Goal: Information Seeking & Learning: Learn about a topic

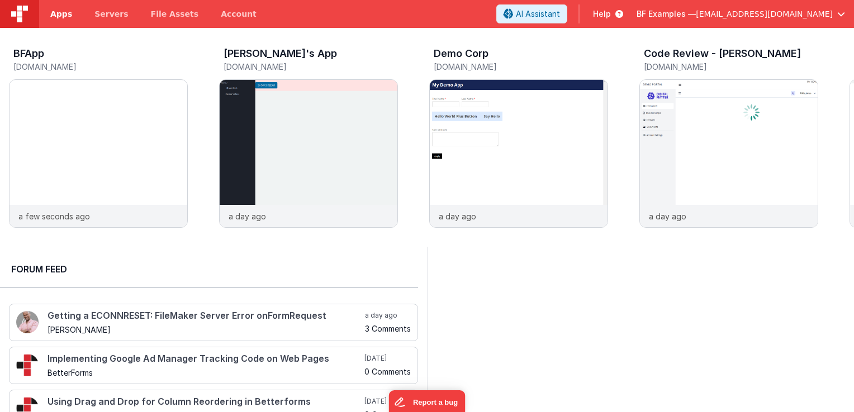
click at [60, 18] on span "Apps" at bounding box center [61, 13] width 22 height 11
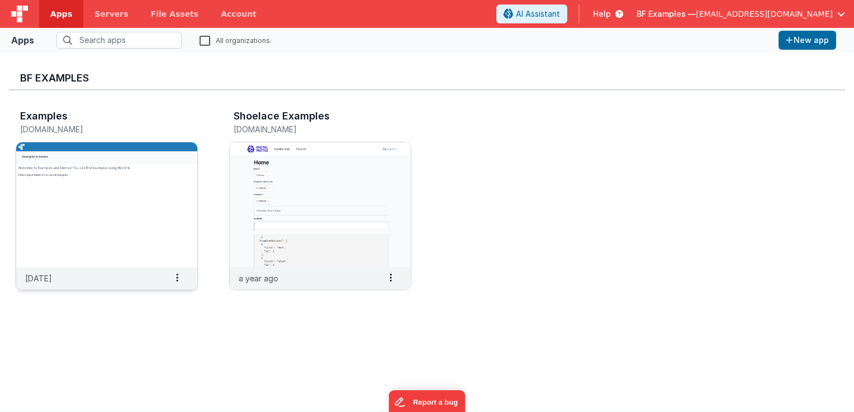
click at [101, 155] on img at bounding box center [106, 204] width 181 height 125
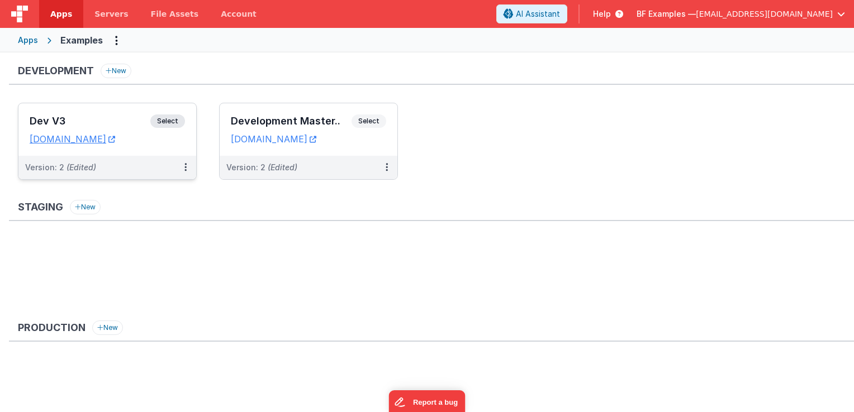
click at [160, 122] on span "Select" at bounding box center [167, 121] width 35 height 13
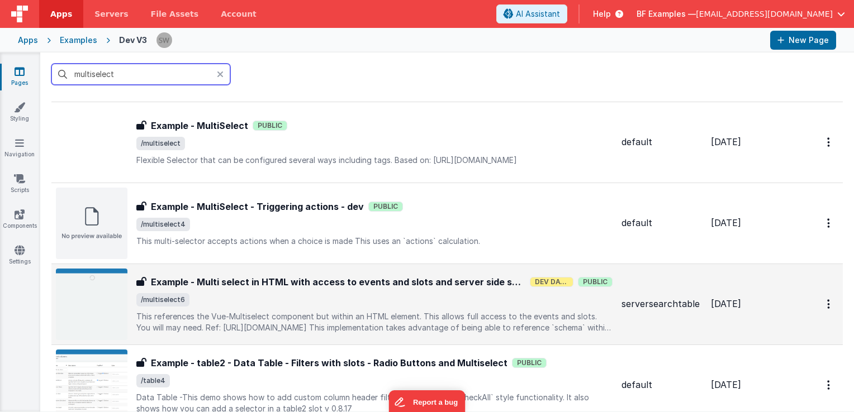
scroll to position [335, 0]
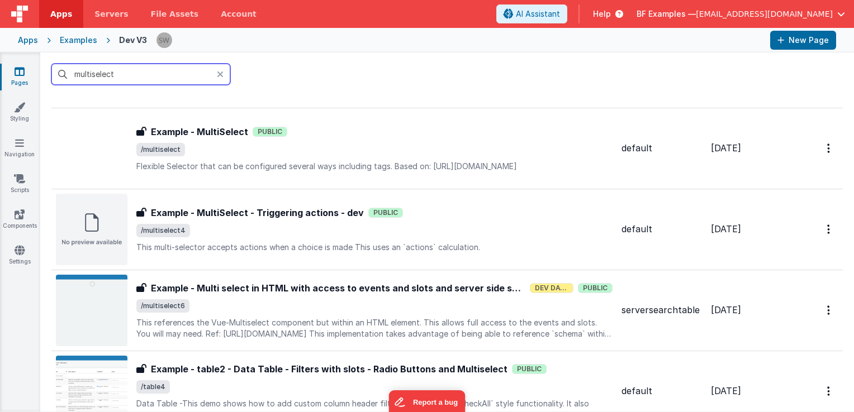
type input "multiselect"
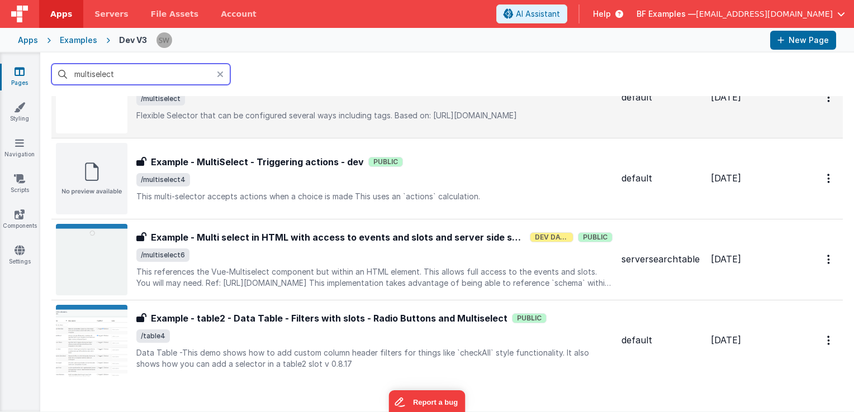
scroll to position [391, 0]
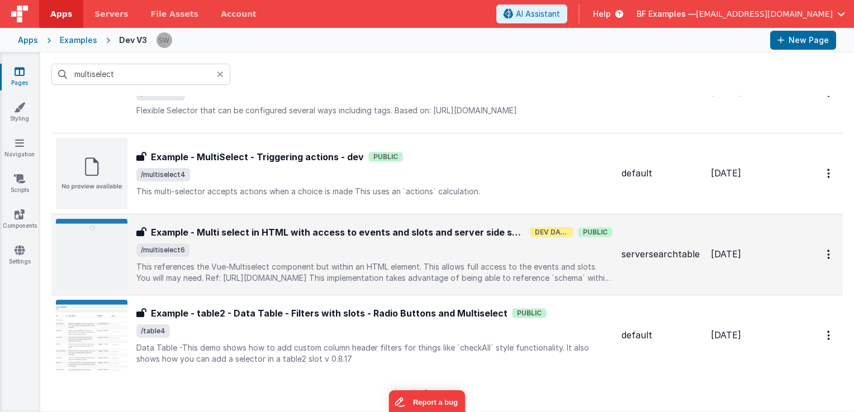
click at [431, 234] on h3 "Example - Multi select in HTML with access to events and slots and server side …" at bounding box center [338, 232] width 374 height 13
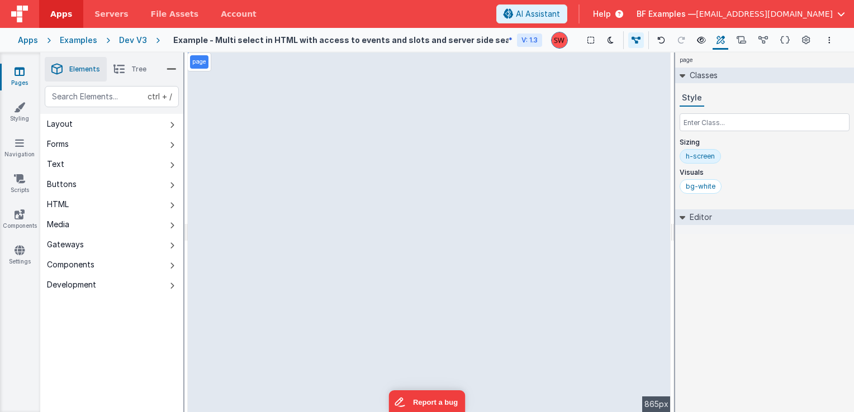
click at [131, 36] on div "Dev V3" at bounding box center [133, 40] width 28 height 11
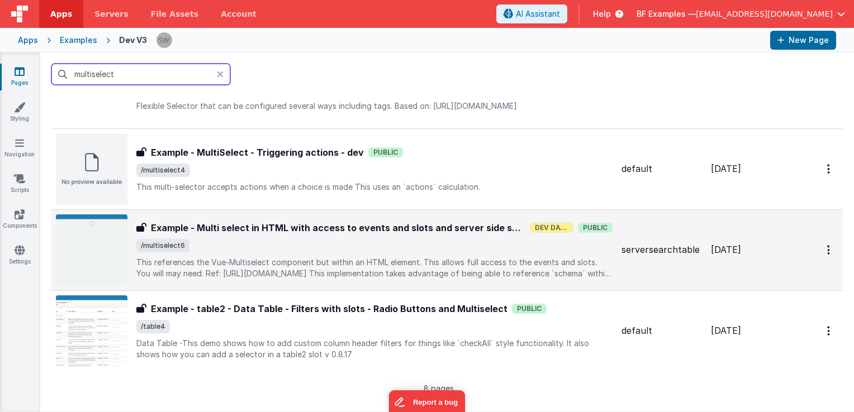
scroll to position [391, 0]
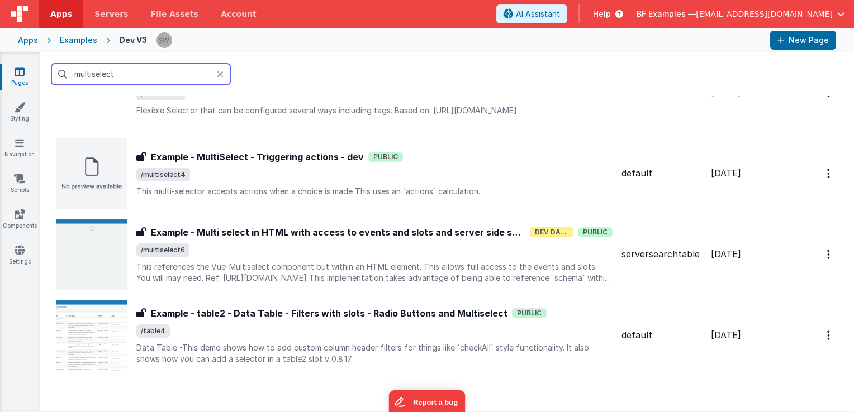
click at [92, 74] on input "multiselect" at bounding box center [140, 74] width 179 height 21
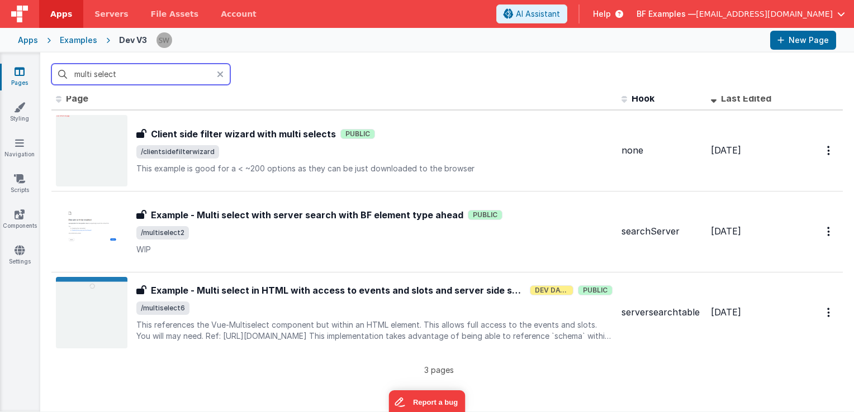
scroll to position [0, 0]
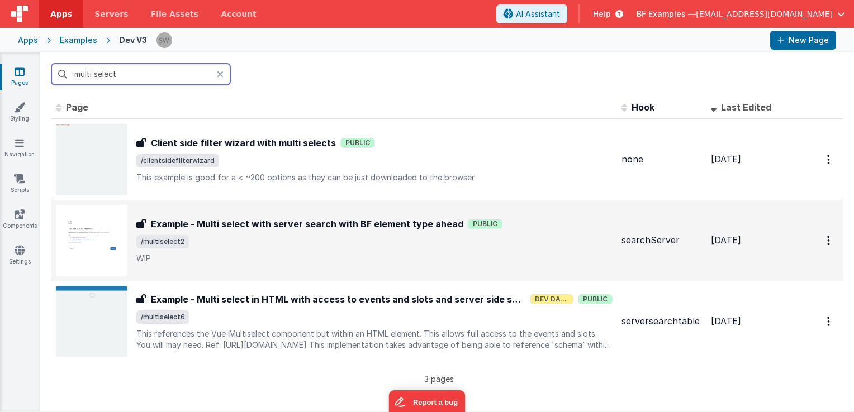
type input "multi select"
click at [301, 226] on h3 "Example - Multi select with server search with BF element type ahead" at bounding box center [307, 223] width 312 height 13
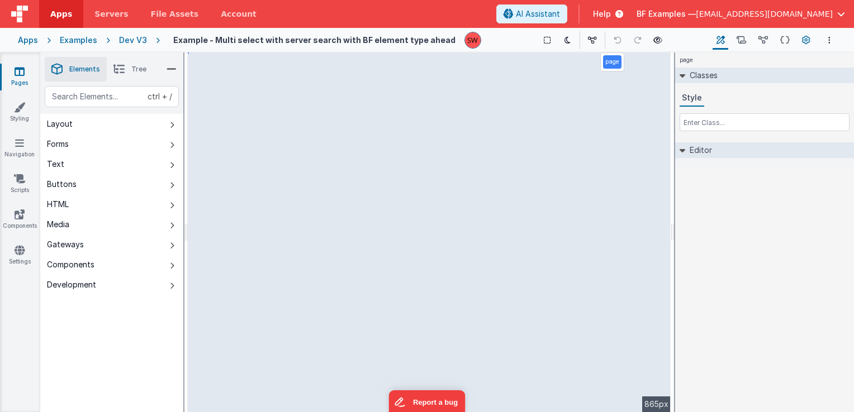
click at [802, 42] on icon at bounding box center [806, 41] width 8 height 12
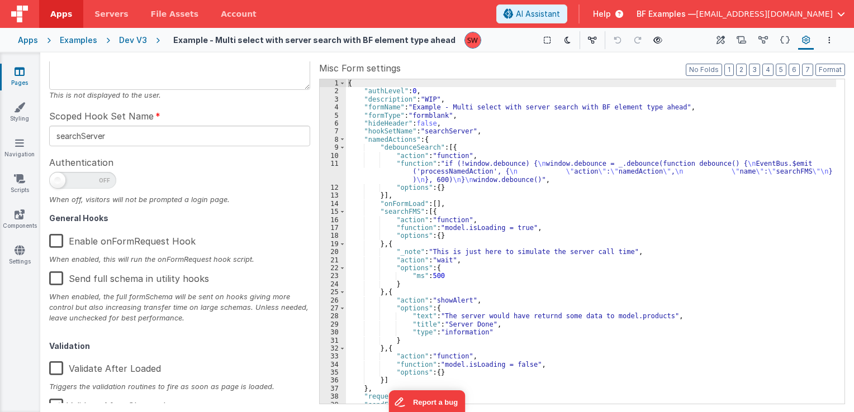
scroll to position [178, 0]
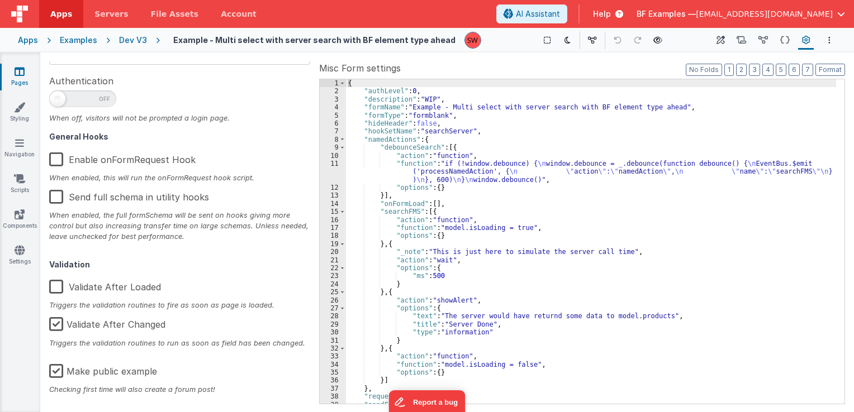
click at [58, 366] on label "Make public example" at bounding box center [103, 370] width 108 height 24
click at [0, 0] on input "Make public example" at bounding box center [0, 0] width 0 height 0
click at [137, 39] on div "Dev V3" at bounding box center [133, 40] width 28 height 11
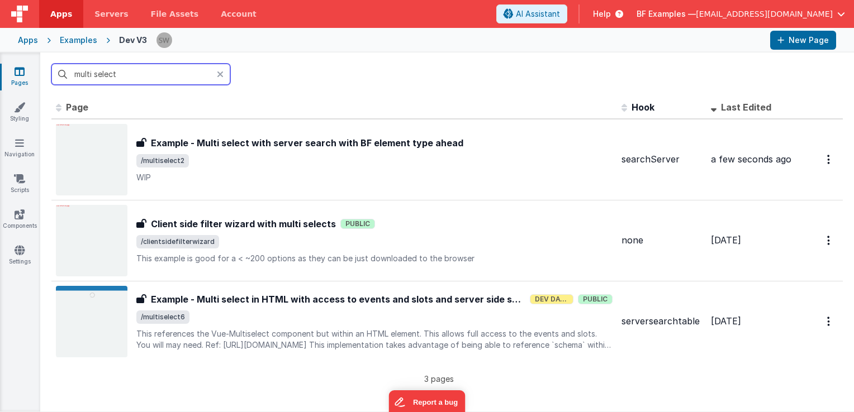
click at [96, 75] on input "multi select" at bounding box center [140, 74] width 179 height 21
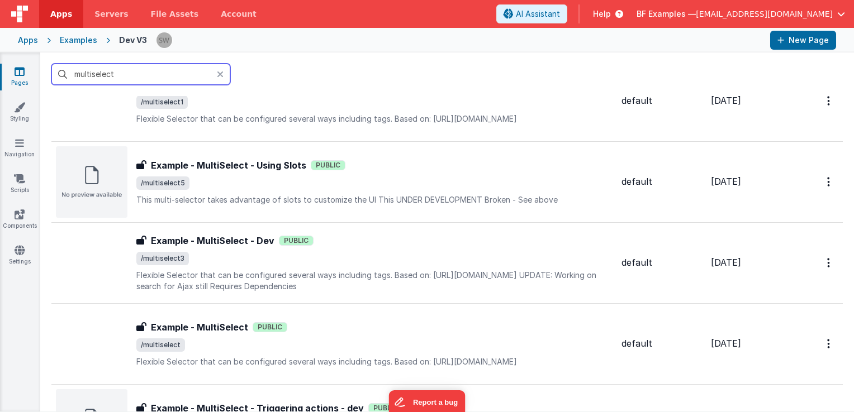
scroll to position [168, 0]
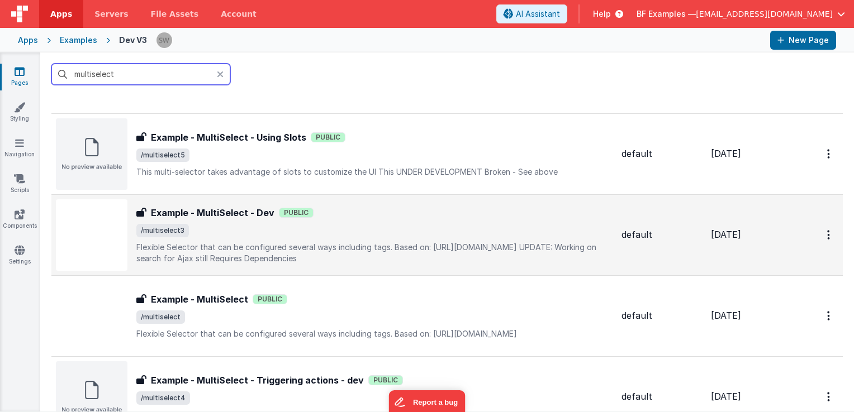
type input "multiselect"
click at [397, 237] on div "Example - MultiSelect - Dev Example - MultiSelect - Dev Public /multiselect3 Fl…" at bounding box center [374, 235] width 476 height 58
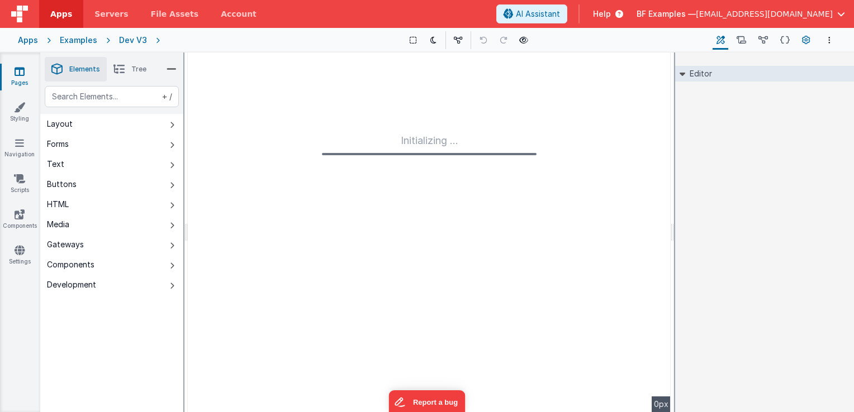
type input "FR_2CD722C1-32E3-6C47-8385-98ACF915C3ED"
type textarea "Flexible Selector that can be configured several ways including tags. Based on:…"
type input "default"
checkbox input "false"
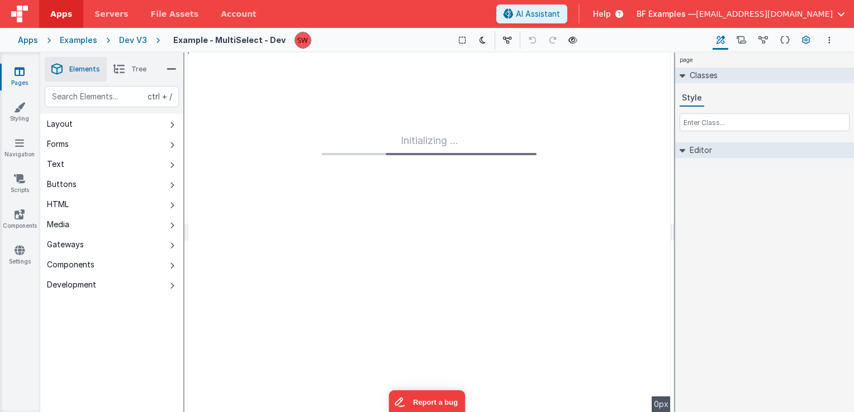
click at [808, 39] on icon at bounding box center [806, 41] width 8 height 12
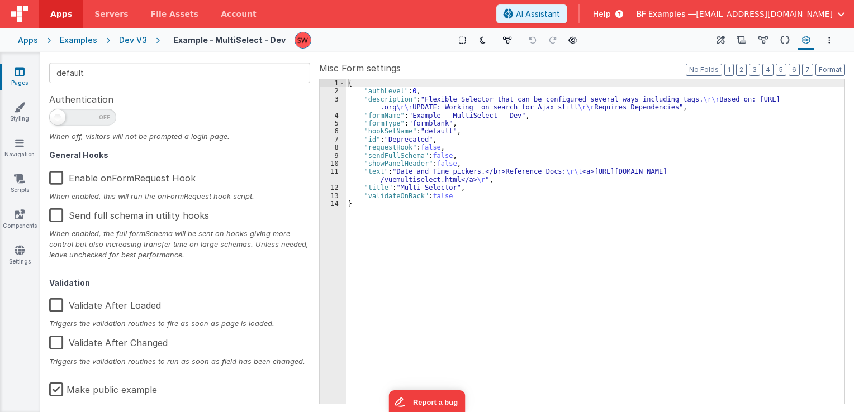
scroll to position [178, 0]
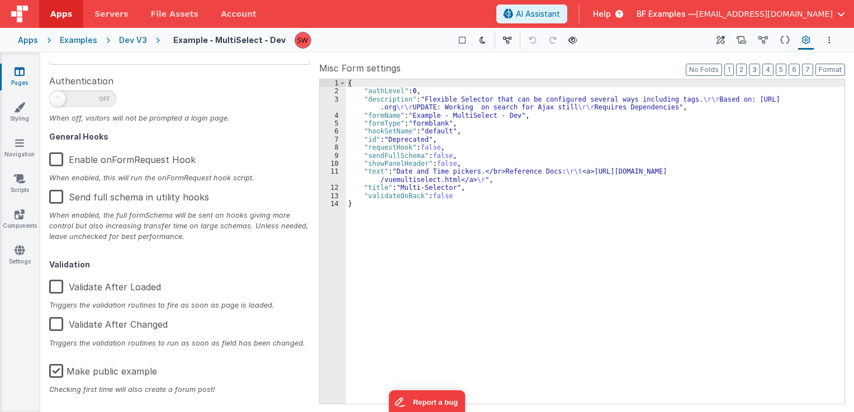
click at [60, 372] on label "Make public example" at bounding box center [103, 370] width 108 height 24
click at [0, 0] on input "Make public example" at bounding box center [0, 0] width 0 height 0
type textarea "Flexible Selector that can be configured several ways including tags. Based on:…"
click at [58, 372] on label "Make public example" at bounding box center [104, 370] width 110 height 24
click at [0, 0] on input "Make public example" at bounding box center [0, 0] width 0 height 0
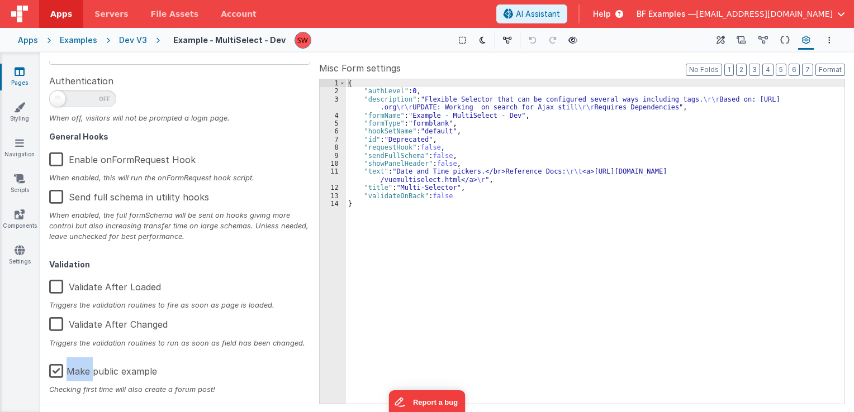
click at [58, 372] on label "Make public example" at bounding box center [103, 370] width 108 height 24
click at [0, 0] on input "Make public example" at bounding box center [0, 0] width 0 height 0
click at [502, 389] on div "{ "authLevel" : 0 , "description" : "Flexible Selector that can be configured s…" at bounding box center [595, 249] width 499 height 341
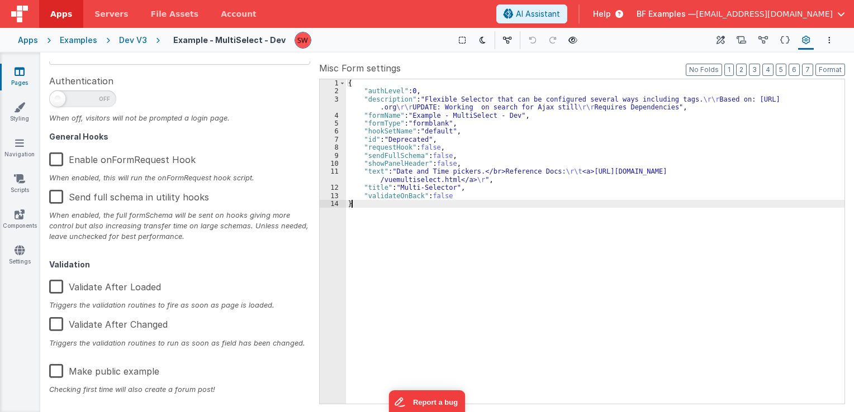
click at [128, 41] on div "Dev V3" at bounding box center [133, 40] width 28 height 11
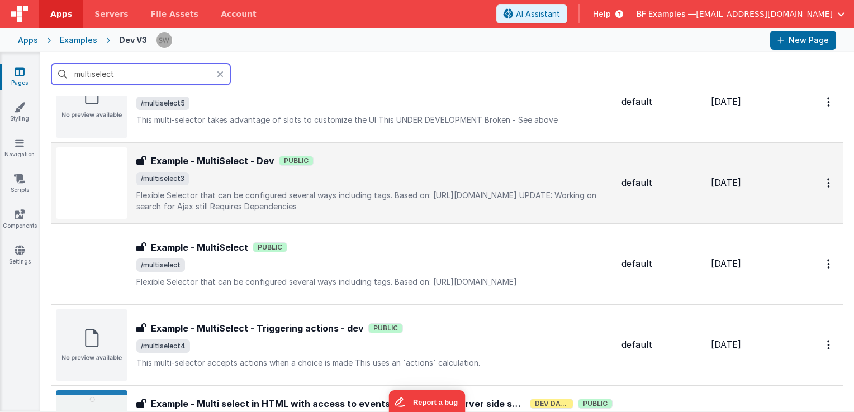
scroll to position [224, 0]
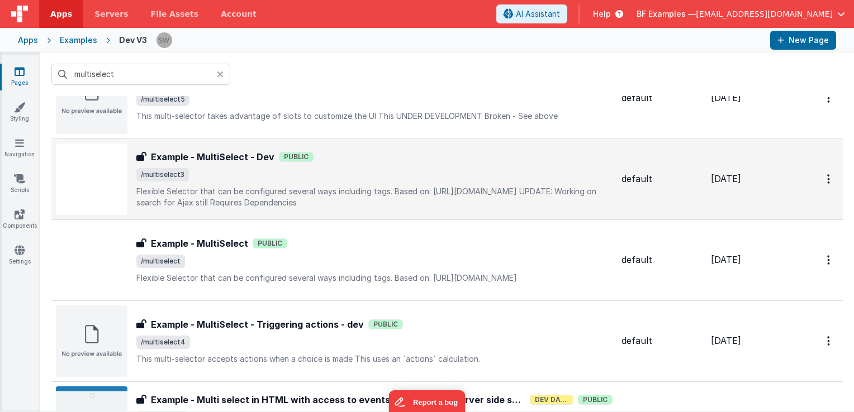
click at [378, 179] on span "/multiselect3" at bounding box center [374, 174] width 476 height 13
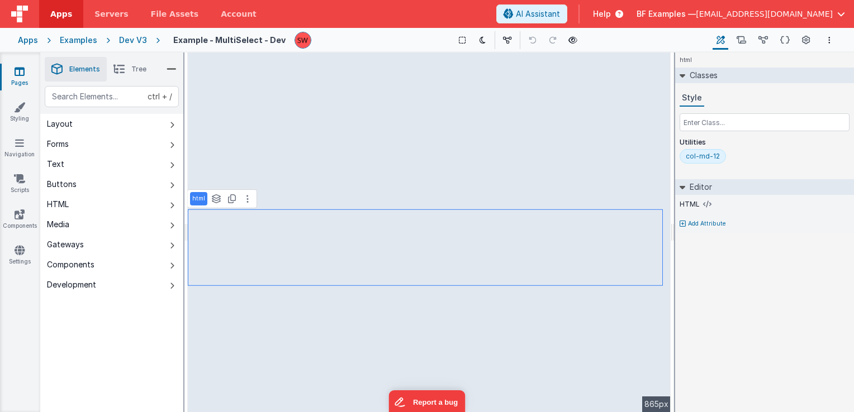
click at [243, 41] on h4 "Example - MultiSelect - Dev" at bounding box center [229, 40] width 112 height 8
click at [260, 40] on h4 "Example - MultiSelect - Dev" at bounding box center [229, 40] width 112 height 8
click at [267, 40] on h4 "Example - MultiSelect - Dev" at bounding box center [229, 40] width 112 height 8
click at [365, 35] on div "Show Group Outlines Toggle Dark Mode Toggle Dev Data Preview Page ctrl + b" at bounding box center [515, 40] width 390 height 18
select select "required"
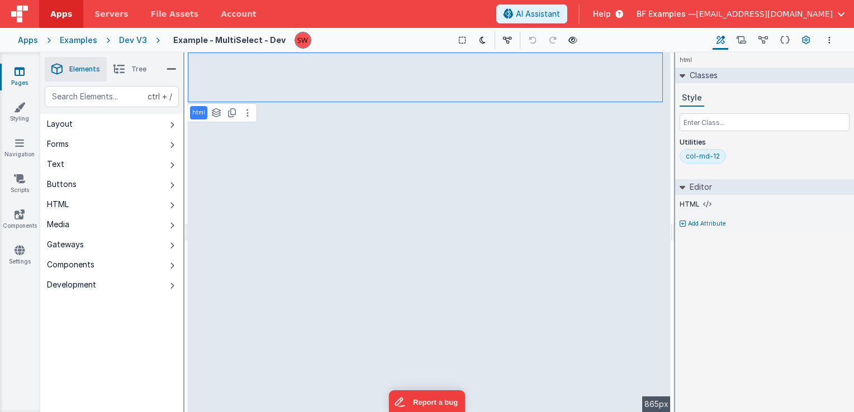
click at [807, 39] on icon at bounding box center [806, 41] width 8 height 12
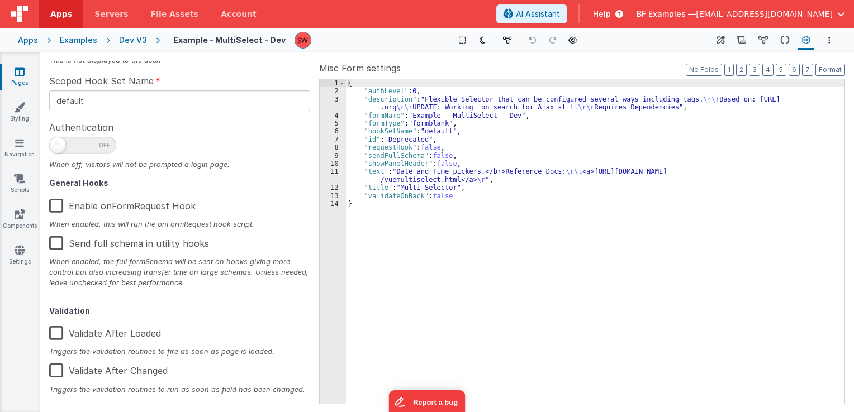
scroll to position [178, 0]
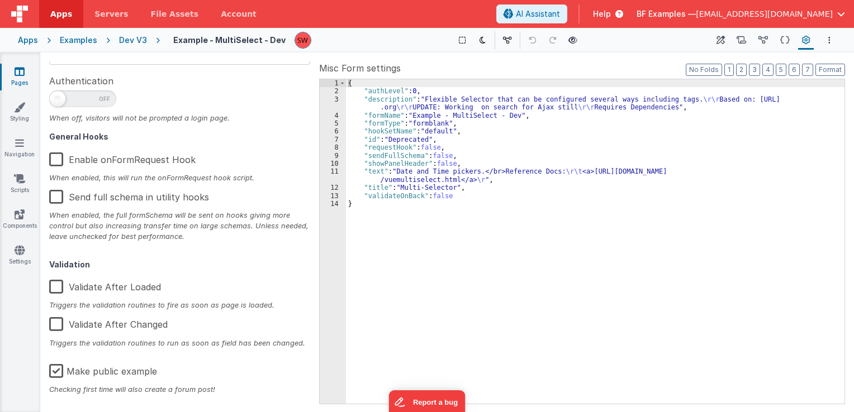
click at [55, 367] on label "Make public example" at bounding box center [103, 370] width 108 height 24
click at [0, 0] on input "Make public example" at bounding box center [0, 0] width 0 height 0
click at [436, 193] on div "{ "authLevel" : 0 , "description" : "Flexible Selector that can be configured s…" at bounding box center [595, 249] width 499 height 341
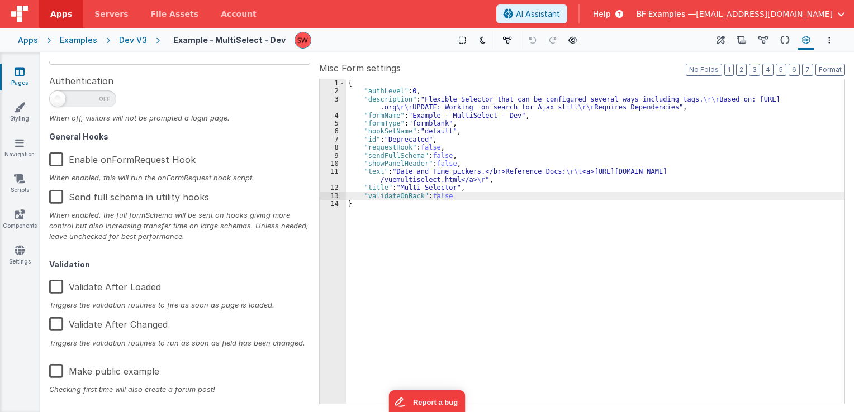
click at [135, 40] on div "Dev V3" at bounding box center [133, 40] width 28 height 11
type textarea "Flexible Selector that can be configured several ways including tags. Based on:…"
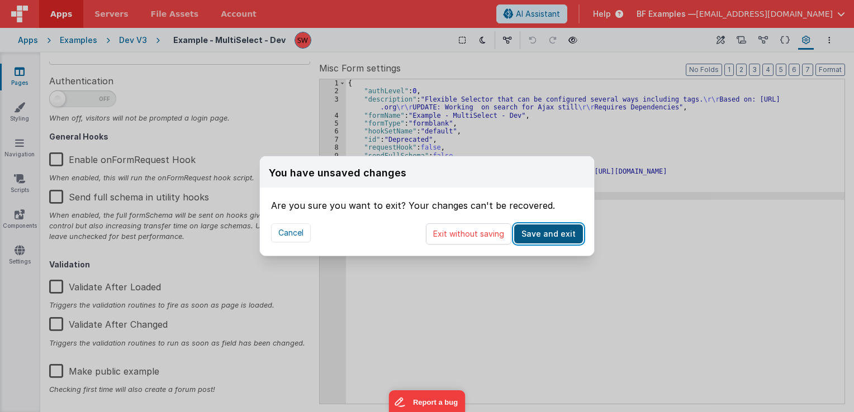
click at [567, 232] on button "Save and exit" at bounding box center [548, 234] width 69 height 19
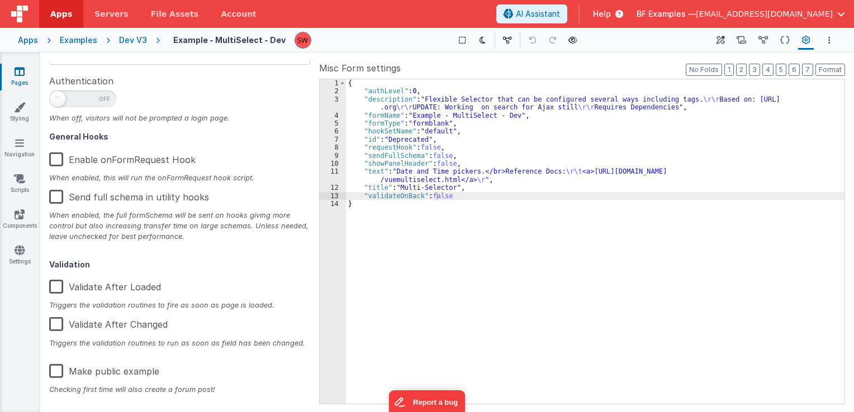
click at [125, 40] on div "Dev V3" at bounding box center [133, 40] width 28 height 11
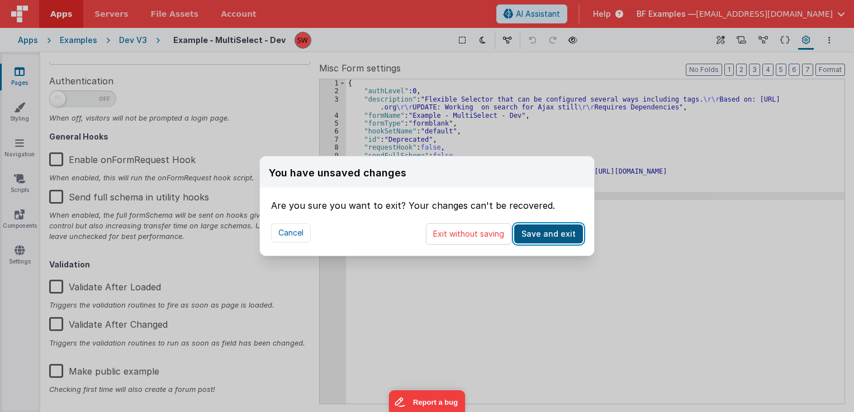
click at [574, 234] on button "Save and exit" at bounding box center [548, 234] width 69 height 19
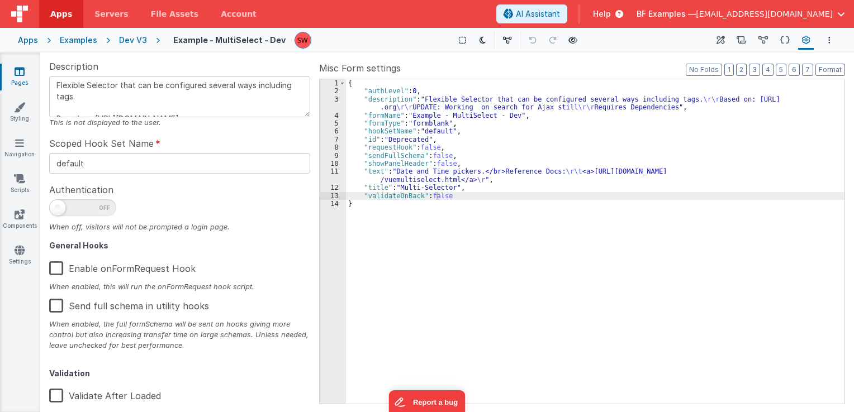
scroll to position [66, 0]
click at [133, 34] on div "Apps Examples Dev V3 Example - MultiSelect - Dev Show Group Outlines Toggle Dar…" at bounding box center [427, 40] width 854 height 25
click at [134, 42] on div "Dev V3" at bounding box center [133, 40] width 28 height 11
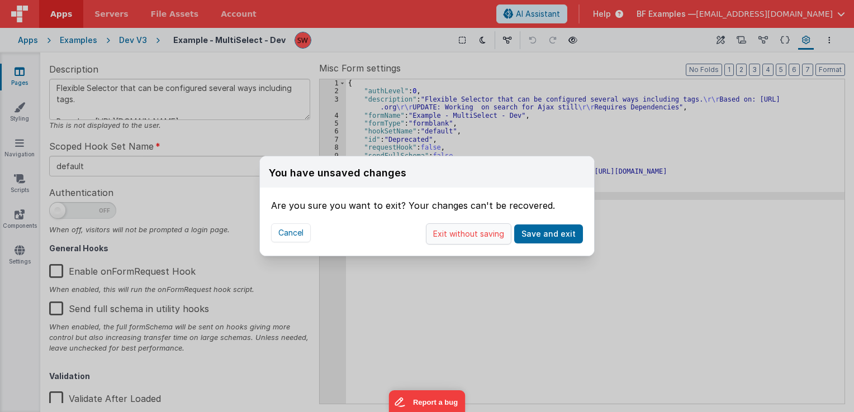
click at [475, 234] on button "Exit without saving" at bounding box center [468, 234] width 85 height 21
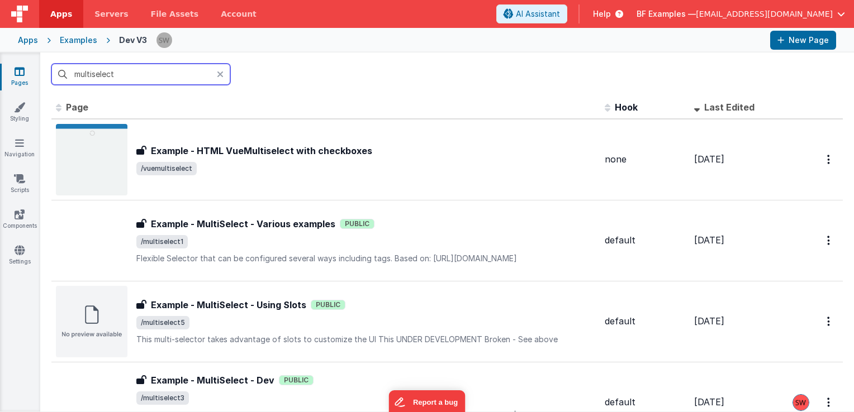
click at [140, 73] on input "multiselect" at bounding box center [140, 74] width 179 height 21
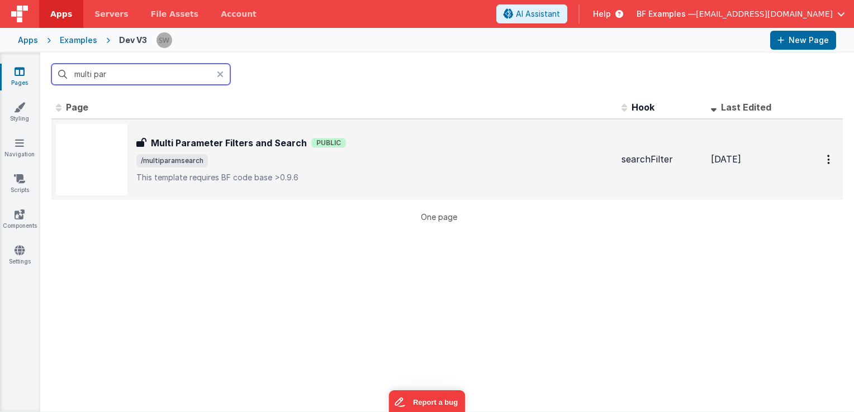
type input "multi par"
click at [488, 144] on div "Multi Parameter Filters and Search Public" at bounding box center [374, 142] width 476 height 13
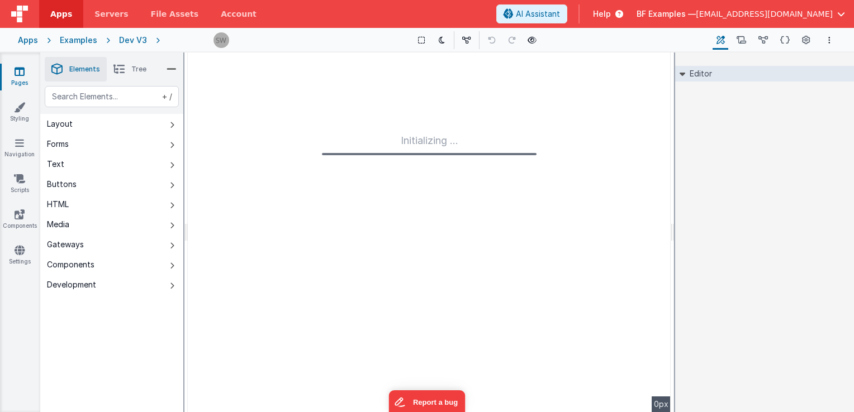
type input "FR_5230B6AE-07D9-C244-A76A-20235241A624"
type textarea "This template requires BF code base >0.9.6"
type input "searchFilter"
checkbox input "false"
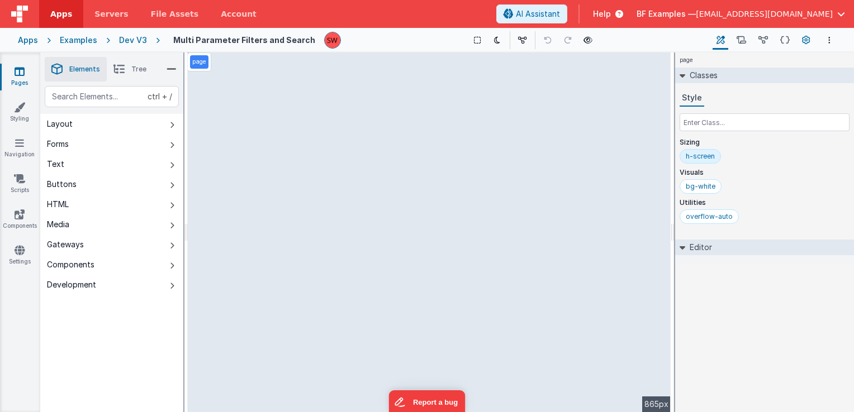
click at [800, 41] on button "Page Settings" at bounding box center [806, 40] width 16 height 19
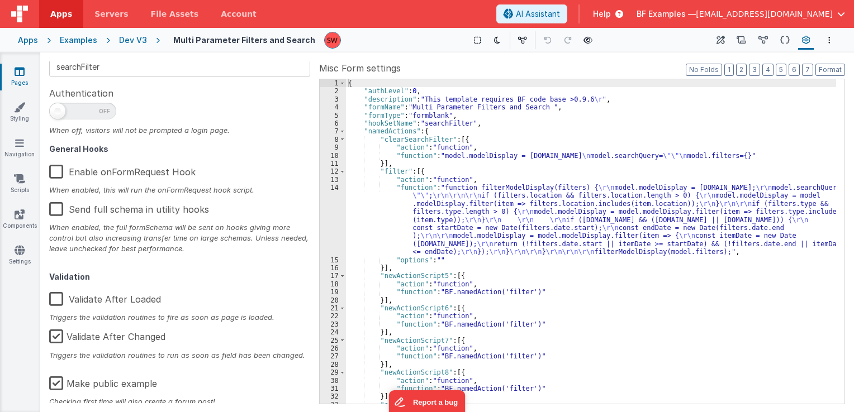
scroll to position [178, 0]
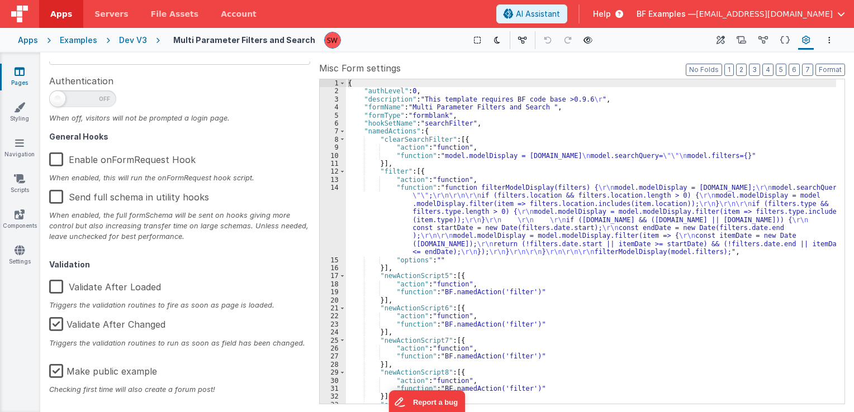
click at [53, 374] on label "Make public example" at bounding box center [103, 370] width 108 height 24
click at [0, 0] on input "Make public example" at bounding box center [0, 0] width 0 height 0
type textarea "This template requires BF code base >0.9.6"
click at [126, 39] on div "Dev V3" at bounding box center [133, 40] width 28 height 11
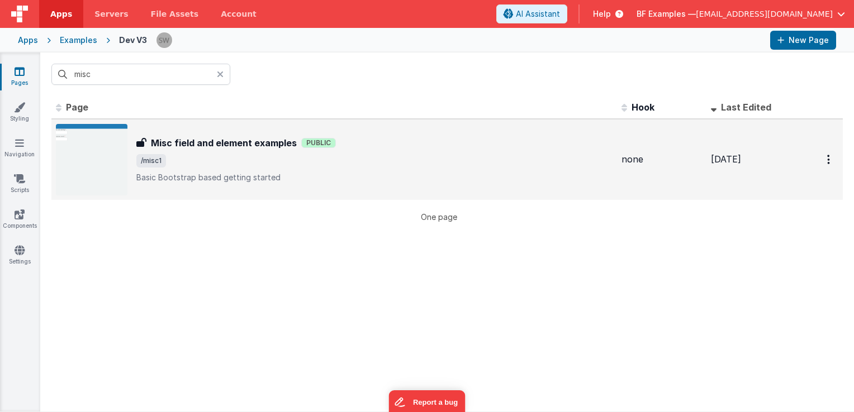
type input "misc"
click at [366, 174] on p "Basic Bootstrap based getting started" at bounding box center [374, 177] width 476 height 11
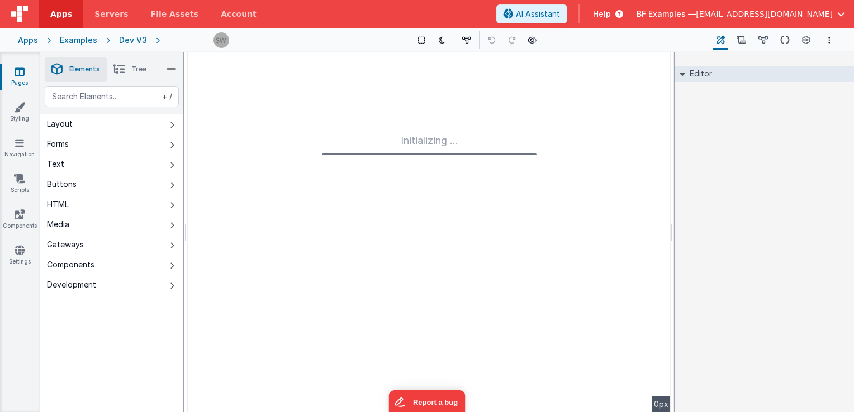
type input "FR_472E65DB-07F6-C34B-BD64-89A2B95EF29C"
type textarea "Basic Bootstrap based getting started"
type input "none"
checkbox input "false"
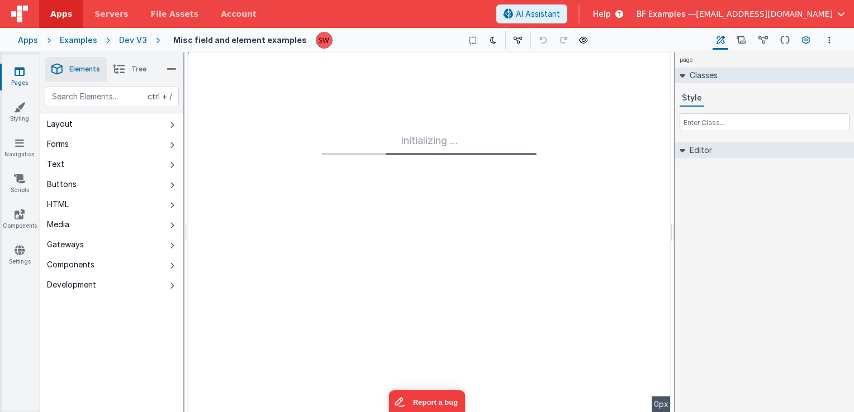
click at [806, 45] on icon at bounding box center [806, 41] width 8 height 12
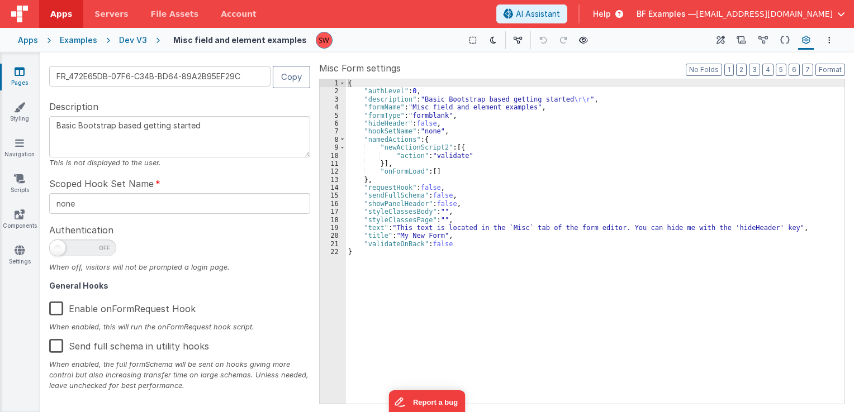
scroll to position [178, 0]
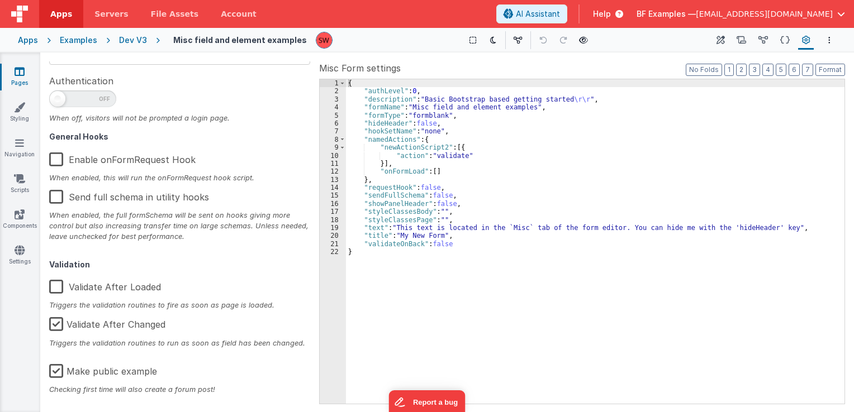
click at [56, 372] on label "Make public example" at bounding box center [103, 370] width 108 height 24
click at [0, 0] on input "Make public example" at bounding box center [0, 0] width 0 height 0
type textarea "Basic Bootstrap based getting started"
click at [134, 39] on div "Dev V3" at bounding box center [133, 40] width 28 height 11
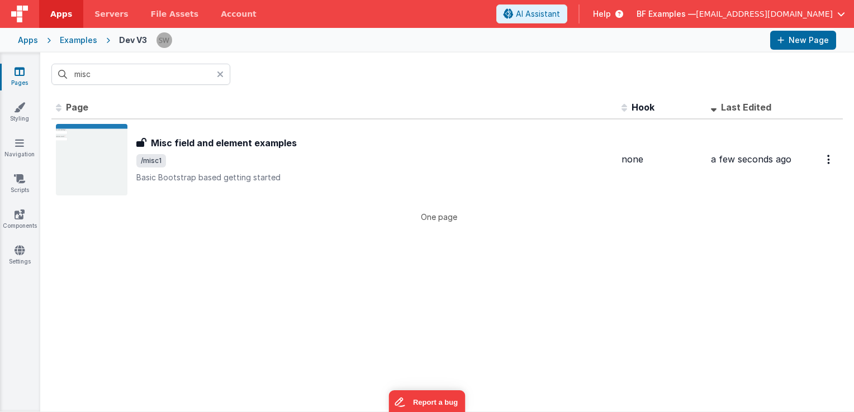
click at [222, 73] on icon at bounding box center [220, 74] width 7 height 9
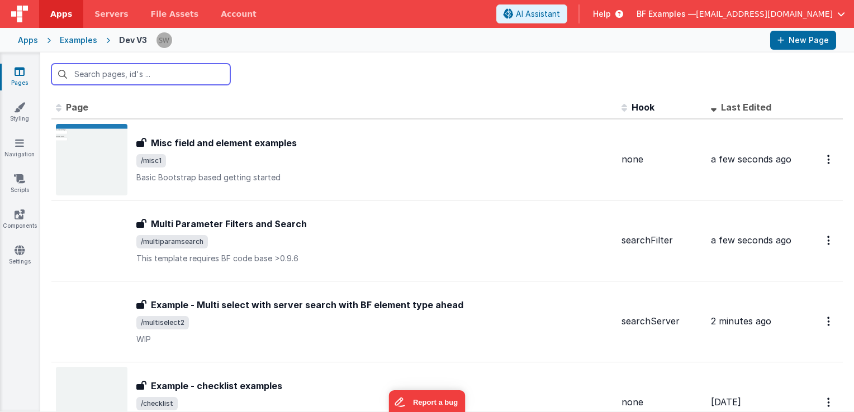
click at [163, 77] on input "text" at bounding box center [140, 74] width 179 height 21
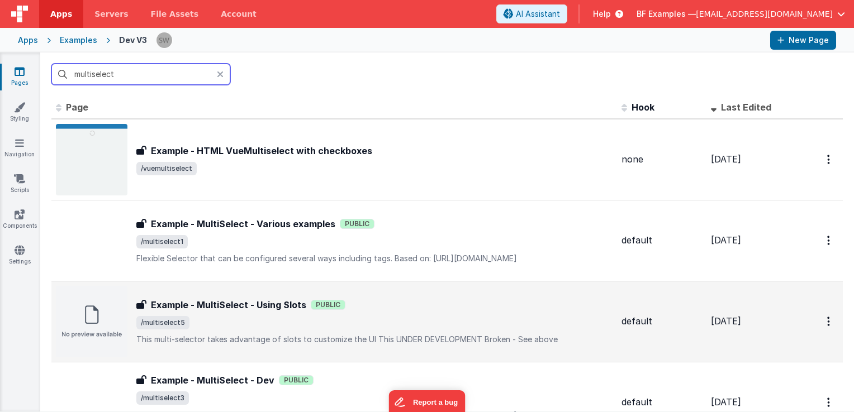
type input "multiselect"
click at [390, 319] on span "/multiselect5" at bounding box center [374, 322] width 476 height 13
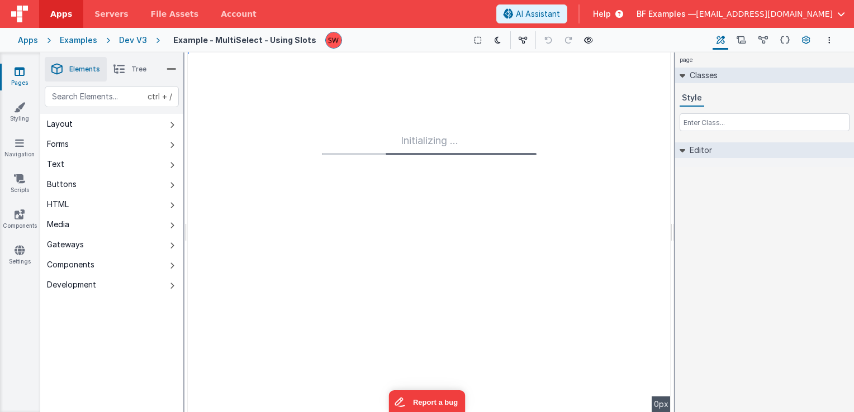
type input "FR_07B38FBD-58A4-EC46-943D-F52D6CF4313E"
type textarea "This multi-selector takes advantage of slots to customize the UI This UNDER DEV…"
type input "default"
checkbox input "false"
click at [802, 37] on icon at bounding box center [806, 41] width 8 height 12
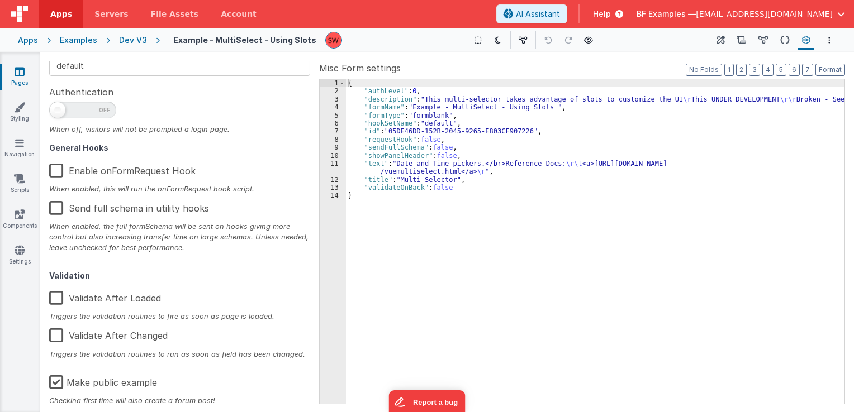
scroll to position [178, 0]
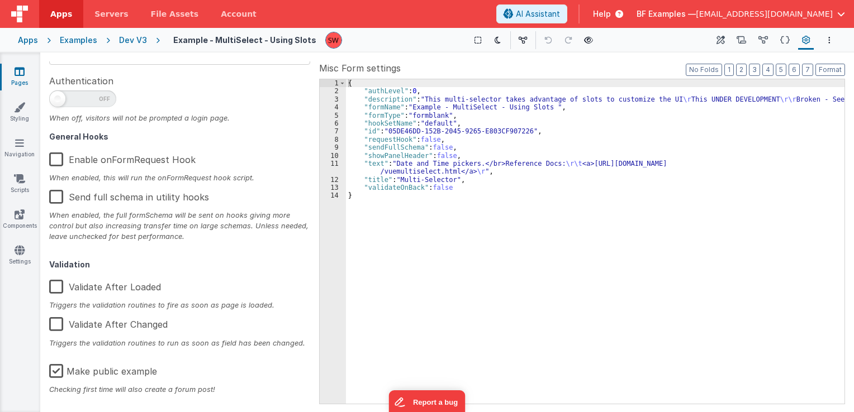
click at [56, 369] on label "Make public example" at bounding box center [103, 370] width 108 height 24
click at [0, 0] on input "Make public example" at bounding box center [0, 0] width 0 height 0
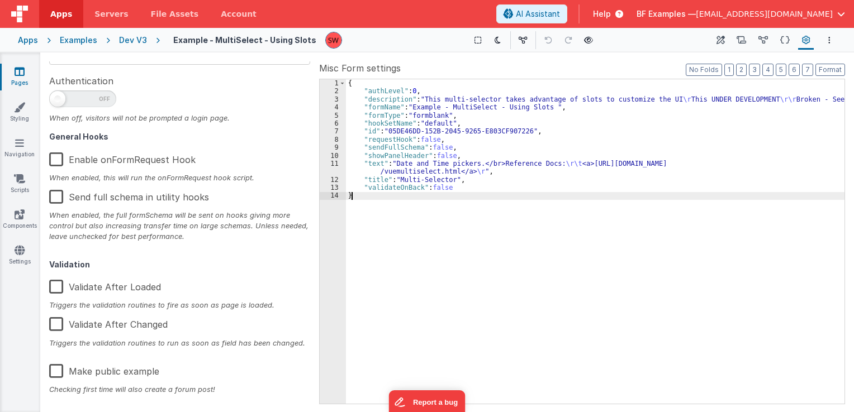
click at [377, 272] on div "{ "authLevel" : 0 , "description" : "This multi-selector takes advantage of slo…" at bounding box center [595, 249] width 499 height 341
click at [292, 39] on h4 "Example - MultiSelect - Using Slots" at bounding box center [244, 40] width 143 height 8
click at [293, 41] on h4 "Example - MultiSelect - Using Slots" at bounding box center [244, 40] width 143 height 8
type textarea "This multi-selector takes advantage of slots to customize the UI This UNDER DEV…"
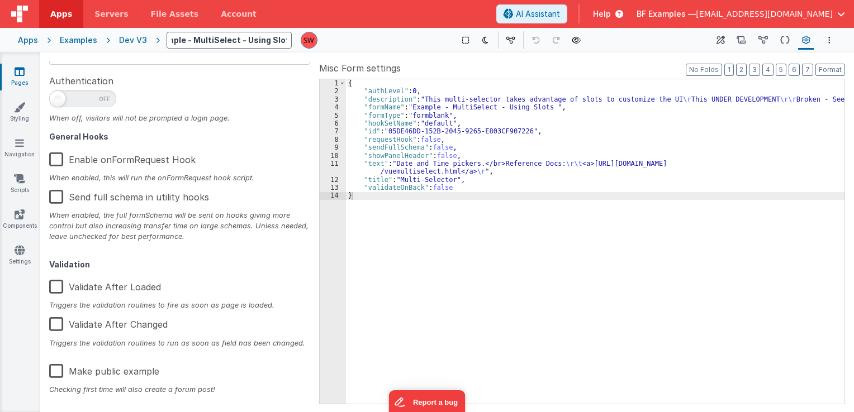
scroll to position [0, 0]
click at [289, 124] on div "Page Info UUID FR_07B38FBD-58A4-EC46-943D-F52D6CF4313E Copy Description This mu…" at bounding box center [181, 232] width 265 height 342
click at [135, 42] on div "Dev V3" at bounding box center [133, 40] width 28 height 11
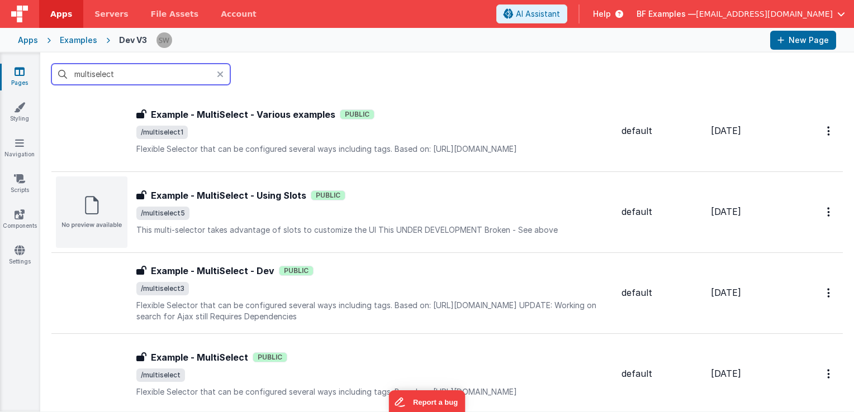
scroll to position [112, 0]
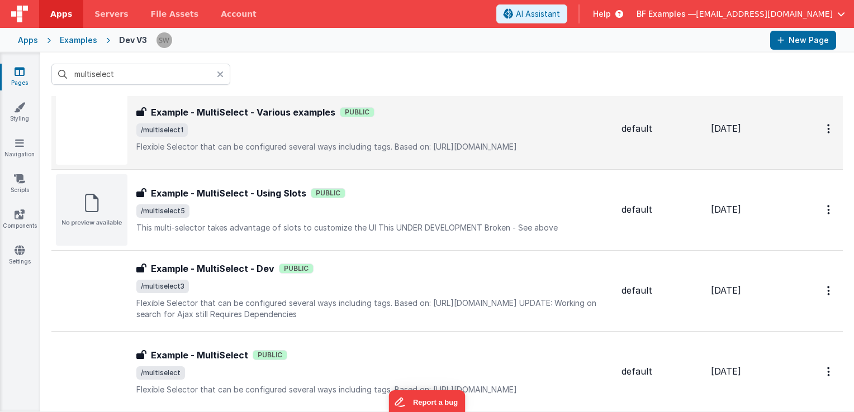
click at [395, 144] on p "Flexible Selector that can be configured several ways including tags.Based on…" at bounding box center [374, 146] width 476 height 11
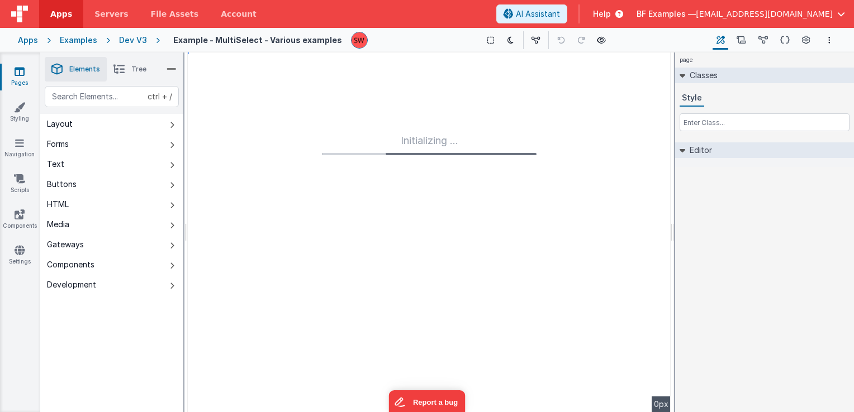
type input "FR_53B7C013-EC7D-4F46-BD11-FF915745D4B2"
type textarea "Flexible Selector that can be configured several ways including tags. Based on:…"
type input "default"
checkbox input "false"
click at [807, 37] on icon at bounding box center [806, 41] width 8 height 12
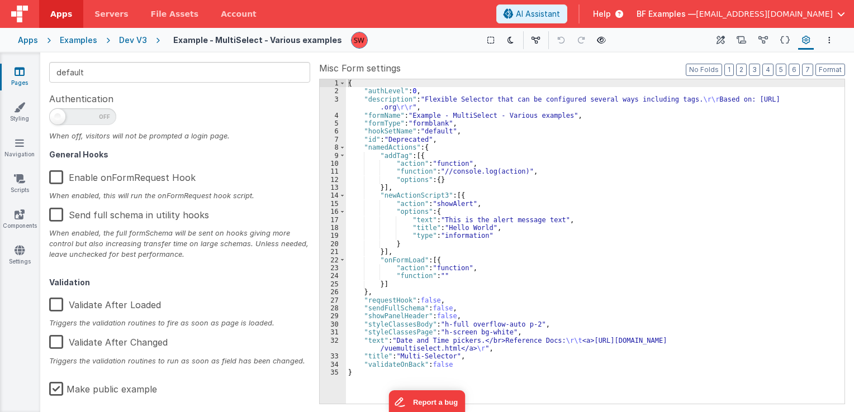
scroll to position [178, 0]
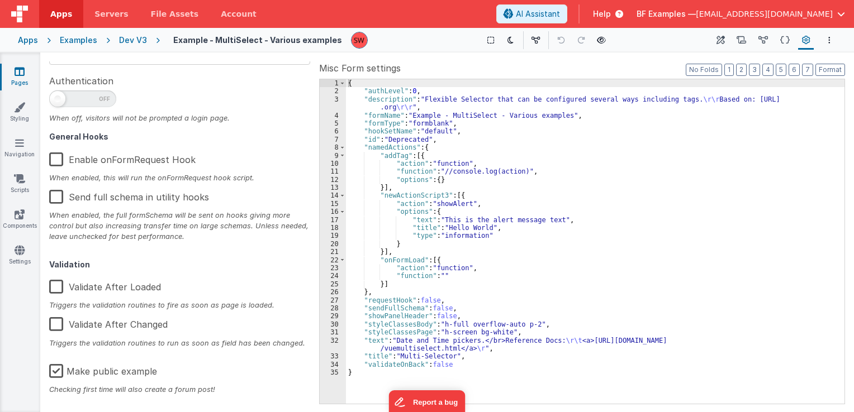
click at [54, 368] on label "Make public example" at bounding box center [103, 370] width 108 height 24
click at [0, 0] on input "Make public example" at bounding box center [0, 0] width 0 height 0
type textarea "Flexible Selector that can be configured several ways including tags. Based on:…"
click at [136, 37] on div "Dev V3" at bounding box center [133, 40] width 28 height 11
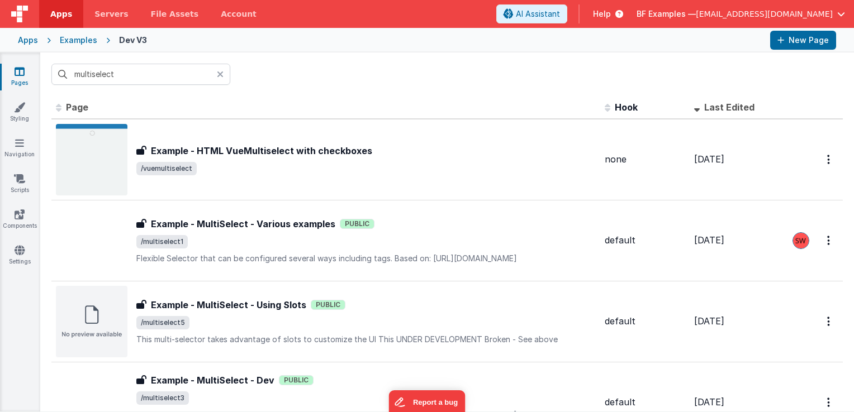
type input "multiselec"
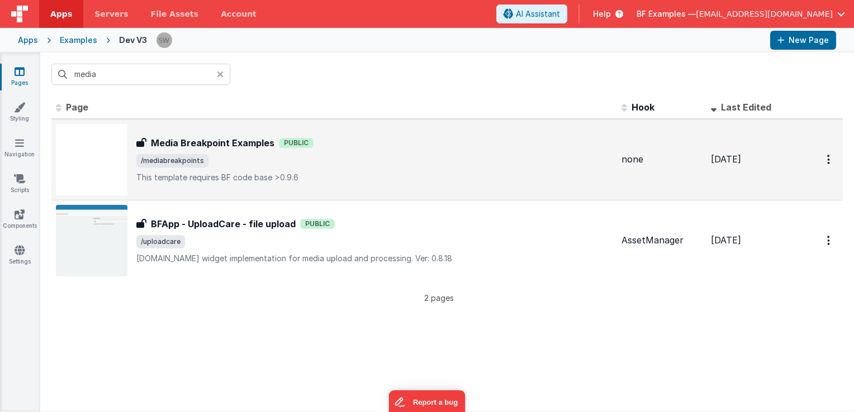
type input "media"
click at [396, 173] on p "This template requires BF code base >0.9.6" at bounding box center [374, 177] width 476 height 11
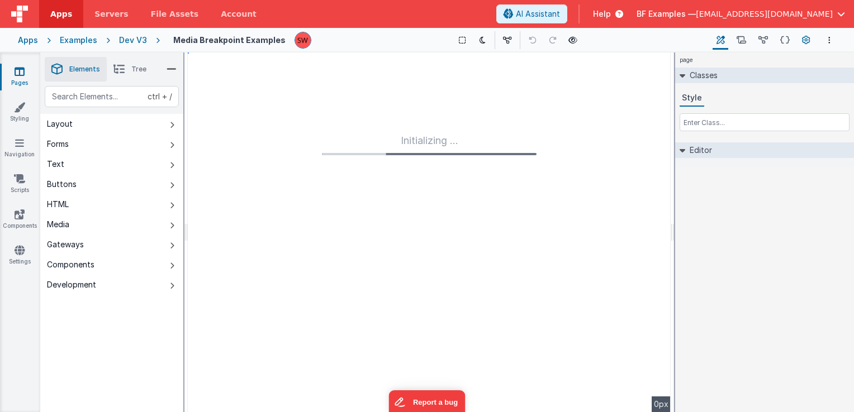
click at [809, 39] on icon at bounding box center [806, 41] width 8 height 12
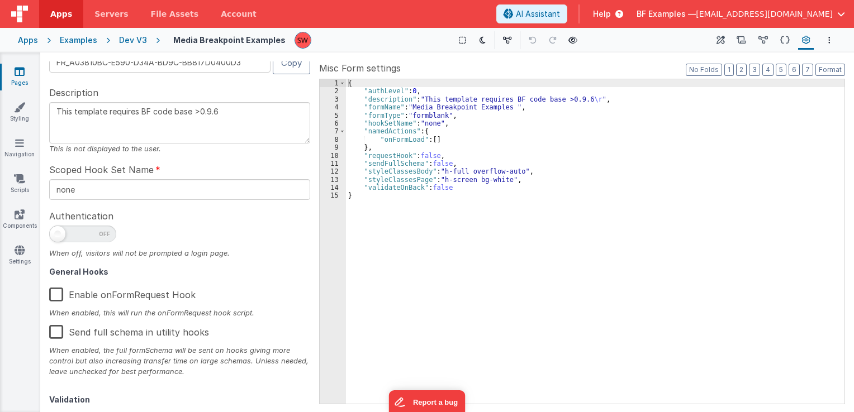
scroll to position [178, 0]
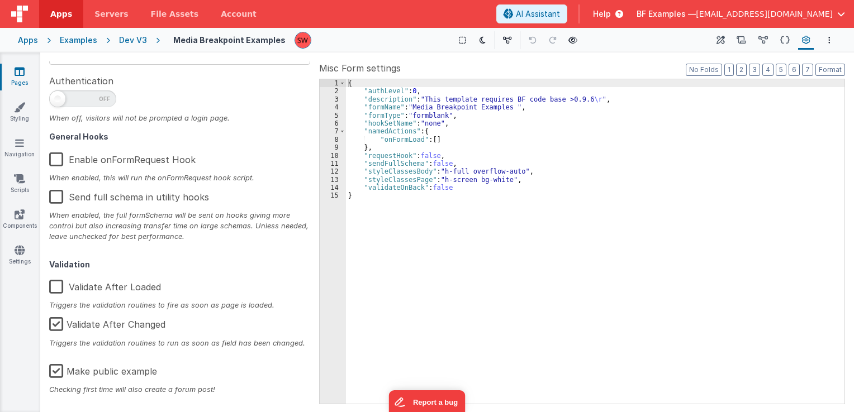
click at [55, 373] on label "Make public example" at bounding box center [103, 370] width 108 height 24
click at [0, 0] on input "Make public example" at bounding box center [0, 0] width 0 height 0
type textarea "This template requires BF code base >0.9.6"
click at [131, 39] on div "Dev V3" at bounding box center [133, 40] width 28 height 11
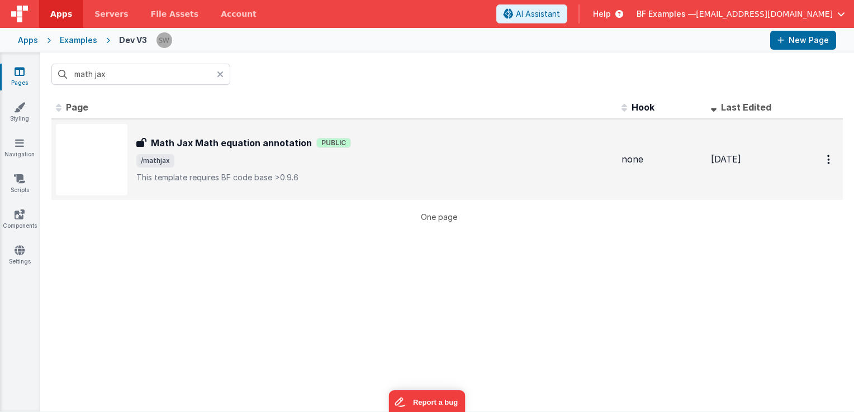
type input "math jax"
click at [507, 138] on div "Math Jax Math equation annotation Public" at bounding box center [374, 142] width 476 height 13
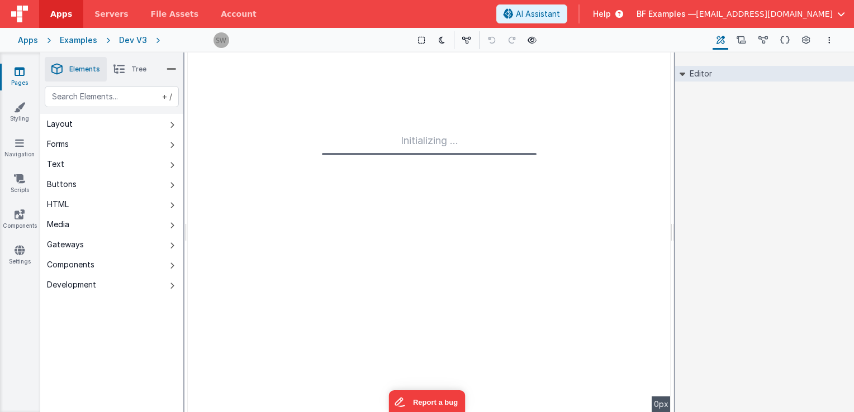
type input "FR_2F9F532D-E5E5-314C-8AFC-FDB8DC96B76B"
type textarea "This template requires BF code base >0.9.6"
type input "none"
checkbox input "false"
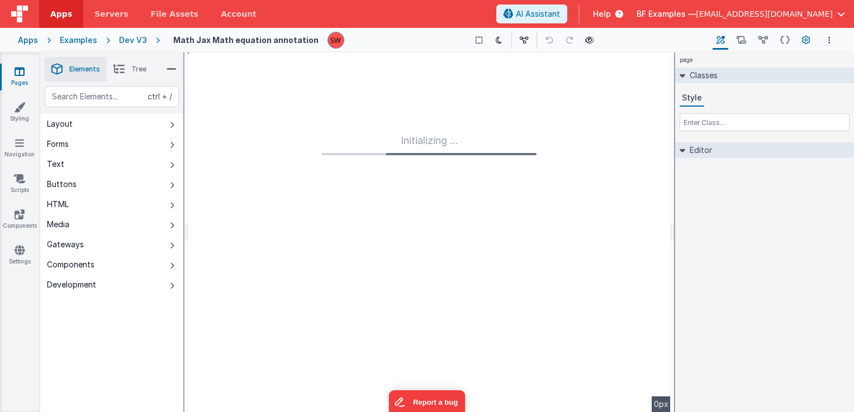
click at [809, 46] on icon at bounding box center [806, 41] width 8 height 12
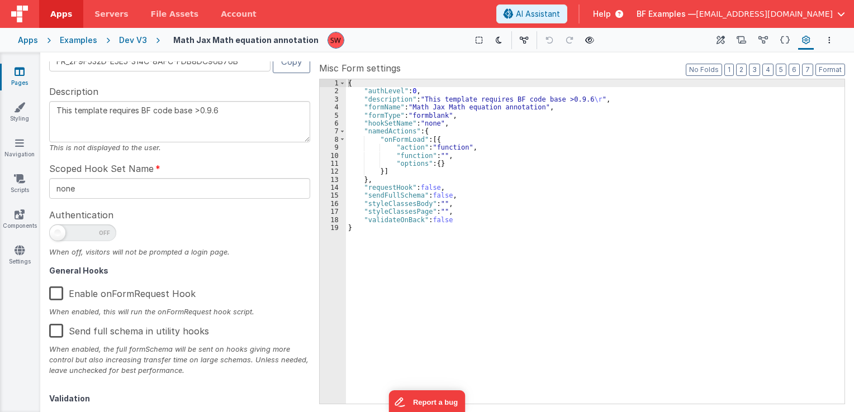
scroll to position [178, 0]
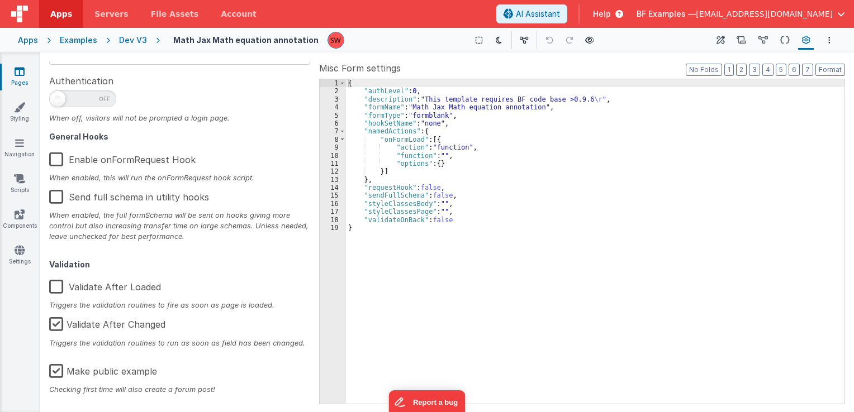
click at [56, 376] on label "Make public example" at bounding box center [103, 370] width 108 height 24
click at [0, 0] on input "Make public example" at bounding box center [0, 0] width 0 height 0
type textarea "This template requires BF code base >0.9.6"
click at [132, 39] on div "Dev V3" at bounding box center [133, 40] width 28 height 11
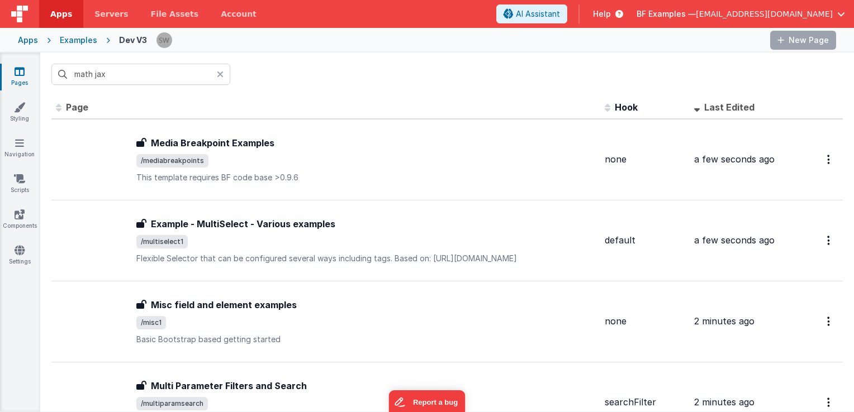
click at [148, 75] on input "math jax" at bounding box center [140, 74] width 179 height 21
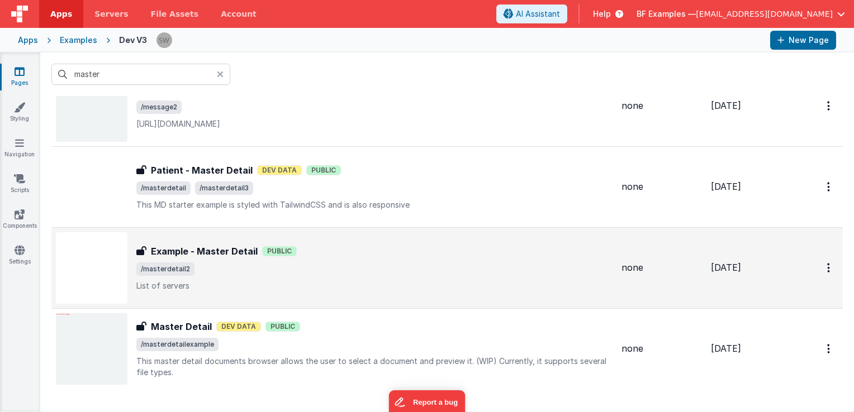
scroll to position [56, 0]
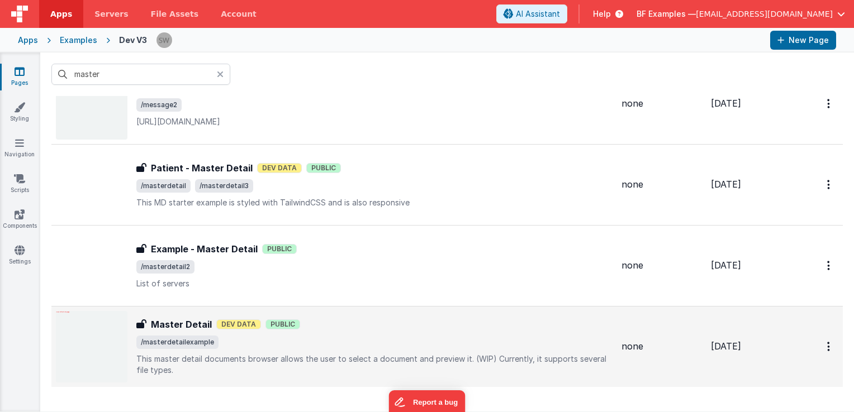
type input "master"
click at [393, 312] on div "Master Detail Master Detail Dev Data Public /masterdetailexample This master de…" at bounding box center [334, 347] width 557 height 72
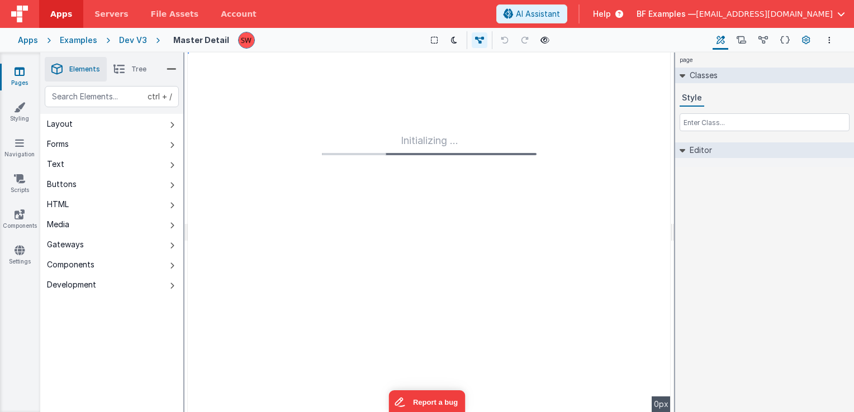
type input "FR_CD2D663C-967B-0347-9F1C-525D57B6EAC8"
type textarea "This master detail documents browser allows the user to select a document and p…"
type input "none"
checkbox input "false"
click at [800, 41] on button "Page Settings" at bounding box center [806, 40] width 16 height 19
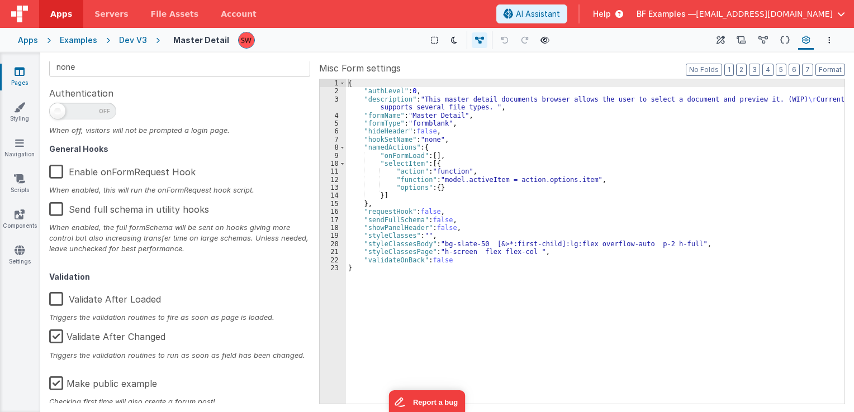
scroll to position [178, 0]
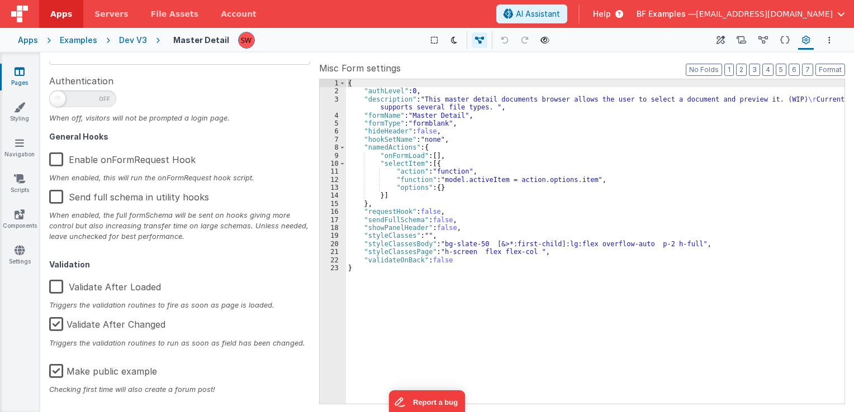
click at [60, 372] on label "Make public example" at bounding box center [103, 370] width 108 height 24
click at [0, 0] on input "Make public example" at bounding box center [0, 0] width 0 height 0
type textarea "This master detail documents browser allows the user to select a document and p…"
click at [132, 43] on div "Dev V3" at bounding box center [133, 40] width 28 height 11
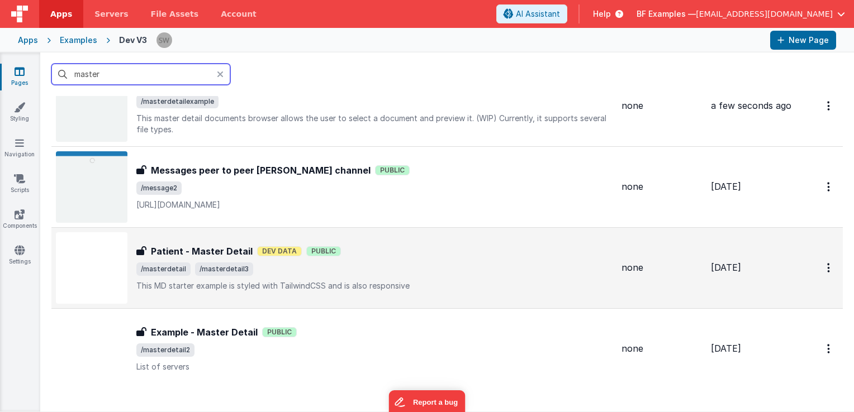
scroll to position [56, 0]
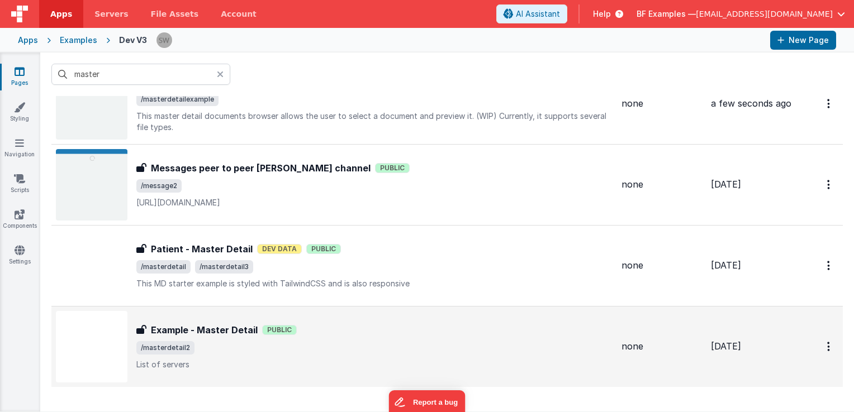
click at [368, 339] on div "Example - Master Detail Example - Master Detail Public /masterdetail2 List of s…" at bounding box center [374, 347] width 476 height 47
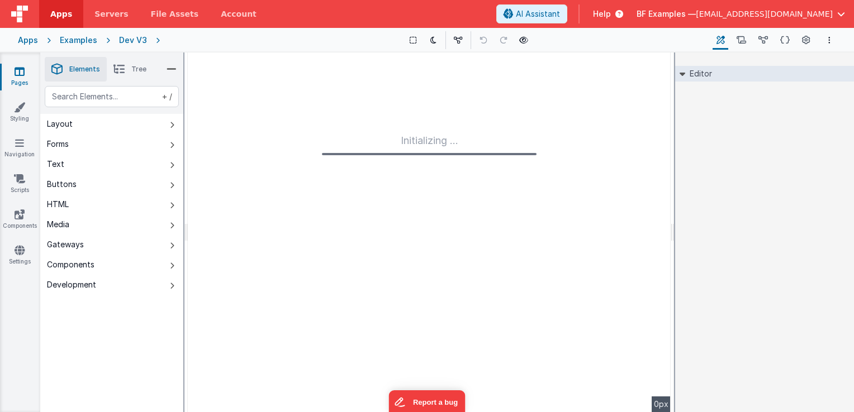
drag, startPoint x: 807, startPoint y: 42, endPoint x: 340, endPoint y: 183, distance: 488.6
click at [807, 42] on icon at bounding box center [806, 41] width 8 height 12
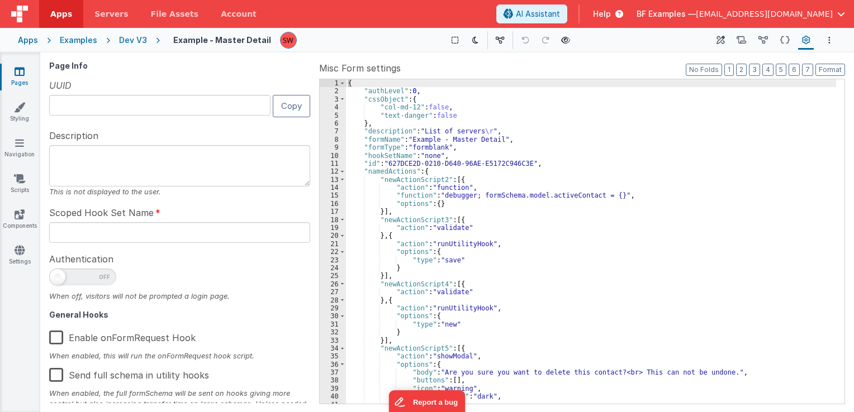
type input "FR_3CE3457F-A9AE-8A49-8495-A396BF56CD42"
type textarea "List of servers"
type input "none"
checkbox input "false"
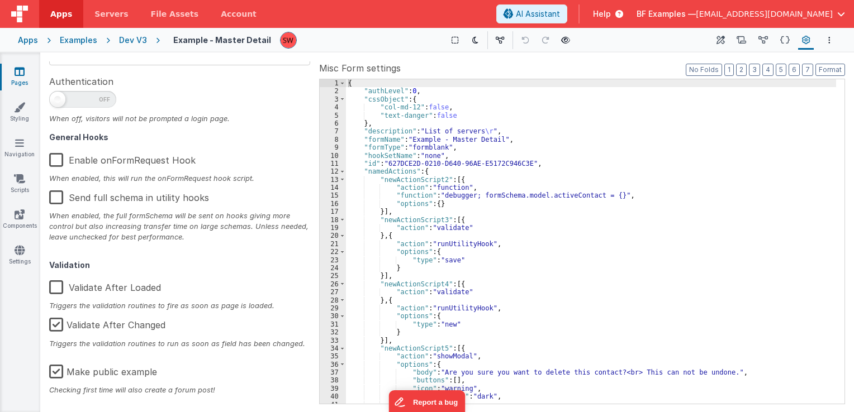
scroll to position [178, 0]
click at [56, 370] on label "Make public example" at bounding box center [103, 370] width 108 height 24
click at [0, 0] on input "Make public example" at bounding box center [0, 0] width 0 height 0
type textarea "List of servers"
click at [135, 43] on div "Dev V3" at bounding box center [133, 40] width 28 height 11
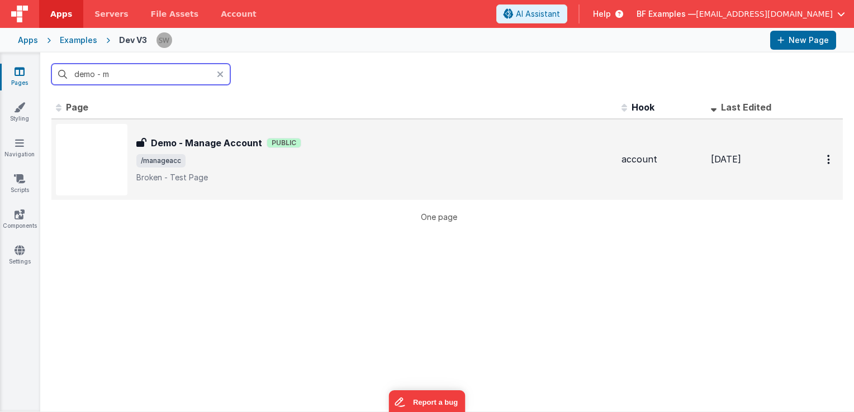
type input "demo - m"
click at [517, 156] on span "/manageacc" at bounding box center [374, 160] width 476 height 13
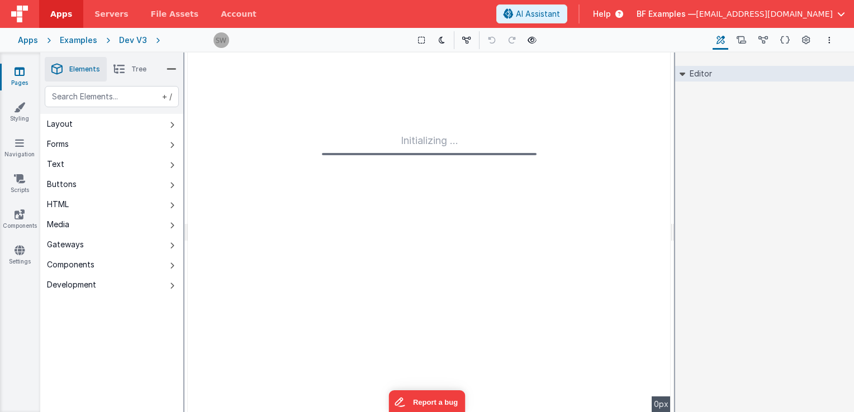
type input "FR_CD54F923-A219-934B-B377-3BBEE242EF6C"
type textarea "Broken - Test Page"
type input "account"
checkbox input "false"
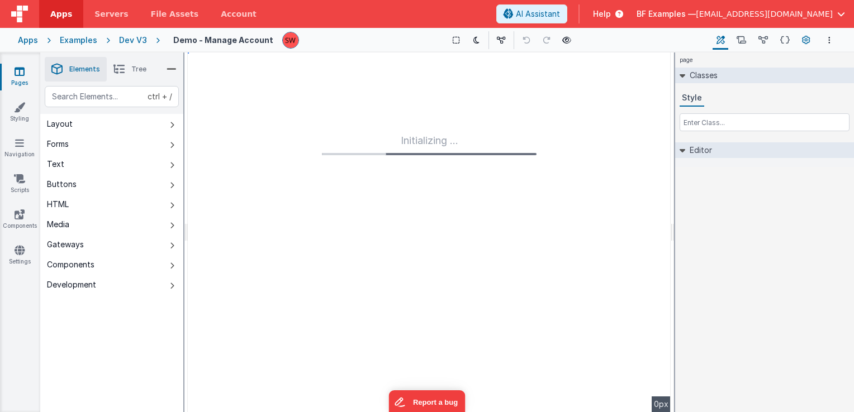
click at [805, 39] on icon at bounding box center [806, 41] width 8 height 12
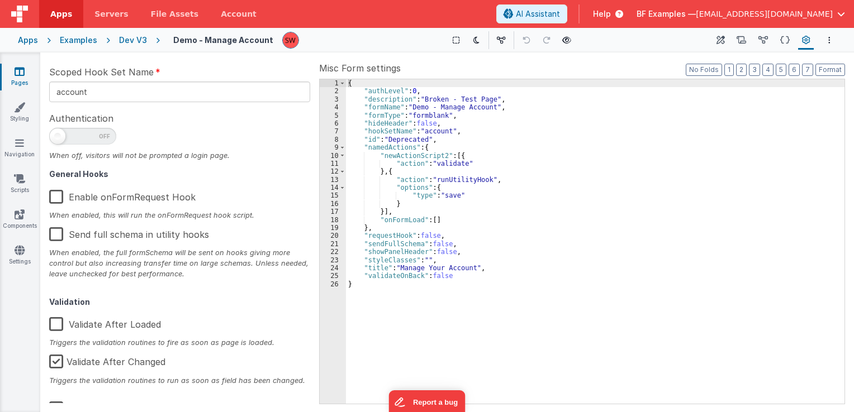
scroll to position [178, 0]
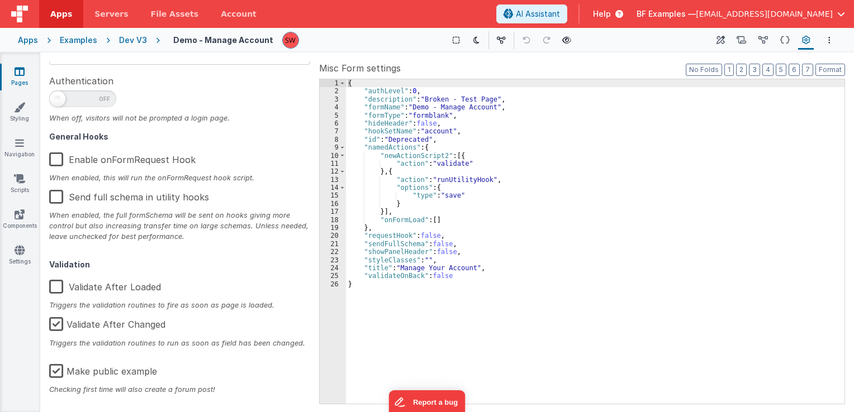
click at [57, 369] on label "Make public example" at bounding box center [103, 370] width 108 height 24
click at [0, 0] on input "Make public example" at bounding box center [0, 0] width 0 height 0
click at [135, 37] on div "Dev V3" at bounding box center [133, 40] width 28 height 11
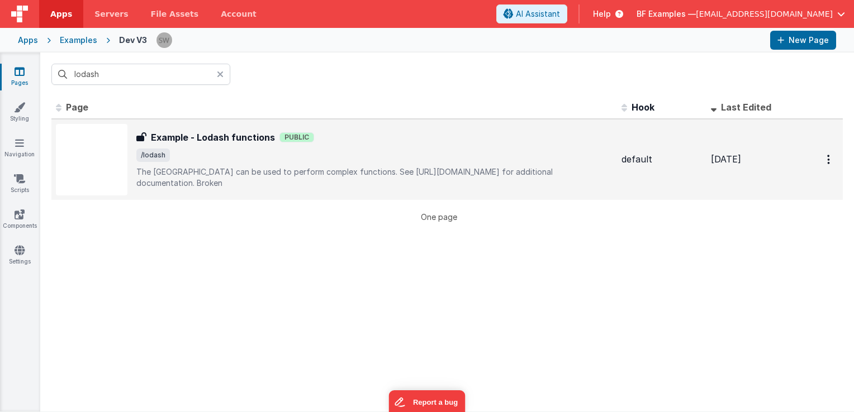
type input "lodash"
click at [389, 154] on span "/lodash" at bounding box center [374, 155] width 476 height 13
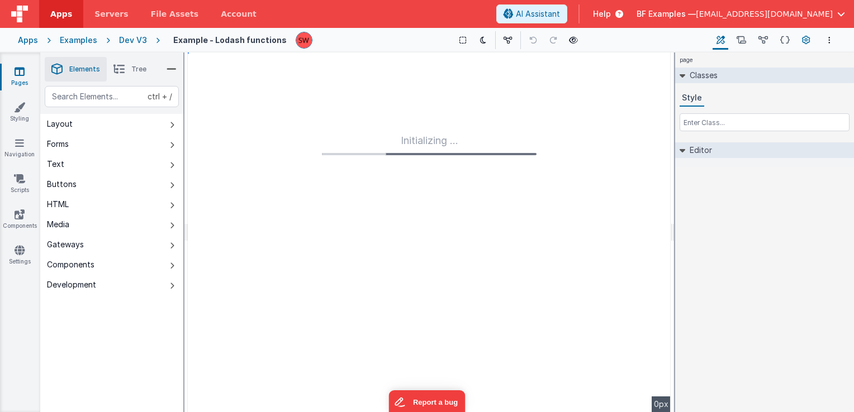
click at [801, 37] on button "Page Settings" at bounding box center [806, 40] width 16 height 19
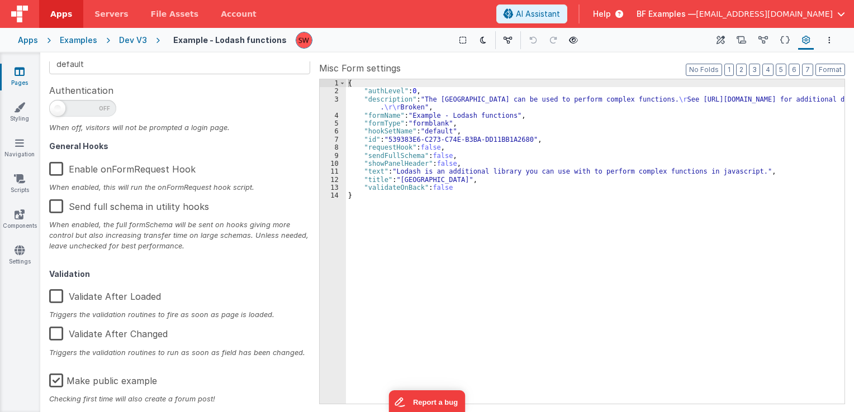
scroll to position [178, 0]
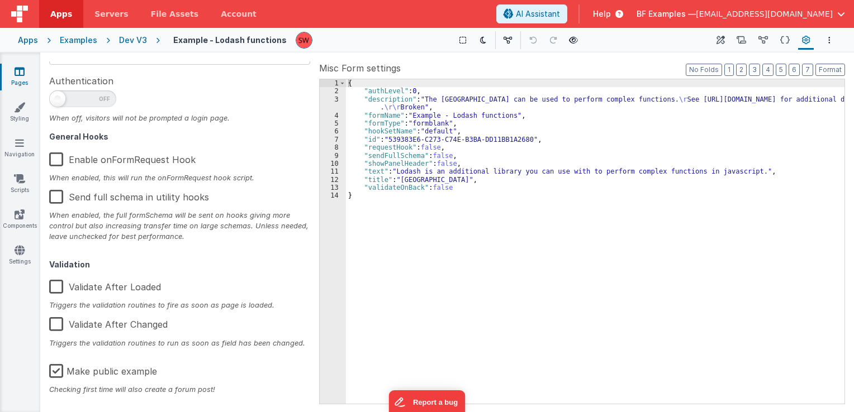
click at [59, 369] on label "Make public example" at bounding box center [103, 370] width 108 height 24
click at [0, 0] on input "Make public example" at bounding box center [0, 0] width 0 height 0
type textarea "The Lodash Library can be used to perform complex functions. See https://lodash…"
click at [130, 37] on div "Dev V3" at bounding box center [133, 40] width 28 height 11
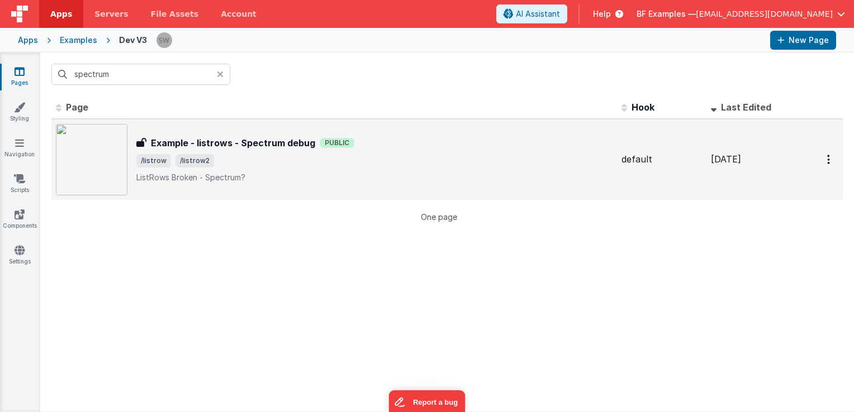
type input "spectrum"
click at [416, 158] on span "/listrow /listrow2" at bounding box center [374, 160] width 476 height 13
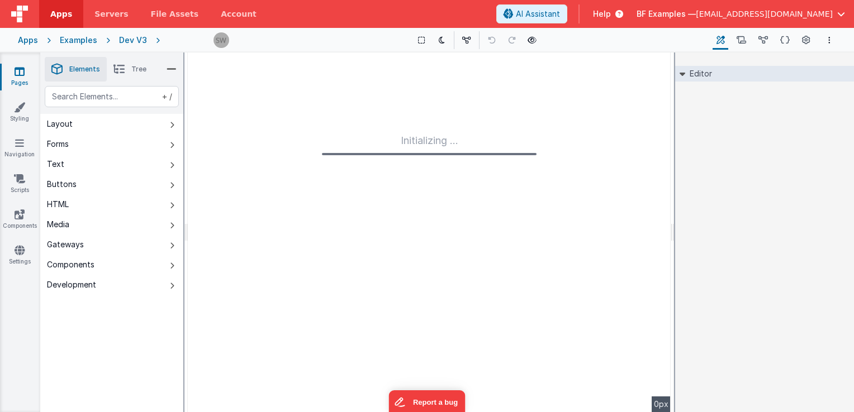
type input "FR_185D97FB-D6CA-D94A-B466-420FB568F60A"
type textarea "ListRows Broken - Spectrum?"
type input "default"
checkbox input "false"
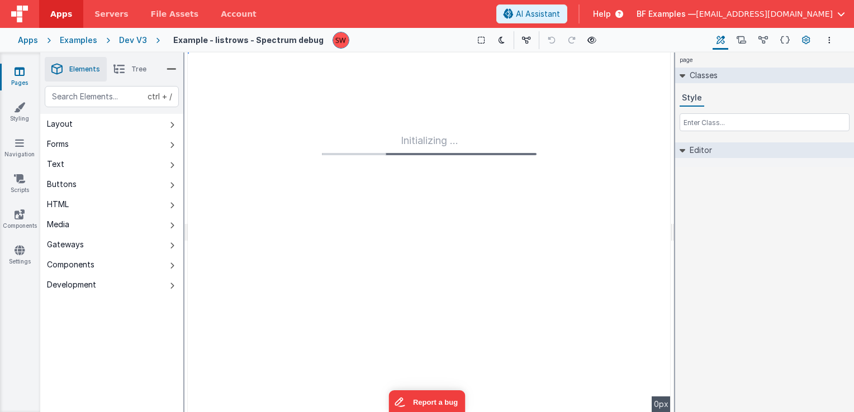
click at [802, 42] on icon at bounding box center [806, 41] width 8 height 12
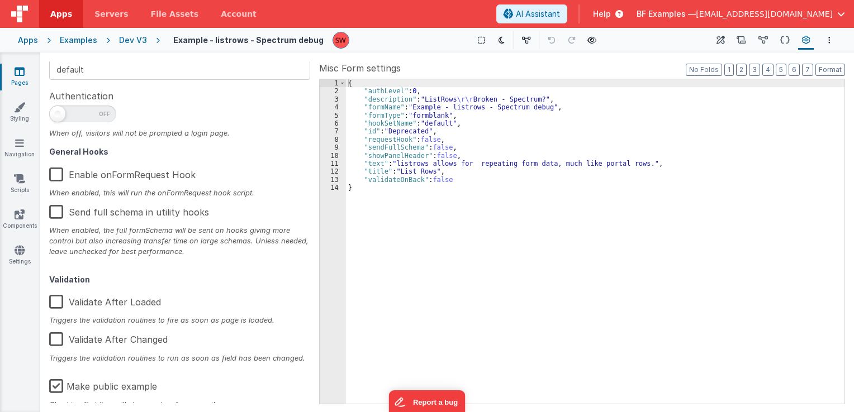
scroll to position [178, 0]
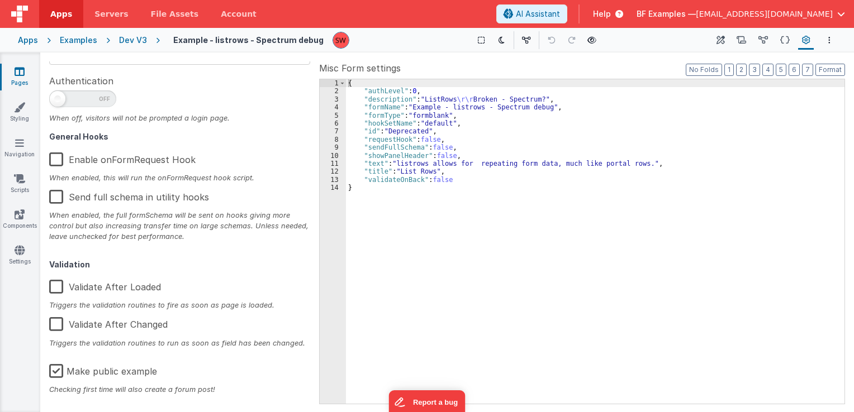
click at [57, 369] on label "Make public example" at bounding box center [103, 370] width 108 height 24
click at [0, 0] on input "Make public example" at bounding box center [0, 0] width 0 height 0
type textarea "ListRows Broken - Spectrum?"
click at [135, 40] on div "Dev V3" at bounding box center [133, 40] width 28 height 11
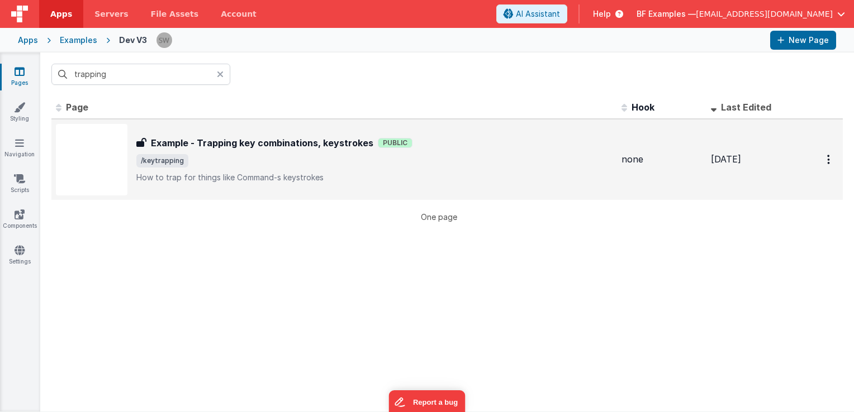
type input "trapping"
click at [294, 161] on span "/keytrapping" at bounding box center [374, 160] width 476 height 13
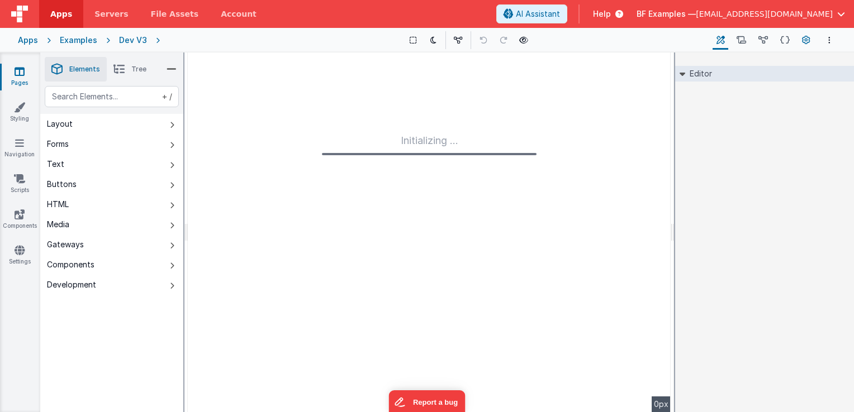
click at [804, 39] on icon at bounding box center [806, 41] width 8 height 12
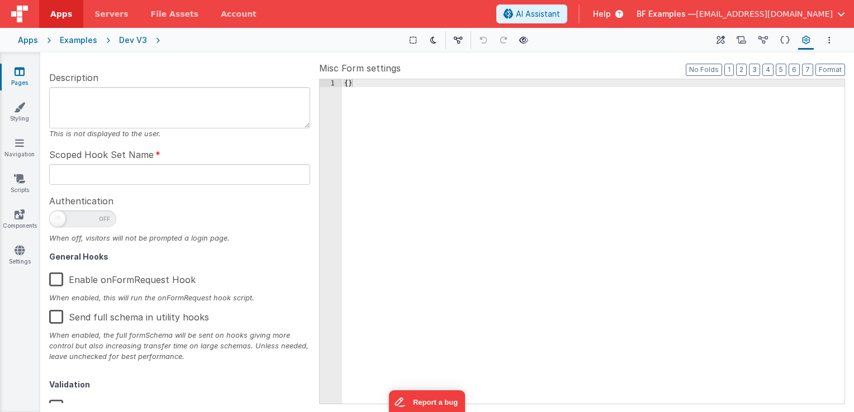
type input "FR_A8CA8CBF-FC5A-F347-ACFA-604A2206A5DA"
type textarea "How to trap for things like Command-s keystrokes"
type input "none"
checkbox input "false"
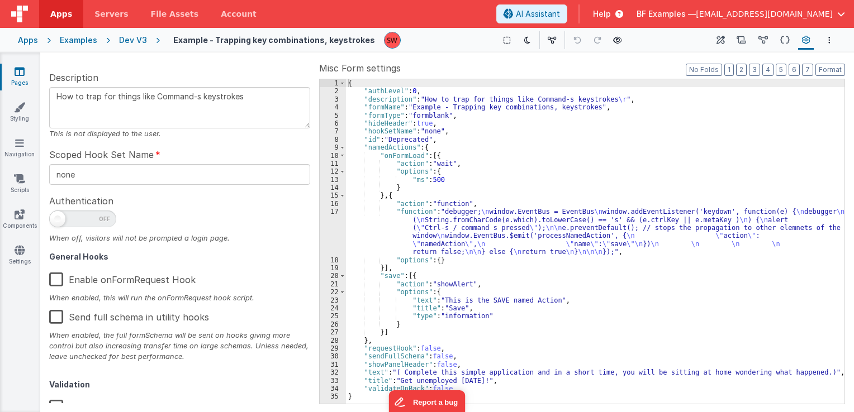
scroll to position [178, 0]
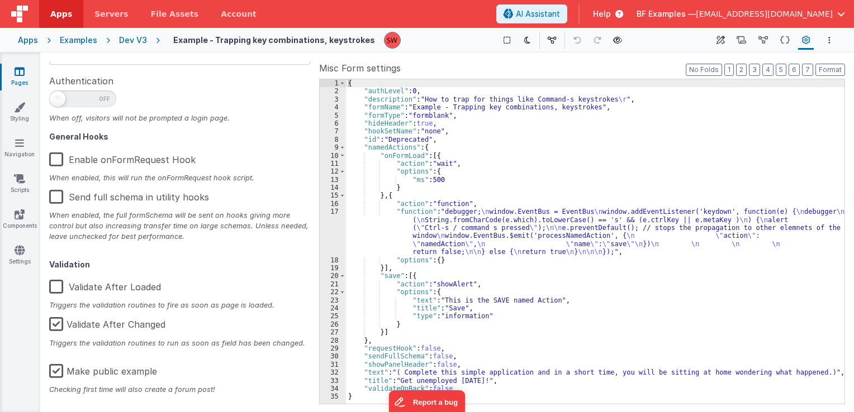
click at [58, 368] on label "Make public example" at bounding box center [103, 370] width 108 height 24
click at [0, 0] on input "Make public example" at bounding box center [0, 0] width 0 height 0
type textarea "How to trap for things like Command-s keystrokes"
click at [133, 41] on div "Dev V3" at bounding box center [133, 40] width 28 height 11
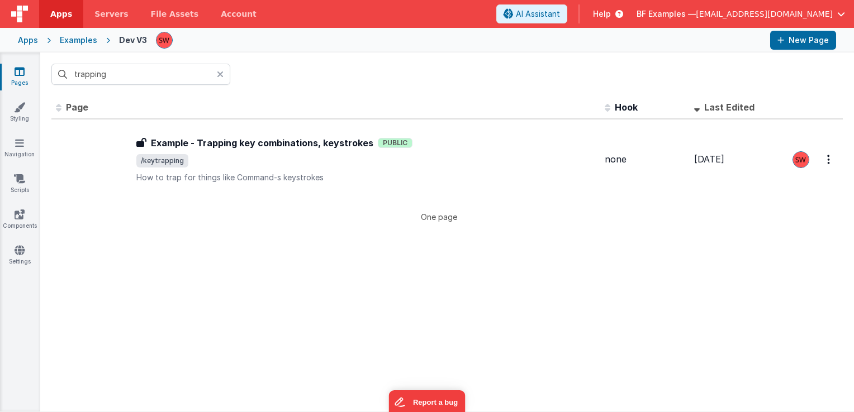
click at [141, 71] on input "trapping" at bounding box center [140, 74] width 179 height 21
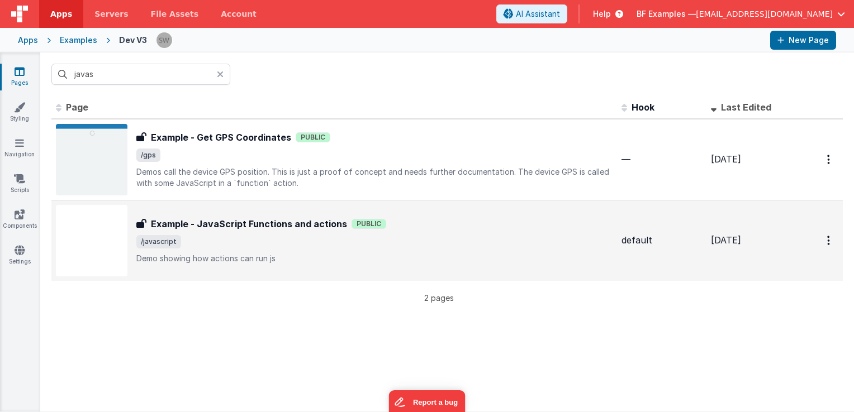
type input "javas"
click at [498, 251] on div "Example - JavaScript Functions and actions Example - JavaScript Functions and a…" at bounding box center [374, 240] width 476 height 47
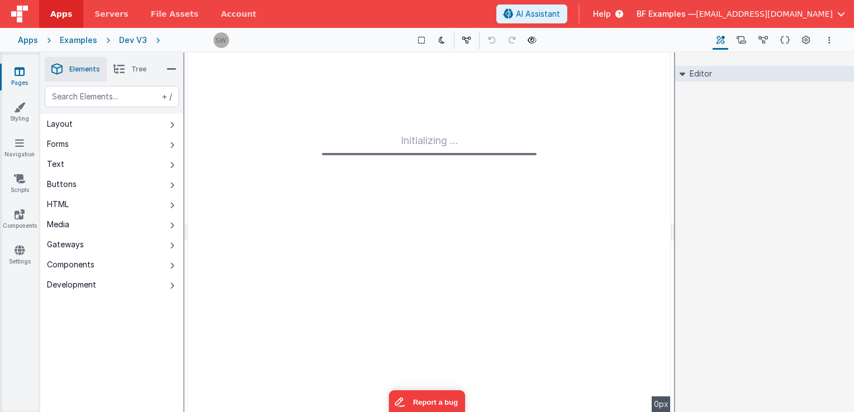
type input "FR_5B5FD5DB-DF61-D147-8C5C-E28B31B91E99"
type textarea "Demo showing how actions can run js"
type input "default"
checkbox input "false"
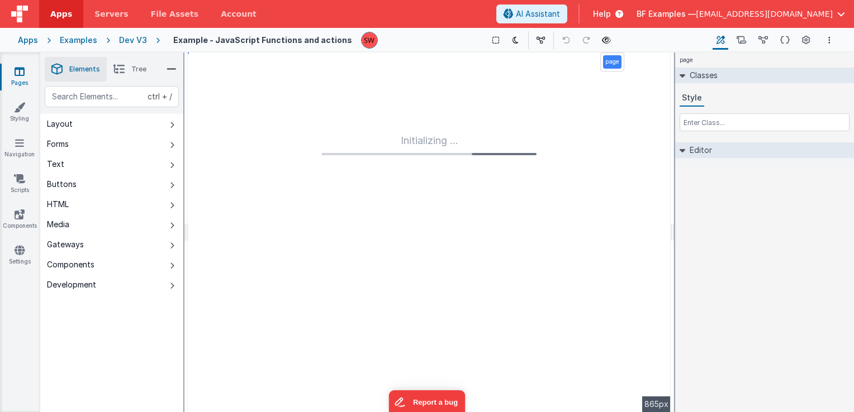
click at [797, 41] on div "Page Settings Page Settings" at bounding box center [806, 40] width 20 height 19
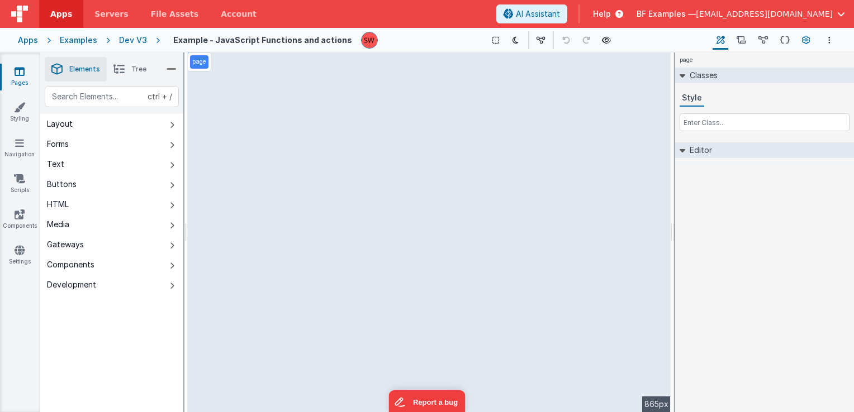
click at [802, 41] on icon at bounding box center [806, 41] width 8 height 12
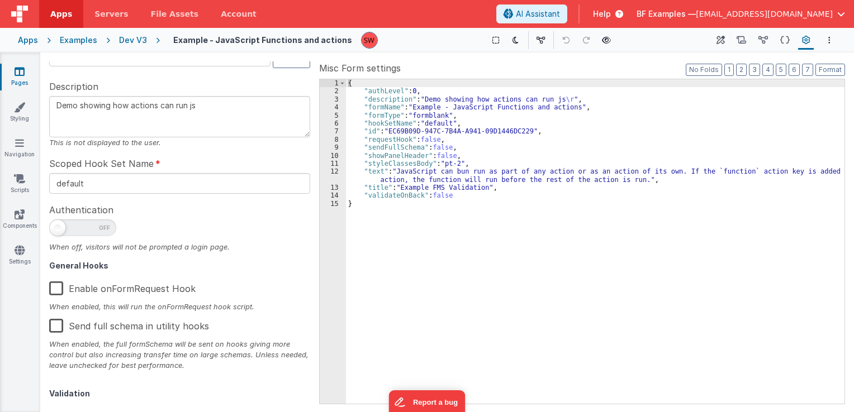
scroll to position [178, 0]
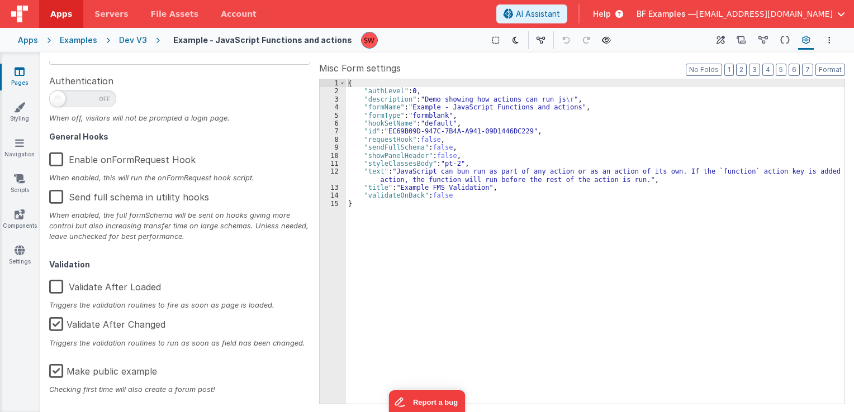
click at [54, 369] on label "Make public example" at bounding box center [103, 370] width 108 height 24
click at [0, 0] on input "Make public example" at bounding box center [0, 0] width 0 height 0
click at [134, 40] on div "Dev V3" at bounding box center [133, 40] width 28 height 11
type textarea "Demo showing how actions can run js"
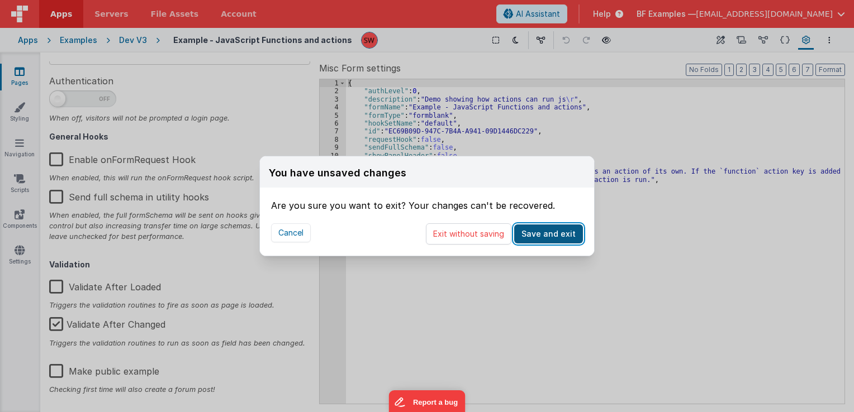
click at [535, 238] on button "Save and exit" at bounding box center [548, 234] width 69 height 19
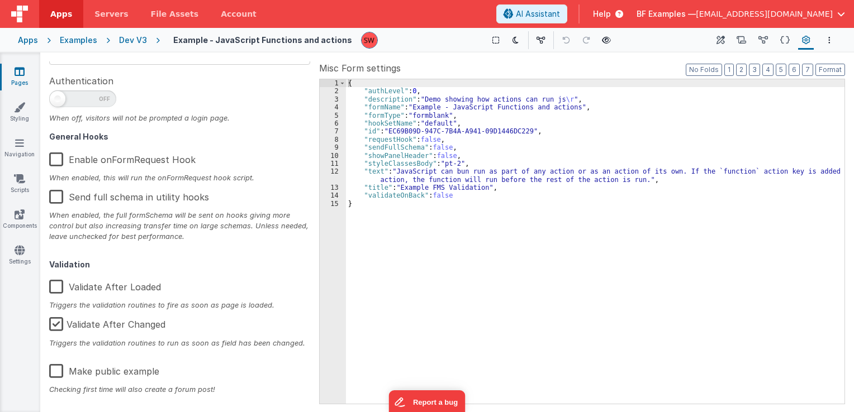
click at [136, 41] on div "Dev V3" at bounding box center [133, 40] width 28 height 11
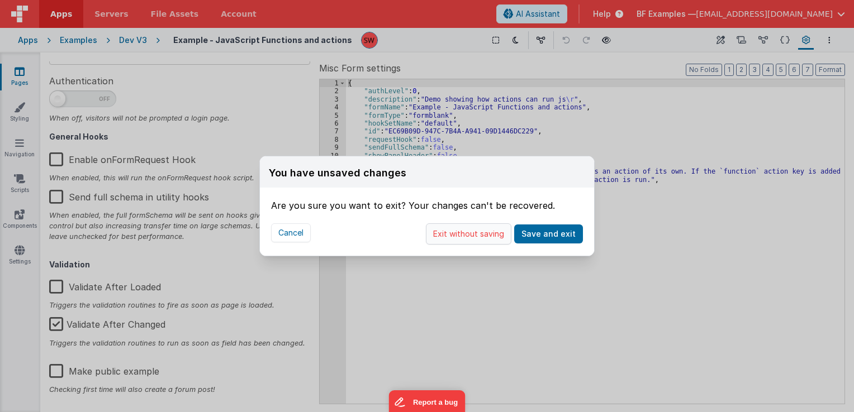
click at [454, 234] on button "Exit without saving" at bounding box center [468, 234] width 85 height 21
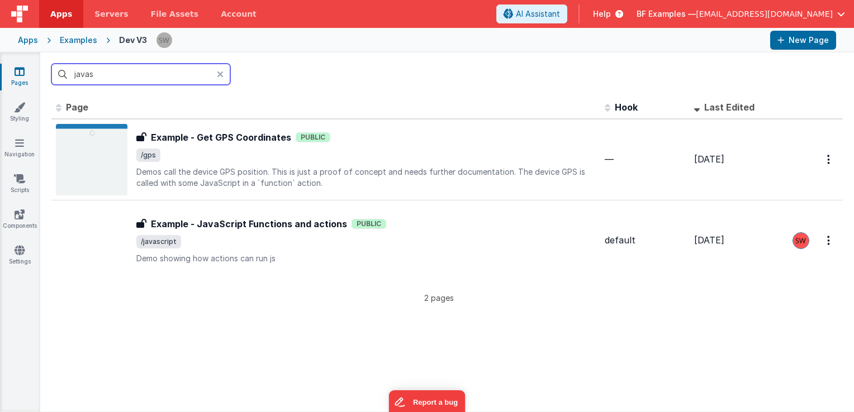
click at [141, 78] on input "javas" at bounding box center [140, 74] width 179 height 21
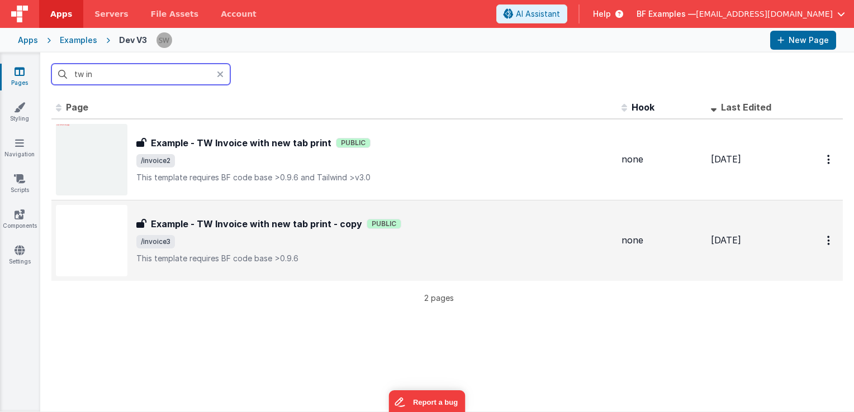
type input "tw in"
click at [448, 235] on span "/invoice3" at bounding box center [374, 241] width 476 height 13
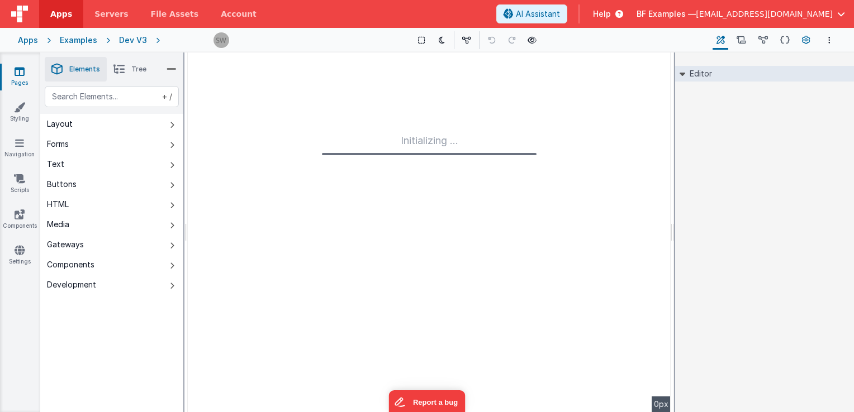
type input "FR_0A682211-901C-F146-928E-205E6125E9AA"
type textarea "This template requires BF code base >0.9.6"
type input "none"
checkbox input "false"
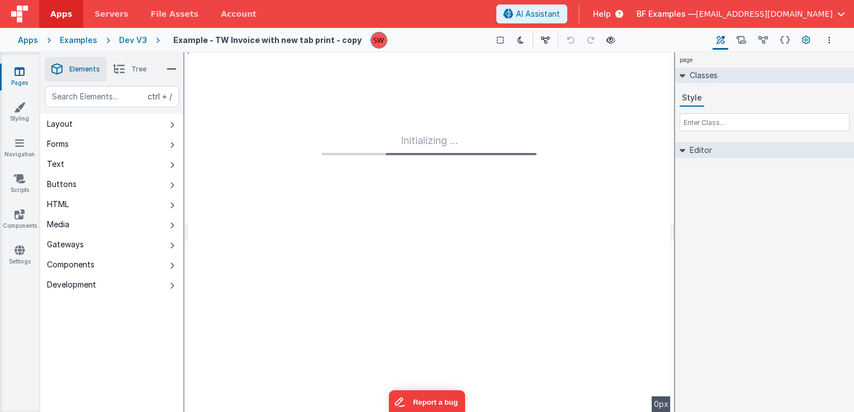
click at [800, 42] on button "Page Settings" at bounding box center [806, 40] width 16 height 19
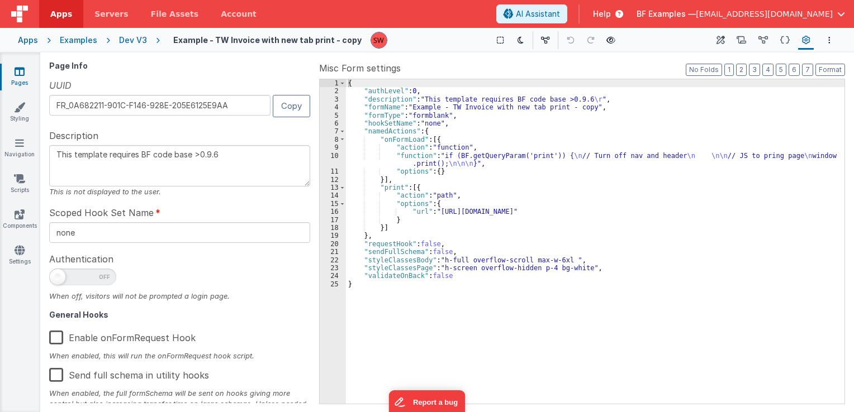
scroll to position [178, 0]
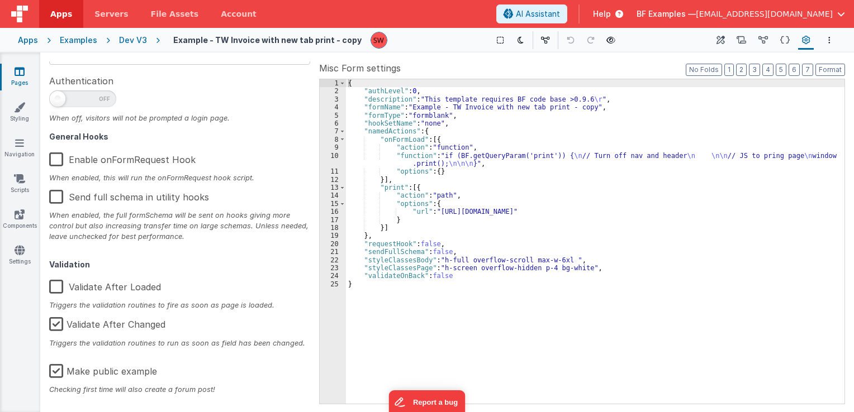
click at [54, 372] on label "Make public example" at bounding box center [103, 370] width 108 height 24
click at [0, 0] on input "Make public example" at bounding box center [0, 0] width 0 height 0
type textarea "This template requires BF code base >0.9.6"
drag, startPoint x: 132, startPoint y: 38, endPoint x: 483, endPoint y: 0, distance: 353.5
click at [131, 38] on div "Dev V3" at bounding box center [133, 40] width 28 height 11
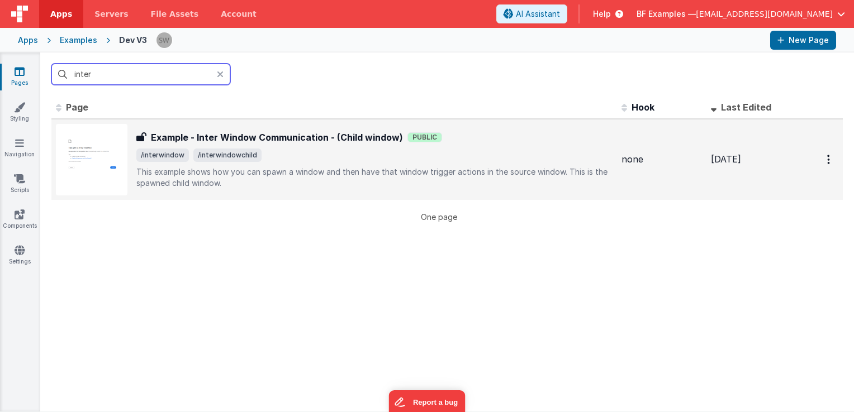
type input "inter"
click at [422, 135] on span "Public" at bounding box center [424, 137] width 35 height 10
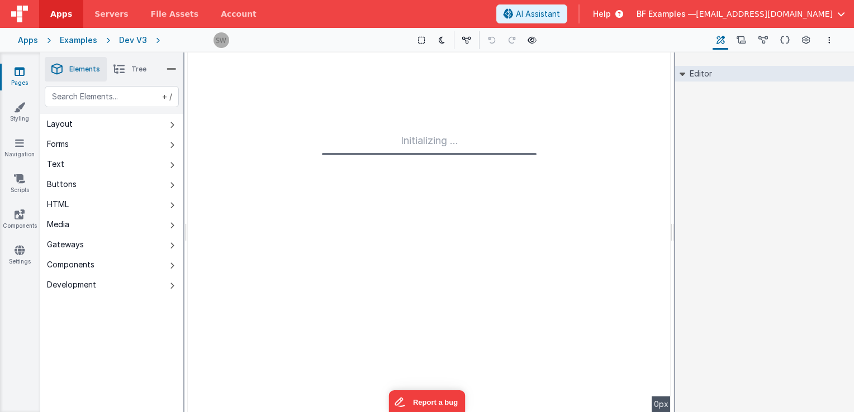
type input "FR_1B4247EA-B08F-4442-9818-6859F3818EF7"
type textarea "This example shows how you can spawn a window and then have that window trigger…"
type input "none"
checkbox input "false"
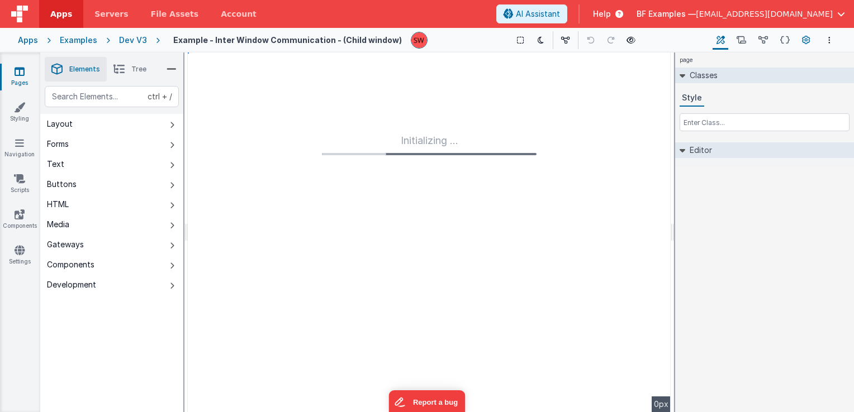
click at [805, 45] on icon at bounding box center [806, 41] width 8 height 12
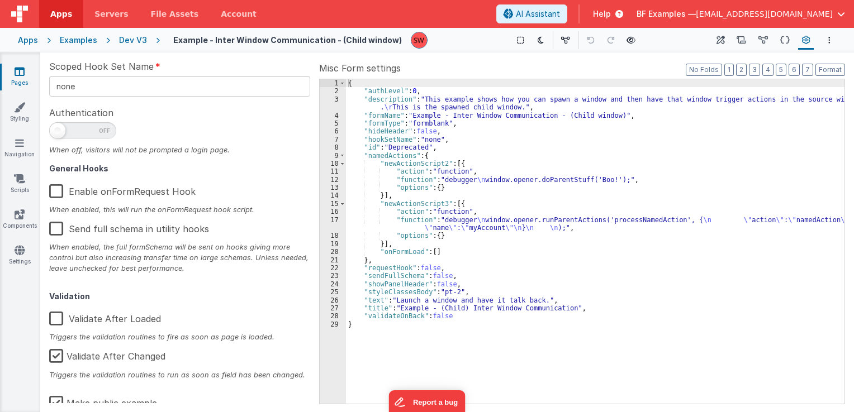
scroll to position [178, 0]
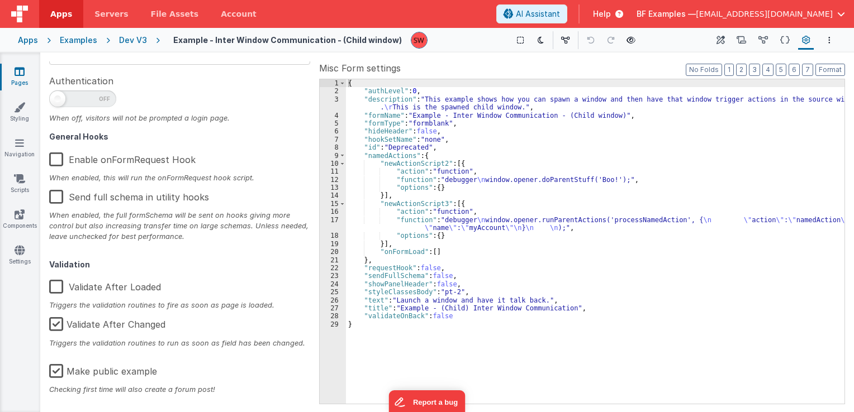
click at [54, 377] on label "Make public example" at bounding box center [103, 370] width 108 height 24
click at [0, 0] on input "Make public example" at bounding box center [0, 0] width 0 height 0
type textarea "This example shows how you can spawn a window and then have that window trigger…"
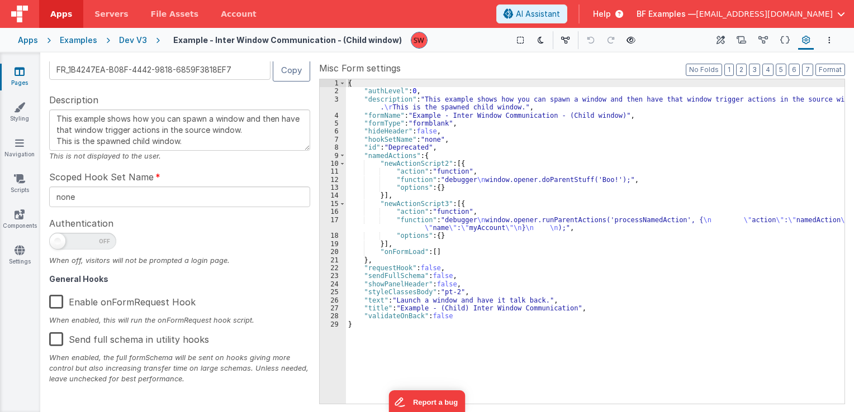
scroll to position [11, 0]
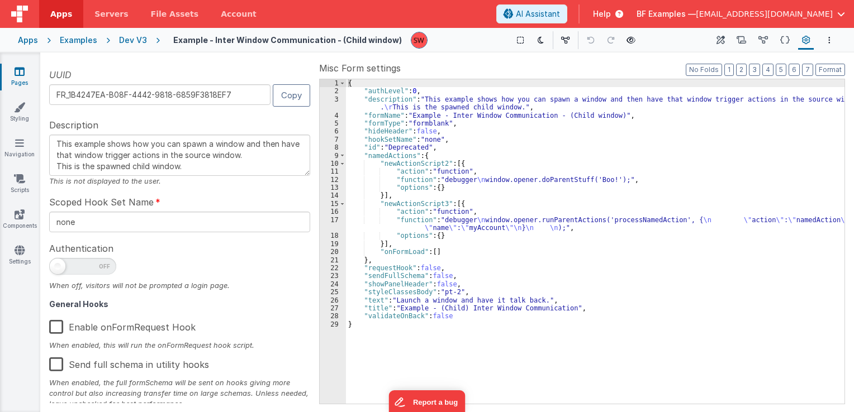
click at [125, 41] on div "Dev V3" at bounding box center [133, 40] width 28 height 11
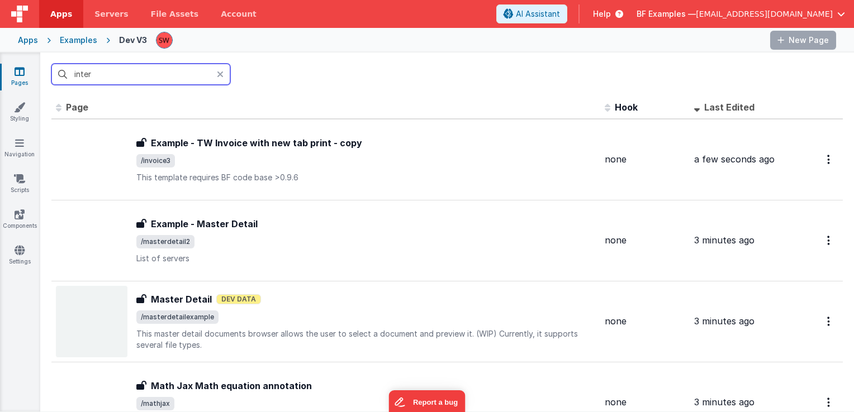
click at [150, 74] on input "inter" at bounding box center [140, 74] width 179 height 21
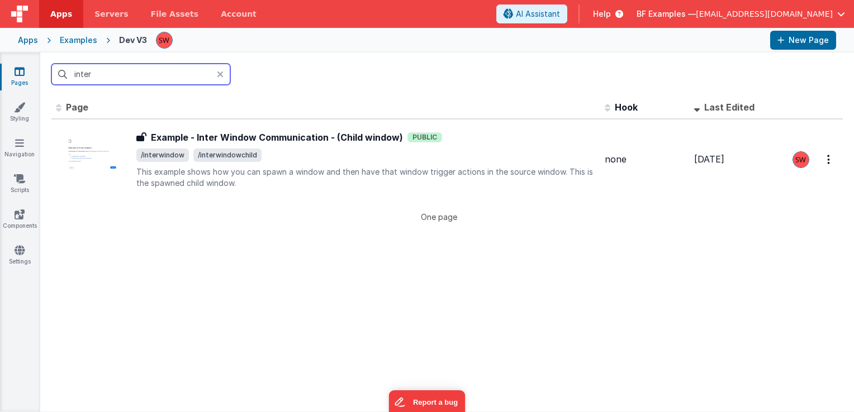
click at [150, 74] on input "inter" at bounding box center [140, 74] width 179 height 21
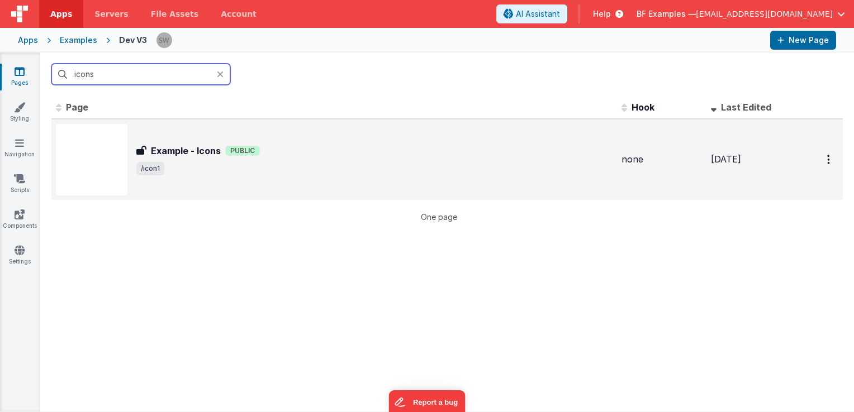
type input "icons"
click at [358, 164] on span "/icon1" at bounding box center [374, 168] width 476 height 13
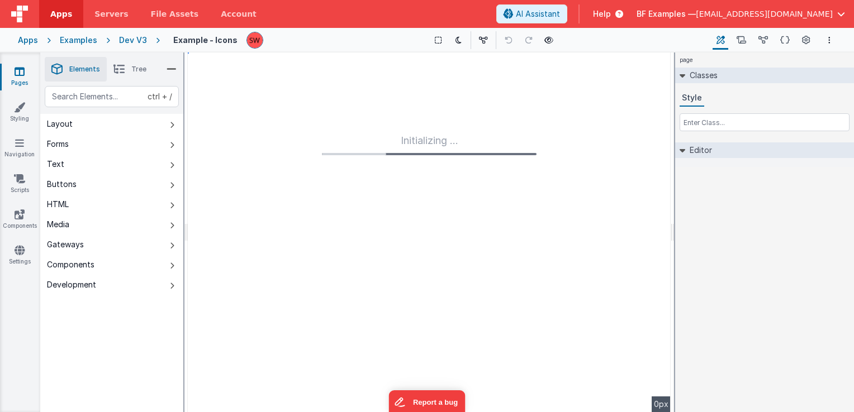
type input "FR_FB5D6EE4-FCD8-6049-A869-F1F63538B30F"
type input "none"
checkbox input "false"
click at [807, 39] on icon at bounding box center [806, 41] width 8 height 12
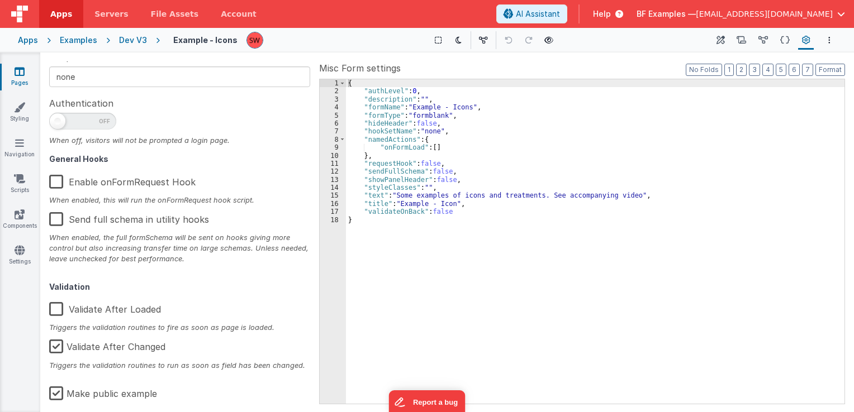
scroll to position [178, 0]
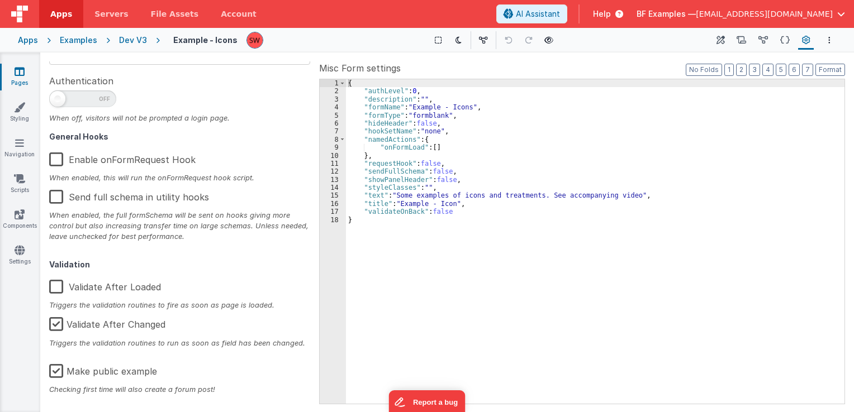
click at [55, 369] on label "Make public example" at bounding box center [103, 370] width 108 height 24
click at [0, 0] on input "Make public example" at bounding box center [0, 0] width 0 height 0
click at [130, 44] on div "Dev V3" at bounding box center [133, 40] width 28 height 11
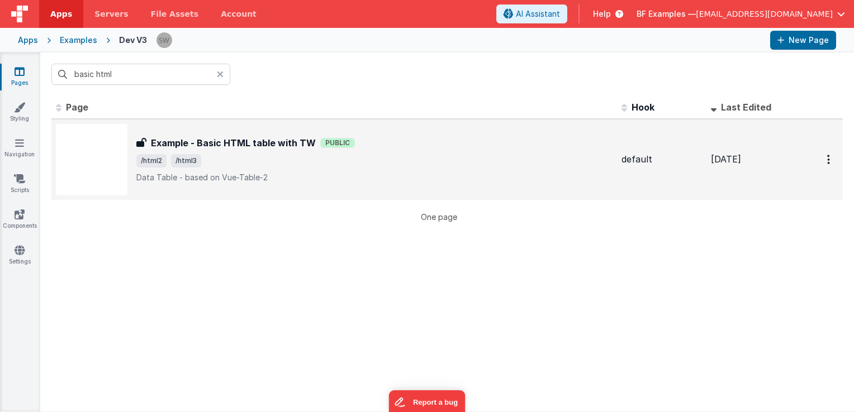
type input "basic html"
click at [398, 176] on p "Data Table - based on Vue-Table-2" at bounding box center [374, 177] width 476 height 11
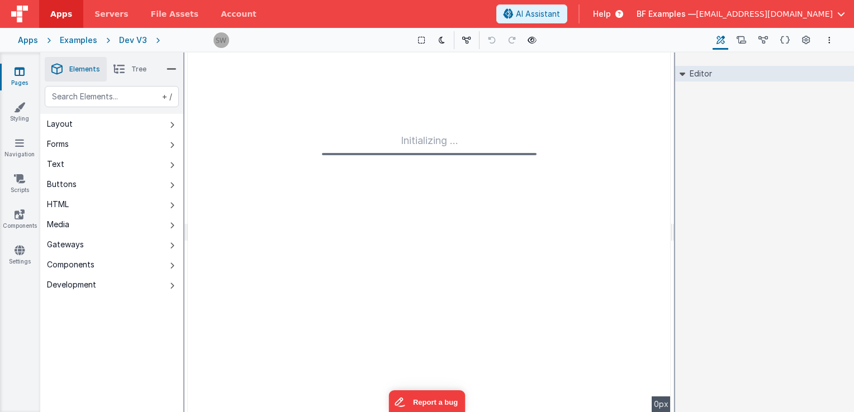
type input "FR_593F7861-1118-664A-BBFB-0DAB5BA96AE5"
type textarea "Data Table - based on Vue-Table-2"
type input "default"
checkbox input "false"
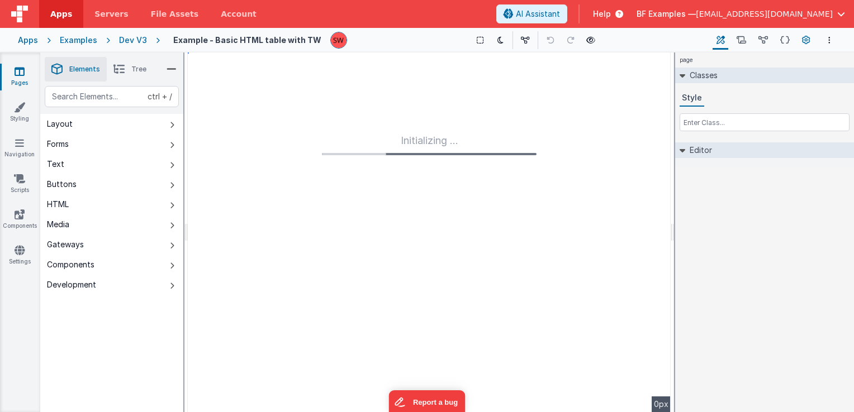
click at [805, 46] on icon at bounding box center [806, 41] width 8 height 12
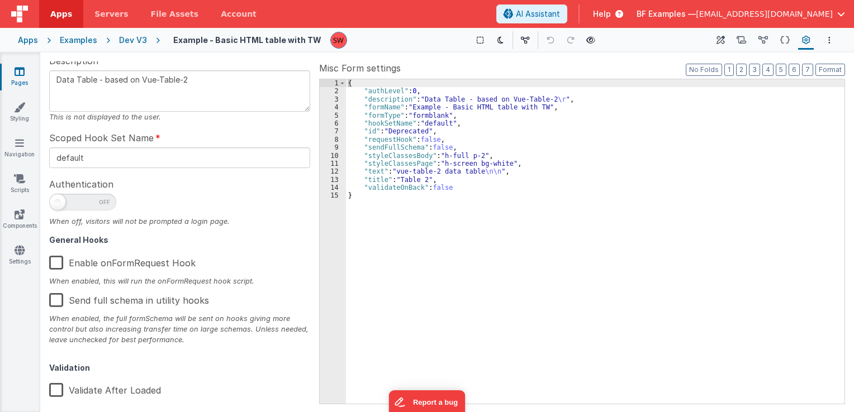
scroll to position [178, 0]
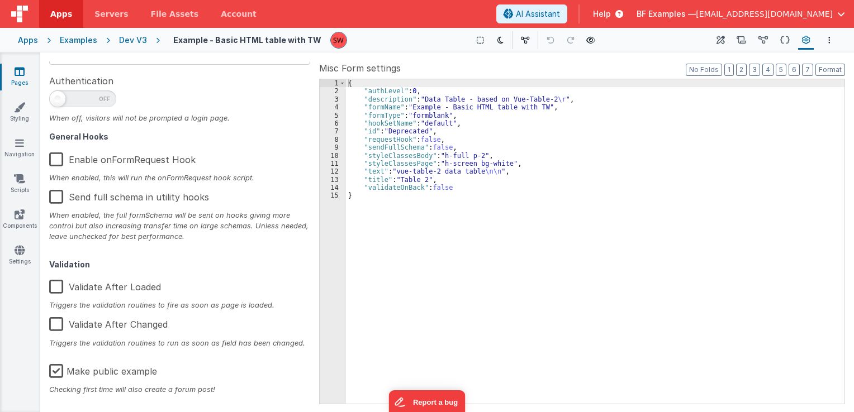
click at [56, 368] on label "Make public example" at bounding box center [103, 370] width 108 height 24
click at [0, 0] on input "Make public example" at bounding box center [0, 0] width 0 height 0
type textarea "Data Table - based on Vue-Table-2"
click at [130, 42] on div "Dev V3" at bounding box center [133, 40] width 28 height 11
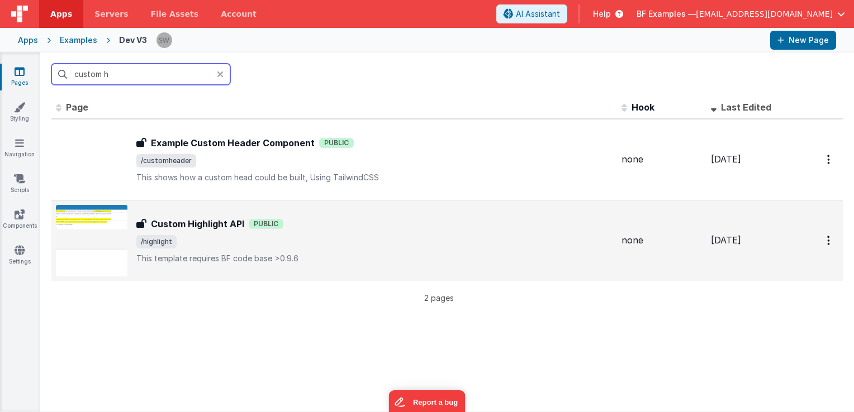
type input "custom h"
click at [370, 231] on div "Custom Highlight API Custom Highlight API Public /highlight This template requi…" at bounding box center [374, 240] width 476 height 47
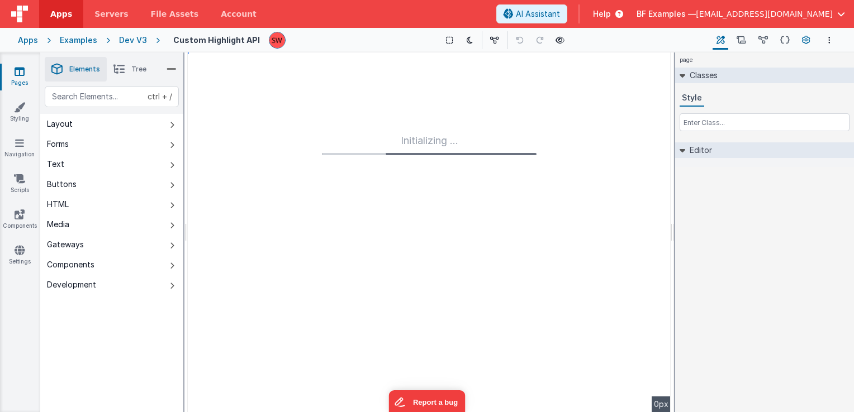
click at [802, 42] on icon at bounding box center [806, 41] width 8 height 12
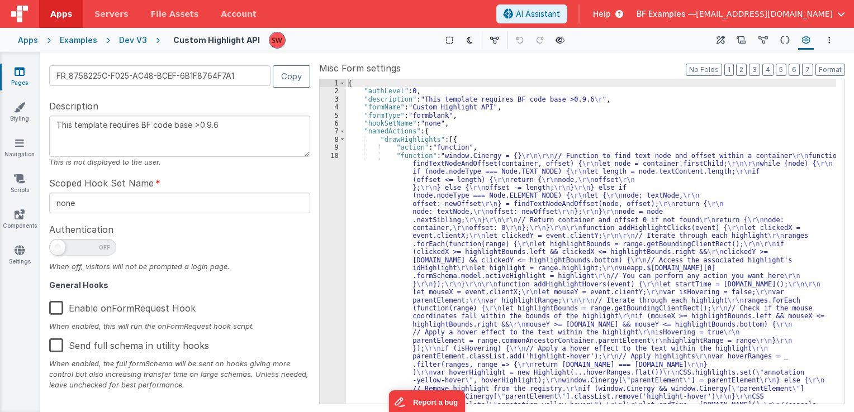
scroll to position [168, 0]
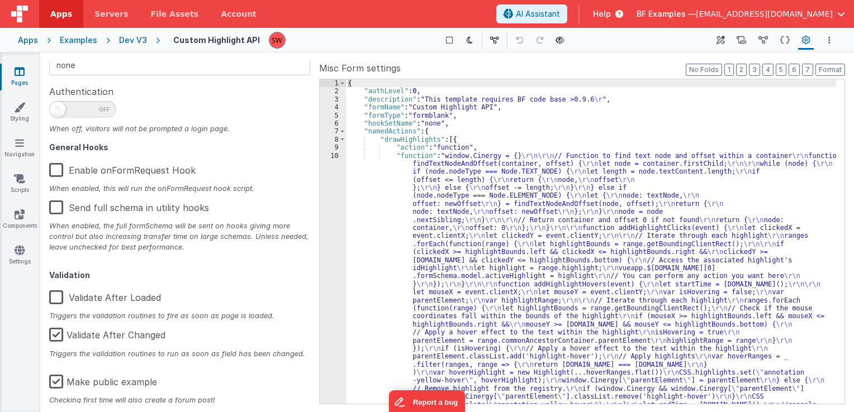
click at [60, 381] on label "Make public example" at bounding box center [103, 380] width 108 height 24
click at [0, 0] on input "Make public example" at bounding box center [0, 0] width 0 height 0
type textarea "This template requires BF code base >0.9.6"
click at [134, 34] on div "Apps Examples Dev V3 Custom Highlight API Show Group Outlines Toggle Dark Mode …" at bounding box center [427, 40] width 854 height 25
click at [137, 44] on div "Dev V3" at bounding box center [133, 40] width 28 height 11
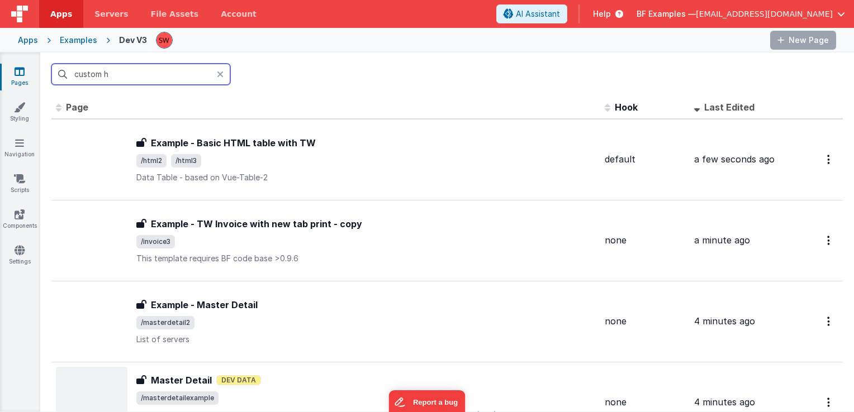
click at [163, 75] on input "custom h" at bounding box center [140, 74] width 179 height 21
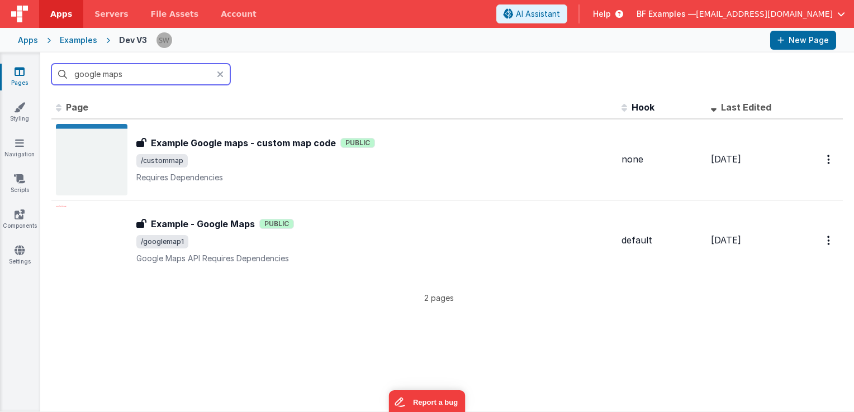
type input "google maps"
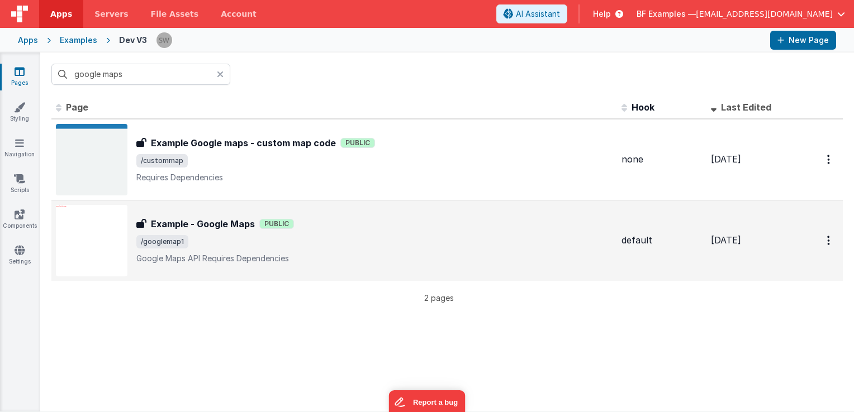
click at [325, 236] on span "/googlemap1" at bounding box center [374, 241] width 476 height 13
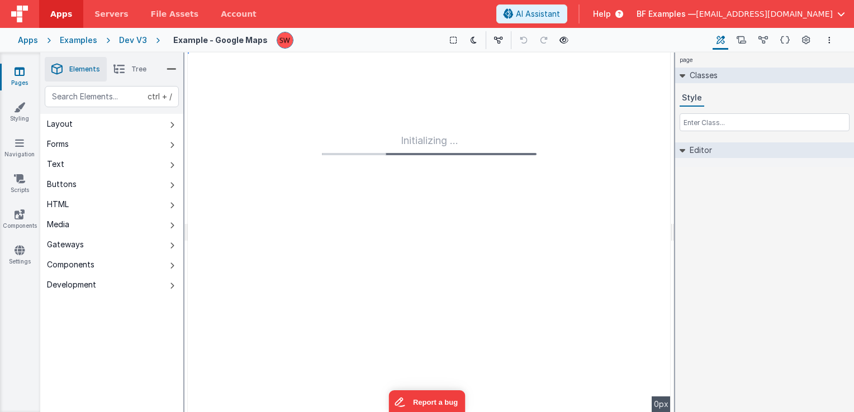
type input "FR_274AA4A7-BE33-C246-8019-B9080DAAB5D4"
type textarea "Google Maps API Requires Dependencies"
type input "default"
checkbox input "false"
click at [807, 44] on icon at bounding box center [806, 41] width 8 height 12
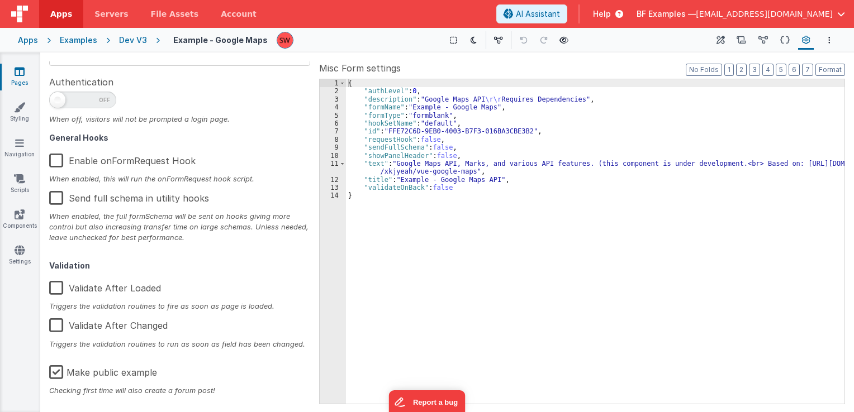
scroll to position [178, 0]
click at [55, 370] on label "Make public example" at bounding box center [103, 370] width 108 height 24
click at [0, 0] on input "Make public example" at bounding box center [0, 0] width 0 height 0
type textarea "Google Maps API Requires Dependencies"
click at [132, 42] on div "Dev V3" at bounding box center [133, 40] width 28 height 11
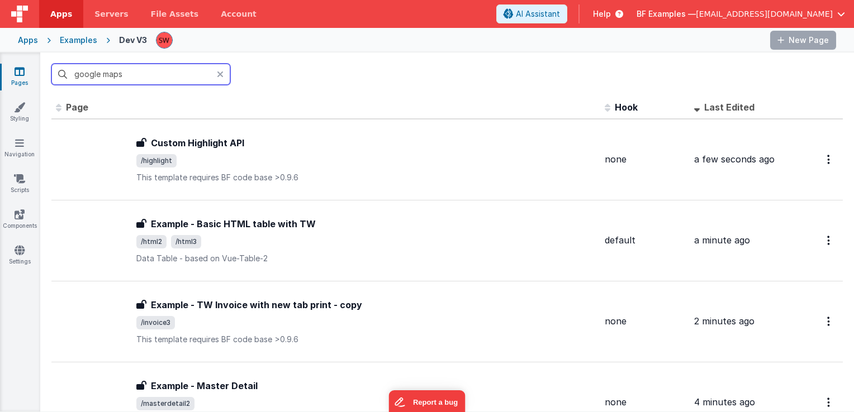
click at [148, 73] on input "google maps" at bounding box center [140, 74] width 179 height 21
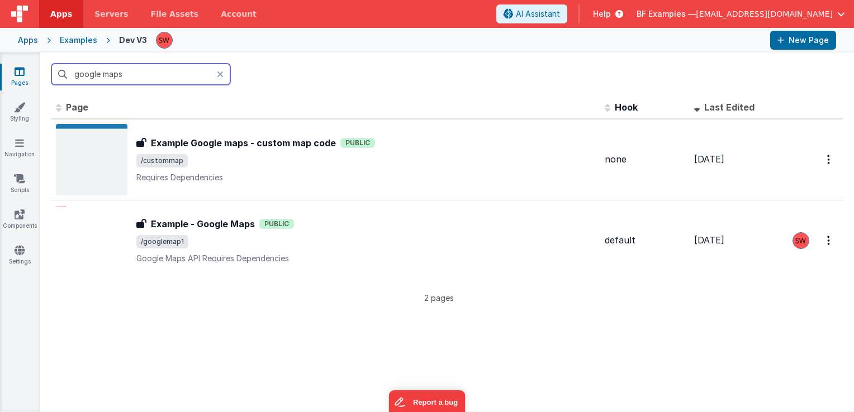
click at [148, 73] on input "google maps" at bounding box center [140, 74] width 179 height 21
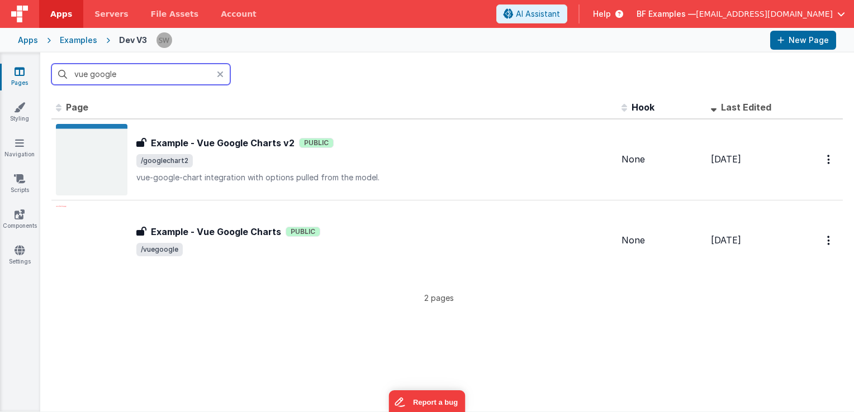
type input "vue google"
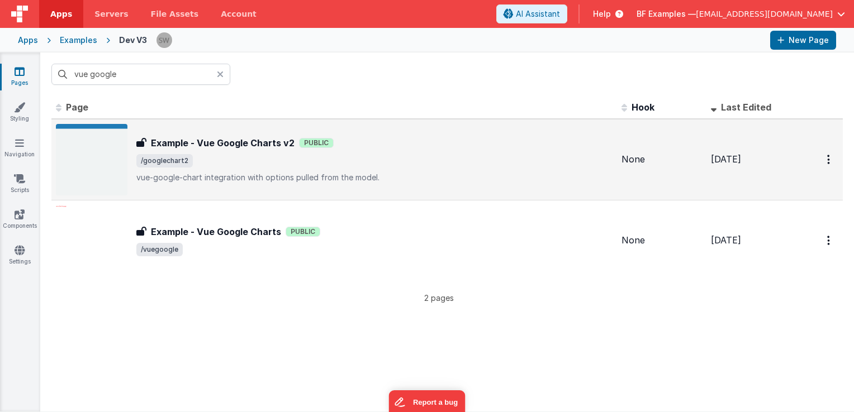
click at [416, 164] on span "/googlechart2" at bounding box center [374, 160] width 476 height 13
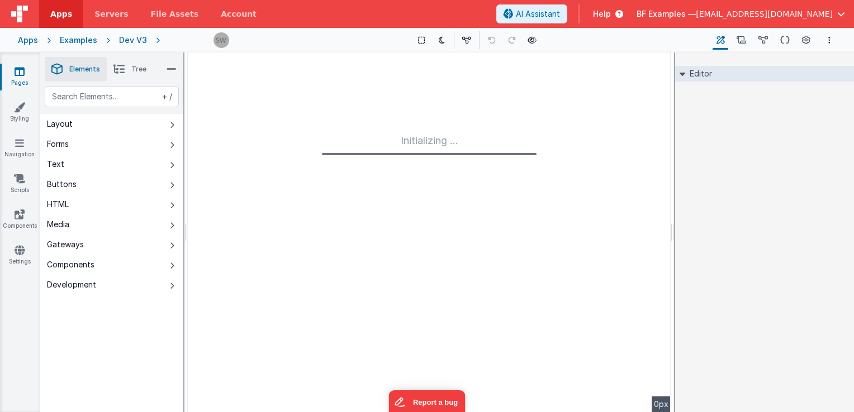
type input "FR_1049D6CE-2E7A-E64D-ACFC-77C253B3C57D"
type textarea "vue-google-chart integration with options pulled from the model."
type input "None"
checkbox input "false"
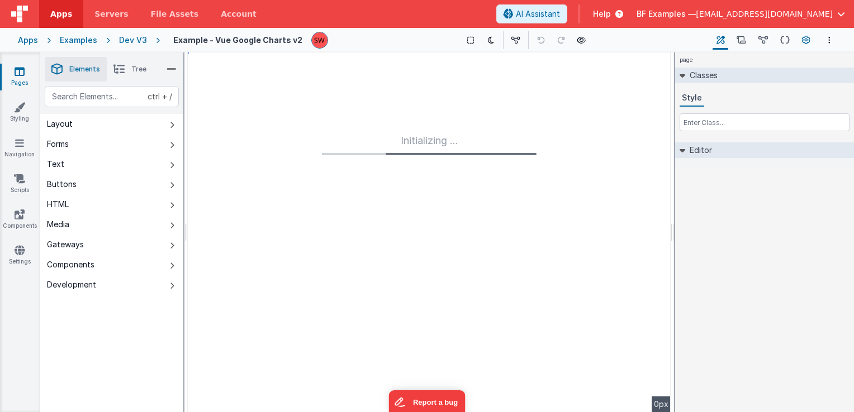
click at [802, 44] on icon at bounding box center [806, 41] width 8 height 12
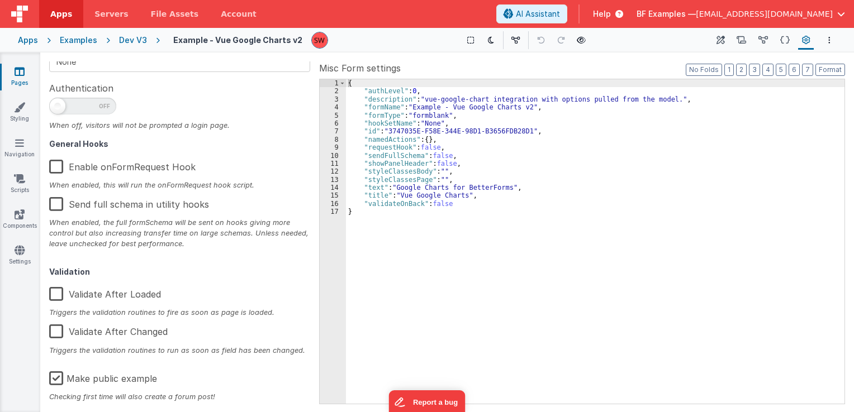
scroll to position [178, 0]
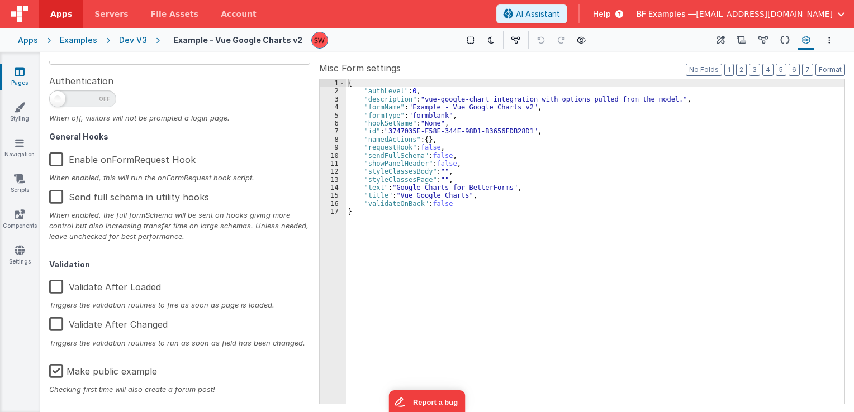
click at [58, 370] on label "Make public example" at bounding box center [103, 370] width 108 height 24
click at [0, 0] on input "Make public example" at bounding box center [0, 0] width 0 height 0
click at [132, 37] on div "Dev V3" at bounding box center [133, 40] width 28 height 11
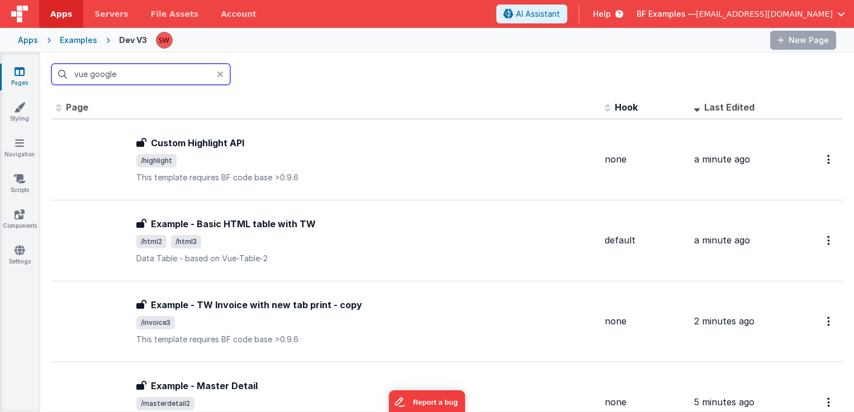
click at [154, 73] on input "vue google" at bounding box center [140, 74] width 179 height 21
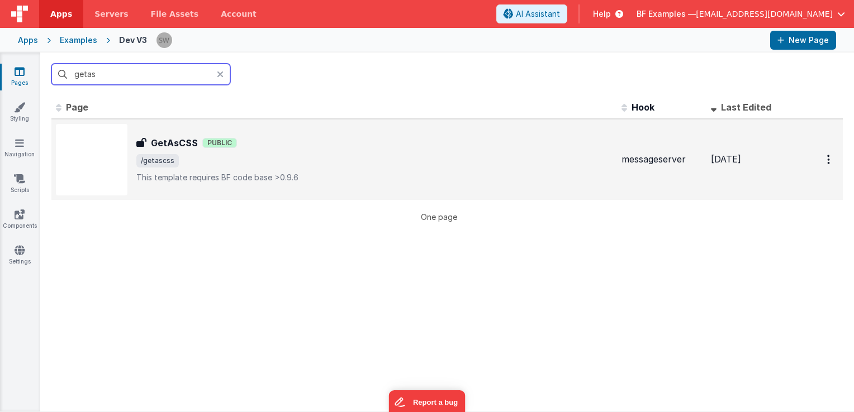
type input "getas"
click at [364, 151] on div "GetAsCSS GetAsCSS Public /getascss This template requires BF code base >0.9.6" at bounding box center [374, 159] width 476 height 47
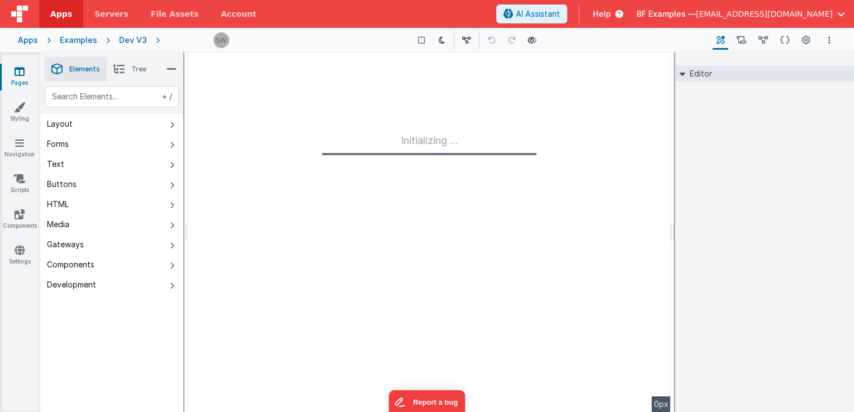
type input "FR_4C1B9B67-B532-F14C-A72D-1EBD4CAD7C2B"
type textarea "This template requires BF code base >0.9.6"
type input "messageserver"
checkbox input "false"
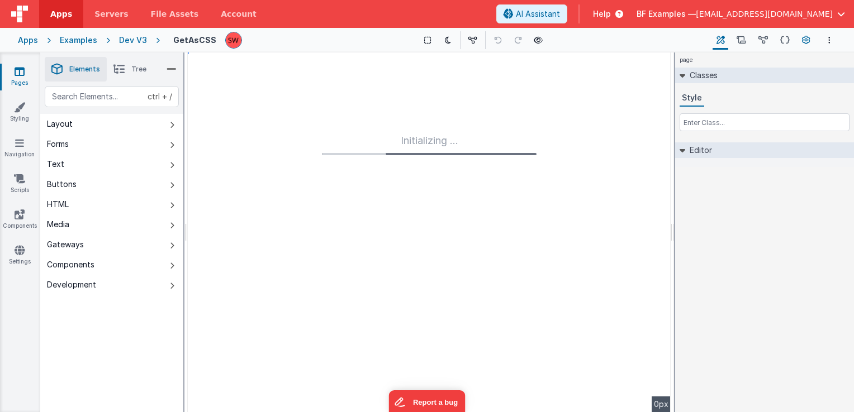
click at [803, 41] on icon at bounding box center [806, 41] width 8 height 12
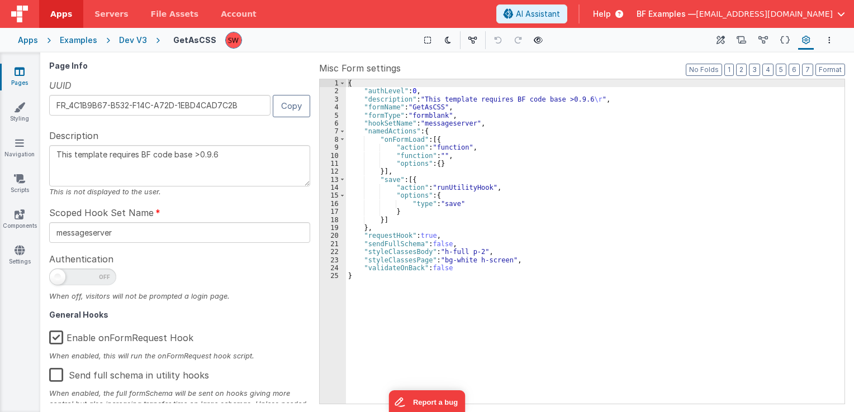
scroll to position [178, 0]
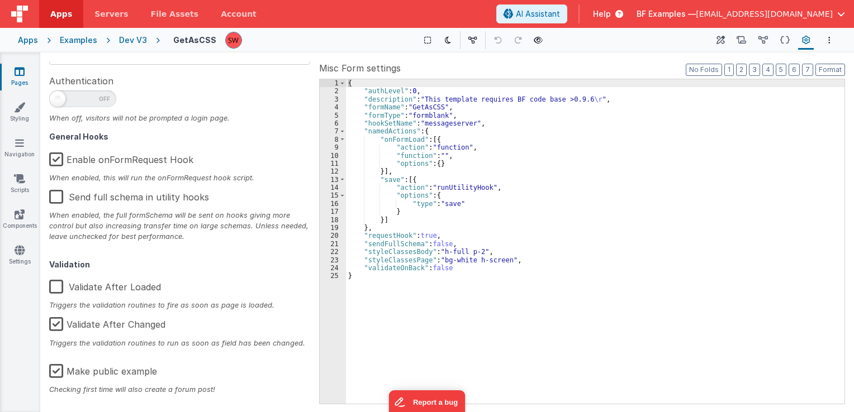
click at [56, 373] on label "Make public example" at bounding box center [103, 370] width 108 height 24
click at [0, 0] on input "Make public example" at bounding box center [0, 0] width 0 height 0
type textarea "This template requires BF code base >0.9.6"
click at [130, 45] on div "Dev V3" at bounding box center [133, 40] width 28 height 11
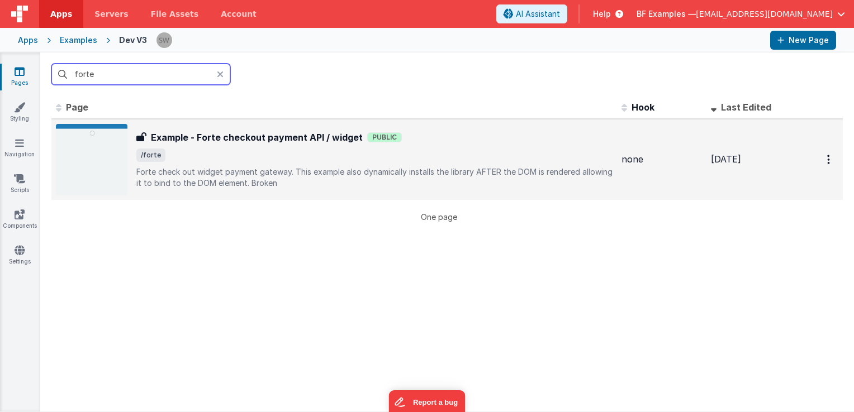
type input "forte"
click at [472, 163] on div "Example - Forte checkout payment API / widget Example - Forte checkout payment …" at bounding box center [374, 160] width 476 height 58
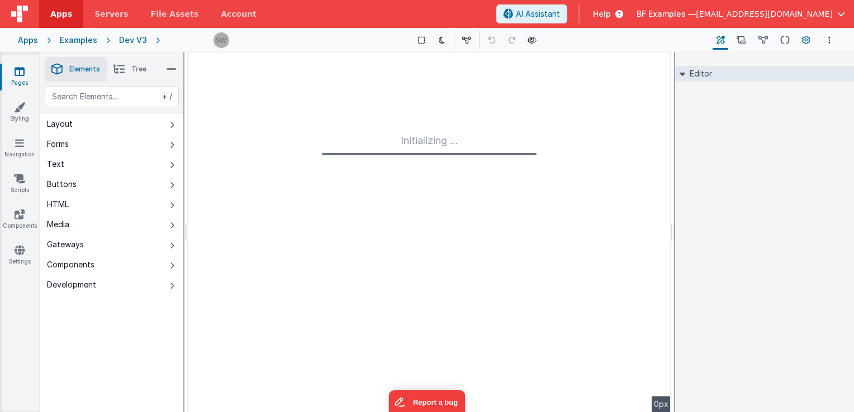
type input "FR_D02354C2-6ED2-1C44-8918-FC0323E7C0A6"
type textarea "Forte check out widget payment gateway. This example also dynamically installs …"
type input "none"
checkbox input "false"
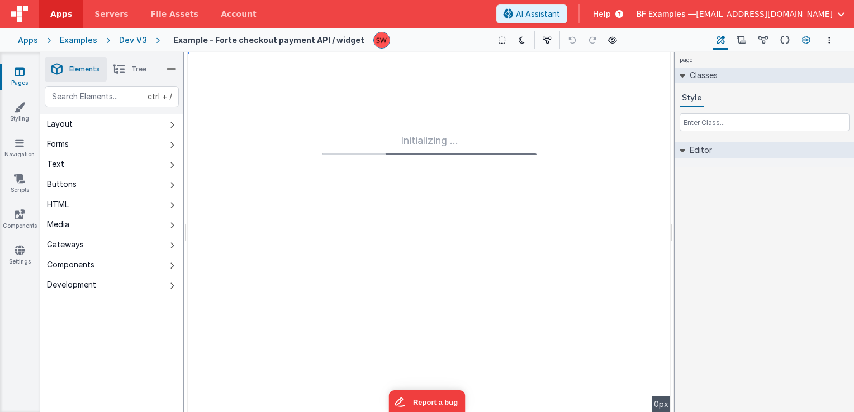
click at [806, 37] on icon at bounding box center [806, 41] width 8 height 12
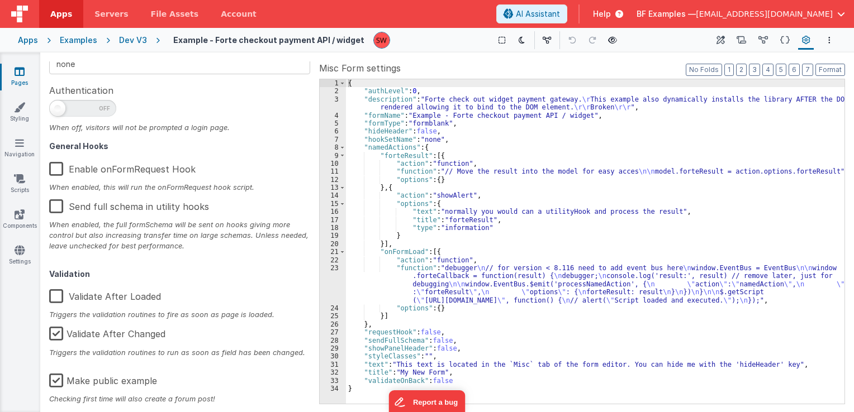
scroll to position [178, 0]
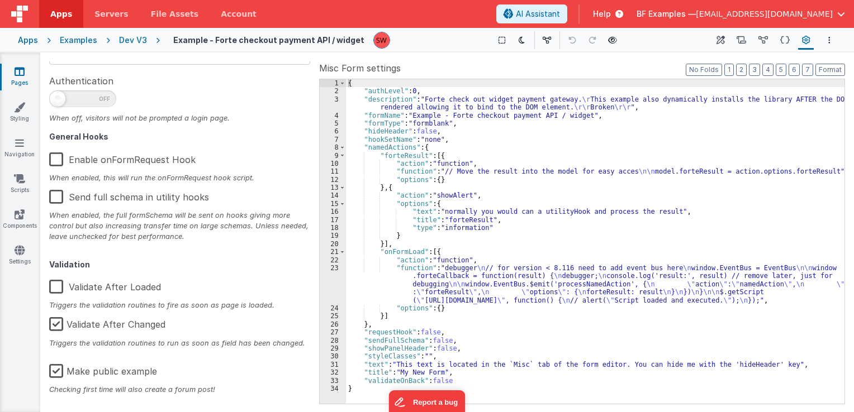
click at [54, 372] on label "Make public example" at bounding box center [103, 370] width 108 height 24
click at [0, 0] on input "Make public example" at bounding box center [0, 0] width 0 height 0
type textarea "Forte check out widget payment gateway. This example also dynamically installs …"
click at [138, 41] on div "Dev V3" at bounding box center [133, 40] width 28 height 11
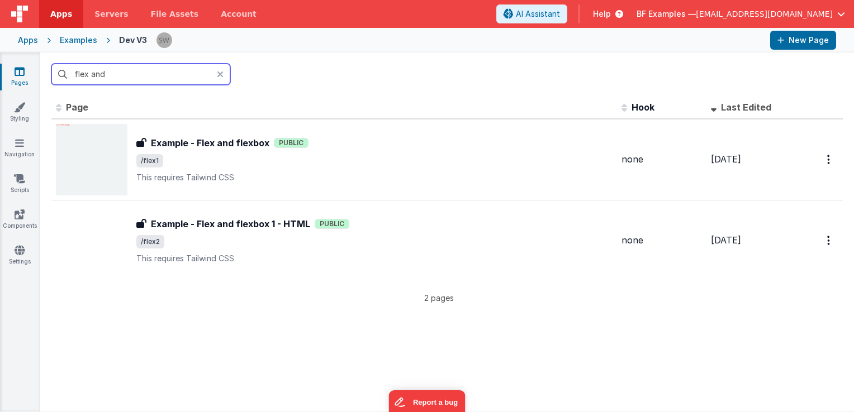
type input "flex and"
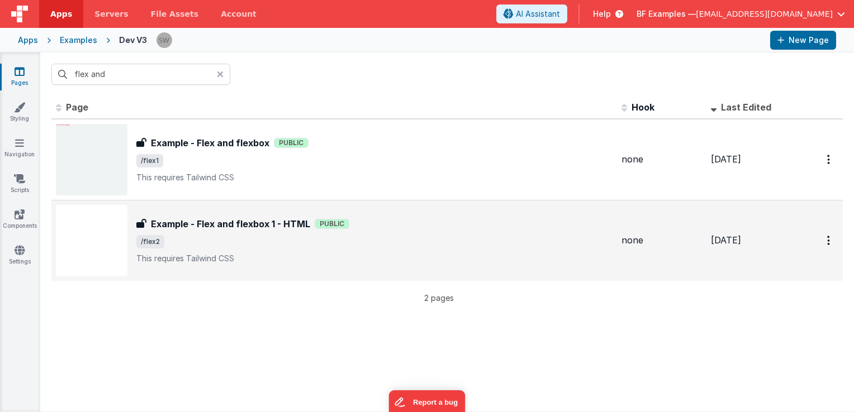
click at [470, 214] on div "Example - Flex and flexbox 1 - HTML Example - Flex and flexbox 1 - HTML Public …" at bounding box center [334, 241] width 557 height 72
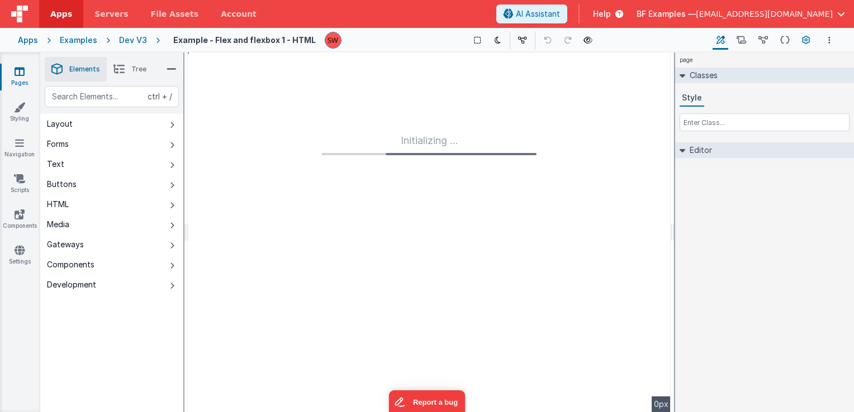
click at [803, 41] on icon at bounding box center [806, 41] width 8 height 12
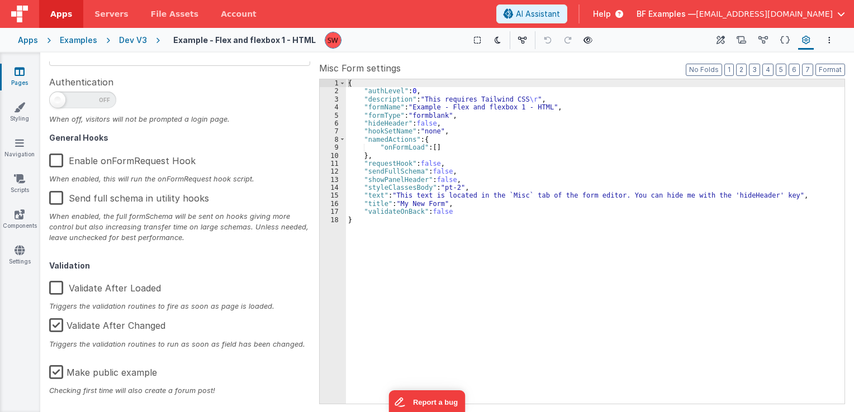
scroll to position [178, 0]
click at [53, 370] on label "Make public example" at bounding box center [103, 370] width 108 height 24
click at [0, 0] on input "Make public example" at bounding box center [0, 0] width 0 height 0
type textarea "This requires Tailwind CSS"
click at [135, 41] on div "Dev V3" at bounding box center [133, 40] width 28 height 11
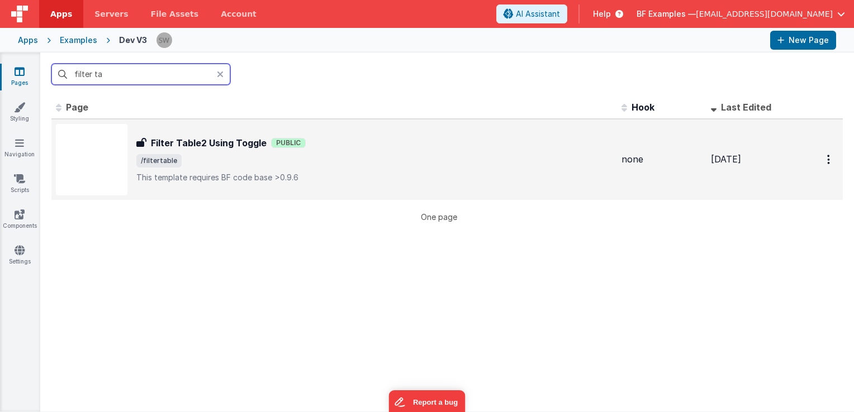
type input "filter ta"
click at [424, 148] on div "Filter Table2 Using Toggle Public" at bounding box center [374, 142] width 476 height 13
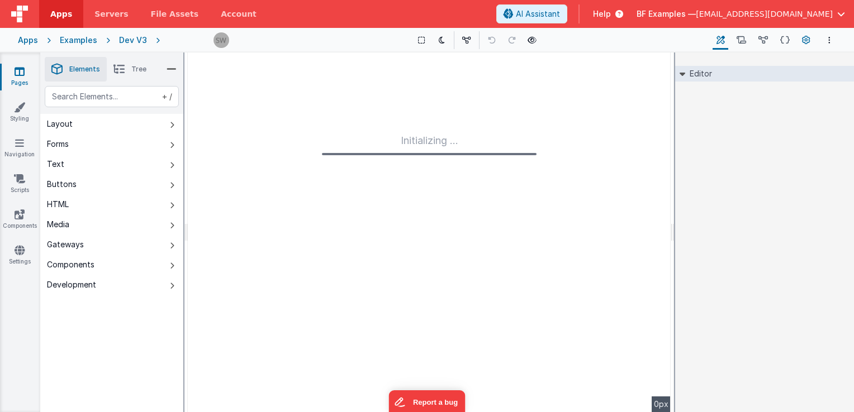
type input "FR_76CD1317-FC24-BE41-A0D8-0CB14F6CCFFF"
type textarea "This template requires BF code base >0.9.6"
type input "none"
checkbox input "false"
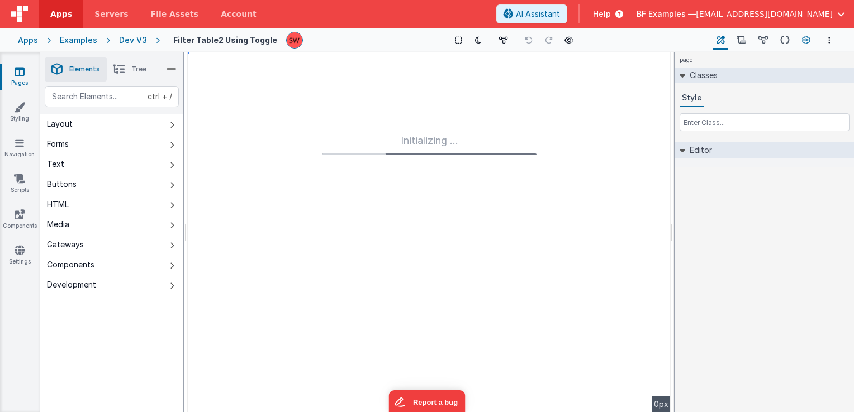
click at [802, 42] on icon at bounding box center [806, 41] width 8 height 12
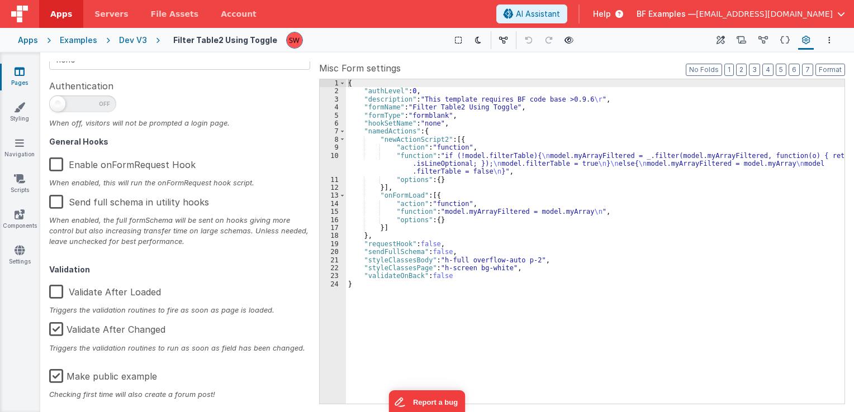
scroll to position [178, 0]
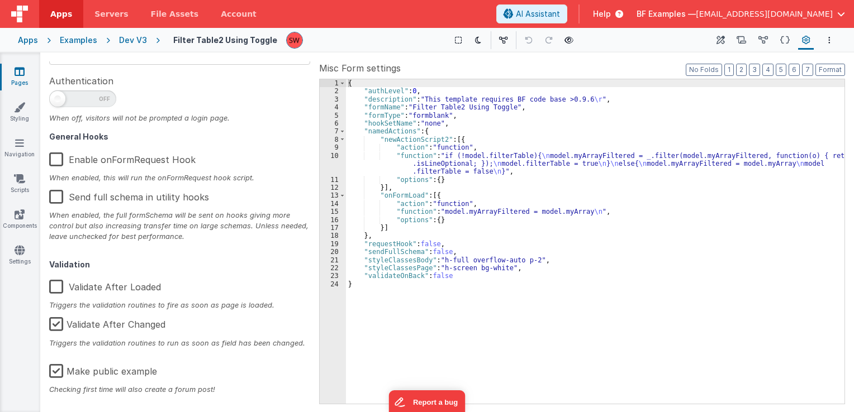
click at [50, 377] on label "Make public example" at bounding box center [103, 370] width 108 height 24
click at [0, 0] on input "Make public example" at bounding box center [0, 0] width 0 height 0
type textarea "This template requires BF code base >0.9.6"
click at [129, 39] on div "Dev V3" at bounding box center [133, 40] width 28 height 11
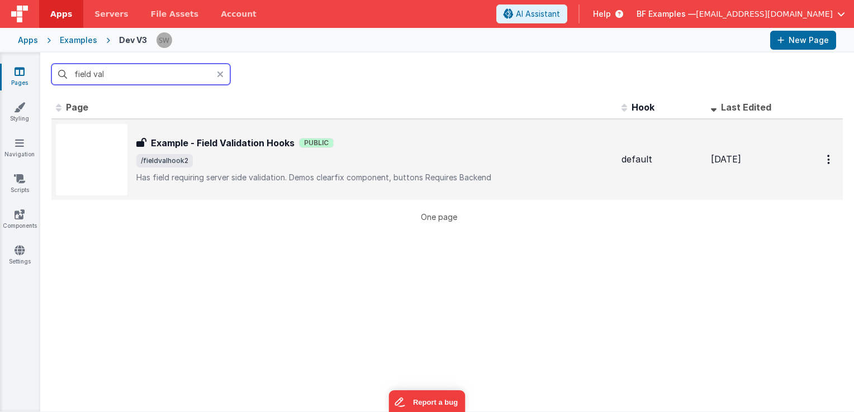
type input "field val"
click at [370, 178] on p "Has field requiring server side validation.Demos clearfix component, buttons…" at bounding box center [374, 177] width 476 height 11
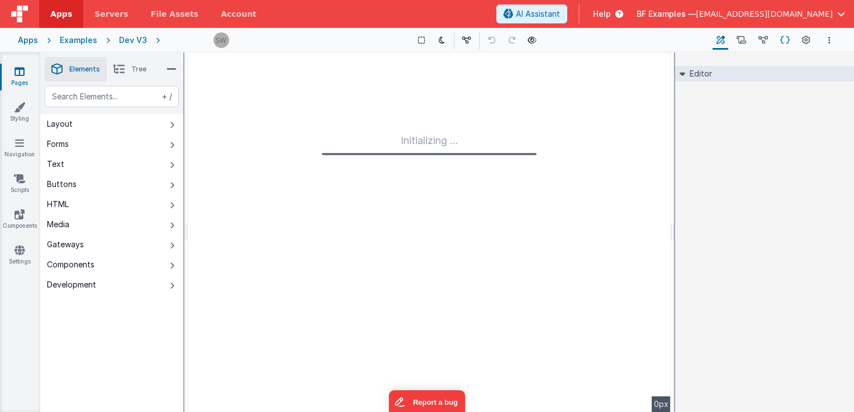
type input "FR_3B37FB2F-2940-5A4A-B600-8660891BF968"
type textarea "Has field requiring server side validation. Demos clearfix component, buttons R…"
type input "default"
checkbox input "false"
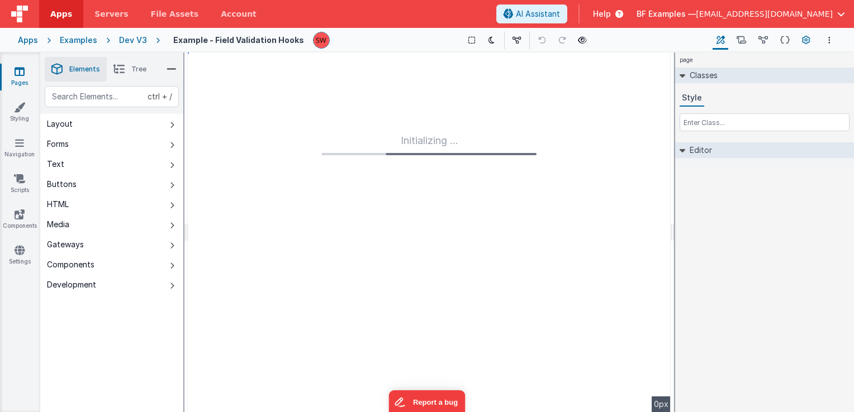
click at [806, 40] on icon at bounding box center [806, 41] width 8 height 12
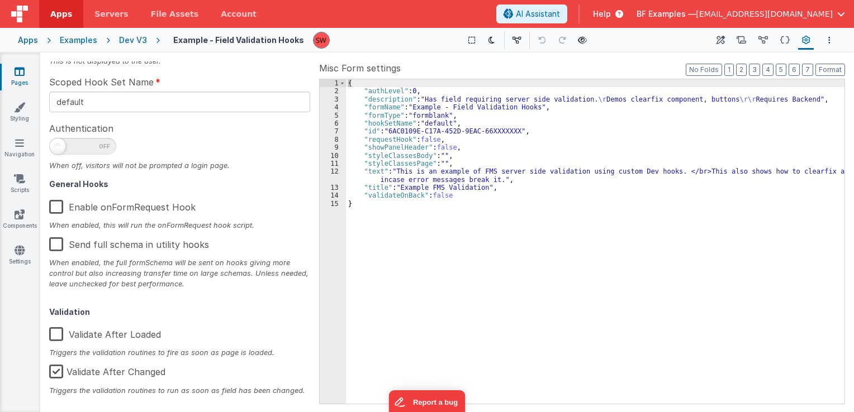
scroll to position [178, 0]
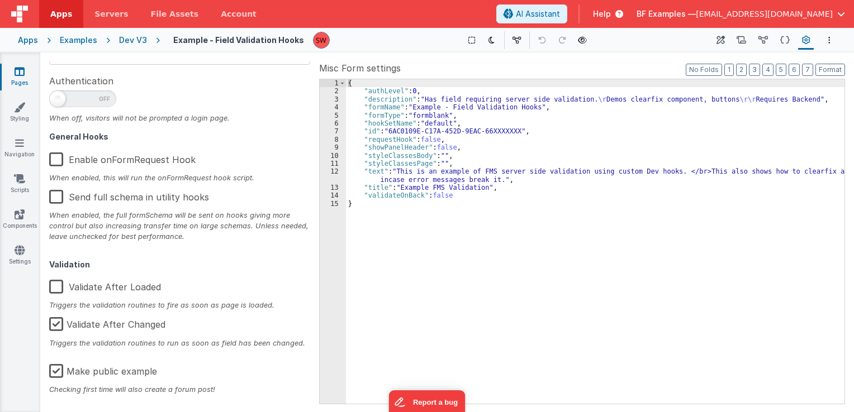
click at [59, 361] on label "Make public example" at bounding box center [103, 370] width 108 height 24
click at [0, 0] on input "Make public example" at bounding box center [0, 0] width 0 height 0
type textarea "Has field requiring server side validation. Demos clearfix component, buttons R…"
click at [136, 45] on div "Dev V3" at bounding box center [133, 40] width 28 height 11
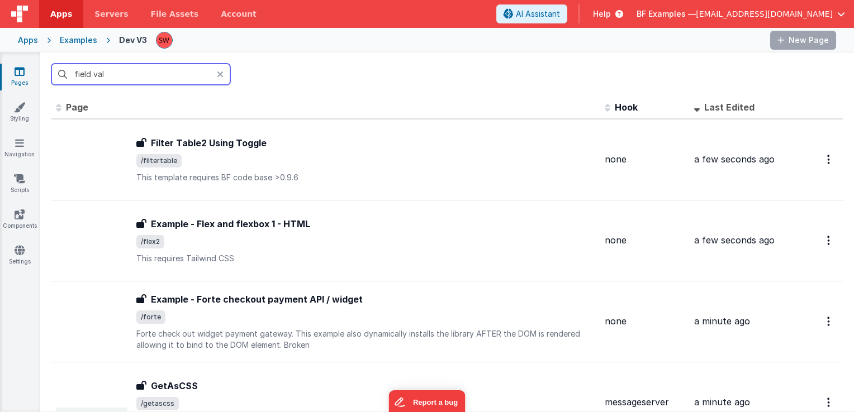
click at [154, 75] on input "field val" at bounding box center [140, 74] width 179 height 21
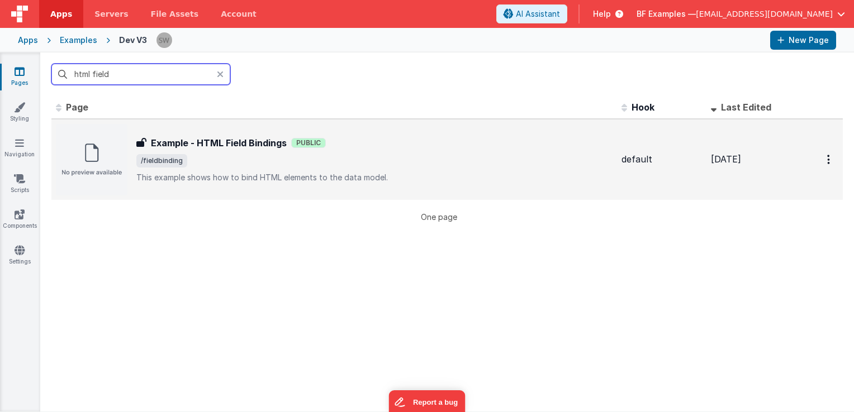
type input "html field"
click at [407, 154] on span "/fieldbinding" at bounding box center [374, 160] width 476 height 13
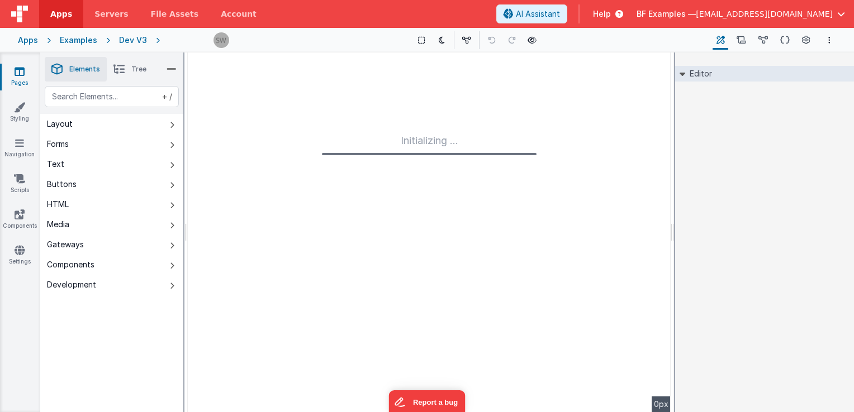
type input "FR_89CD214A-E57E-CD4D-9B61-155E33CB5500"
type textarea "This example shows how to bind HTML elements to the data model."
type input "default"
checkbox input "false"
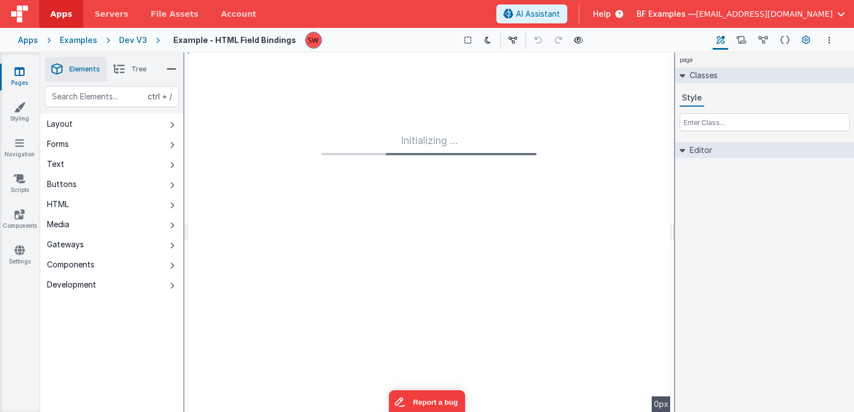
click at [809, 45] on icon at bounding box center [806, 41] width 8 height 12
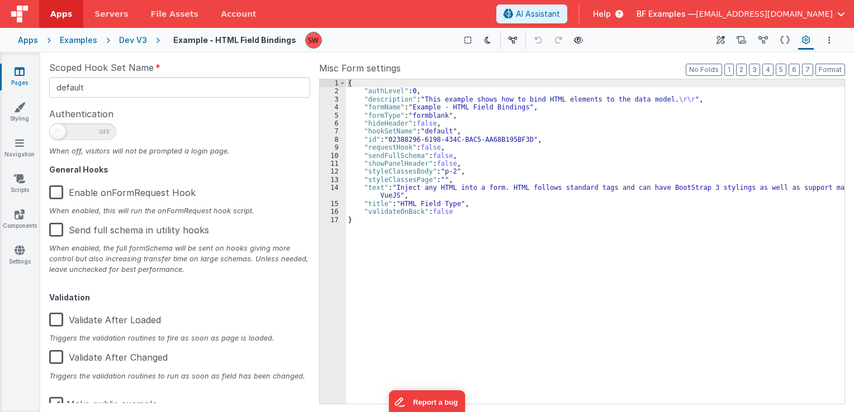
scroll to position [178, 0]
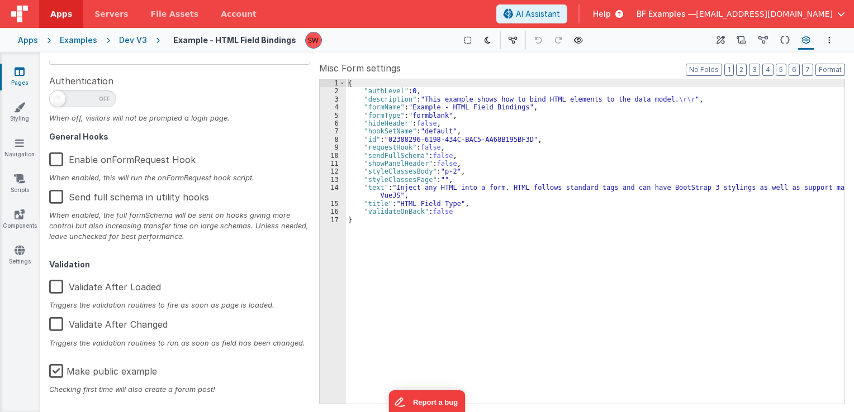
click at [58, 377] on label "Make public example" at bounding box center [103, 370] width 108 height 24
click at [0, 0] on input "Make public example" at bounding box center [0, 0] width 0 height 0
type textarea "This example shows how to bind HTML elements to the data model."
click at [128, 32] on div "Apps Examples Dev V3 Example - HTML Field Bindings Show Group Outlines Toggle D…" at bounding box center [427, 40] width 854 height 25
click at [134, 40] on div "Dev V3" at bounding box center [133, 40] width 28 height 11
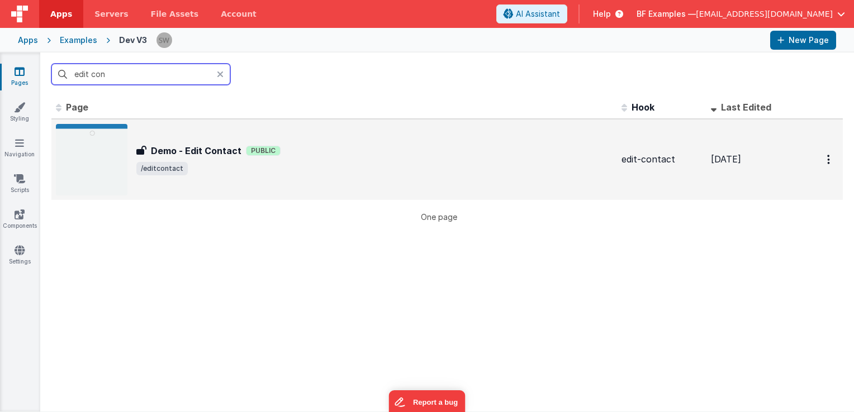
type input "edit con"
click at [318, 148] on div "Demo - Edit Contact Public" at bounding box center [374, 150] width 476 height 13
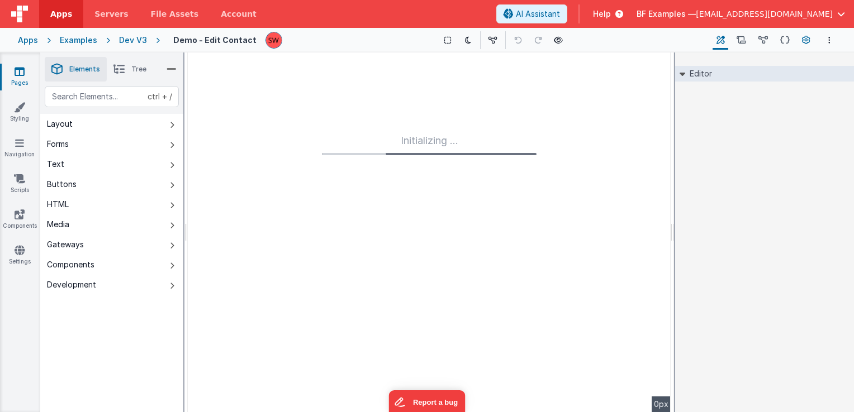
type input "FR_A62F00B6-55E7-4744-BD81-588B0801D5CF"
type input "edit-contact"
checkbox input "false"
click at [804, 46] on icon at bounding box center [806, 41] width 8 height 12
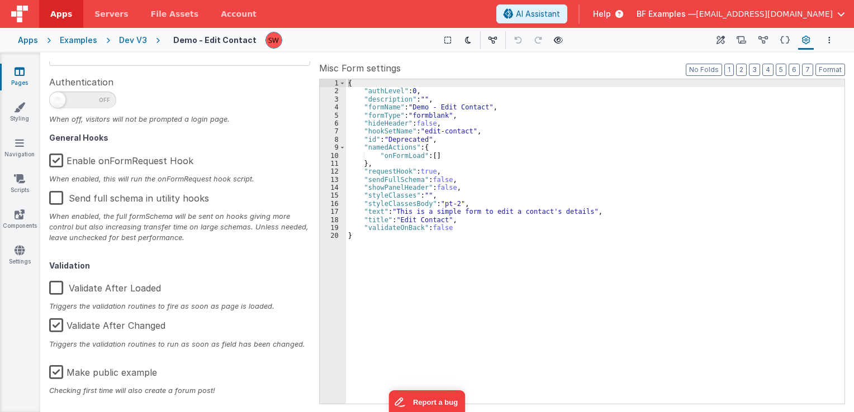
scroll to position [178, 0]
click at [54, 372] on label "Make public example" at bounding box center [103, 370] width 108 height 24
click at [0, 0] on input "Make public example" at bounding box center [0, 0] width 0 height 0
click at [139, 39] on div "Dev V3" at bounding box center [133, 40] width 28 height 11
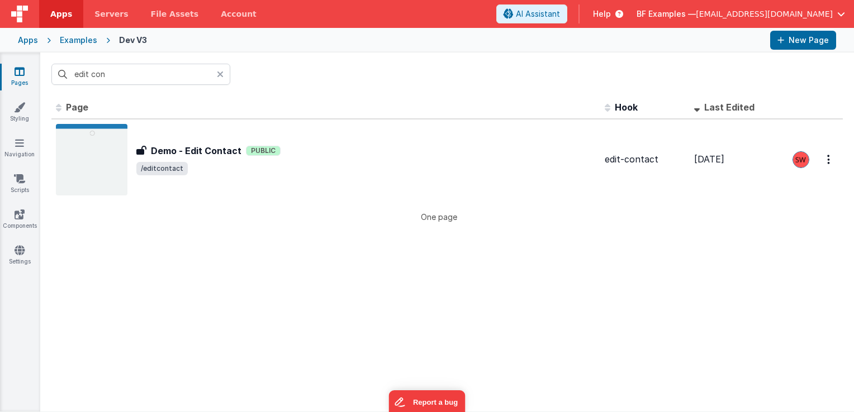
type input "edit co"
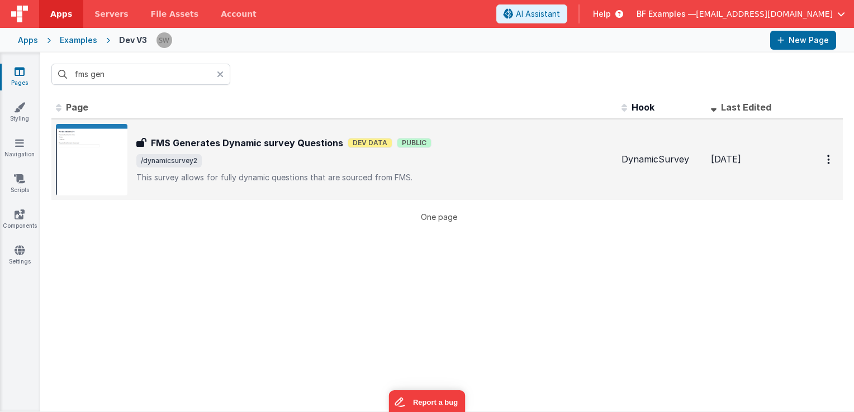
type input "fms gen"
click at [359, 179] on p "This survey allows for fully dynamic questions that are sourced from FMS." at bounding box center [374, 177] width 476 height 11
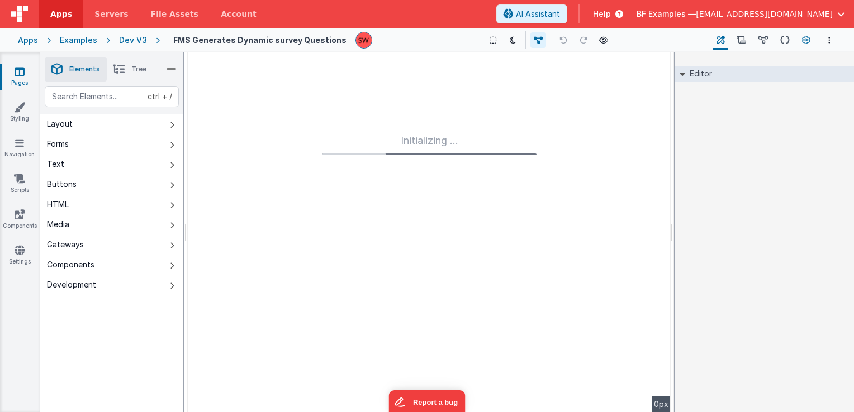
click at [807, 45] on icon at bounding box center [806, 41] width 8 height 12
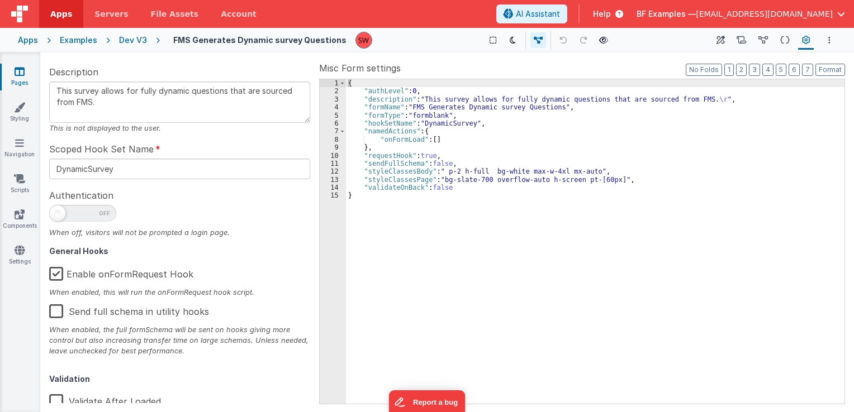
scroll to position [178, 0]
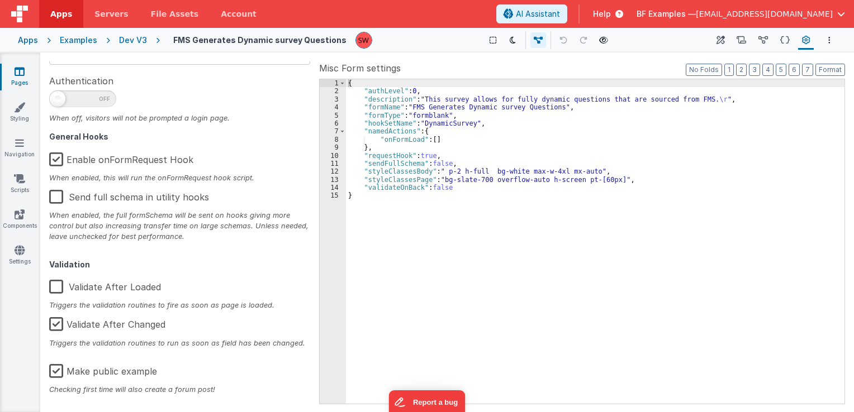
click at [58, 373] on label "Make public example" at bounding box center [103, 370] width 108 height 24
click at [0, 0] on input "Make public example" at bounding box center [0, 0] width 0 height 0
type textarea "This survey allows for fully dynamic questions that are sourced from FMS."
click at [135, 42] on div "Dev V3" at bounding box center [133, 40] width 28 height 11
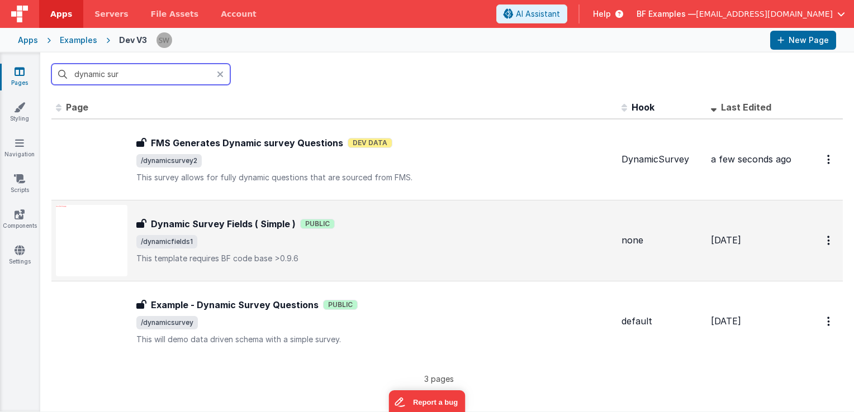
type input "dynamic sur"
click at [426, 257] on p "This template requires BF code base >0.9.6" at bounding box center [374, 258] width 476 height 11
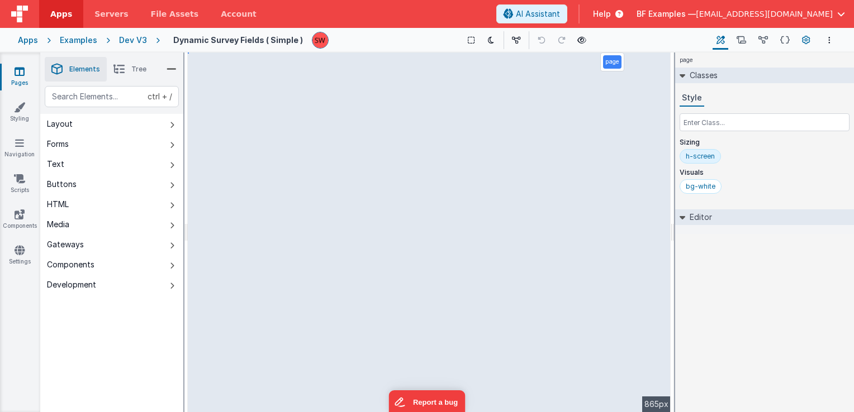
click at [807, 37] on icon at bounding box center [806, 41] width 8 height 12
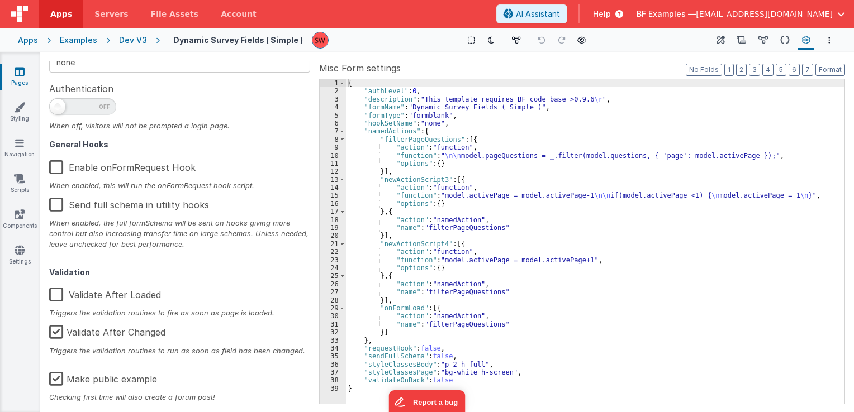
scroll to position [178, 0]
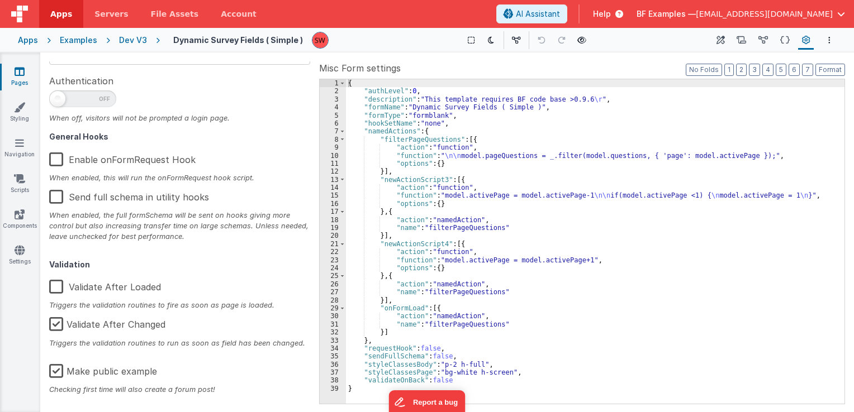
click at [60, 373] on label "Make public example" at bounding box center [103, 370] width 108 height 24
click at [0, 0] on input "Make public example" at bounding box center [0, 0] width 0 height 0
type textarea "This template requires BF code base >0.9.6"
click at [139, 37] on div "Dev V3" at bounding box center [133, 40] width 28 height 11
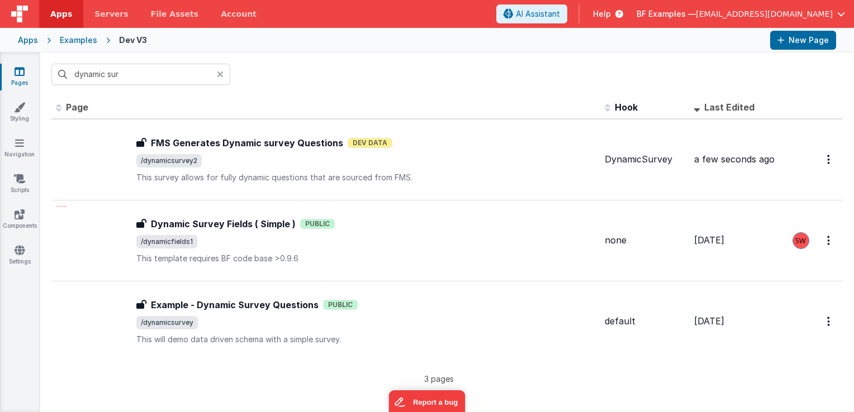
click at [148, 74] on input "dynamic sur" at bounding box center [140, 74] width 179 height 21
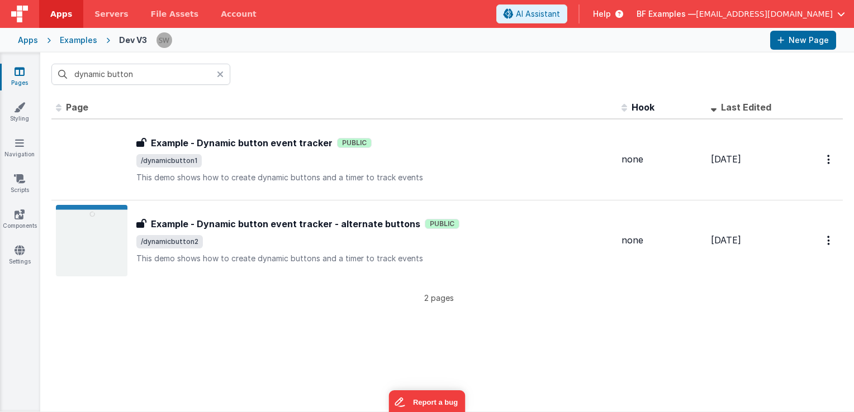
type input "dynamic button"
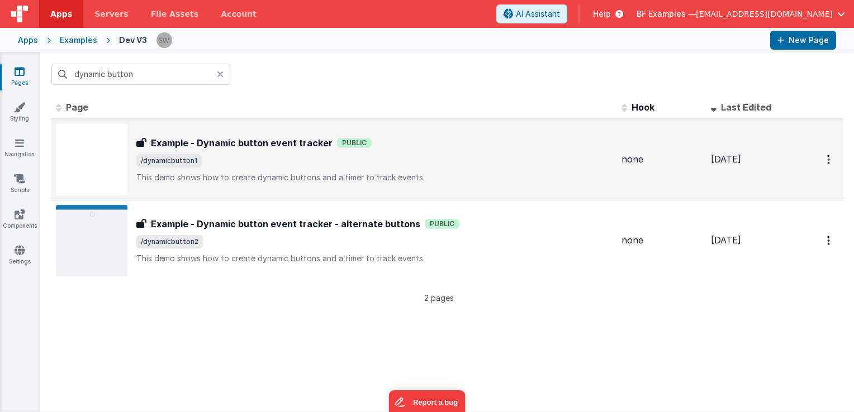
click at [416, 160] on span "/dynamicbutton1" at bounding box center [374, 160] width 476 height 13
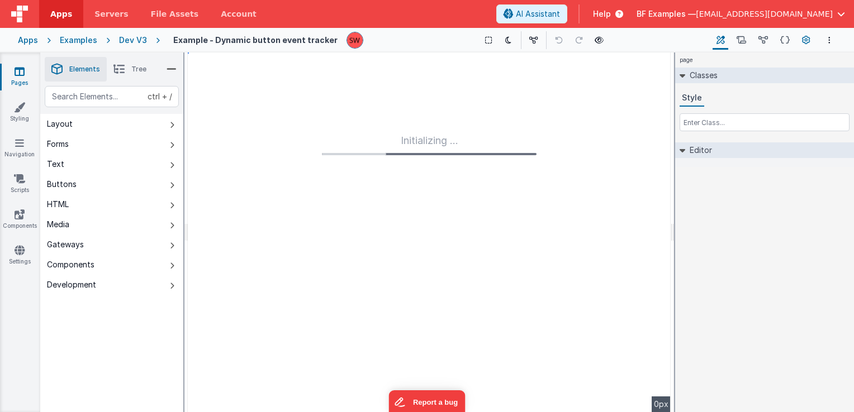
type input "FR_E976A175-FF8D-134D-BE86-DDBCEEDAB2E7"
type textarea "This demo shows how to create dynamic buttons and a timer to track events"
type input "none"
checkbox input "false"
click at [804, 35] on icon at bounding box center [806, 41] width 8 height 12
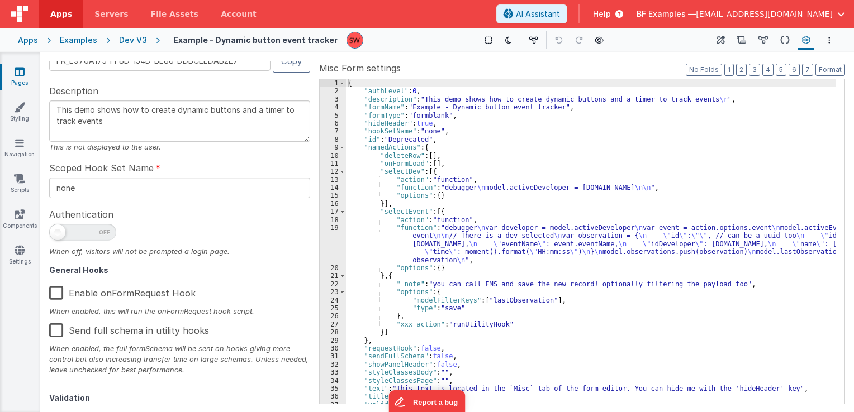
scroll to position [178, 0]
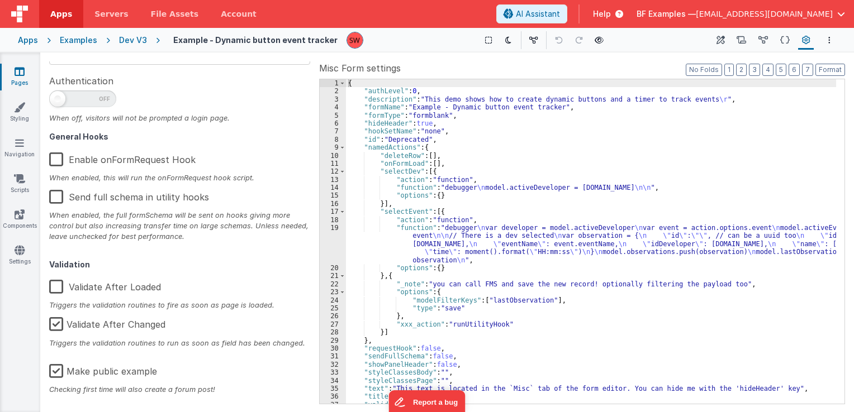
click at [59, 370] on label "Make public example" at bounding box center [103, 370] width 108 height 24
click at [0, 0] on input "Make public example" at bounding box center [0, 0] width 0 height 0
type textarea "This demo shows how to create dynamic buttons and a timer to track events"
click at [129, 40] on div "Dev V3" at bounding box center [133, 40] width 28 height 11
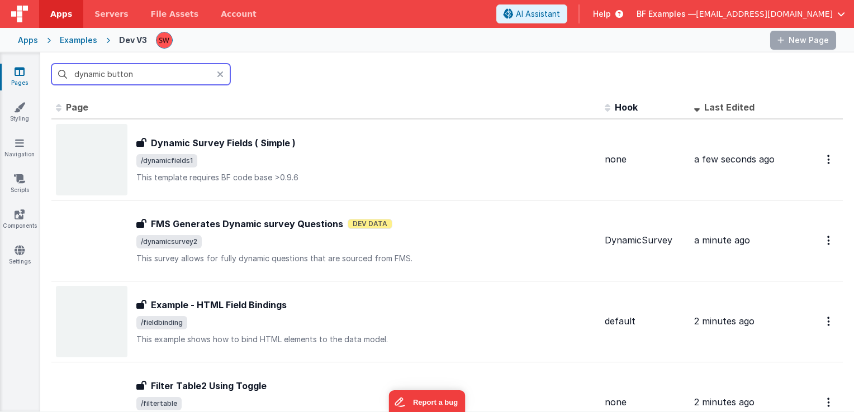
click at [148, 74] on input "dynamic button" at bounding box center [140, 74] width 179 height 21
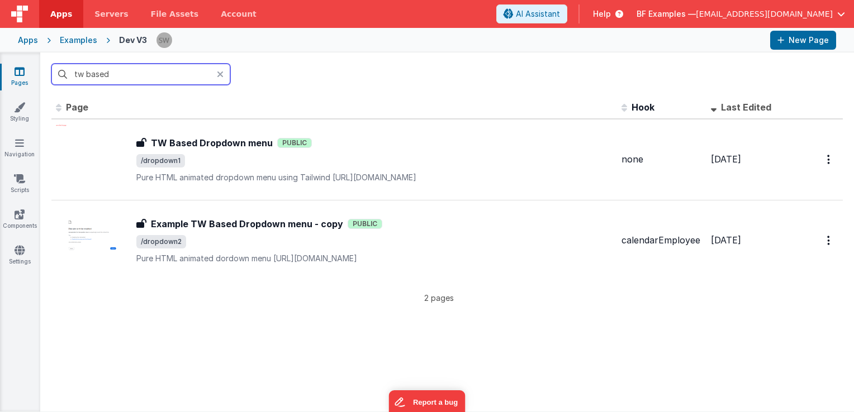
type input "tw based"
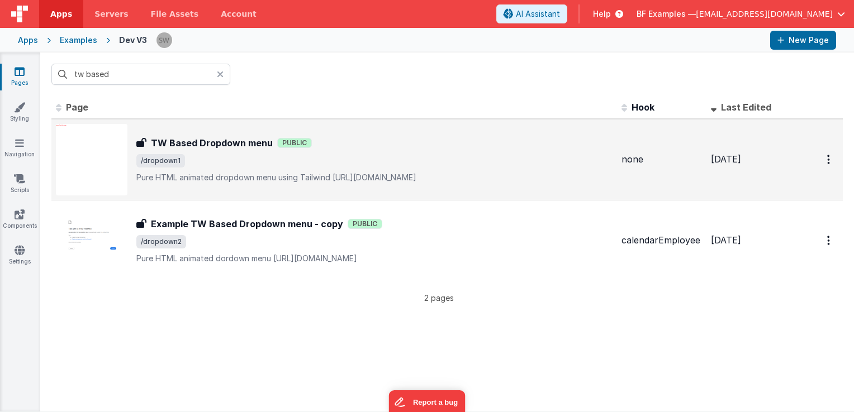
click at [434, 172] on p "Pure HTML animated dropdown menu using Tailwind[URL][DOMAIN_NAME]" at bounding box center [374, 177] width 476 height 11
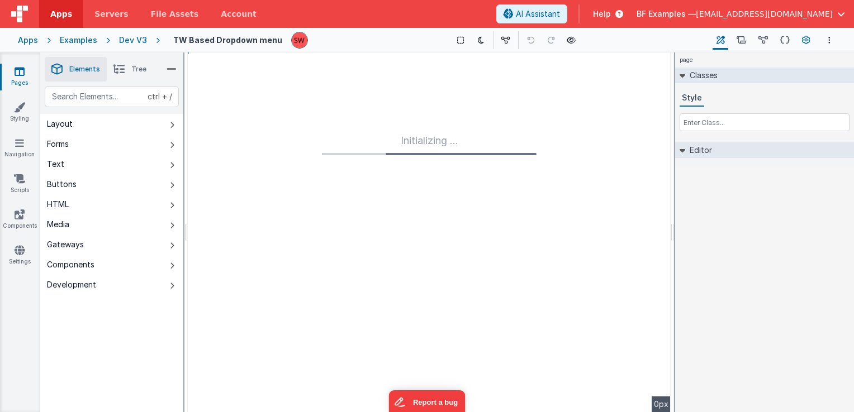
click at [805, 40] on icon at bounding box center [806, 41] width 8 height 12
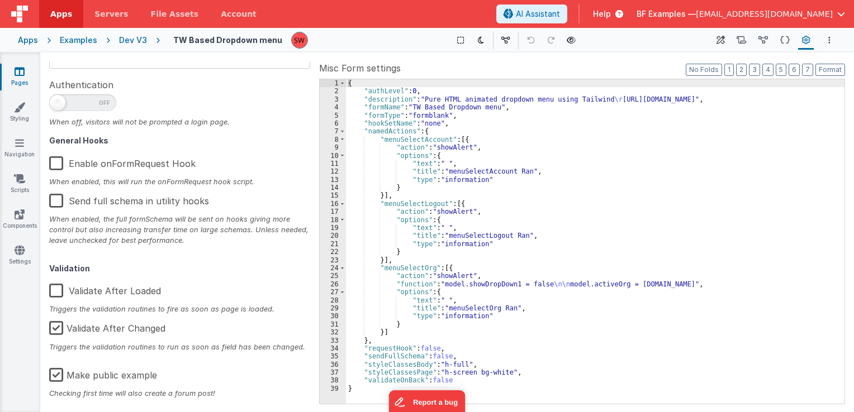
scroll to position [178, 0]
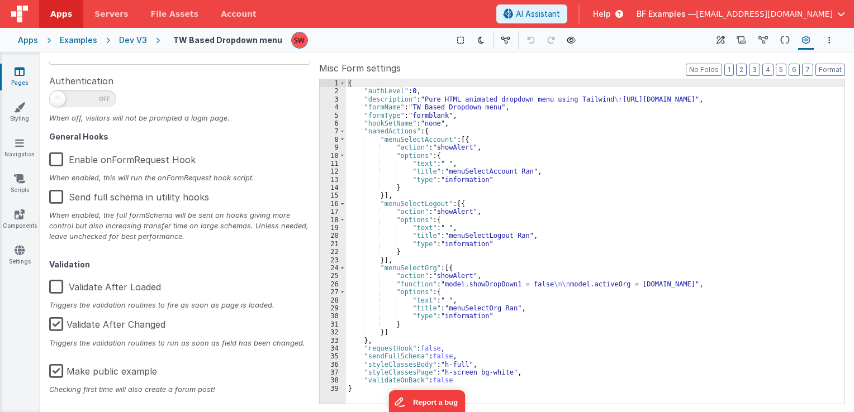
click at [60, 369] on label "Make public example" at bounding box center [103, 370] width 108 height 24
click at [0, 0] on input "Make public example" at bounding box center [0, 0] width 0 height 0
type textarea "Pure HTML animated dropdown menu using Tailwind [URL][DOMAIN_NAME]"
click at [139, 40] on div "Dev V3" at bounding box center [133, 40] width 28 height 11
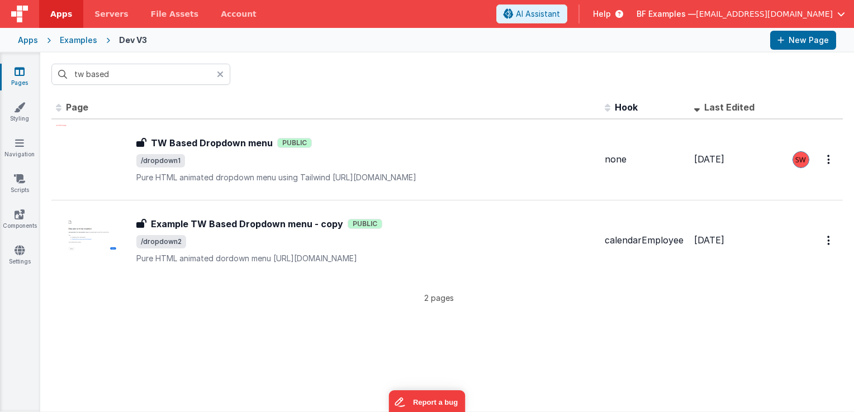
click at [315, 239] on span "/dropdown2" at bounding box center [365, 241] width 459 height 13
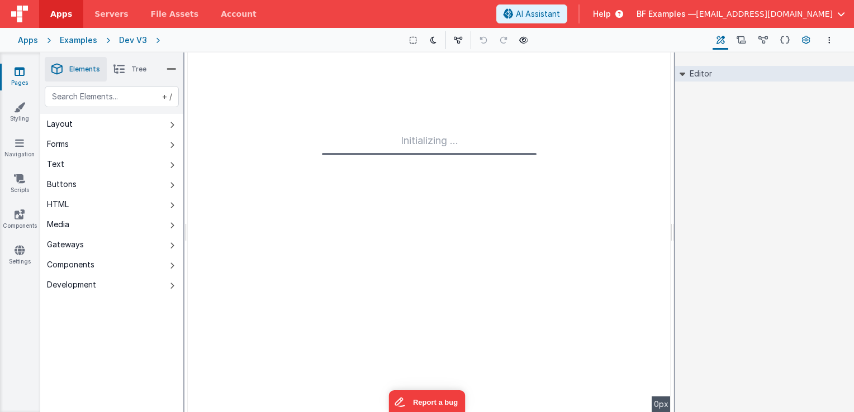
type input "FR_67C67BCD-306C-CB49-9A6A-BC28C0D460A2"
type textarea "Pure HTML animated dordown menu [URL][DOMAIN_NAME]"
type input "calendarEmployee"
checkbox input "false"
click at [809, 40] on icon at bounding box center [806, 41] width 8 height 12
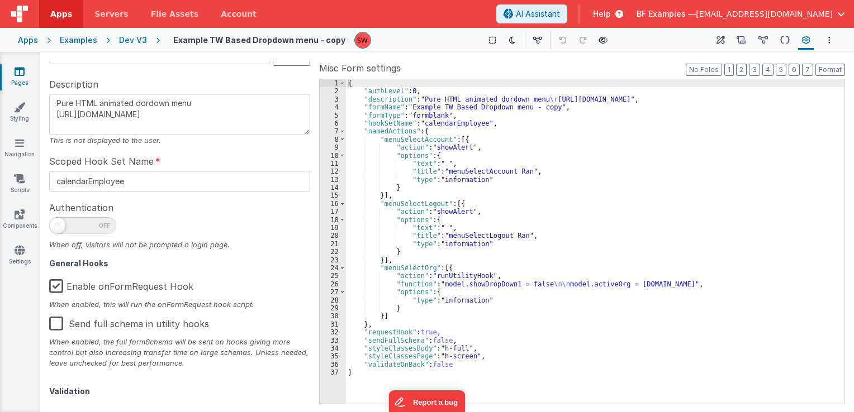
scroll to position [178, 0]
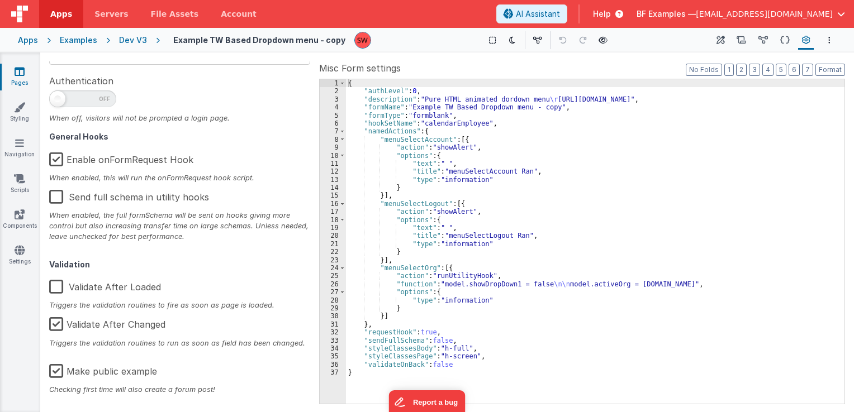
click at [61, 371] on label "Make public example" at bounding box center [103, 370] width 108 height 24
click at [0, 0] on input "Make public example" at bounding box center [0, 0] width 0 height 0
type textarea "Pure HTML animated dordown menu [URL][DOMAIN_NAME]"
click at [129, 40] on div "Dev V3" at bounding box center [133, 40] width 28 height 11
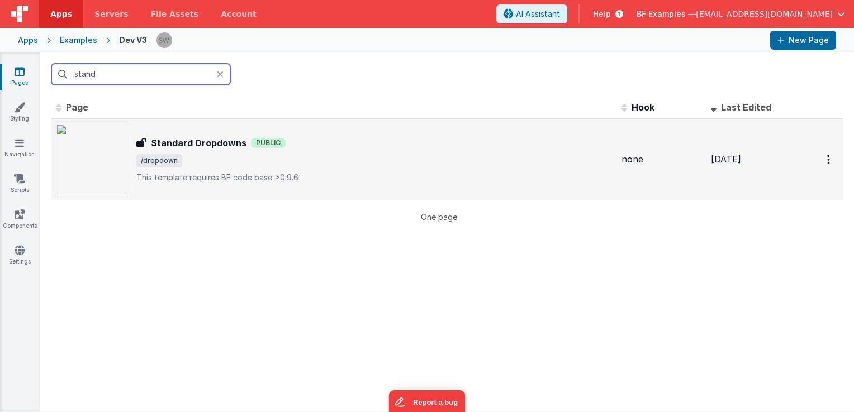
type input "stand"
click at [490, 122] on td "Standard Dropdowns Standard Dropdowns Public /dropdown This template requires B…" at bounding box center [334, 159] width 566 height 81
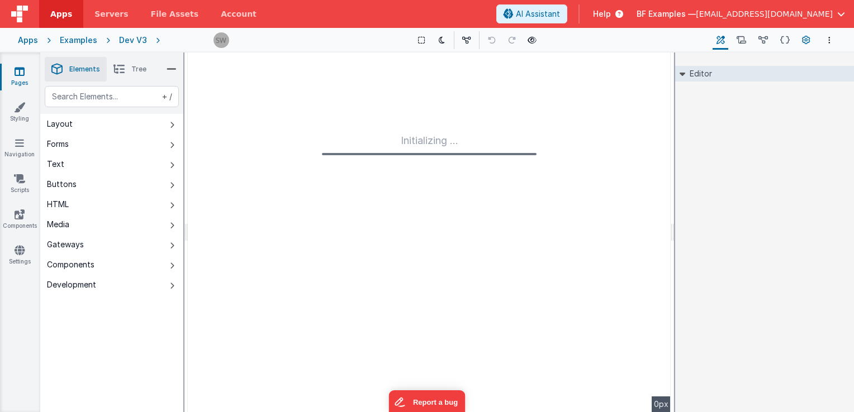
type input "FR_F45339FF-5F2A-9F40-9D09-49C2D9F6545D"
type textarea "This template requires BF code base >0.9.6"
type input "none"
checkbox input "false"
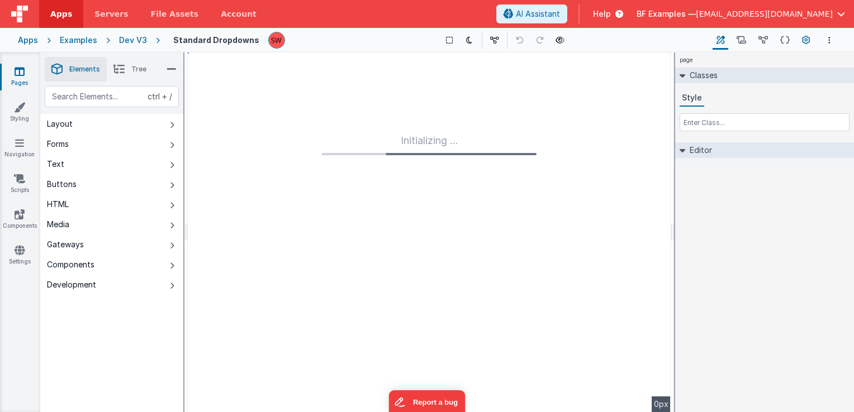
click at [808, 39] on icon at bounding box center [806, 41] width 8 height 12
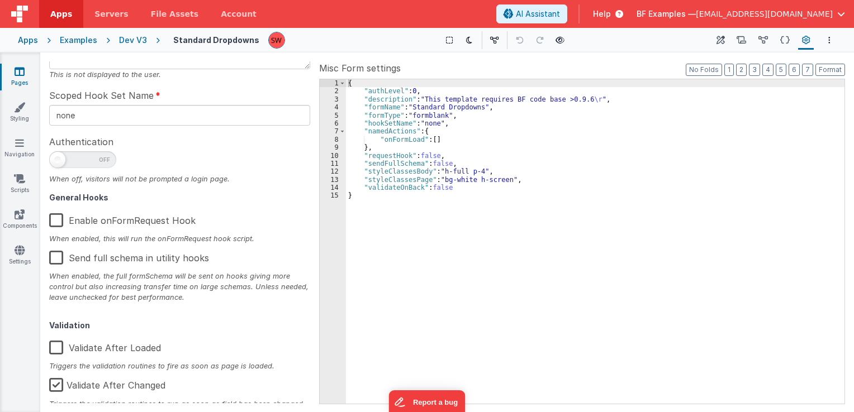
scroll to position [178, 0]
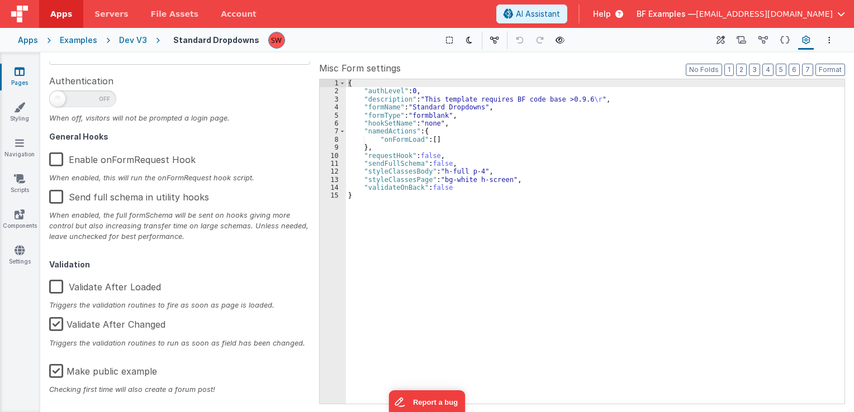
click at [63, 368] on label "Make public example" at bounding box center [103, 370] width 108 height 24
click at [0, 0] on input "Make public example" at bounding box center [0, 0] width 0 height 0
type textarea "This template requires BF code base >0.9.6"
click at [130, 39] on div "Dev V3" at bounding box center [133, 40] width 28 height 11
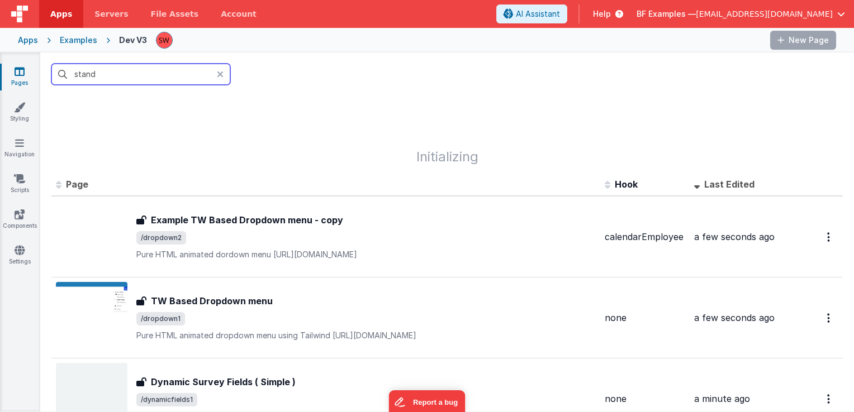
click at [149, 73] on input "stand" at bounding box center [140, 74] width 179 height 21
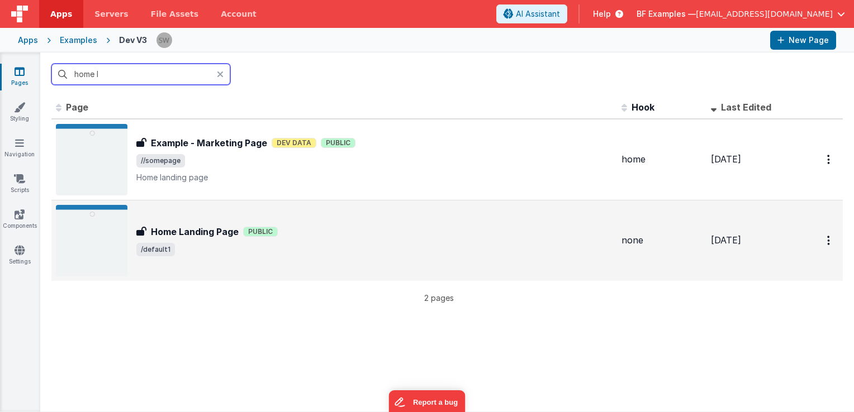
type input "home l"
click at [373, 237] on div "Home Landing Page Public" at bounding box center [374, 231] width 476 height 13
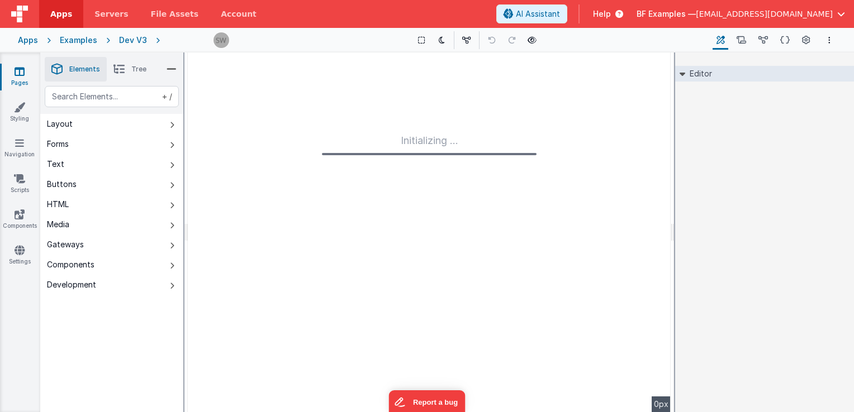
type input "FR_61D5744A-6A2A-364E-8F2D-35BE517D7813"
type input "none"
checkbox input "false"
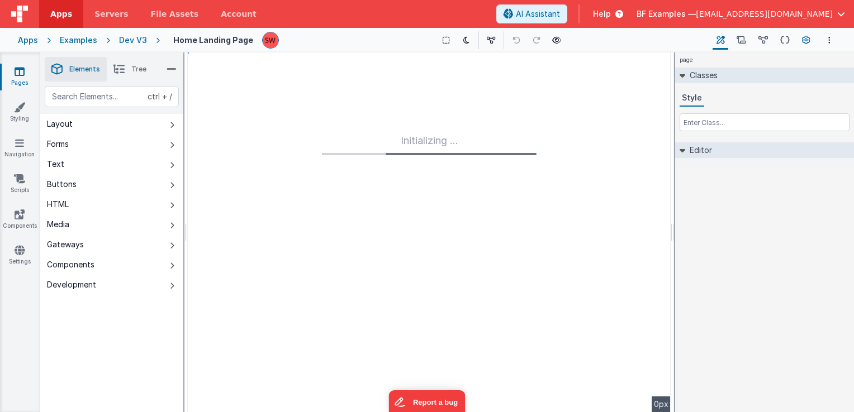
click at [802, 35] on icon at bounding box center [806, 41] width 8 height 12
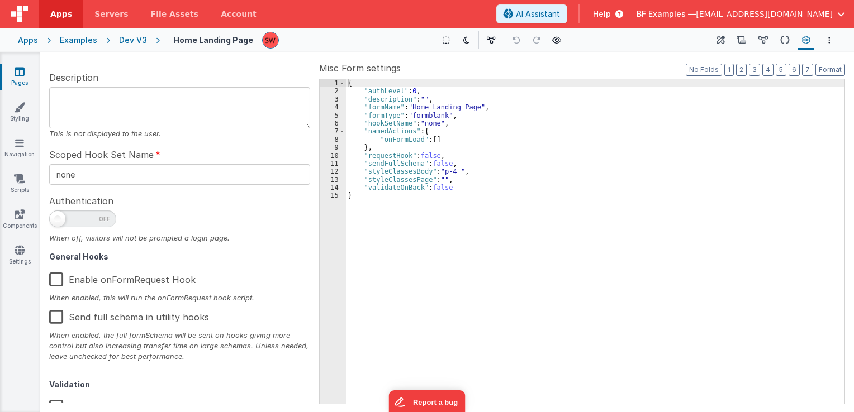
scroll to position [178, 0]
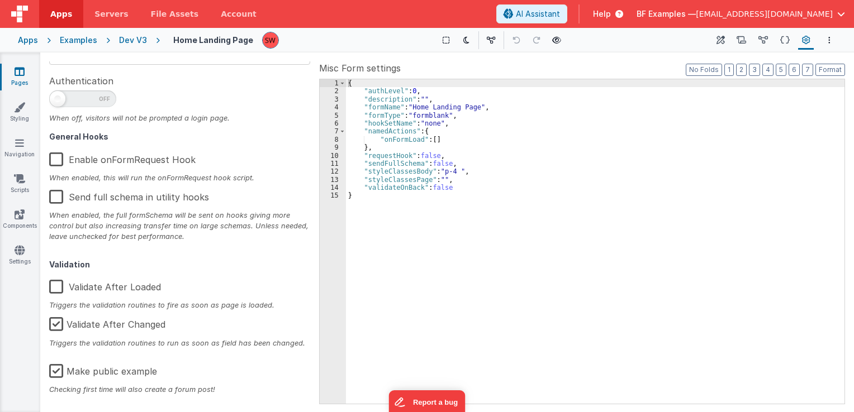
click at [55, 374] on label "Make public example" at bounding box center [103, 370] width 108 height 24
click at [0, 0] on input "Make public example" at bounding box center [0, 0] width 0 height 0
click at [136, 41] on div "Dev V3" at bounding box center [133, 40] width 28 height 11
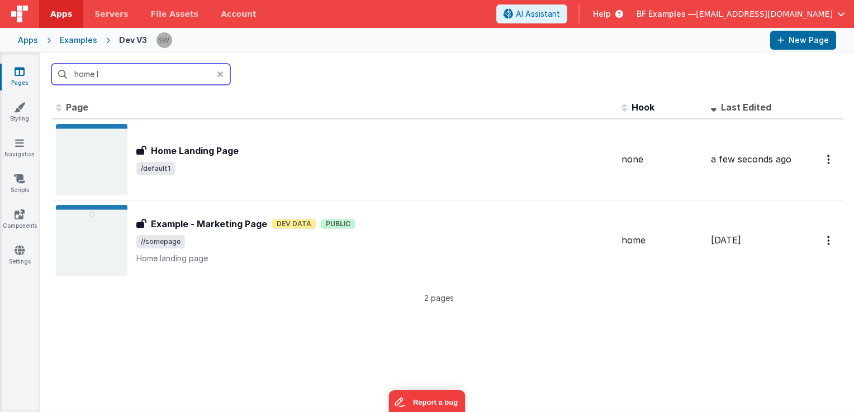
click at [118, 77] on input "home l" at bounding box center [140, 74] width 179 height 21
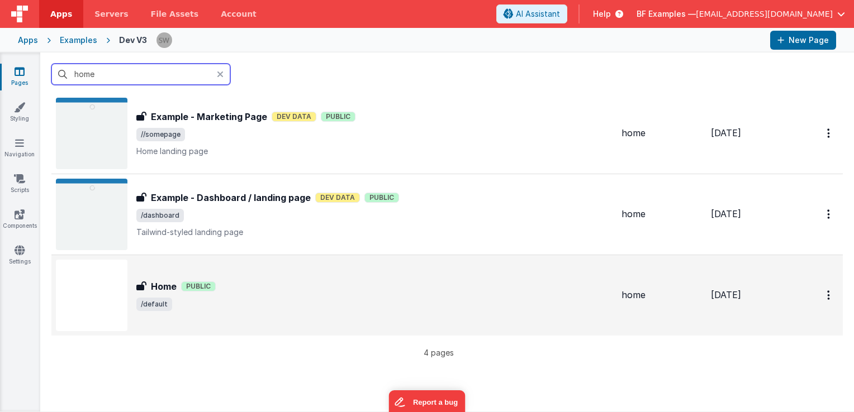
scroll to position [112, 0]
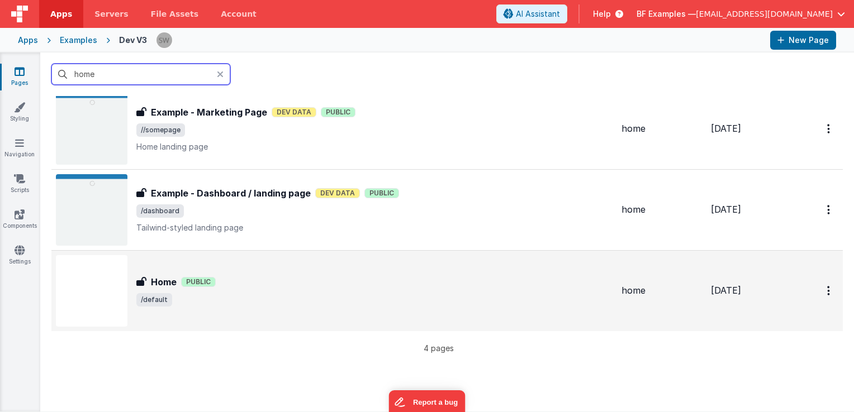
type input "home"
click at [278, 292] on div "Home Home Public /default" at bounding box center [374, 290] width 476 height 31
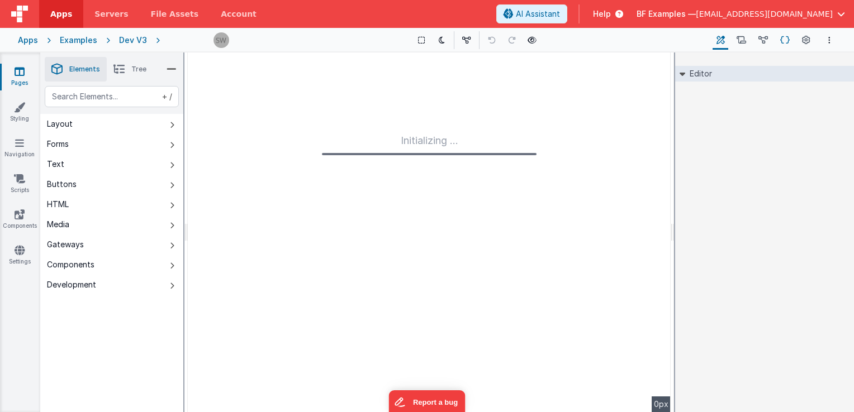
type input "FR_992796D1-2851-2347-BDB7-71BA8BB3D82B"
type input "home"
checkbox input "false"
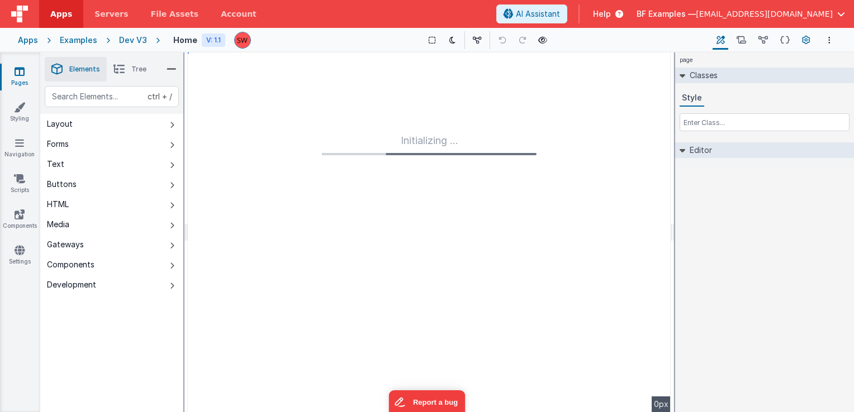
click at [806, 38] on icon at bounding box center [806, 41] width 8 height 12
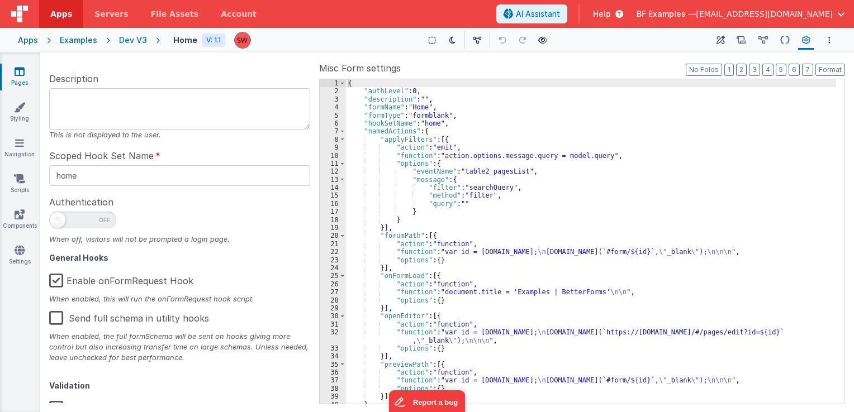
scroll to position [178, 0]
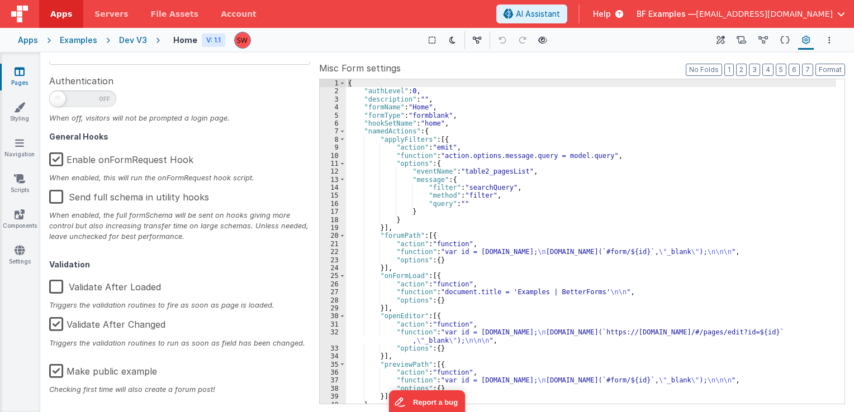
click at [55, 372] on label "Make public example" at bounding box center [103, 370] width 108 height 24
click at [0, 0] on input "Make public example" at bounding box center [0, 0] width 0 height 0
click at [125, 39] on div "Dev V3" at bounding box center [133, 40] width 28 height 11
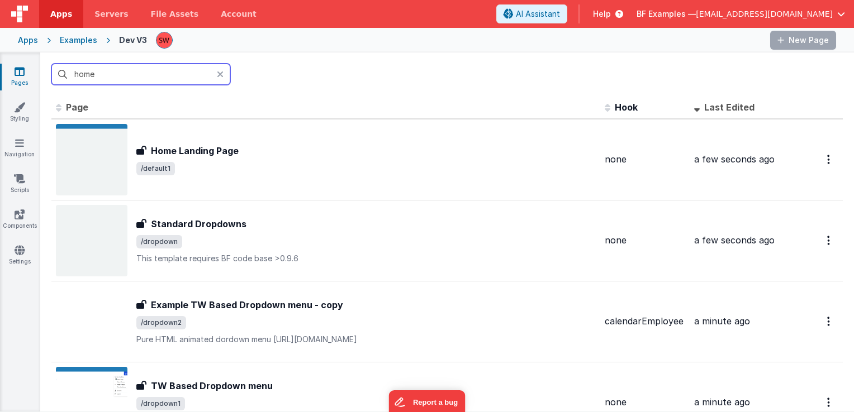
click at [140, 73] on input "home" at bounding box center [140, 74] width 179 height 21
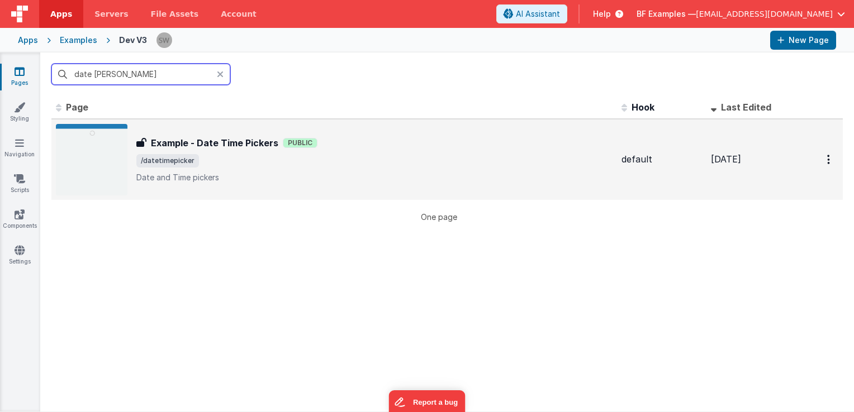
type input "date [PERSON_NAME]"
click at [385, 163] on span "/datetimepicker" at bounding box center [374, 160] width 476 height 13
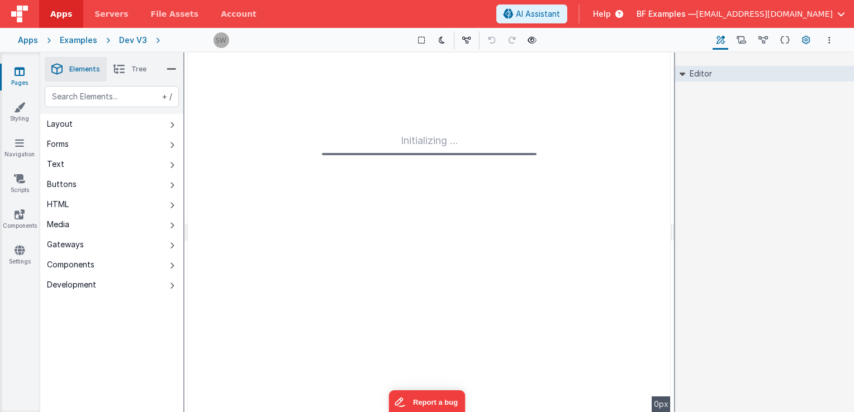
type input "FR_CFE7092C-BAE0-FD45-8896-B098880E09BC"
type textarea "Date and Time pickers"
type input "default"
checkbox input "false"
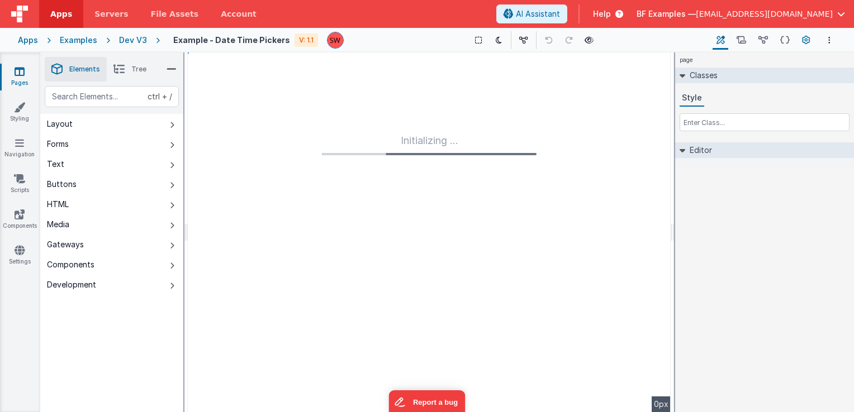
click at [807, 41] on icon at bounding box center [806, 41] width 8 height 12
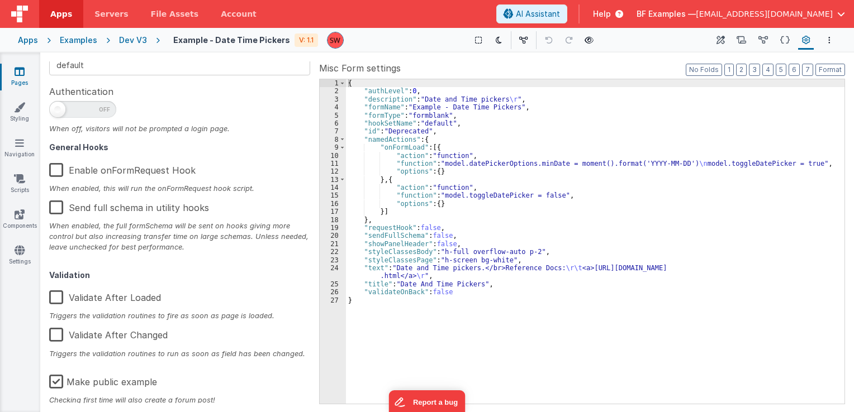
scroll to position [178, 0]
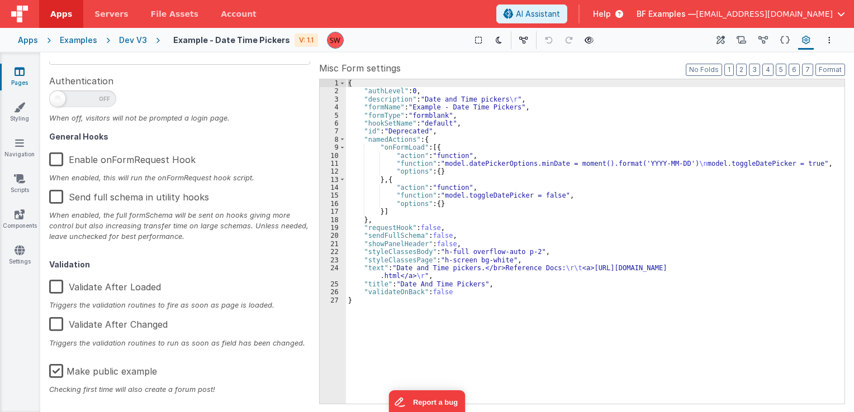
click at [61, 368] on label "Make public example" at bounding box center [103, 370] width 108 height 24
click at [0, 0] on input "Make public example" at bounding box center [0, 0] width 0 height 0
type textarea "Date and Time pickers"
click at [138, 44] on div "Dev V3" at bounding box center [133, 40] width 28 height 11
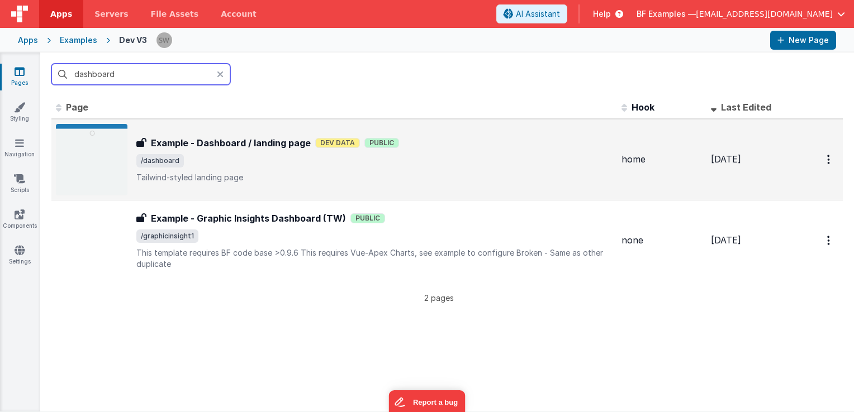
type input "dashboard"
click at [481, 167] on div "Example - Dashboard / landing page Example - Dashboard / landing page Dev Data …" at bounding box center [374, 159] width 476 height 47
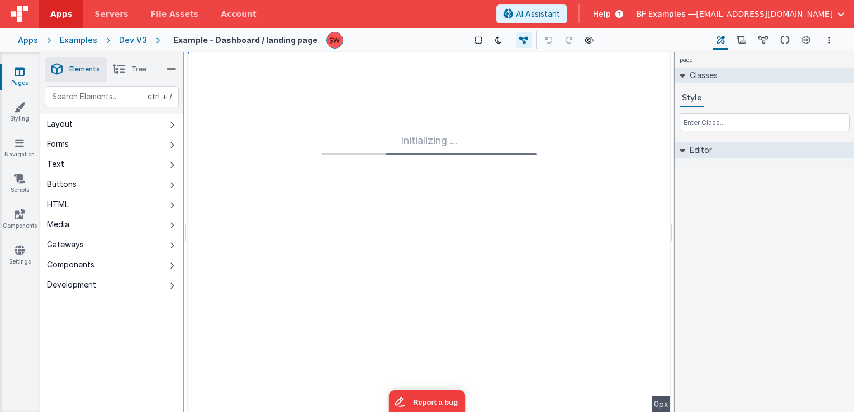
type input "FR_DCC25A7C-826C-DB48-ABDB-8FFA4F171EF7"
type textarea "Tailwind-styled landing page"
type input "home"
checkbox input "false"
click at [807, 44] on icon at bounding box center [806, 41] width 8 height 12
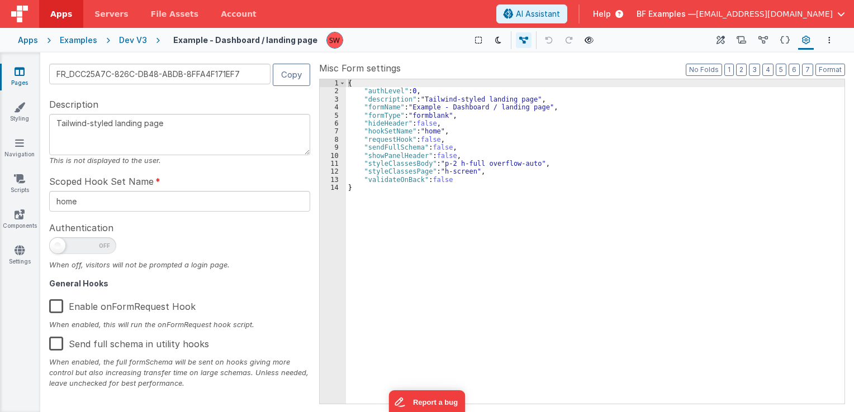
scroll to position [178, 0]
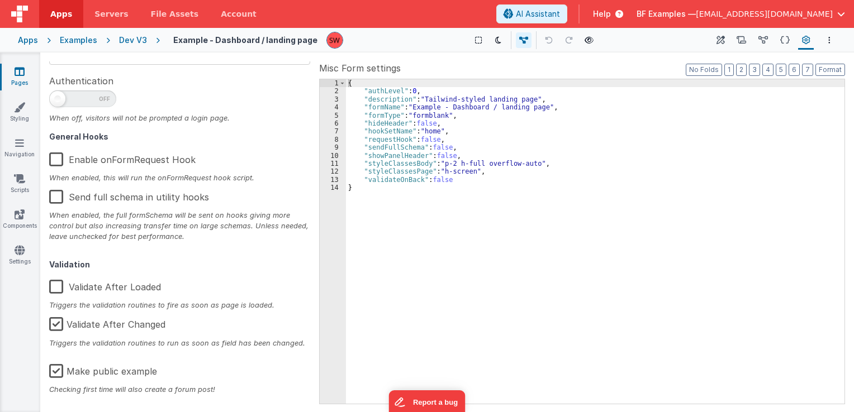
click at [62, 372] on label "Make public example" at bounding box center [103, 370] width 108 height 24
click at [0, 0] on input "Make public example" at bounding box center [0, 0] width 0 height 0
click at [132, 42] on div "Dev V3" at bounding box center [133, 40] width 28 height 11
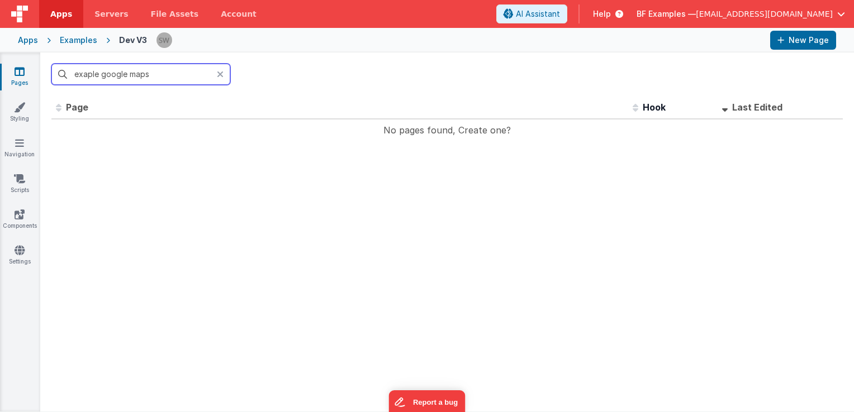
click at [88, 77] on input "exaple google maps" at bounding box center [140, 74] width 179 height 21
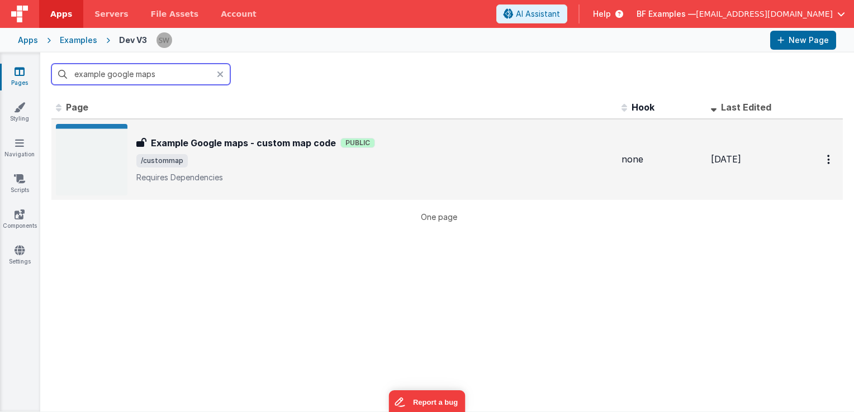
type input "example google maps"
click at [315, 174] on p "Requires Dependencies" at bounding box center [374, 177] width 476 height 11
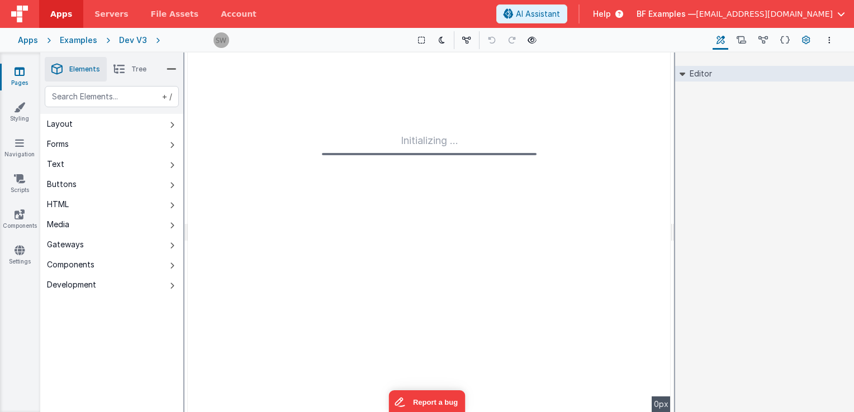
type input "FR_41097154-B55E-4E45-BD81-D7DE230B4FA7"
type textarea "Requires Dependencies"
type input "none"
checkbox input "false"
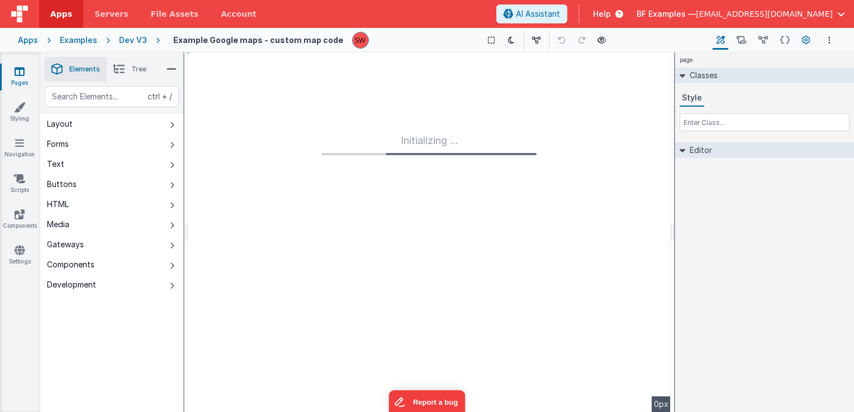
click at [805, 41] on icon at bounding box center [806, 41] width 8 height 12
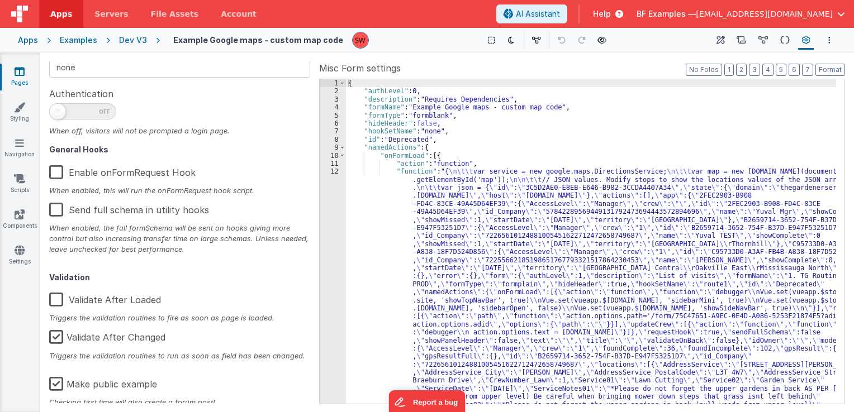
scroll to position [178, 0]
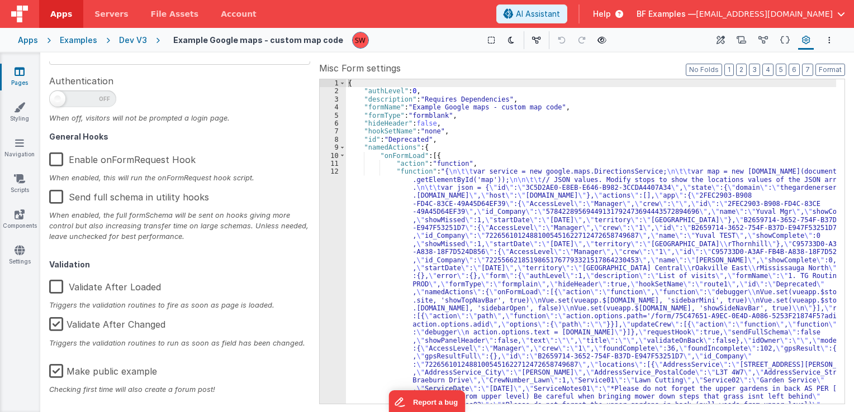
click at [59, 370] on label "Make public example" at bounding box center [103, 370] width 108 height 24
click at [0, 0] on input "Make public example" at bounding box center [0, 0] width 0 height 0
click at [124, 46] on div "Apps Examples Dev V3 Example Google maps - custom map code Show Group Outlines …" at bounding box center [427, 40] width 854 height 25
click at [136, 39] on div "Dev V3" at bounding box center [133, 40] width 28 height 11
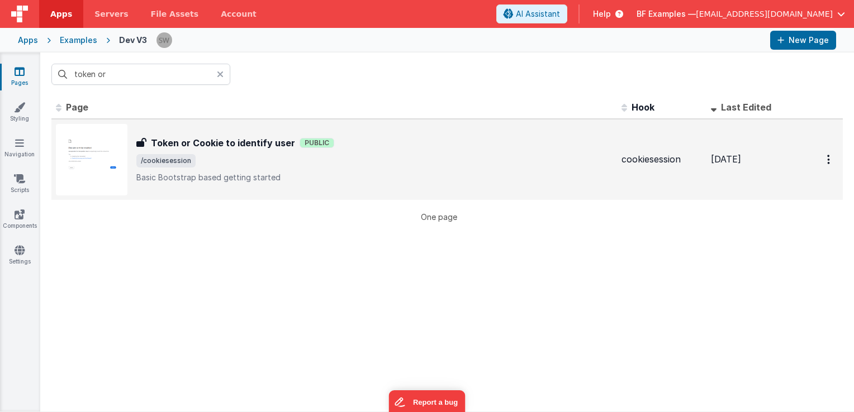
type input "token or"
click at [448, 167] on span "/cookiesession" at bounding box center [374, 160] width 476 height 13
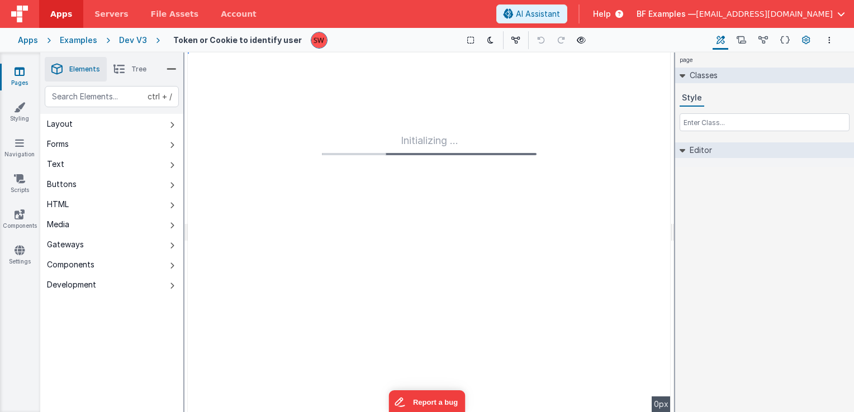
type input "FR_07F2E901-0E34-6C43-8C78-9F4BEF4CECAF"
type textarea "Basic Bootstrap based getting started"
type input "cookiesession"
checkbox input "false"
click at [809, 35] on icon at bounding box center [806, 41] width 8 height 12
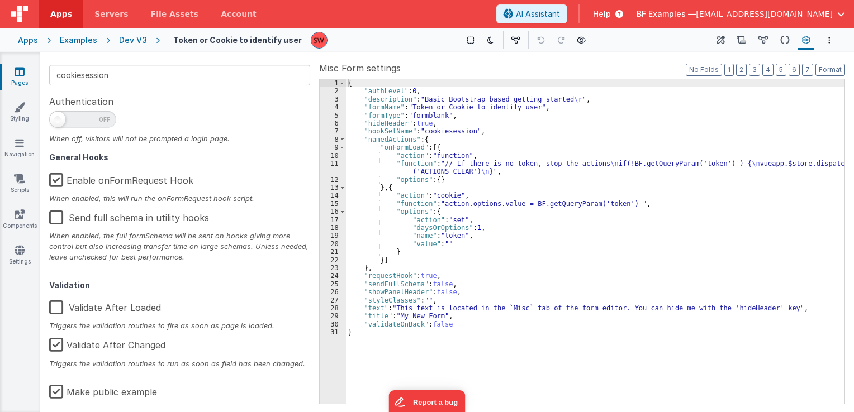
scroll to position [178, 0]
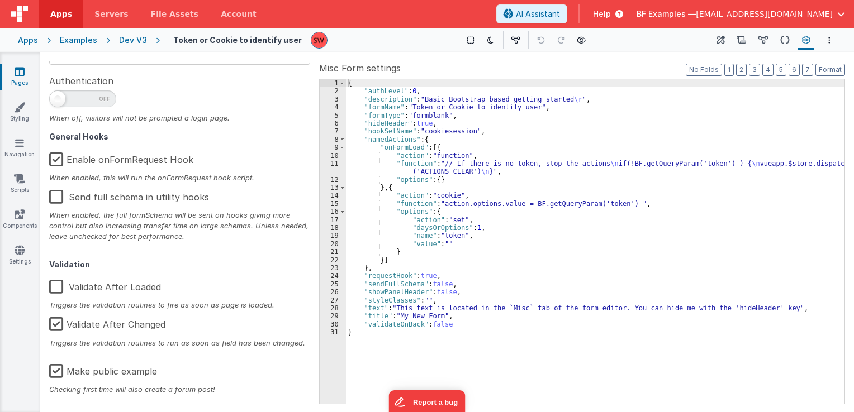
click at [58, 374] on label "Make public example" at bounding box center [103, 370] width 108 height 24
click at [0, 0] on input "Make public example" at bounding box center [0, 0] width 0 height 0
type textarea "Basic Bootstrap based getting started"
click at [127, 40] on div "Dev V3" at bounding box center [133, 40] width 28 height 11
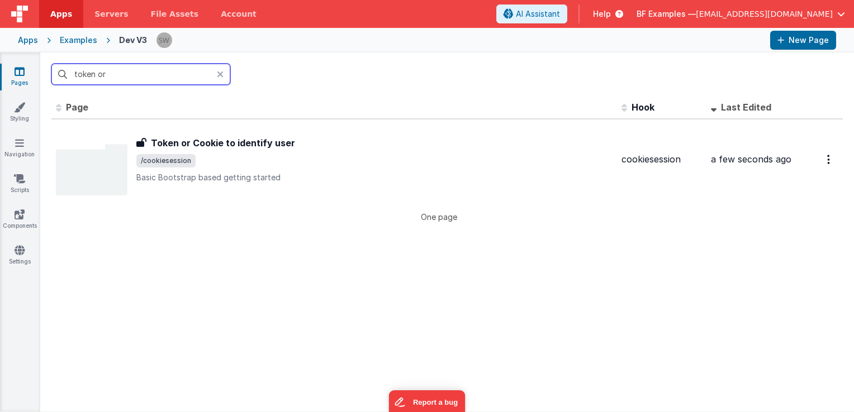
type input "c"
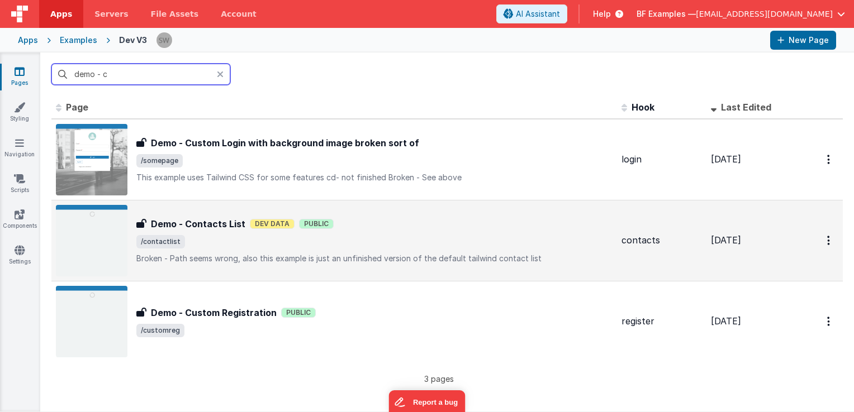
type input "demo - c"
click at [459, 232] on div "Demo - Contacts List Demo - Contacts List Dev Data Public /contactlist Broken -…" at bounding box center [374, 240] width 476 height 47
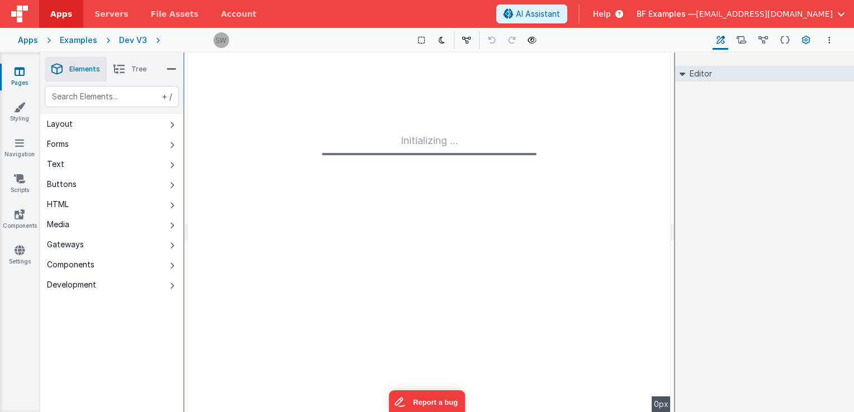
type input "FR_69088B65-DF75-1E46-8360-65E0584C67A1"
type textarea "Broken - Path seems wrong, also this example is just an unfinished version of t…"
type input "contacts"
checkbox input "false"
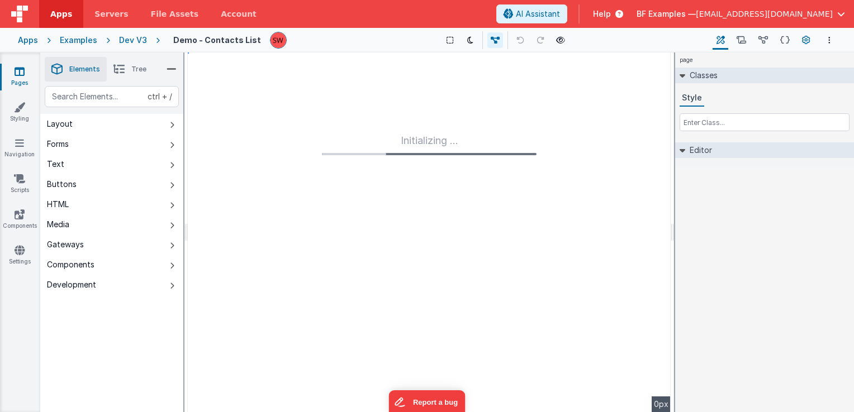
click at [807, 41] on icon at bounding box center [806, 41] width 8 height 12
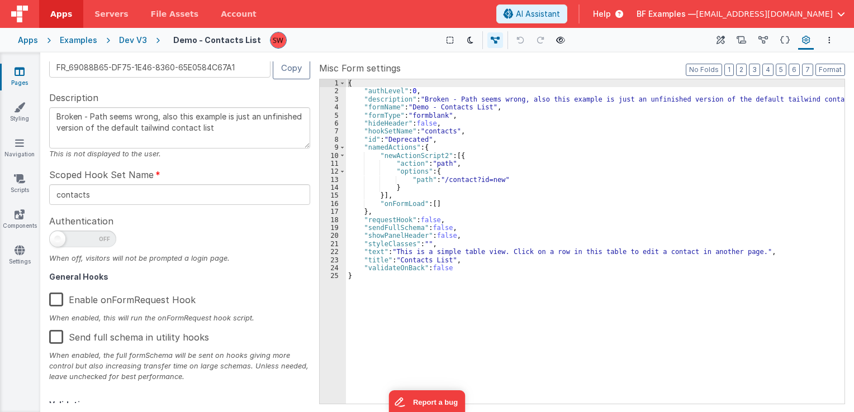
scroll to position [178, 0]
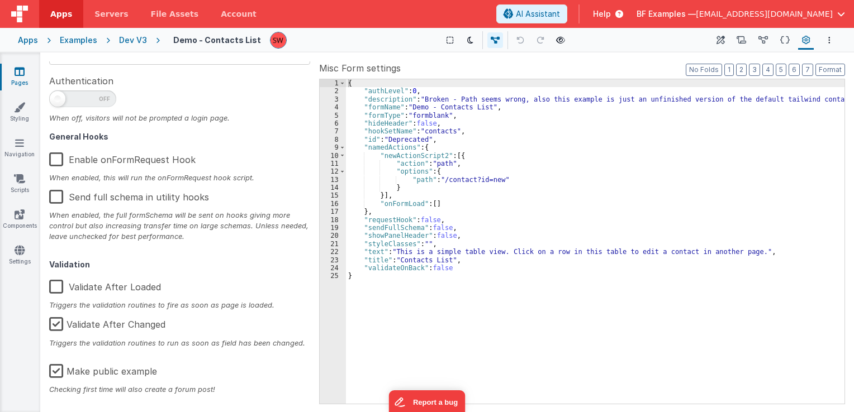
click at [58, 373] on label "Make public example" at bounding box center [103, 370] width 108 height 24
click at [0, 0] on input "Make public example" at bounding box center [0, 0] width 0 height 0
click at [126, 42] on div "Dev V3" at bounding box center [133, 40] width 28 height 11
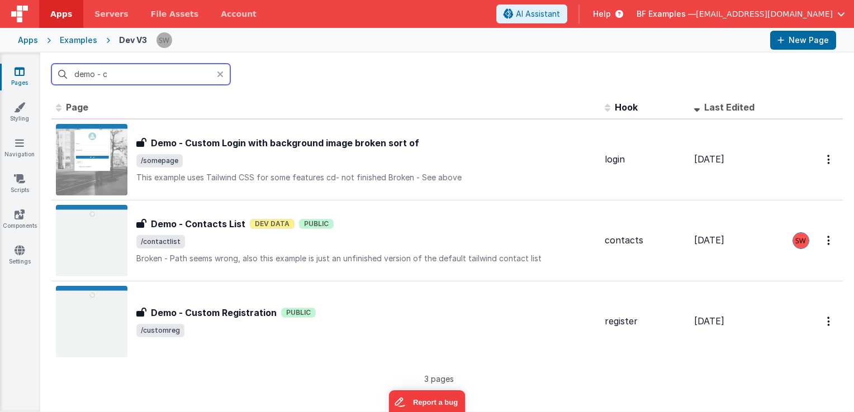
click at [139, 81] on input "demo - c" at bounding box center [140, 74] width 179 height 21
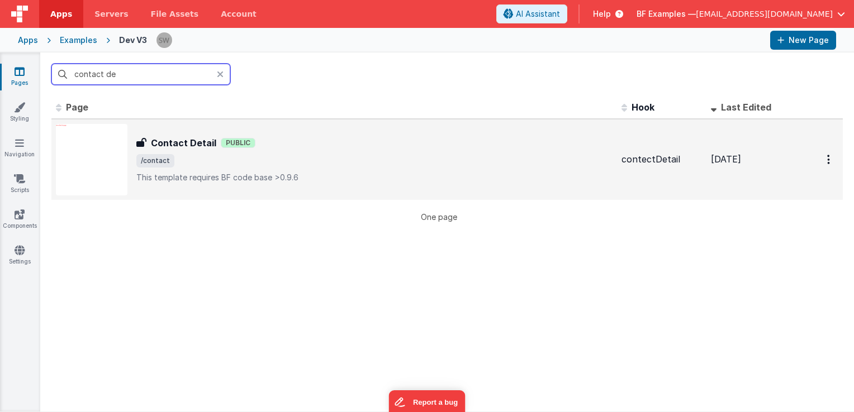
type input "contact de"
click at [327, 161] on span "/contact" at bounding box center [374, 160] width 476 height 13
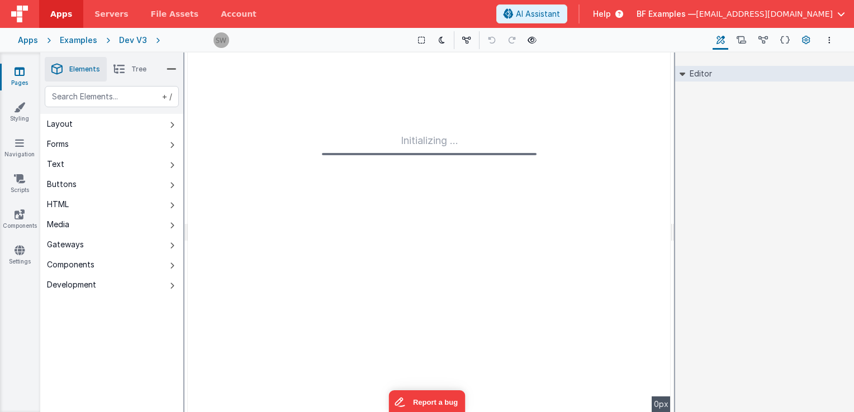
type input "FR_3BAA45AB-5FB6-F84C-9BDF-8AD594C86E78"
type textarea "This template requires BF code base >0.9.6"
type input "contectDetail"
checkbox input "false"
click at [809, 38] on icon at bounding box center [806, 41] width 8 height 12
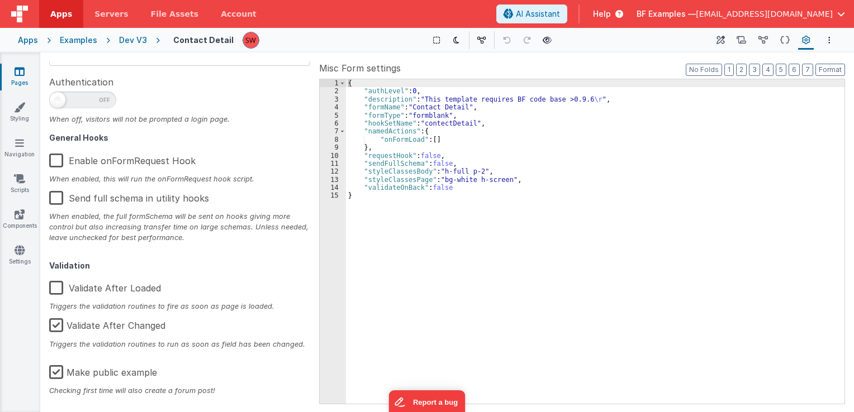
scroll to position [178, 0]
click at [55, 370] on label "Make public example" at bounding box center [103, 370] width 108 height 24
click at [0, 0] on input "Make public example" at bounding box center [0, 0] width 0 height 0
type textarea "This template requires BF code base >0.9.6"
click at [130, 34] on div "Apps Examples Dev V3 Contact Detail Show Group Outlines Toggle Dark Mode Toggle…" at bounding box center [427, 40] width 854 height 25
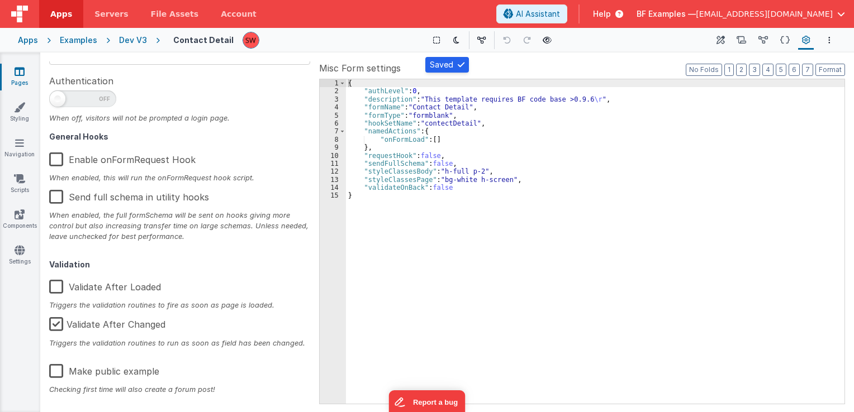
click at [129, 45] on div "Dev V3" at bounding box center [133, 40] width 28 height 11
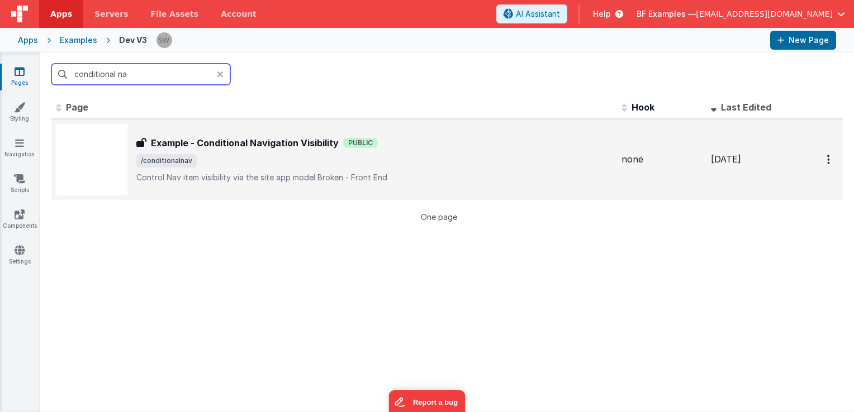
type input "conditional na"
click at [407, 164] on span "/conditionalnav" at bounding box center [374, 160] width 476 height 13
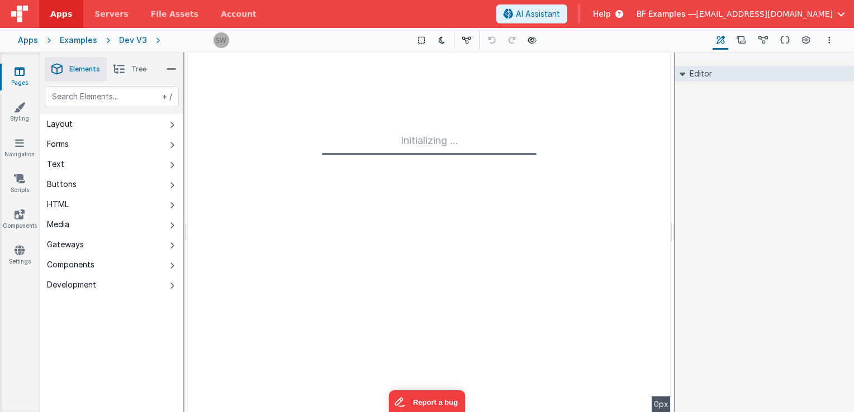
type input "FR_E0EDF6DF-99AB-C64E-9A24-473F244E560A"
type textarea "Control Nav item visibility via the site app model Broken - Front End"
type input "none"
checkbox input "false"
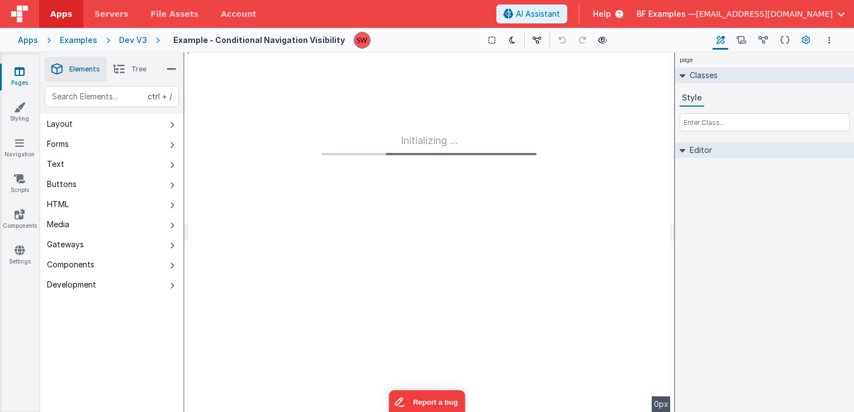
click at [809, 41] on icon at bounding box center [806, 41] width 8 height 12
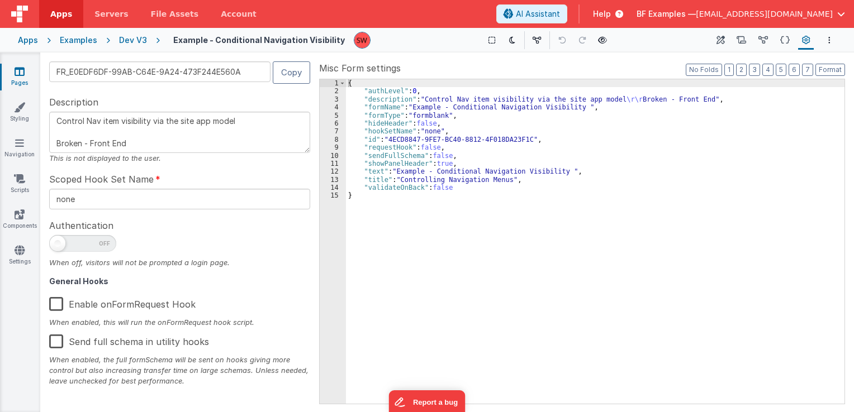
scroll to position [178, 0]
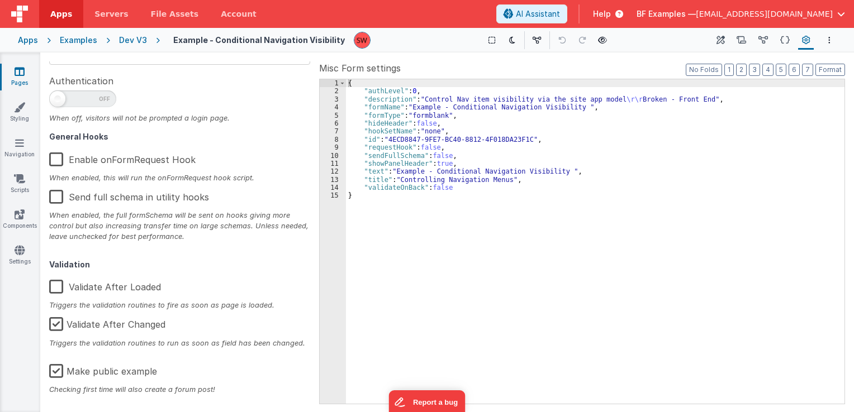
click at [55, 368] on label "Make public example" at bounding box center [103, 370] width 108 height 24
click at [0, 0] on input "Make public example" at bounding box center [0, 0] width 0 height 0
type textarea "Control Nav item visibility via the site app model Broken - Front End"
click at [134, 44] on div "Dev V3" at bounding box center [133, 40] width 28 height 11
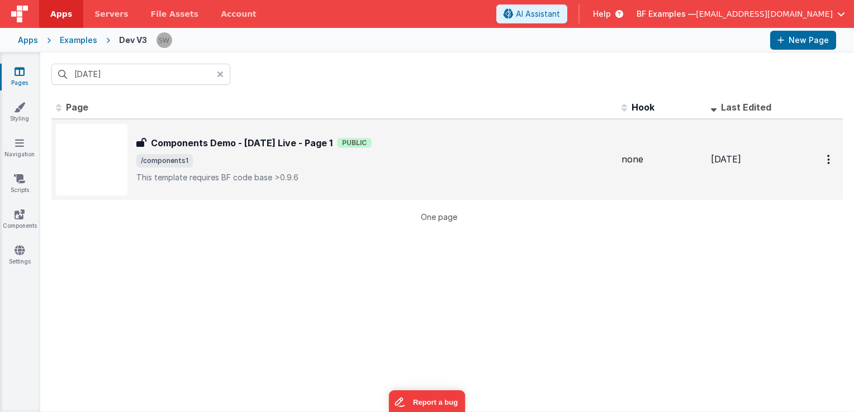
type input "[DATE]"
click at [427, 142] on div "Components Demo - [DATE] Live - Page 1 Public" at bounding box center [374, 142] width 476 height 13
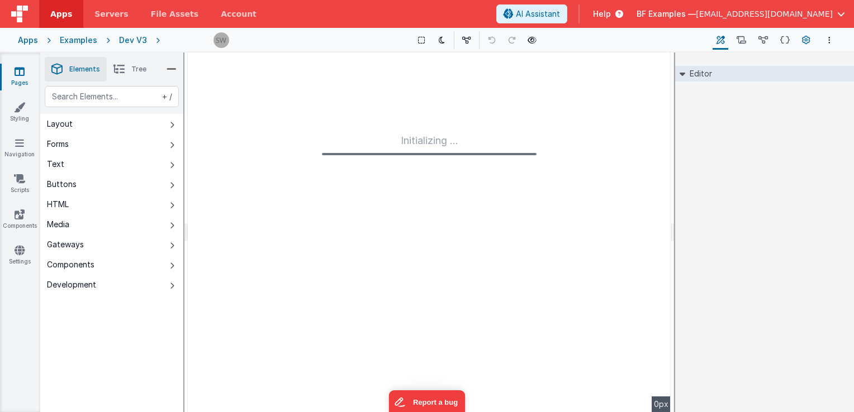
type input "FR_3AE733E2-96A0-474D-B69D-76810F0DE427"
type textarea "This template requires BF code base >0.9.6"
type input "none"
checkbox input "false"
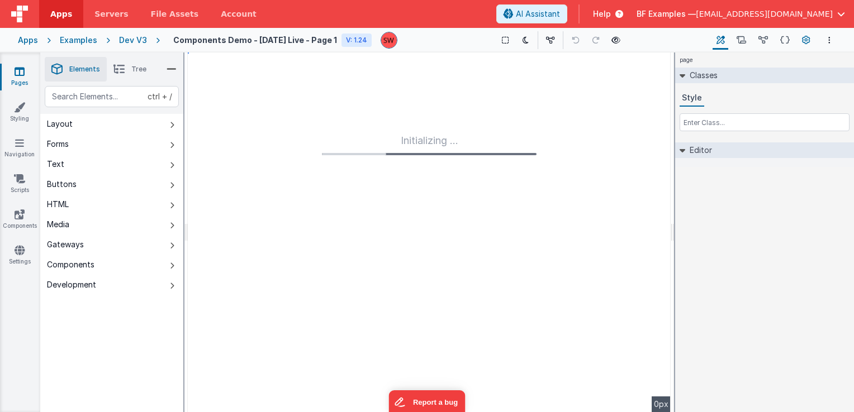
click at [810, 36] on button "Page Settings" at bounding box center [806, 40] width 16 height 19
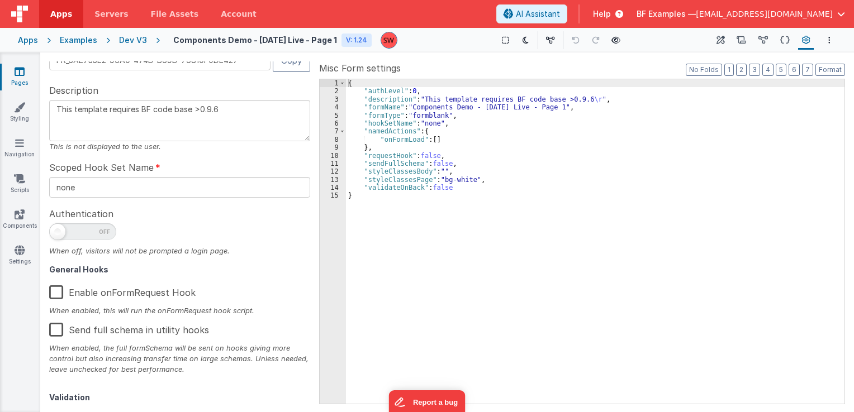
scroll to position [178, 0]
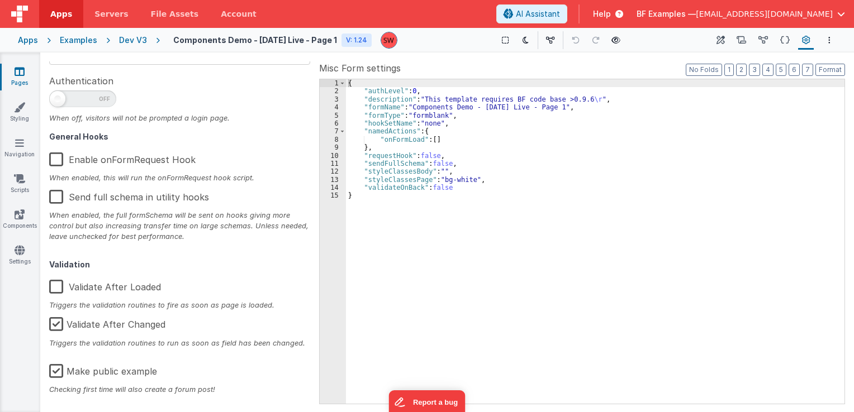
click at [54, 374] on label "Make public example" at bounding box center [103, 370] width 108 height 24
click at [0, 0] on input "Make public example" at bounding box center [0, 0] width 0 height 0
type textarea "This template requires BF code base >0.9.6"
click at [132, 42] on div "Dev V3" at bounding box center [133, 40] width 28 height 11
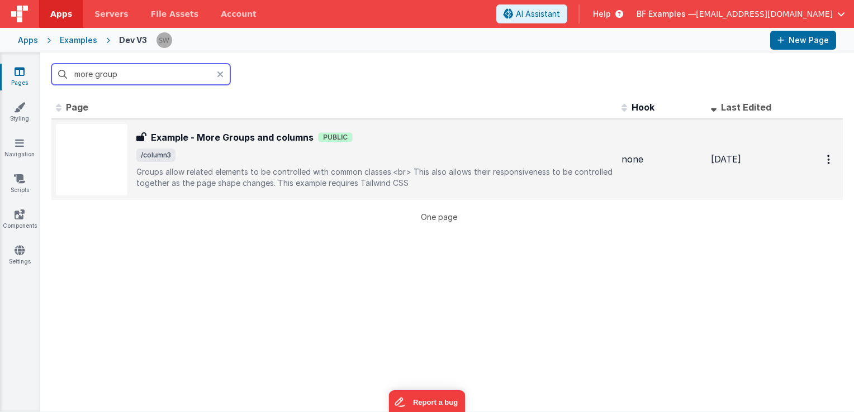
type input "more group"
click at [491, 172] on p "Groups allow related elements to be controlled with common classes.<br>This al…" at bounding box center [374, 178] width 476 height 22
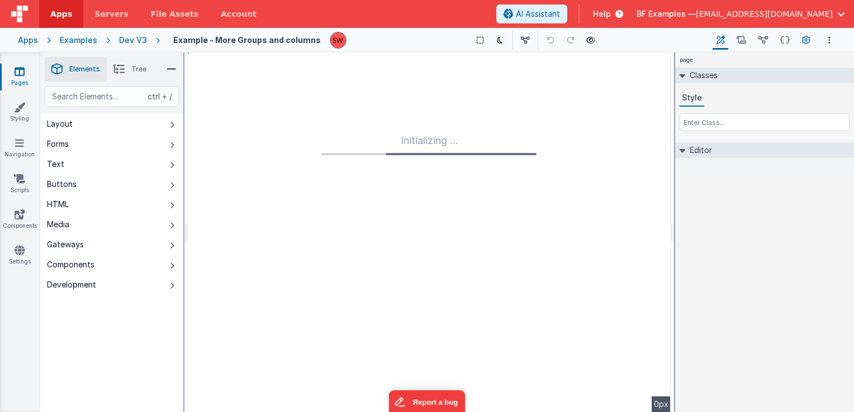
click at [809, 36] on icon at bounding box center [806, 41] width 8 height 12
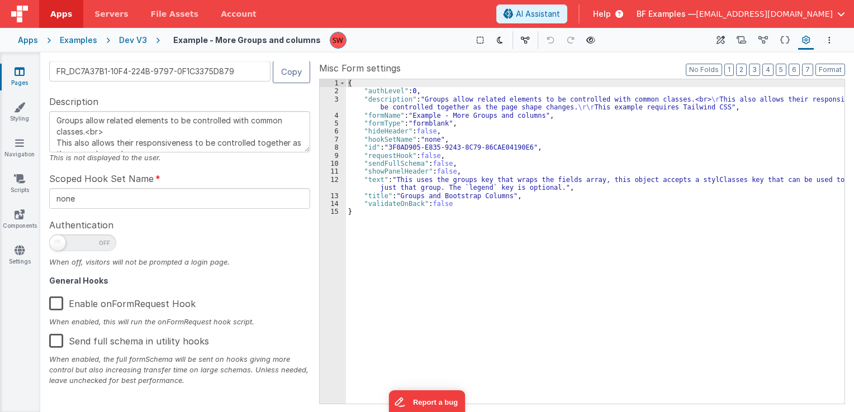
scroll to position [178, 0]
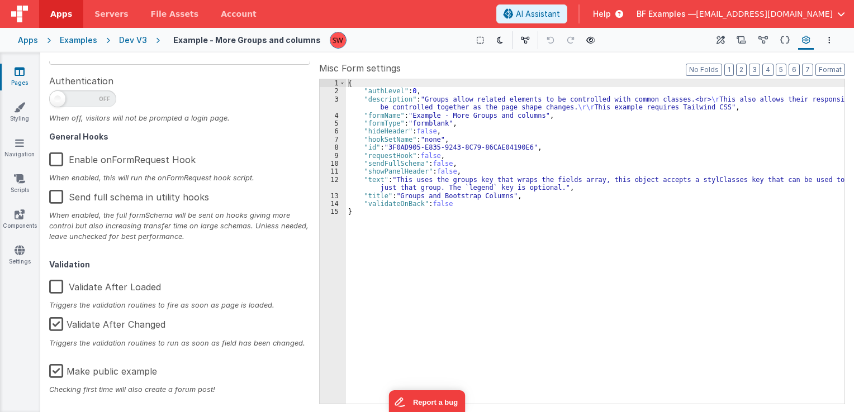
click at [60, 376] on label "Make public example" at bounding box center [103, 370] width 108 height 24
click at [0, 0] on input "Make public example" at bounding box center [0, 0] width 0 height 0
type textarea "Groups allow related elements to be controlled with common classes.<br> This al…"
click at [129, 42] on div "Dev V3" at bounding box center [133, 40] width 28 height 11
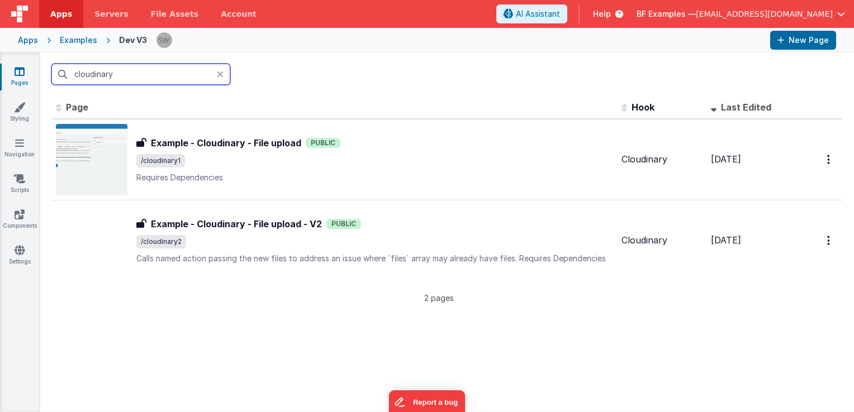
type input "cloudinary"
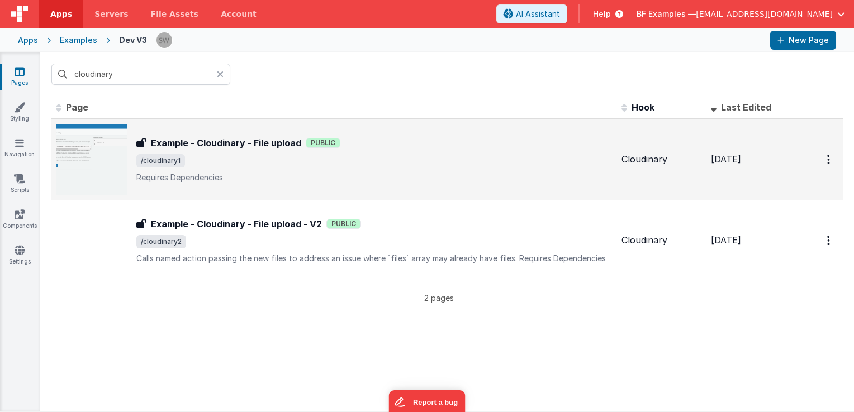
click at [509, 149] on div "Example - Cloudinary - File upload Example - Cloudinary - File upload Public /c…" at bounding box center [374, 159] width 476 height 47
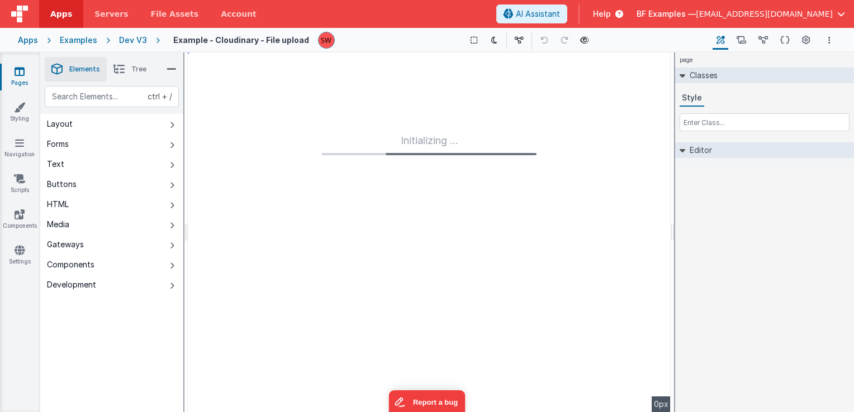
type input "FR_A8C09DD5-9BD3-0048-99A9-A483737AFED3"
type textarea "Requires Dependencies"
type input "Cloudinary"
checkbox input "false"
click at [806, 45] on icon at bounding box center [806, 41] width 8 height 12
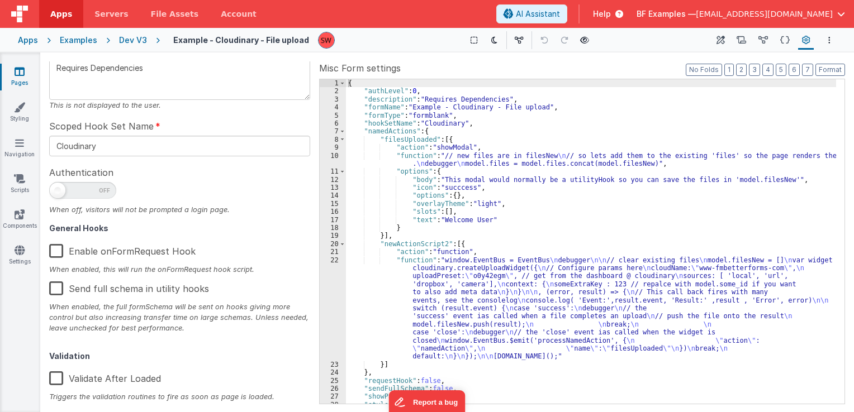
scroll to position [178, 0]
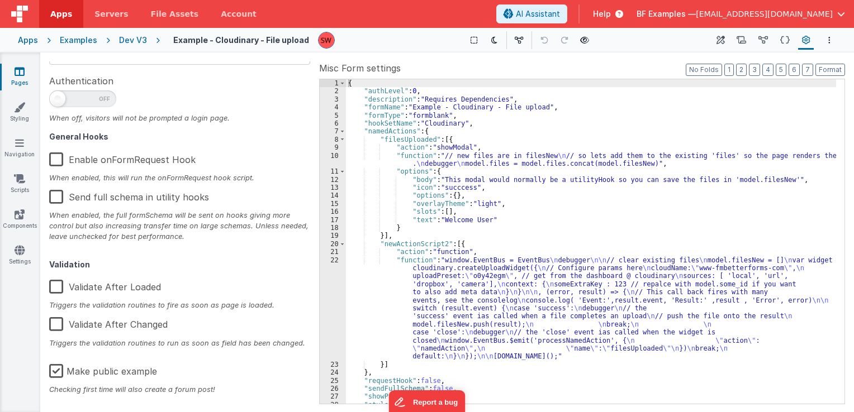
click at [56, 374] on label "Make public example" at bounding box center [103, 370] width 108 height 24
click at [0, 0] on input "Make public example" at bounding box center [0, 0] width 0 height 0
click at [132, 37] on div "Dev V3" at bounding box center [133, 40] width 28 height 11
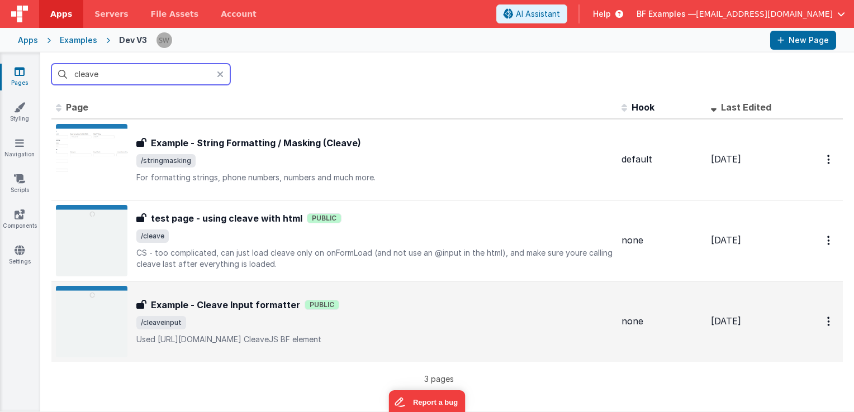
type input "cleave"
click at [352, 327] on span "/cleaveinput" at bounding box center [374, 322] width 476 height 13
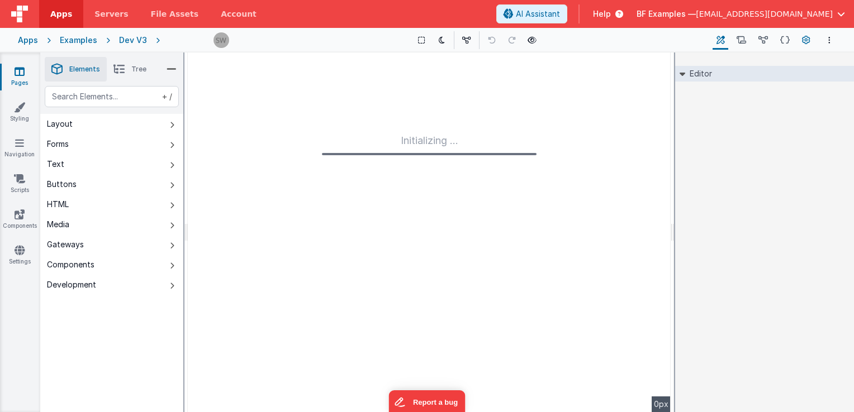
type input "FR_71DCC053-2F36-2346-B8B4-8402DC7E8508"
type textarea "Used [URL][DOMAIN_NAME] CleaveJS BF element"
type input "none"
checkbox input "false"
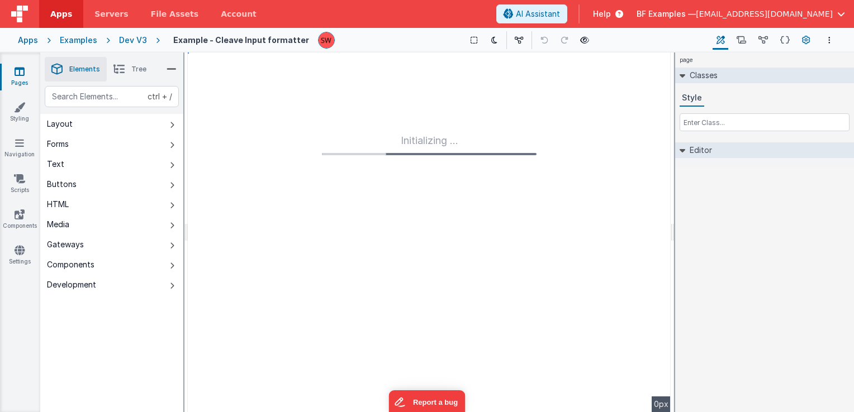
click at [805, 41] on icon at bounding box center [806, 41] width 8 height 12
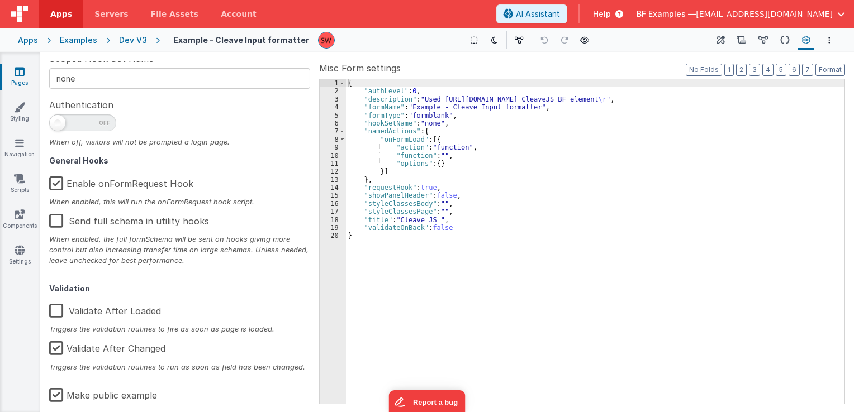
scroll to position [178, 0]
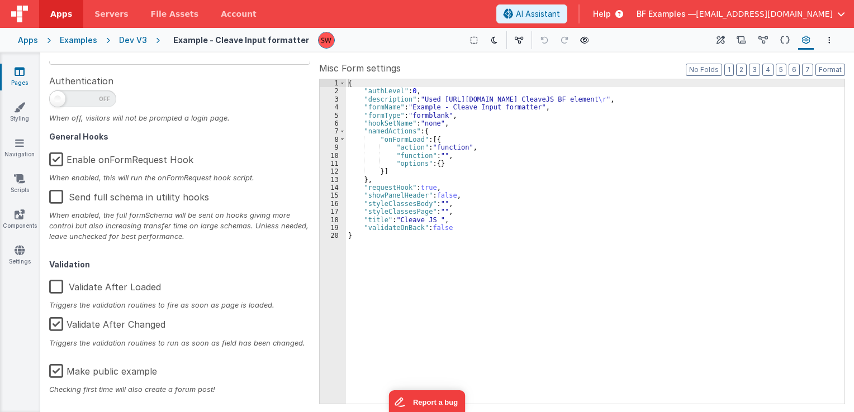
click at [58, 370] on label "Make public example" at bounding box center [103, 370] width 108 height 24
click at [0, 0] on input "Make public example" at bounding box center [0, 0] width 0 height 0
type textarea "Used [URL][DOMAIN_NAME] CleaveJS BF element"
click at [126, 42] on div "Dev V3" at bounding box center [133, 40] width 28 height 11
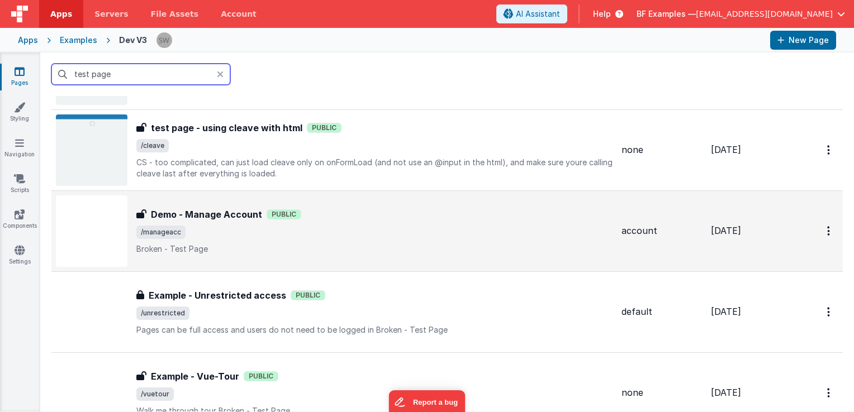
scroll to position [335, 0]
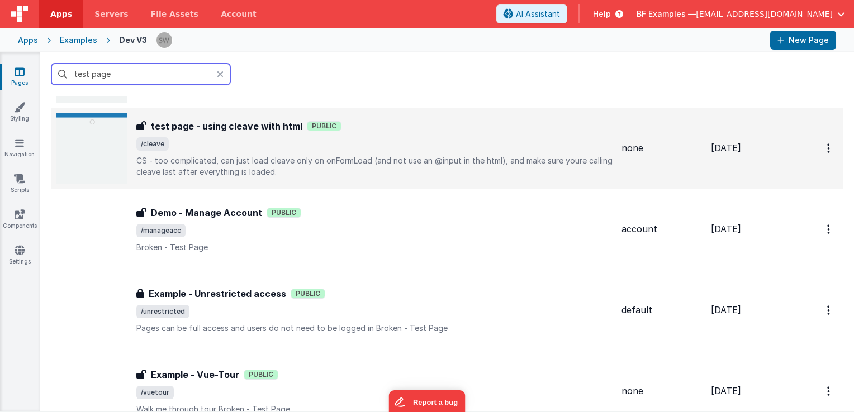
type input "test page"
click at [358, 159] on p "CS - too complicated, can just load cleave only on onFormLoad (and not use an @…" at bounding box center [374, 166] width 476 height 22
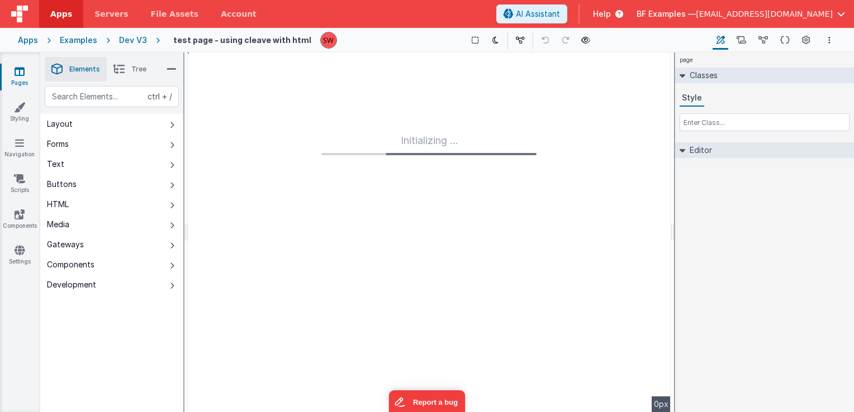
type input "FR_9323D8BF-8368-B649-9C0A-8D45E9199191"
type textarea "CS - too complicated, can just load cleave only on onFormLoad (and not use an @…"
type input "none"
checkbox input "false"
click at [807, 39] on icon at bounding box center [806, 41] width 8 height 12
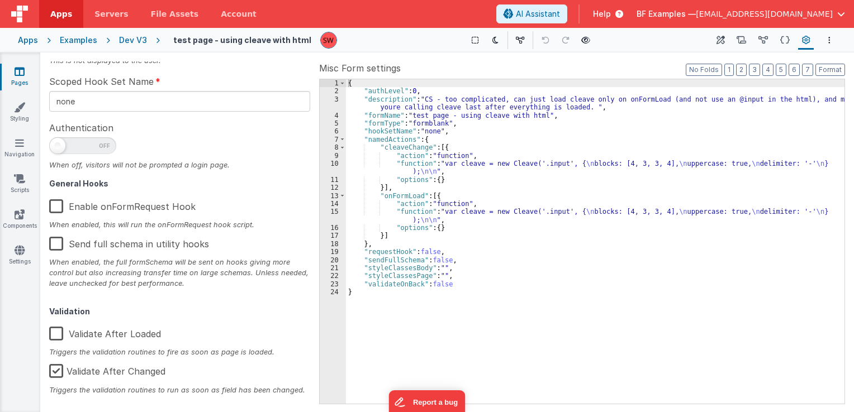
scroll to position [178, 0]
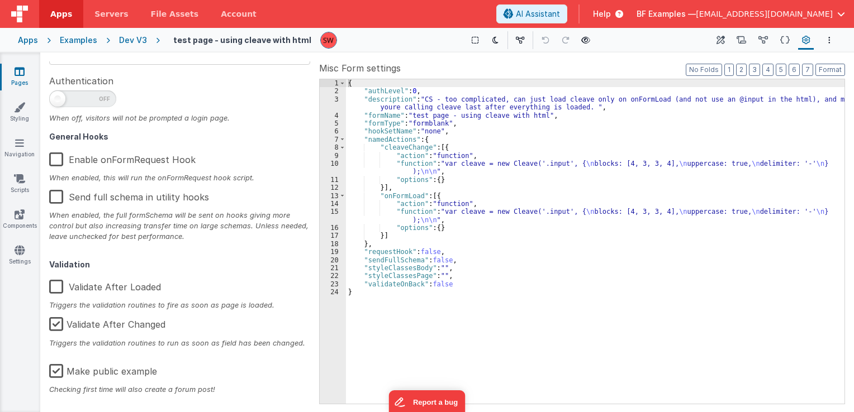
click at [56, 372] on label "Make public example" at bounding box center [103, 370] width 108 height 24
click at [0, 0] on input "Make public example" at bounding box center [0, 0] width 0 height 0
click at [124, 41] on div "Dev V3" at bounding box center [133, 40] width 28 height 11
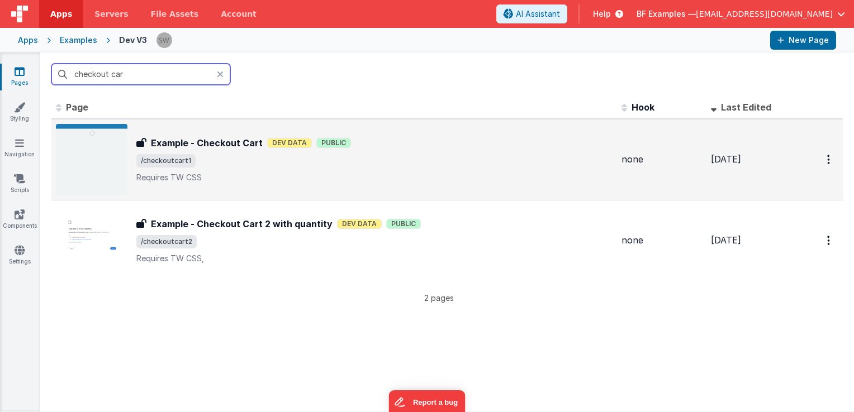
type input "checkout car"
click at [426, 155] on span "/checkoutcart1" at bounding box center [374, 160] width 476 height 13
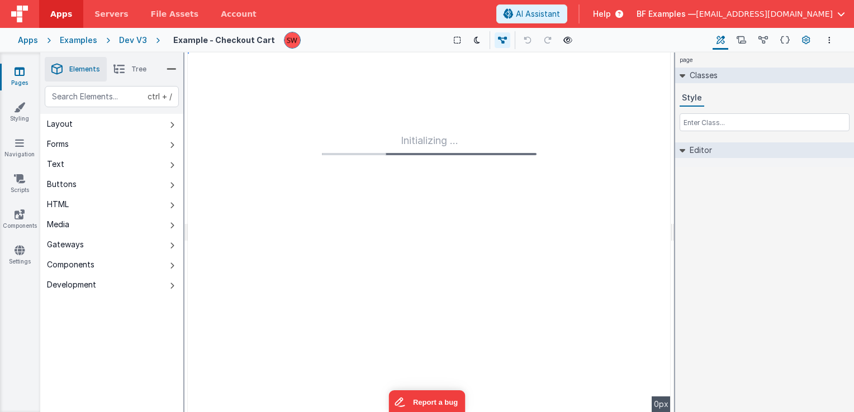
click at [804, 44] on icon at bounding box center [806, 41] width 8 height 12
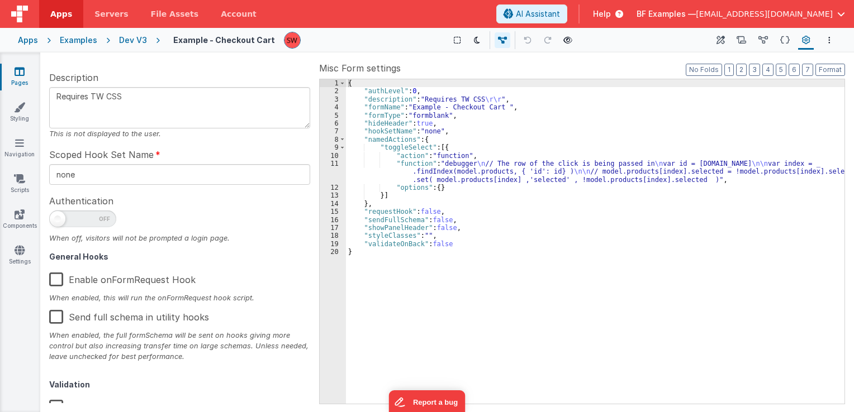
scroll to position [178, 0]
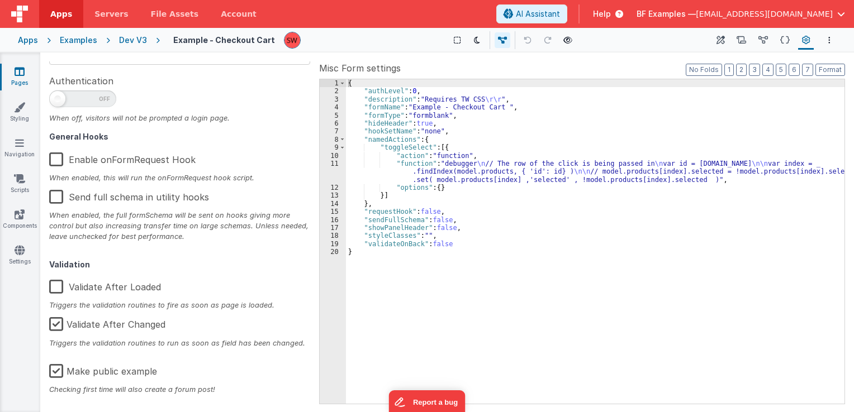
click at [49, 372] on label "Make public example" at bounding box center [103, 370] width 108 height 24
click at [0, 0] on input "Make public example" at bounding box center [0, 0] width 0 height 0
type textarea "Requires TW CSS"
click at [125, 39] on div "Dev V3" at bounding box center [133, 40] width 28 height 11
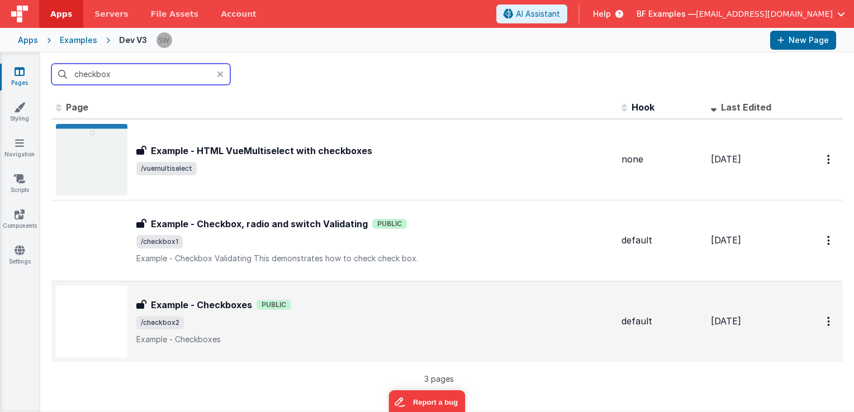
type input "checkbox"
click at [396, 331] on div "Example - Checkboxes Example - Checkboxes Public /checkbox2 Example - Checkboxes" at bounding box center [374, 321] width 476 height 47
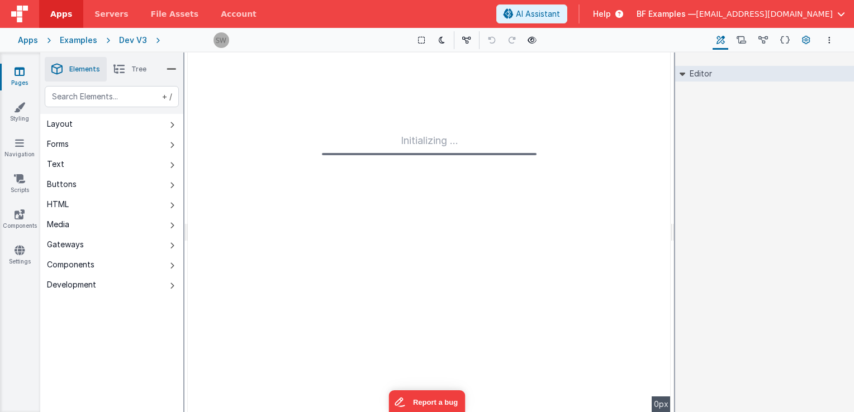
type input "FR_1D0CCDED-AF68-6E4F-9C0C-0745E66507B0"
type textarea "Example - Checkboxes"
type input "default"
checkbox input "false"
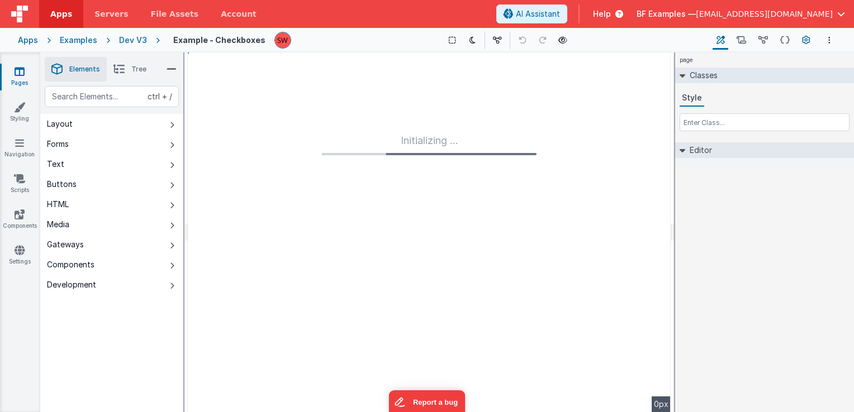
click at [802, 41] on icon at bounding box center [806, 41] width 8 height 12
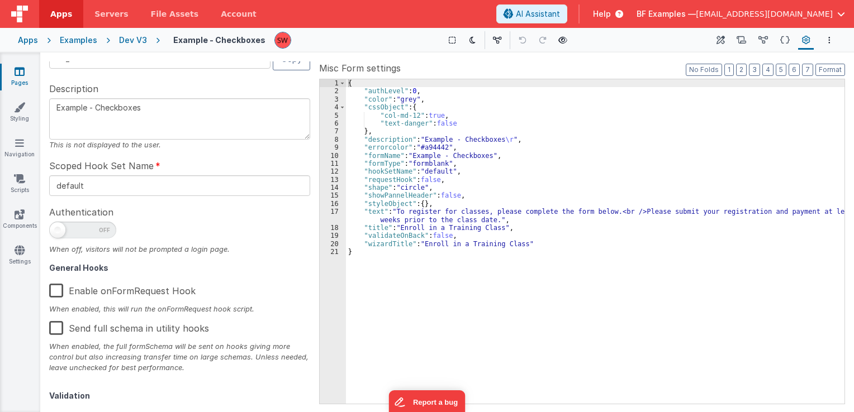
scroll to position [178, 0]
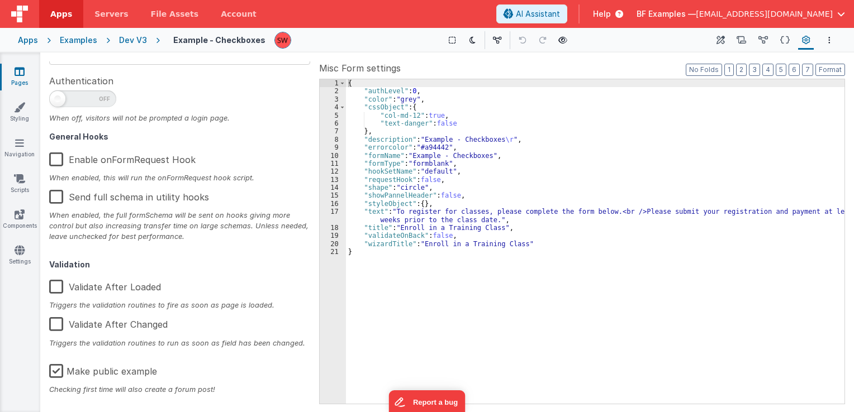
click at [58, 370] on label "Make public example" at bounding box center [103, 370] width 108 height 24
click at [0, 0] on input "Make public example" at bounding box center [0, 0] width 0 height 0
type textarea "Example - Checkboxes"
click at [128, 39] on div "Dev V3" at bounding box center [133, 40] width 28 height 11
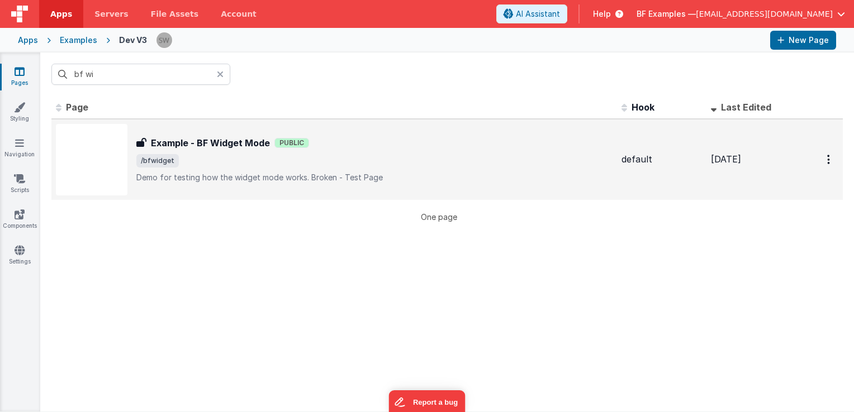
type input "bf wi"
click at [352, 165] on span "/bfwidget" at bounding box center [374, 160] width 476 height 13
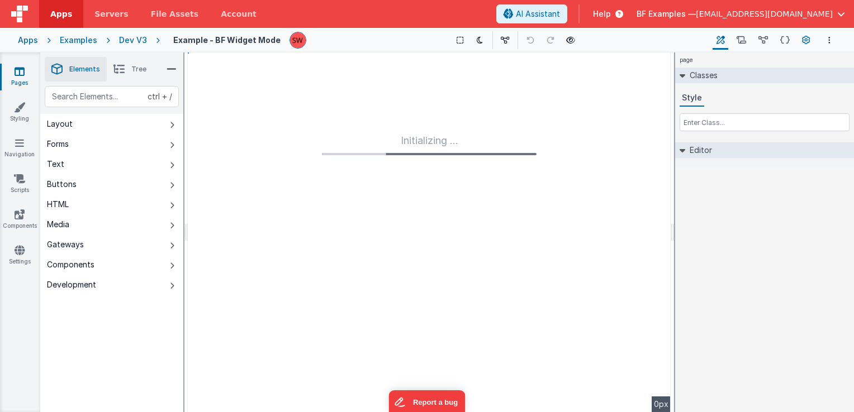
type input "FR_57B8B5E0-FC3A-7D41-993A-EAD3B999A756"
type textarea "Demo for testing how the widget mode works. Broken - Test Page"
type input "default"
checkbox input "false"
click at [807, 45] on icon at bounding box center [806, 41] width 8 height 12
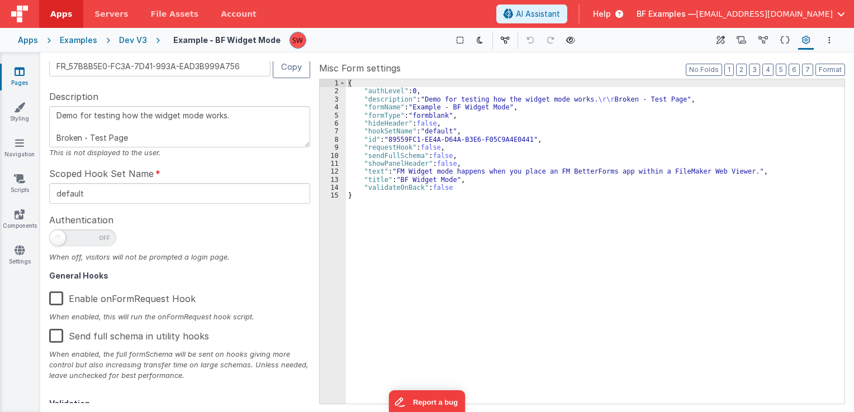
scroll to position [178, 0]
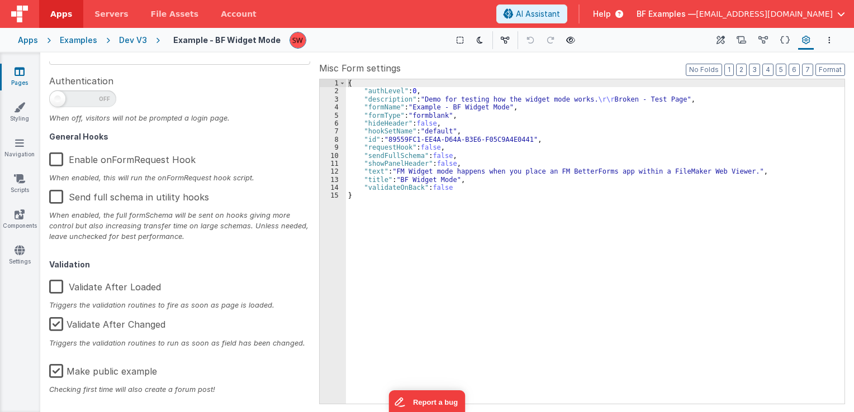
click at [54, 364] on label "Make public example" at bounding box center [103, 370] width 108 height 24
click at [0, 0] on input "Make public example" at bounding box center [0, 0] width 0 height 0
type textarea "Demo for testing how the widget mode works. Broken - Test Page"
click at [134, 40] on div "Dev V3" at bounding box center [133, 40] width 28 height 11
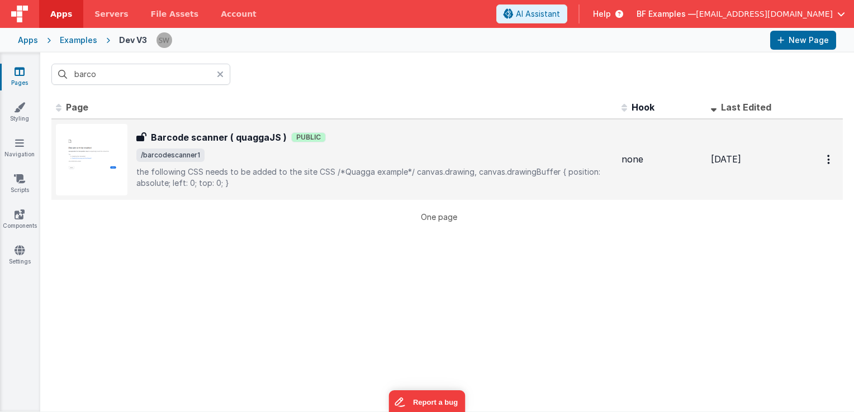
type input "barco"
click at [254, 181] on p "the following CSS needs to be added to the site CSS/*Quagga example*/canvas.…" at bounding box center [374, 178] width 476 height 22
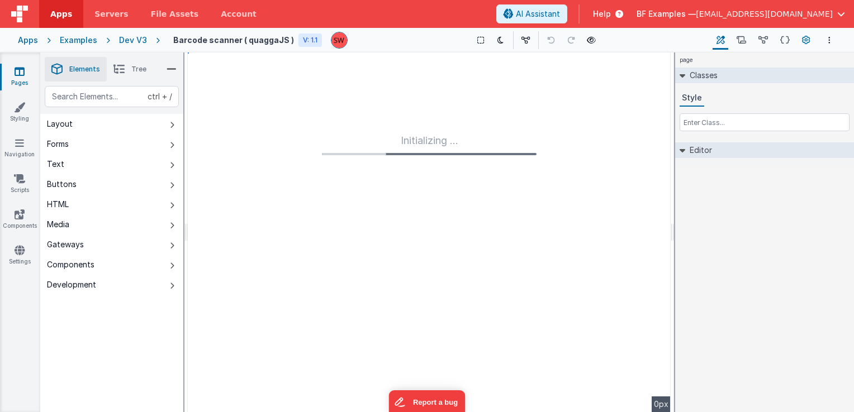
click at [804, 40] on icon at bounding box center [806, 41] width 8 height 12
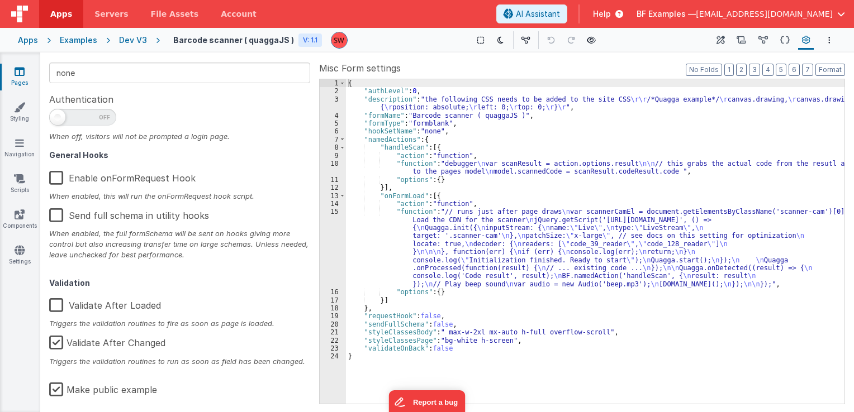
scroll to position [178, 0]
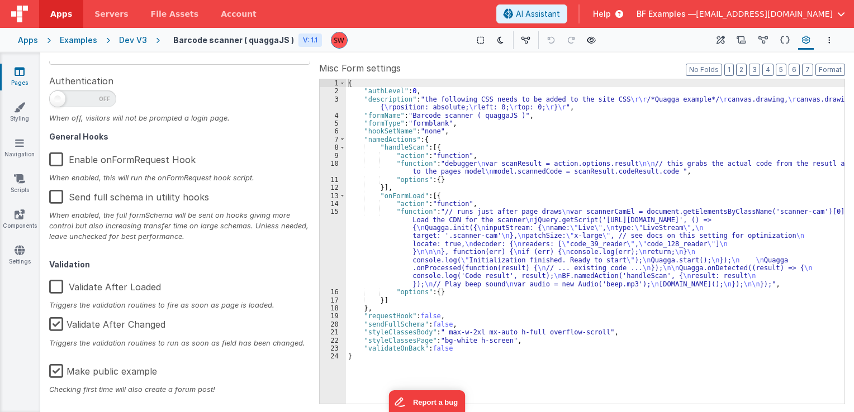
click at [56, 373] on label "Make public example" at bounding box center [103, 370] width 108 height 24
click at [0, 0] on input "Make public example" at bounding box center [0, 0] width 0 height 0
type textarea "the following CSS needs to be added to the site CSS /*Quagga example*/ canvas.d…"
click at [135, 39] on div "Dev V3" at bounding box center [133, 40] width 28 height 11
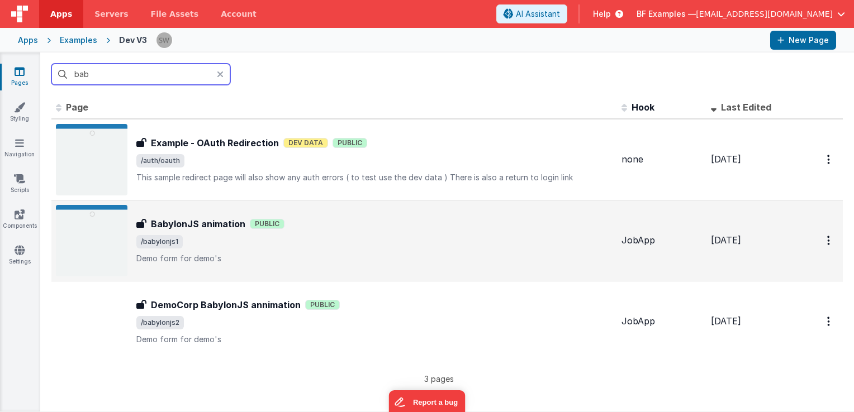
type input "bab"
click at [370, 254] on p "Demo form for demo's" at bounding box center [374, 258] width 476 height 11
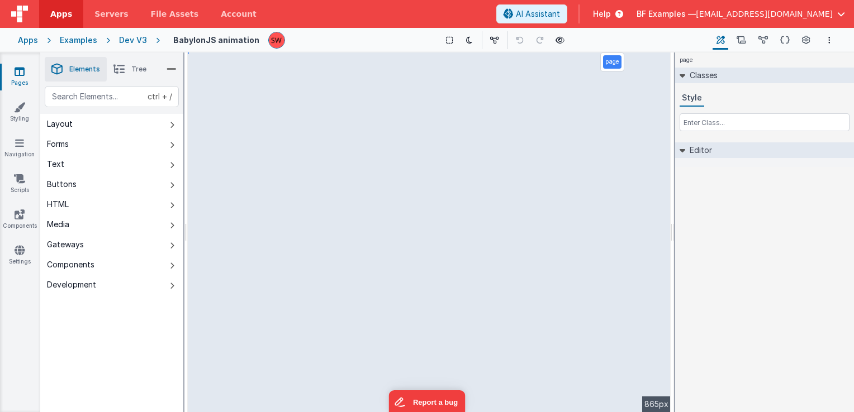
click at [806, 36] on icon at bounding box center [806, 41] width 8 height 12
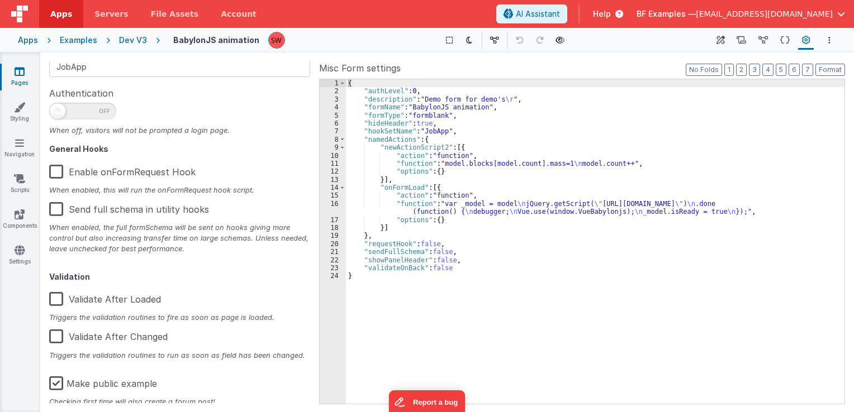
scroll to position [178, 0]
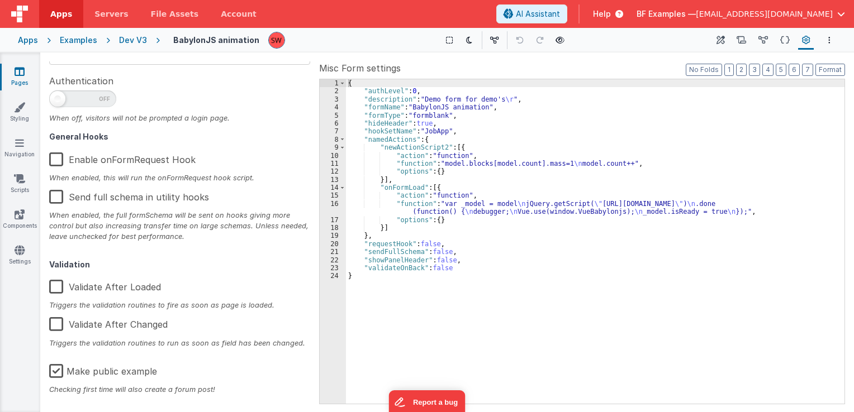
click at [60, 374] on label "Make public example" at bounding box center [103, 370] width 108 height 24
click at [0, 0] on input "Make public example" at bounding box center [0, 0] width 0 height 0
type textarea "Demo form for demo's"
click at [127, 48] on div "Apps Examples Dev V3 BabylonJS animation Show Group Outlines Toggle Dark Mode T…" at bounding box center [427, 40] width 854 height 25
click at [134, 40] on div "Dev V3" at bounding box center [133, 40] width 28 height 11
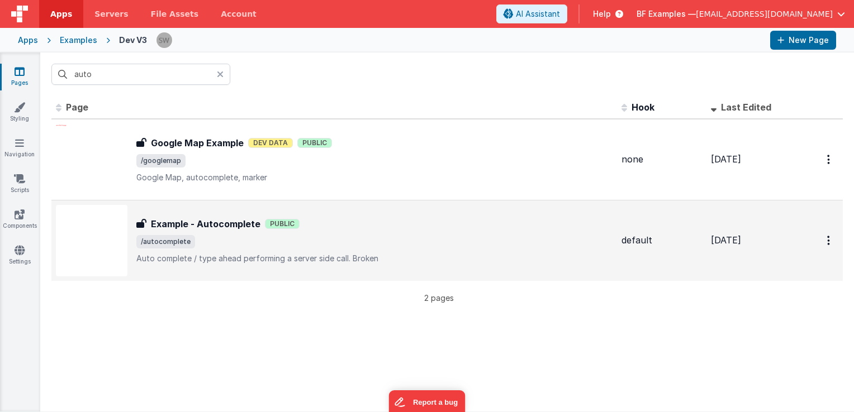
type input "auto"
click at [356, 249] on div "Example - Autocomplete Example - Autocomplete Public /autocomplete Auto complet…" at bounding box center [374, 240] width 476 height 47
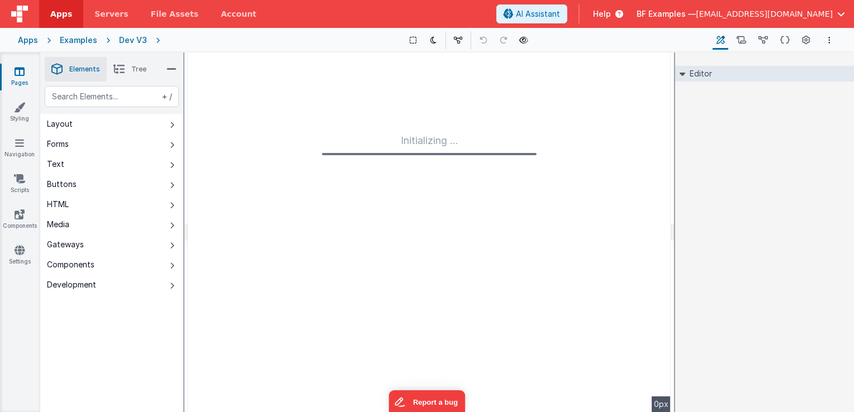
click at [807, 45] on icon at bounding box center [806, 41] width 8 height 12
type input "FR_A562543B-9A8C-6D43-998F-BF280F92068C"
type textarea "Auto complete / type ahead performing a server side call. Broken"
type input "default"
checkbox input "false"
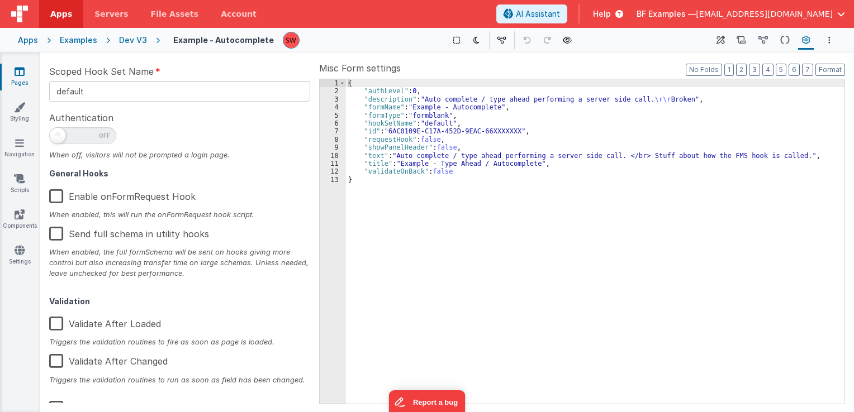
scroll to position [178, 0]
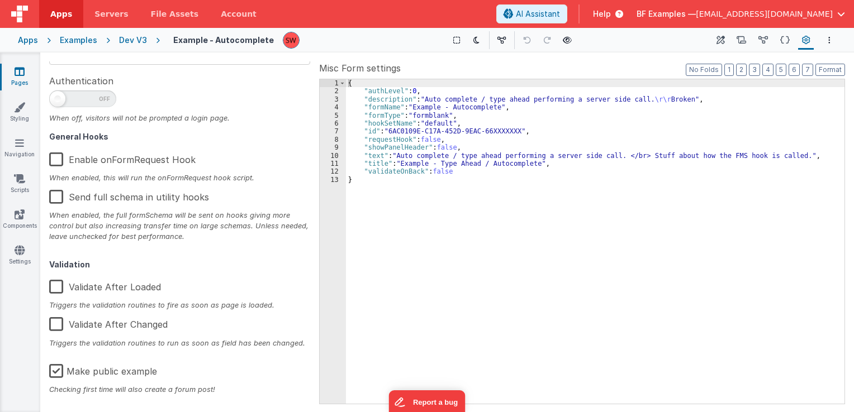
click at [54, 377] on label "Make public example" at bounding box center [103, 370] width 108 height 24
click at [0, 0] on input "Make public example" at bounding box center [0, 0] width 0 height 0
type textarea "Auto complete / type ahead performing a server side call. Broken"
click at [131, 44] on div "Dev V3" at bounding box center [133, 40] width 28 height 11
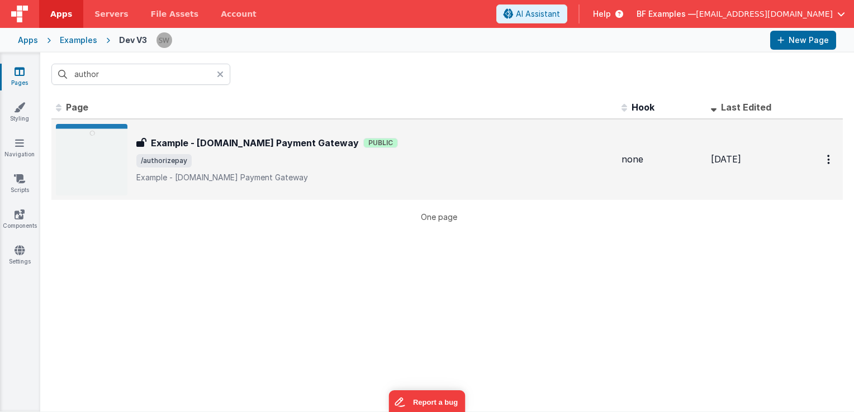
type input "author"
click at [449, 122] on td "Example - [DOMAIN_NAME] Payment Gateway Example - [DOMAIN_NAME] Payment Gateway…" at bounding box center [334, 159] width 566 height 81
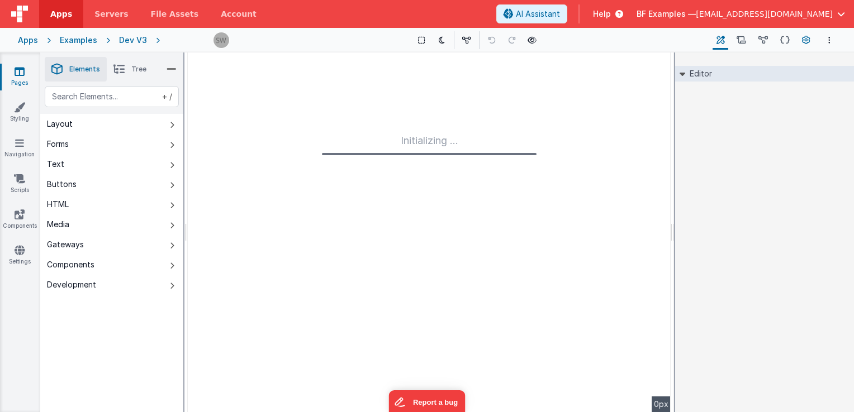
type input "FR_6202F3EF-9A39-2D40-ACBC-3B3EE1C95130"
type textarea "Example - [DOMAIN_NAME] Payment Gateway"
type input "none"
checkbox input "false"
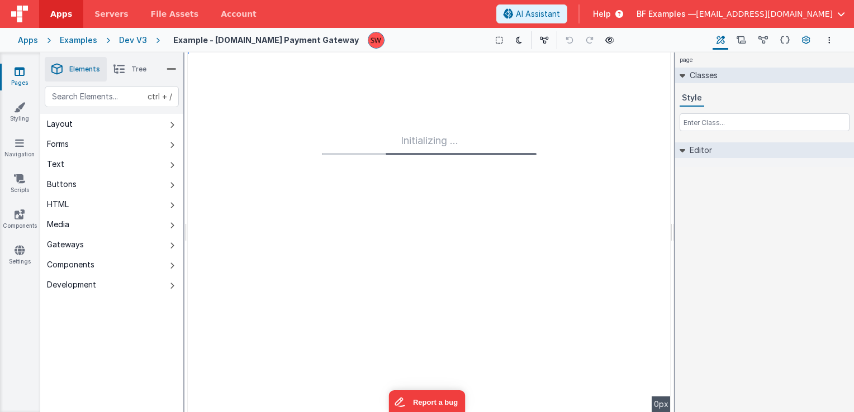
click at [804, 37] on icon at bounding box center [806, 41] width 8 height 12
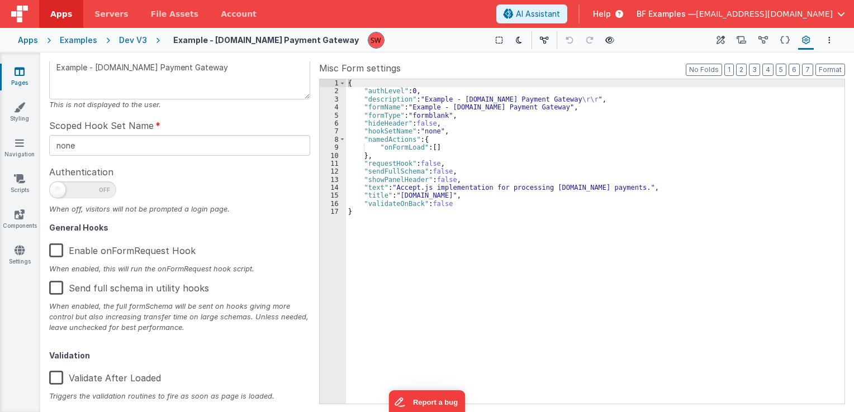
scroll to position [178, 0]
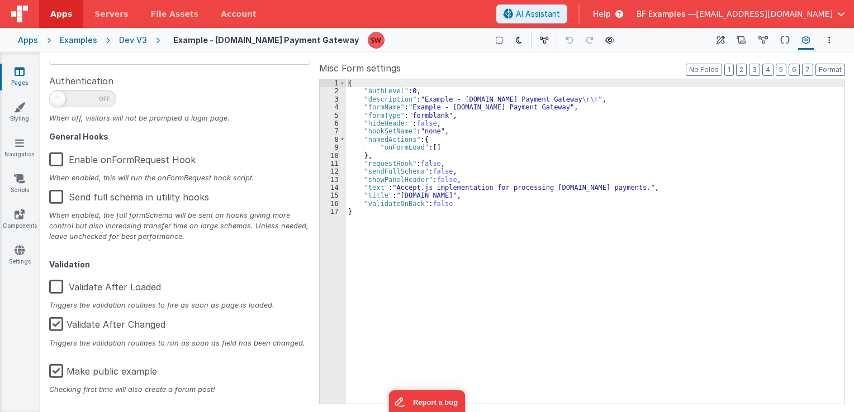
click at [56, 369] on label "Make public example" at bounding box center [103, 370] width 108 height 24
click at [0, 0] on input "Make public example" at bounding box center [0, 0] width 0 height 0
type textarea "Example - [DOMAIN_NAME] Payment Gateway"
click at [129, 46] on div "Apps Examples Dev V3 Example - [DOMAIN_NAME] Payment Gateway Show Group Outline…" at bounding box center [427, 40] width 854 height 25
click at [130, 43] on div "Dev V3" at bounding box center [133, 40] width 28 height 11
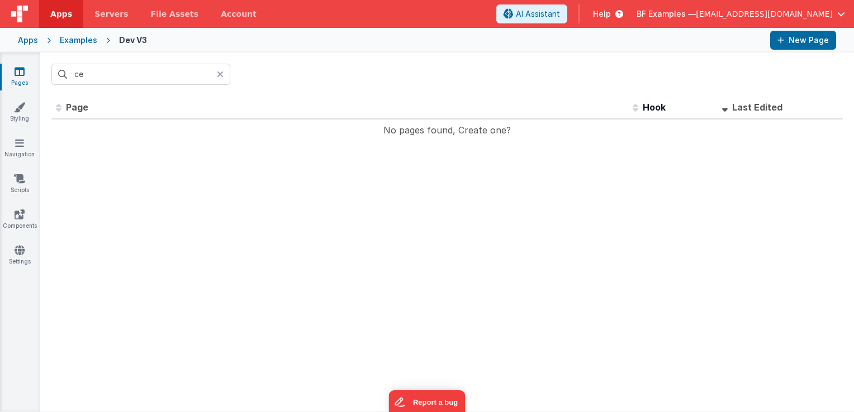
type input "c"
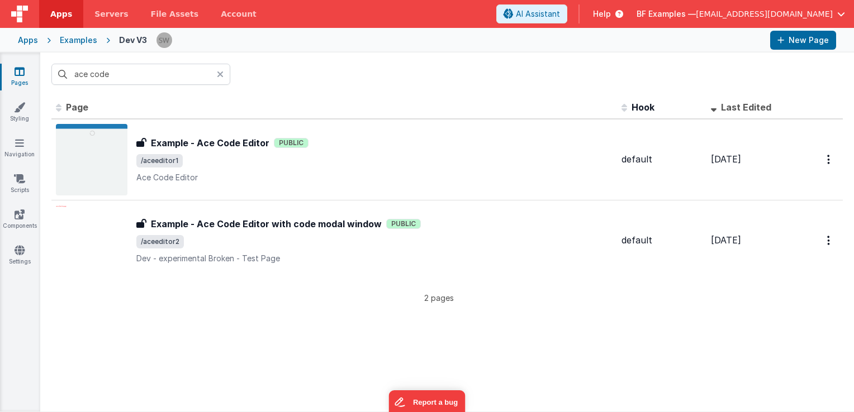
type input "ace code"
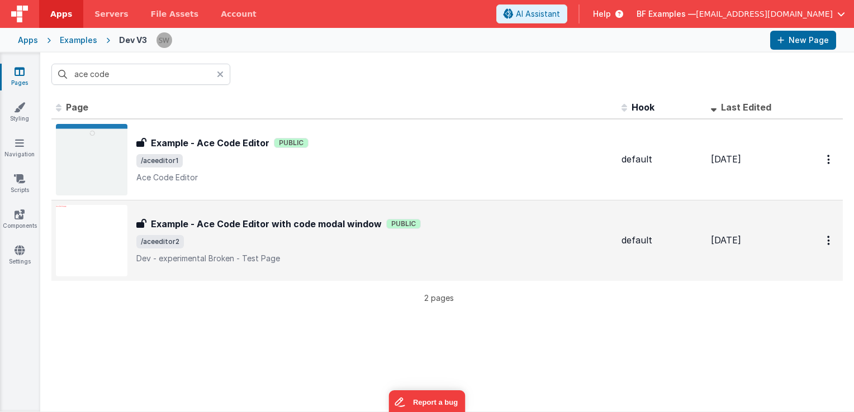
click at [406, 243] on span "/aceeditor2" at bounding box center [374, 241] width 476 height 13
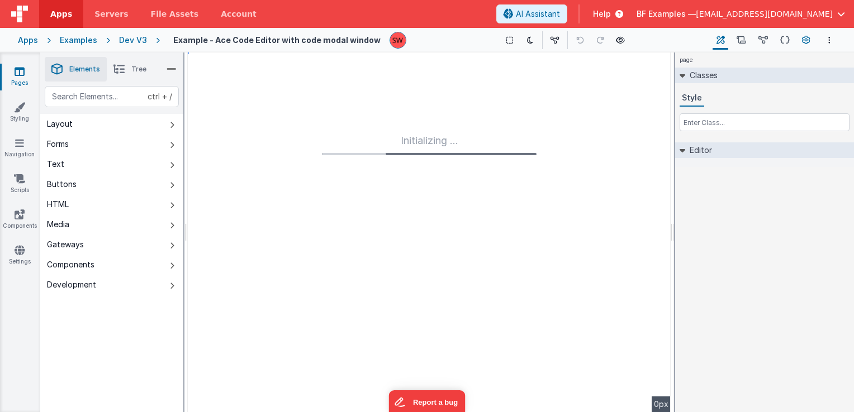
click at [807, 40] on icon at bounding box center [806, 41] width 8 height 12
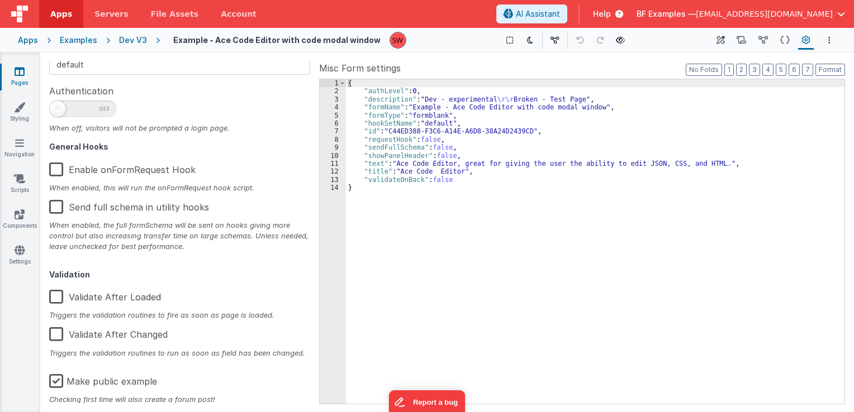
scroll to position [178, 0]
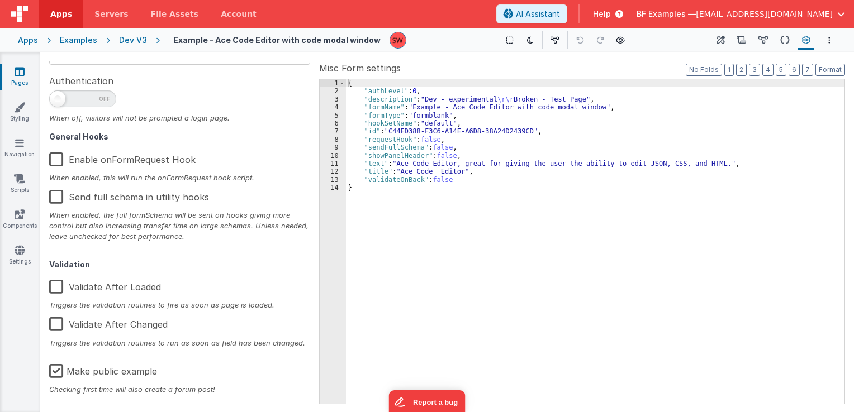
click at [60, 370] on label "Make public example" at bounding box center [103, 370] width 108 height 24
click at [0, 0] on input "Make public example" at bounding box center [0, 0] width 0 height 0
type textarea "Dev - experimental Broken - Test Page"
click at [142, 39] on div "Dev V3" at bounding box center [133, 40] width 28 height 11
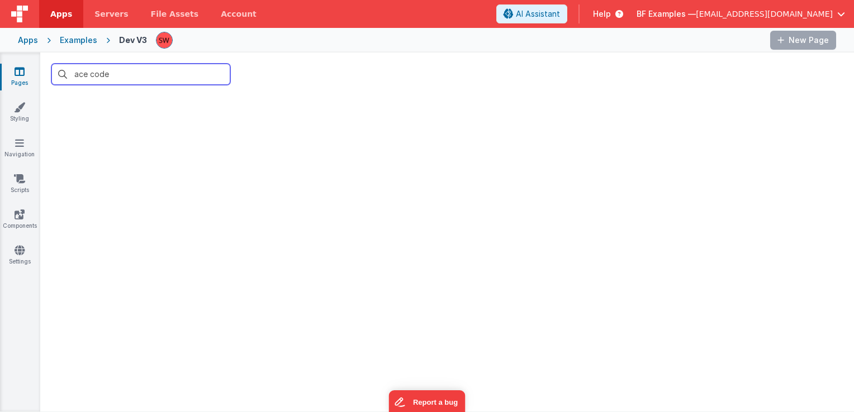
click at [165, 77] on input "ace code" at bounding box center [140, 74] width 179 height 21
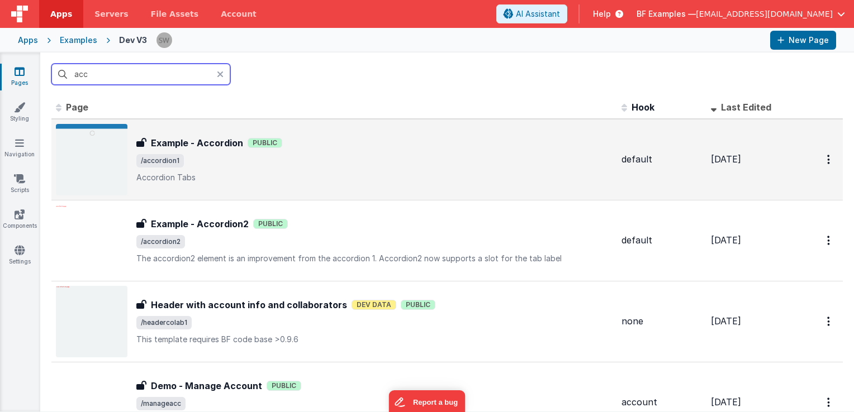
type input "acc"
click at [392, 158] on span "/accordion1" at bounding box center [374, 160] width 476 height 13
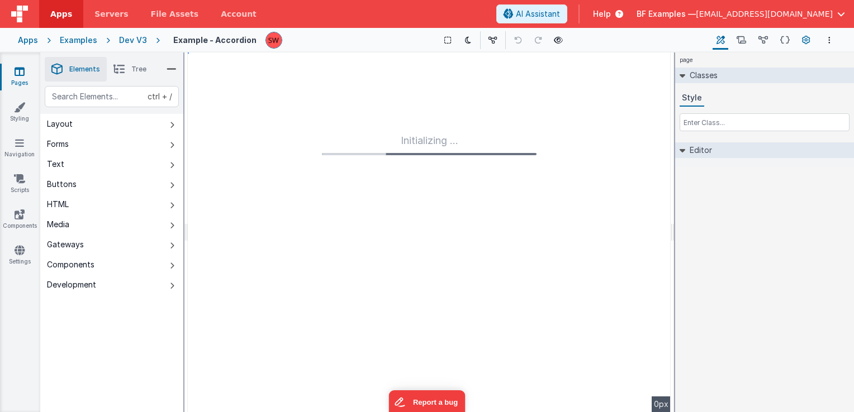
click at [811, 41] on button "Page Settings" at bounding box center [806, 40] width 16 height 19
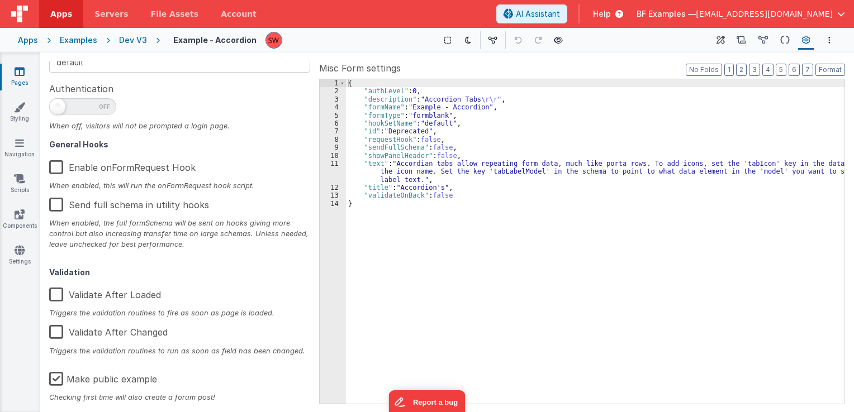
scroll to position [178, 0]
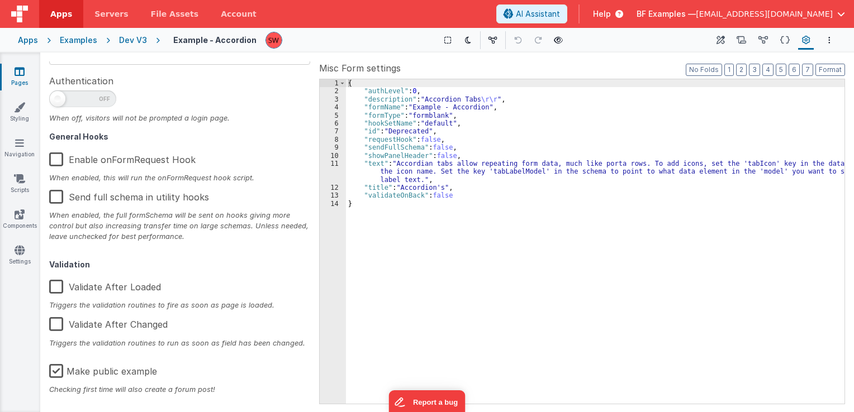
click at [58, 367] on label "Make public example" at bounding box center [103, 370] width 108 height 24
click at [0, 0] on input "Make public example" at bounding box center [0, 0] width 0 height 0
type textarea "Accordion Tabs"
click at [130, 41] on div "Dev V3" at bounding box center [133, 40] width 28 height 11
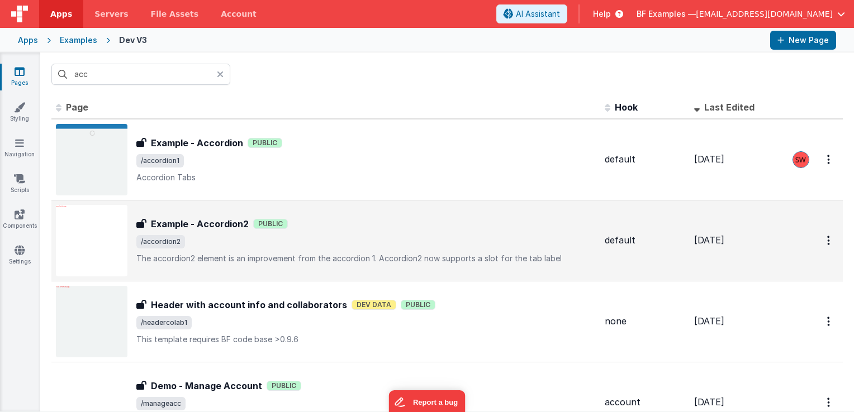
click at [317, 231] on div "Example - Accordion2 Example - Accordion2 Public /accordion2 The accordion2 ele…" at bounding box center [365, 240] width 459 height 47
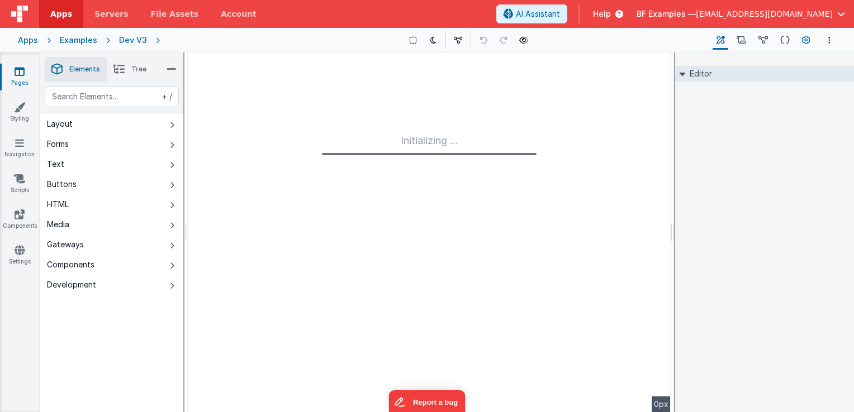
type input "FR_1FC10155-AB07-7644-BD21-CFA361E0235E"
type textarea "The accordion2 element is an improvement from the accordion 1. Accordion2 now s…"
type input "default"
checkbox input "false"
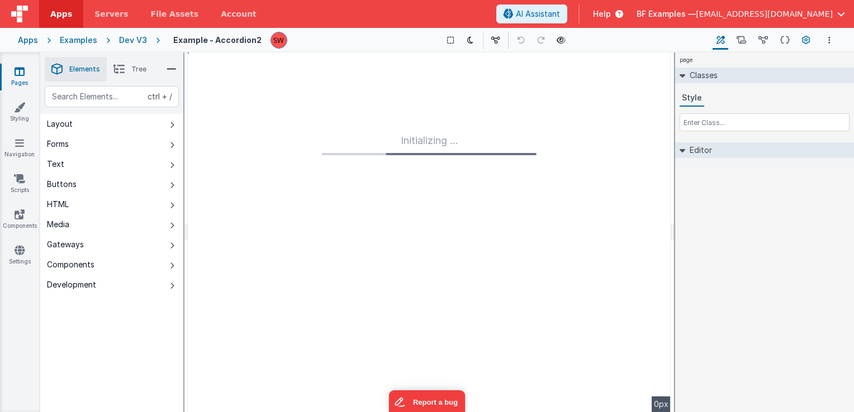
click at [806, 44] on icon at bounding box center [806, 41] width 8 height 12
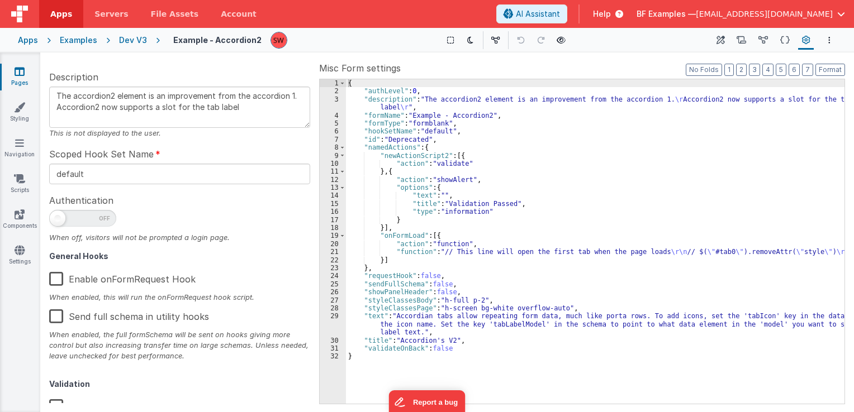
scroll to position [178, 0]
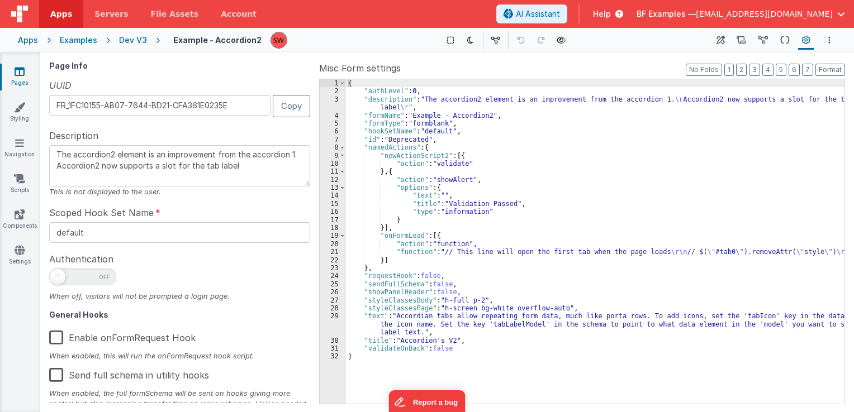
scroll to position [178, 0]
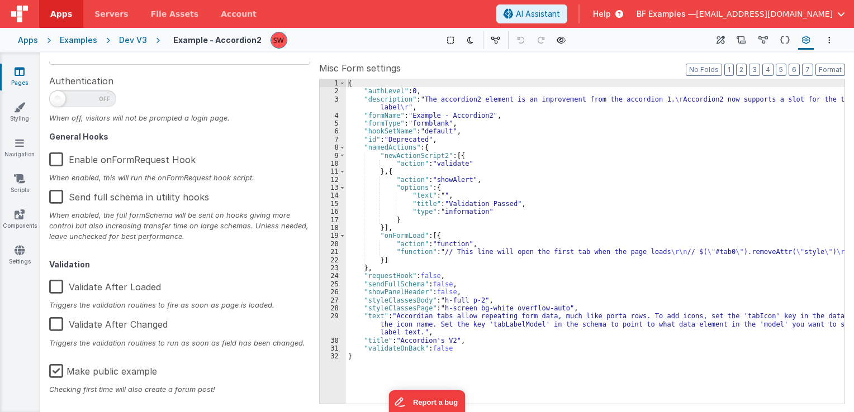
click at [61, 369] on label "Make public example" at bounding box center [103, 370] width 108 height 24
click at [0, 0] on input "Make public example" at bounding box center [0, 0] width 0 height 0
type textarea "The accordion2 element is an improvement from the accordion 1. Accordion2 now s…"
click at [134, 36] on div "Dev V3" at bounding box center [133, 40] width 28 height 11
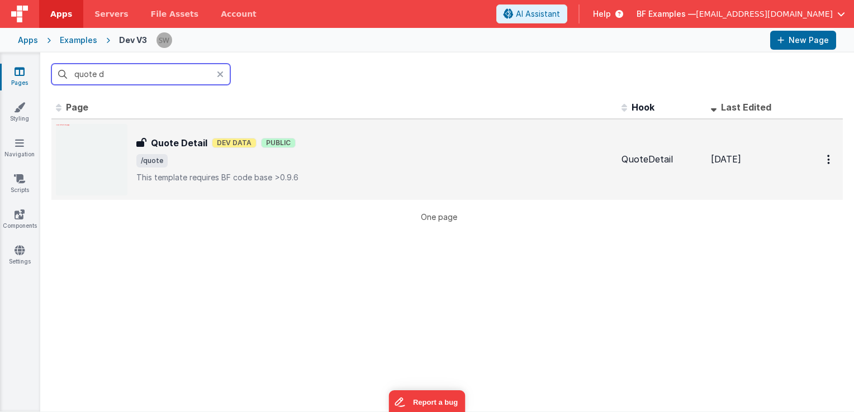
type input "quote d"
click at [346, 160] on span "/quote" at bounding box center [374, 160] width 476 height 13
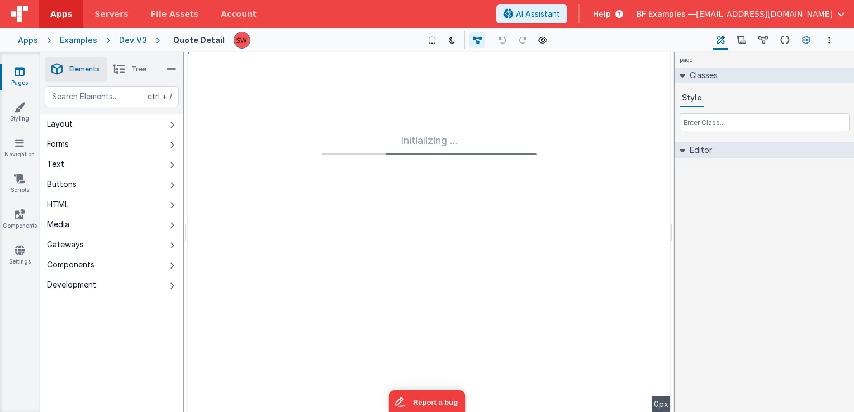
click at [807, 40] on icon at bounding box center [806, 41] width 8 height 12
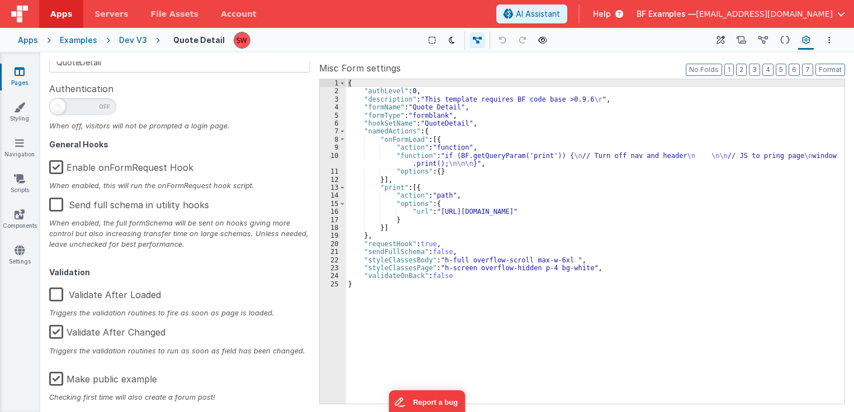
scroll to position [178, 0]
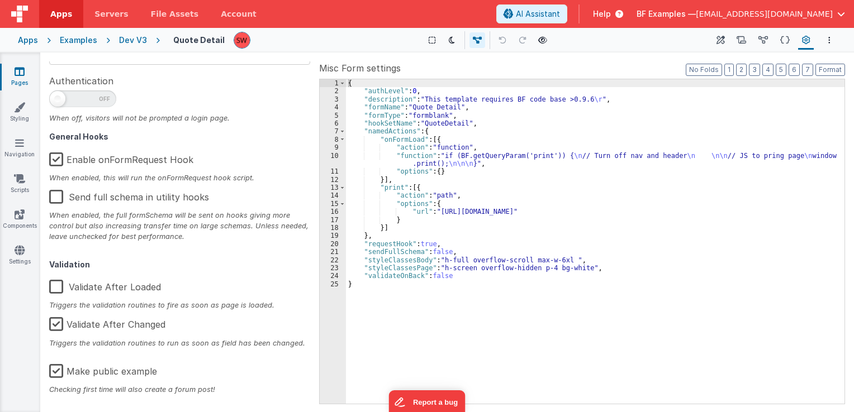
click at [56, 371] on label "Make public example" at bounding box center [103, 370] width 108 height 24
click at [0, 0] on input "Make public example" at bounding box center [0, 0] width 0 height 0
type textarea "This template requires BF code base >0.9.6"
click at [130, 38] on div "Dev V3" at bounding box center [133, 40] width 28 height 11
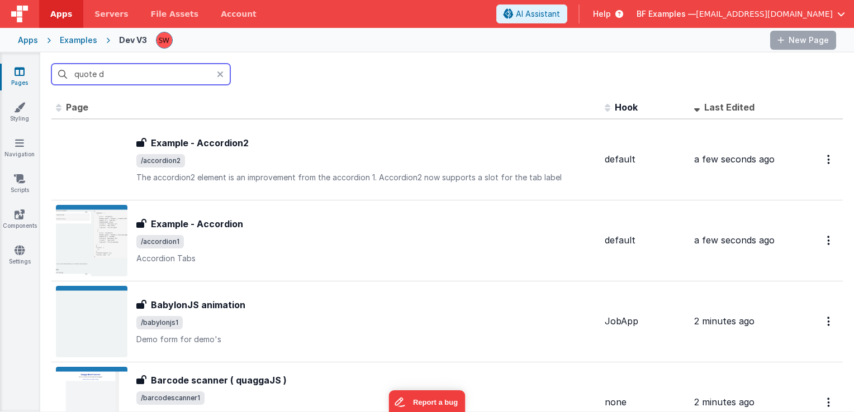
click at [139, 76] on input "quote d" at bounding box center [140, 74] width 179 height 21
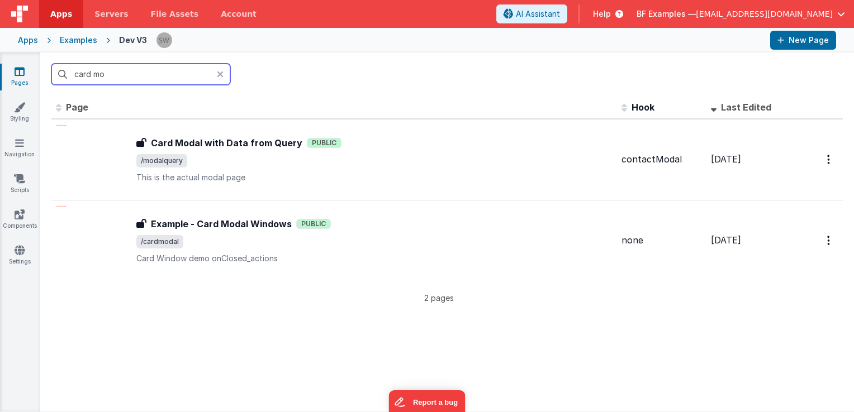
type input "card mo"
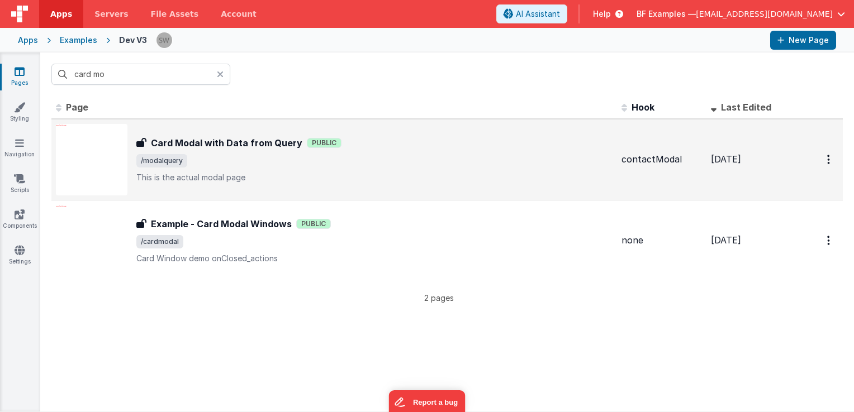
click at [414, 156] on span "/modalquery" at bounding box center [374, 160] width 476 height 13
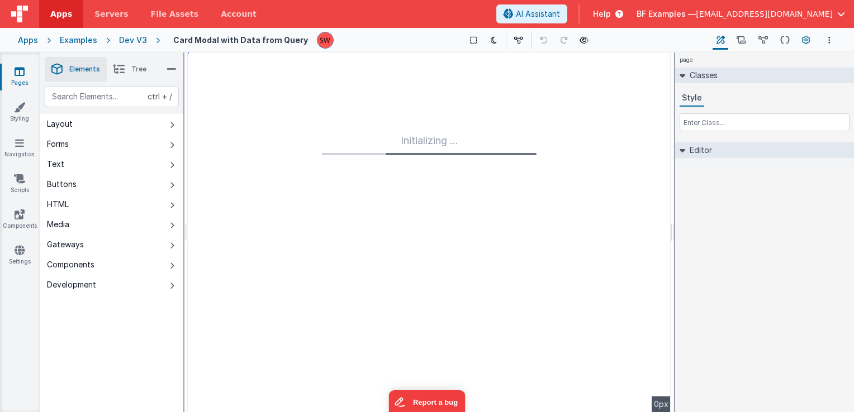
type input "FR_9C3E7548-7E59-E742-BD05-AFDA8479F9AD"
type textarea "This is the actual modal page"
type input "contactModal"
checkbox input "false"
click at [798, 41] on button "Page Settings" at bounding box center [806, 40] width 16 height 19
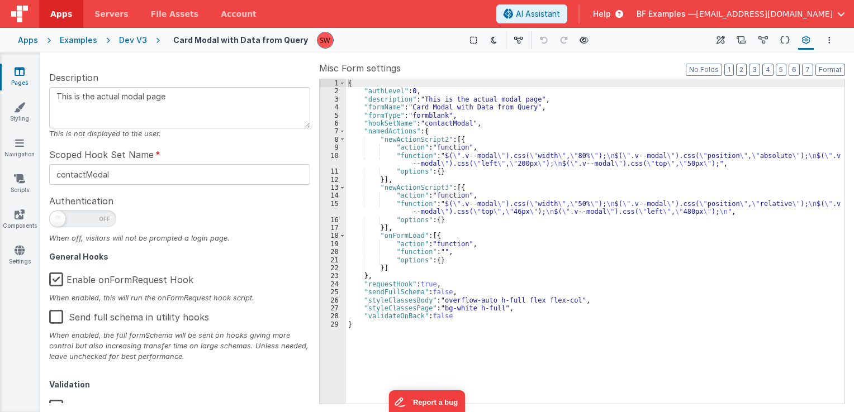
scroll to position [178, 0]
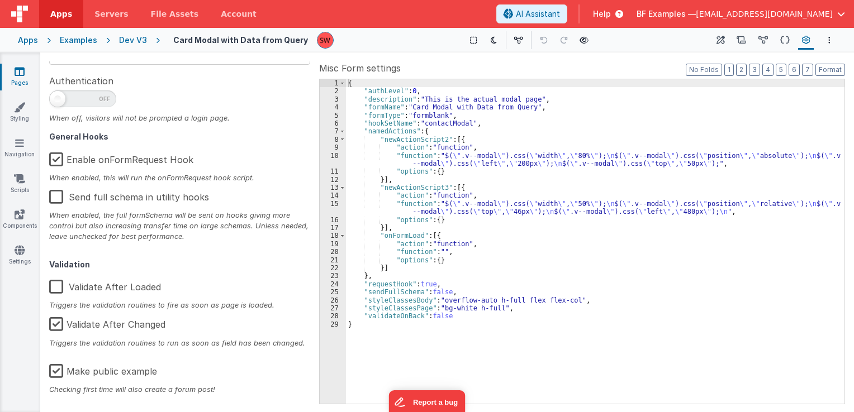
click at [60, 372] on label "Make public example" at bounding box center [103, 370] width 108 height 24
click at [0, 0] on input "Make public example" at bounding box center [0, 0] width 0 height 0
drag, startPoint x: 139, startPoint y: 39, endPoint x: 361, endPoint y: 0, distance: 225.3
click at [138, 40] on div "Dev V3" at bounding box center [133, 40] width 28 height 11
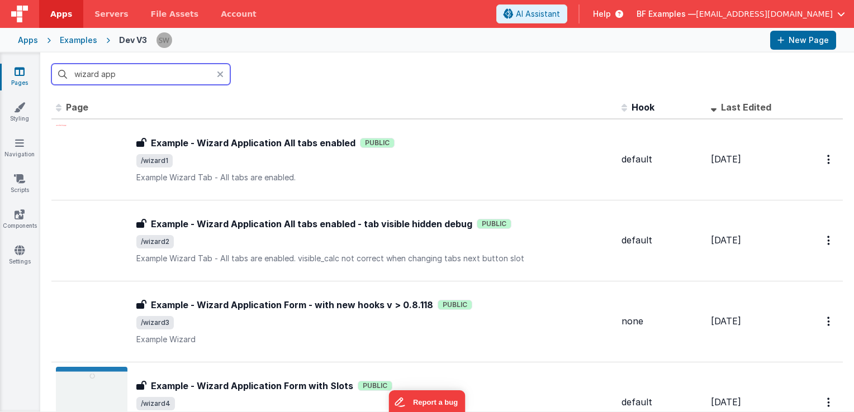
type input "wizard app"
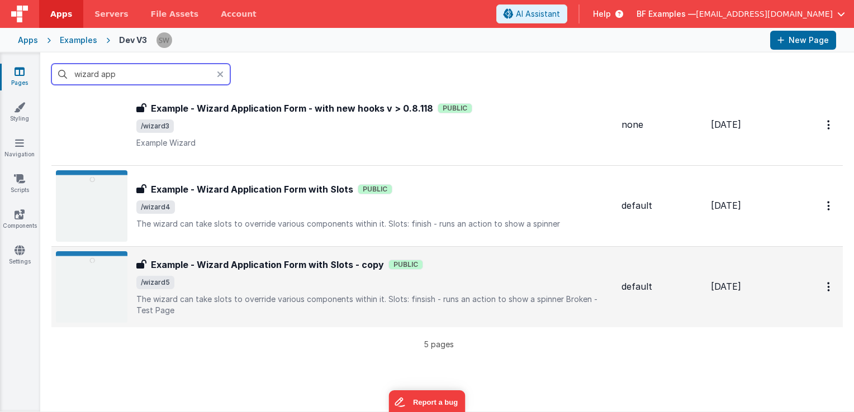
scroll to position [224, 0]
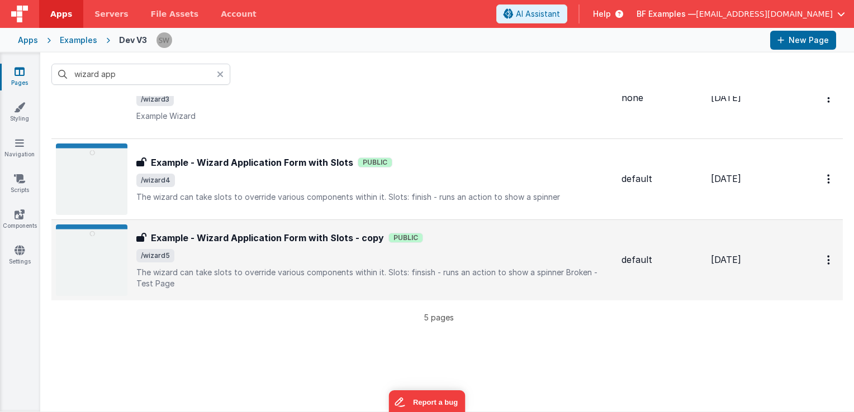
click at [507, 269] on p "The wizard can take slots to override various components within it.Slots: fin…" at bounding box center [374, 278] width 476 height 22
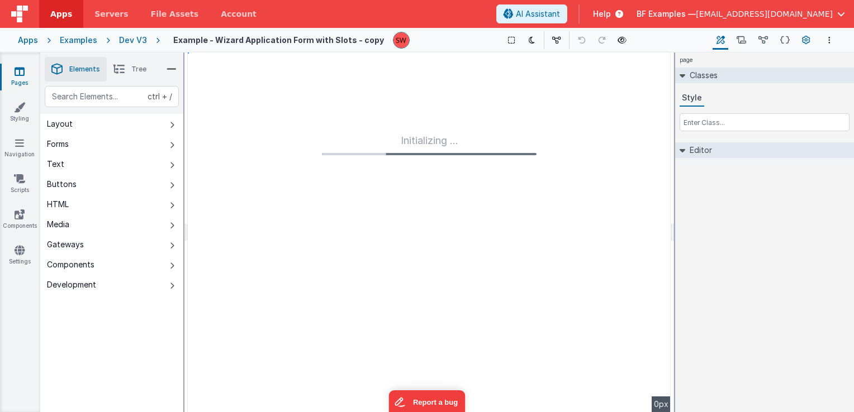
type input "FR_2FB23B6A-21A5-2B4D-8125-E7FB0F01E7FE"
type textarea "The wizard can take slots to override various components within it. Slots: fins…"
type input "default"
checkbox input "false"
drag, startPoint x: 802, startPoint y: 38, endPoint x: 778, endPoint y: 61, distance: 34.0
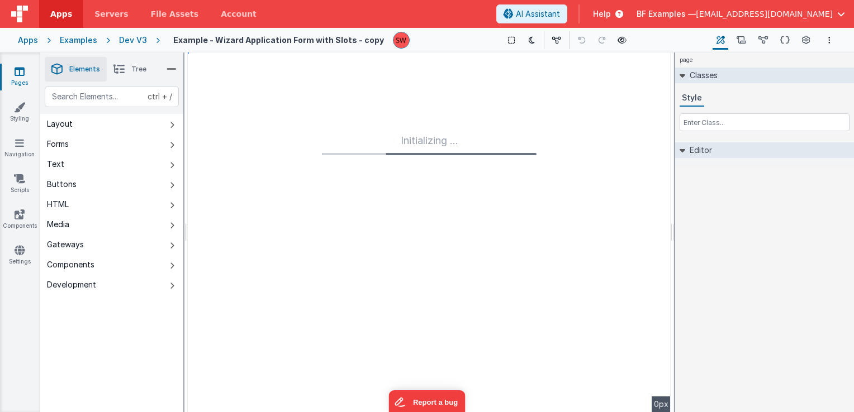
click at [802, 37] on icon at bounding box center [806, 41] width 8 height 12
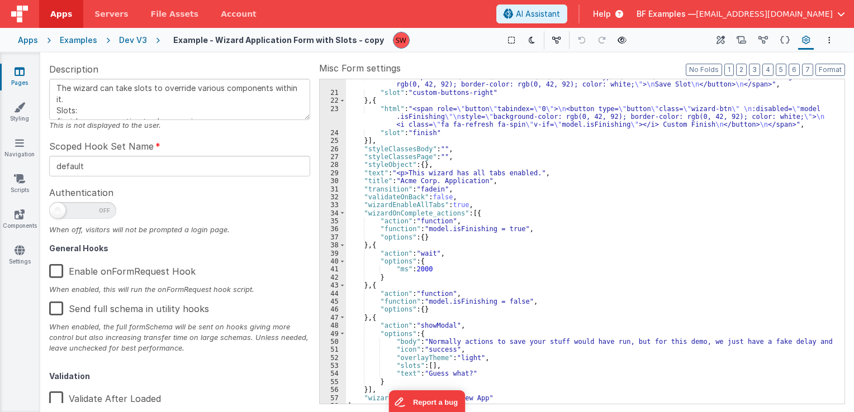
scroll to position [178, 0]
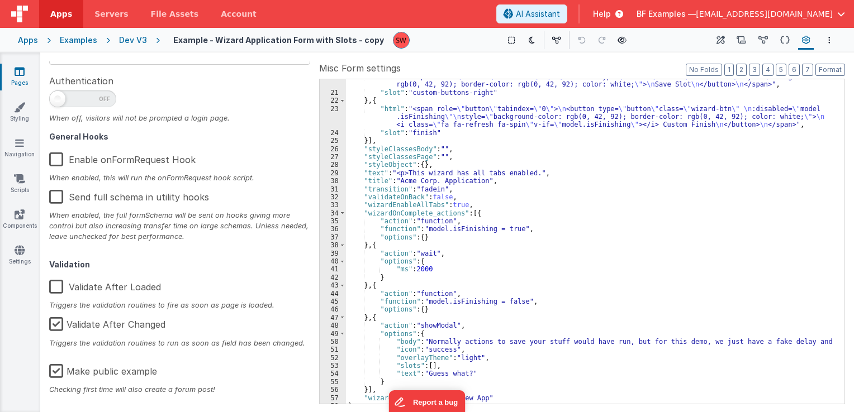
click at [53, 372] on label "Make public example" at bounding box center [103, 370] width 108 height 24
click at [0, 0] on input "Make public example" at bounding box center [0, 0] width 0 height 0
type textarea "The wizard can take slots to override various components within it. Slots: fins…"
click at [126, 38] on div "Dev V3" at bounding box center [133, 40] width 28 height 11
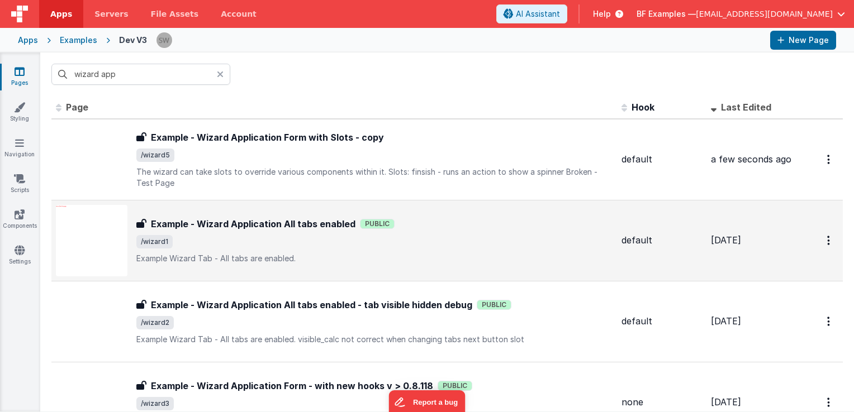
click at [456, 233] on div "Example - Wizard Application All tabs enabled Example - Wizard Application All …" at bounding box center [374, 240] width 476 height 47
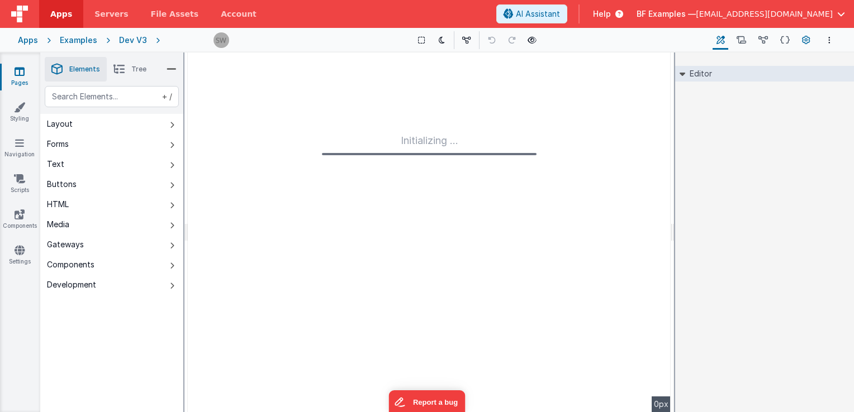
type input "FR_7F0F8D71-1129-794C-B2B3-7FB40E3450D2"
type textarea "Example Wizard Tab - All tabs are enabled."
type input "default"
checkbox input "false"
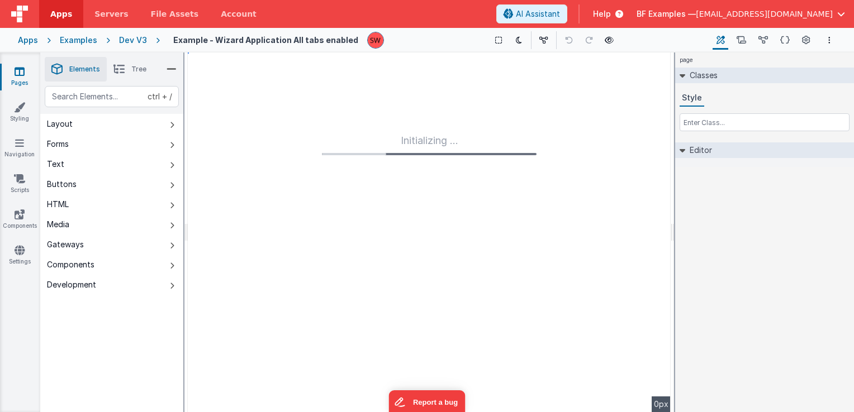
click at [803, 43] on icon at bounding box center [806, 41] width 8 height 12
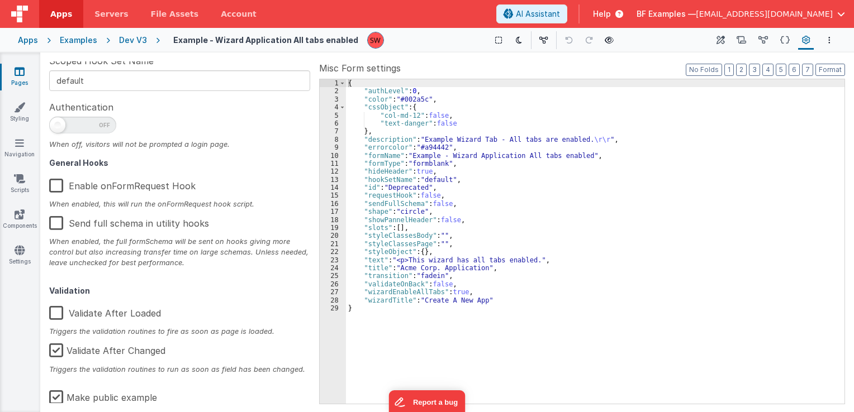
scroll to position [178, 0]
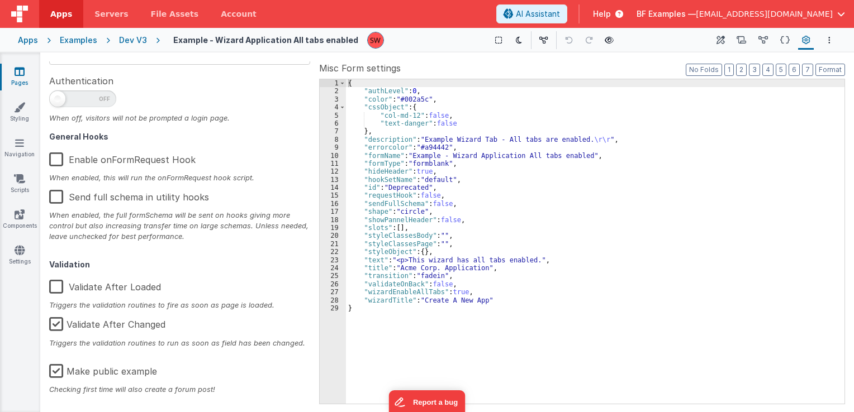
click at [56, 373] on label "Make public example" at bounding box center [103, 370] width 108 height 24
click at [0, 0] on input "Make public example" at bounding box center [0, 0] width 0 height 0
type textarea "Example Wizard Tab - All tabs are enabled."
click at [132, 44] on div "Dev V3" at bounding box center [133, 40] width 28 height 11
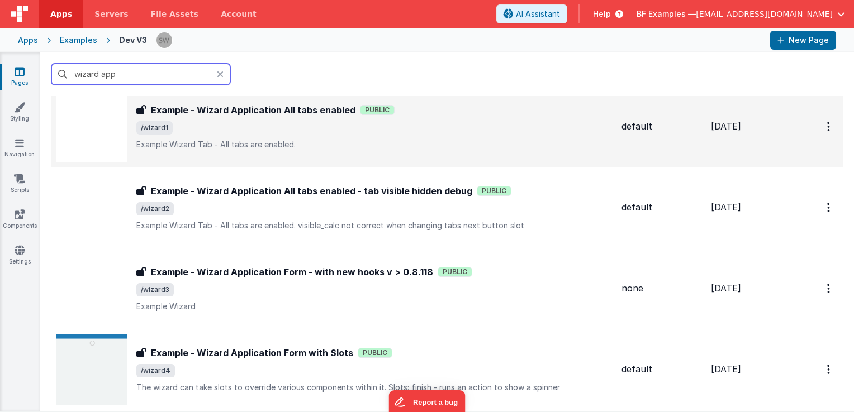
scroll to position [168, 0]
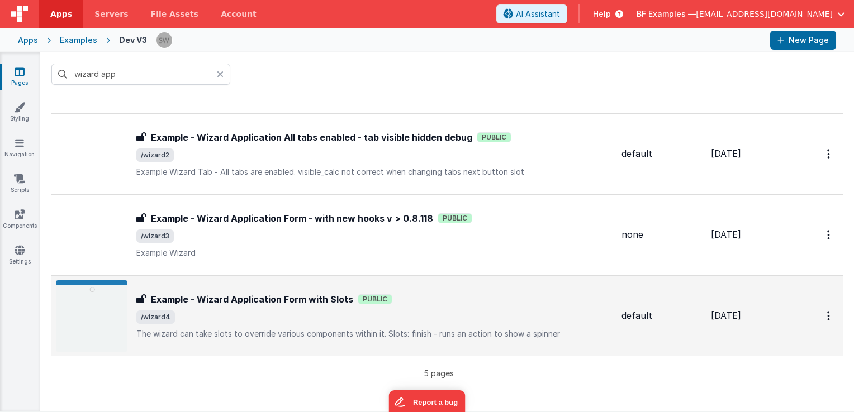
click at [478, 320] on span "/wizard4" at bounding box center [374, 317] width 476 height 13
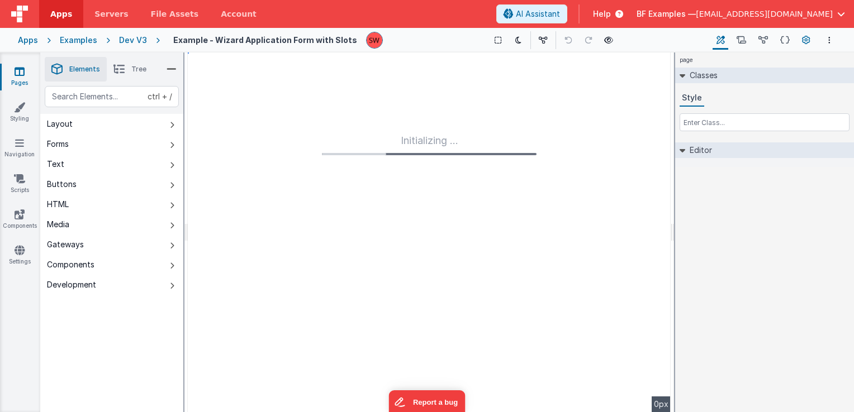
type input "FR_CC4BBB77-DE40-334F-8B2E-49D0C1B411F0"
type textarea "The wizard can take slots to override various components within it. Slots: fini…"
type input "default"
checkbox input "false"
click at [800, 43] on button "Page Settings" at bounding box center [806, 40] width 16 height 19
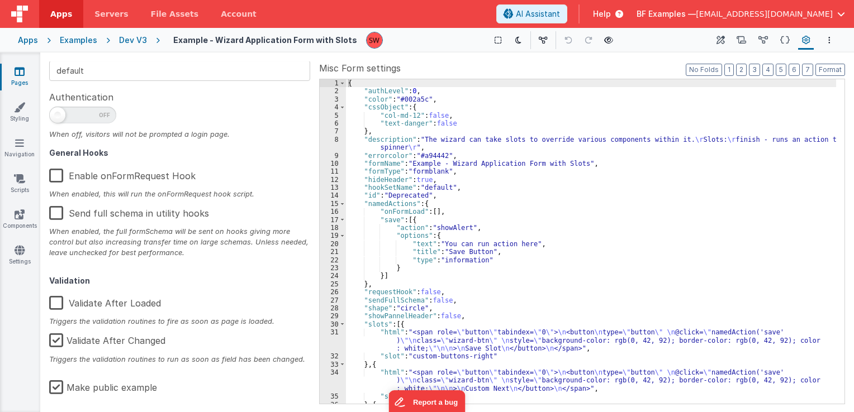
scroll to position [178, 0]
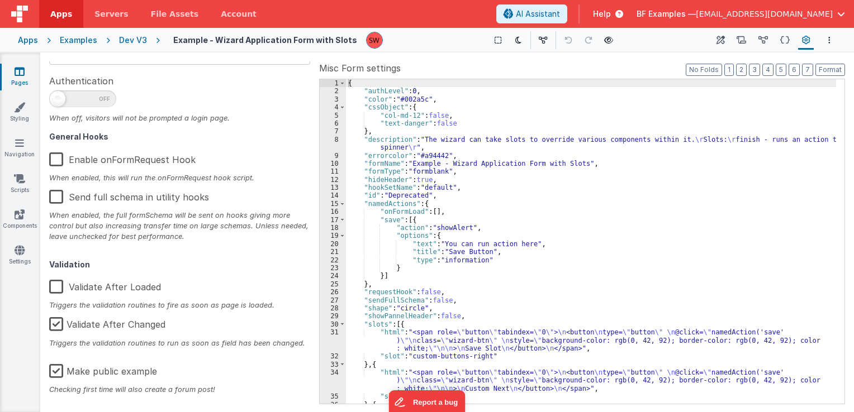
click at [58, 372] on label "Make public example" at bounding box center [103, 370] width 108 height 24
click at [0, 0] on input "Make public example" at bounding box center [0, 0] width 0 height 0
type textarea "The wizard can take slots to override various components within it. Slots: fini…"
click at [139, 40] on div "Dev V3" at bounding box center [133, 40] width 28 height 11
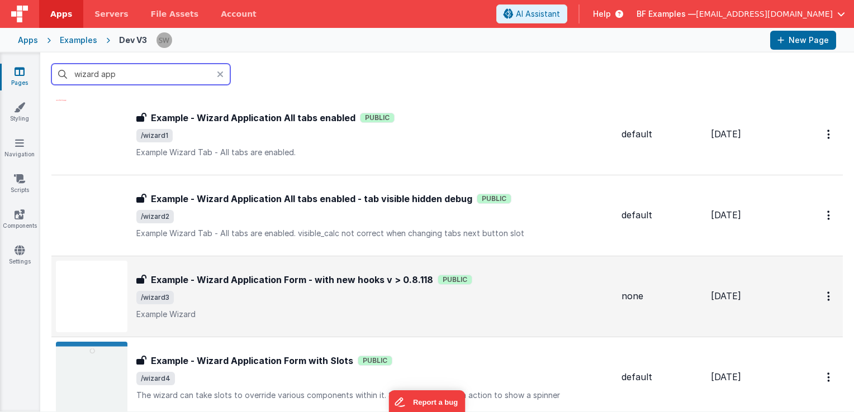
scroll to position [112, 0]
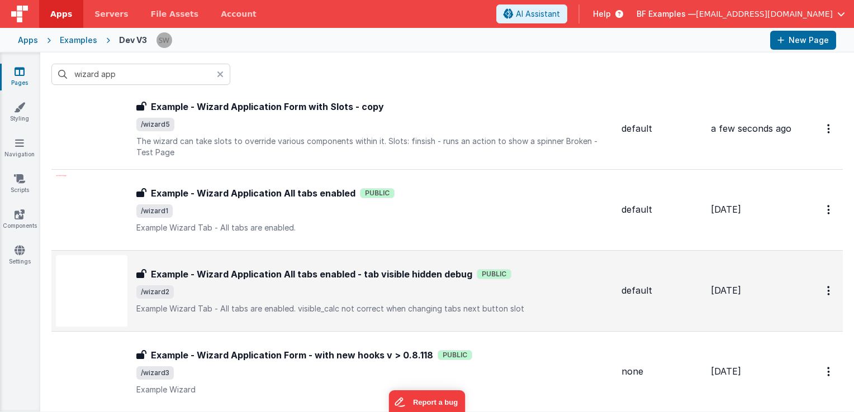
click at [485, 281] on div "Example - Wizard Application All tabs enabled - tab visible hidden debug Exampl…" at bounding box center [374, 291] width 476 height 47
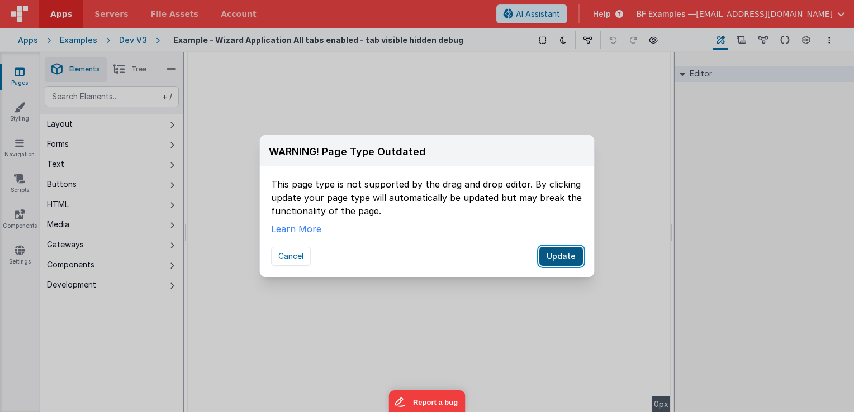
click at [557, 263] on button "Update" at bounding box center [561, 256] width 44 height 19
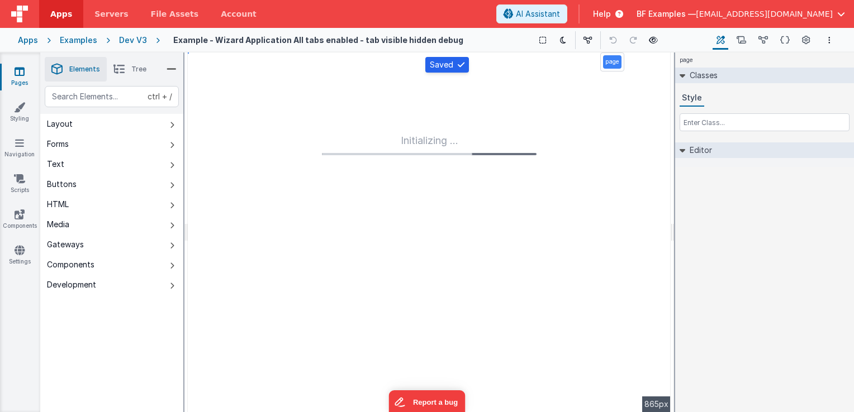
type textarea "Example Wizard Tab - All tabs are enabled. visible_calc not correct when changi…"
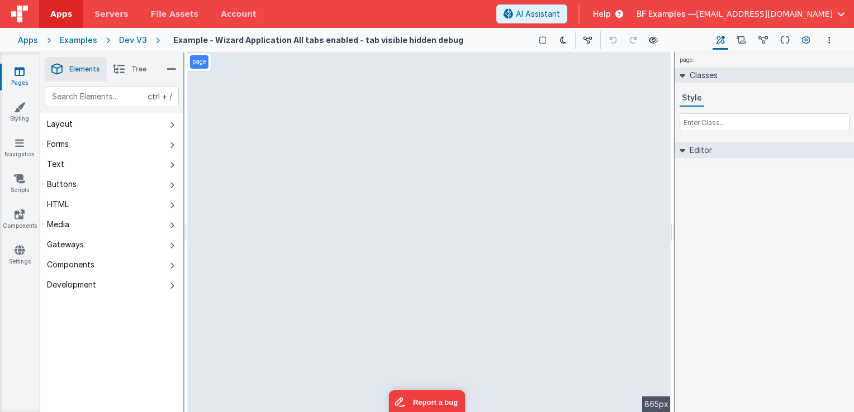
drag, startPoint x: 802, startPoint y: 41, endPoint x: 798, endPoint y: 46, distance: 6.3
click at [802, 42] on icon at bounding box center [806, 41] width 8 height 12
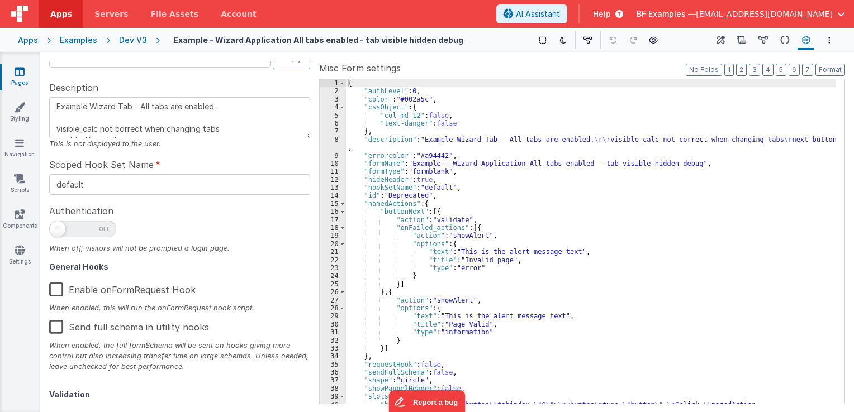
scroll to position [178, 0]
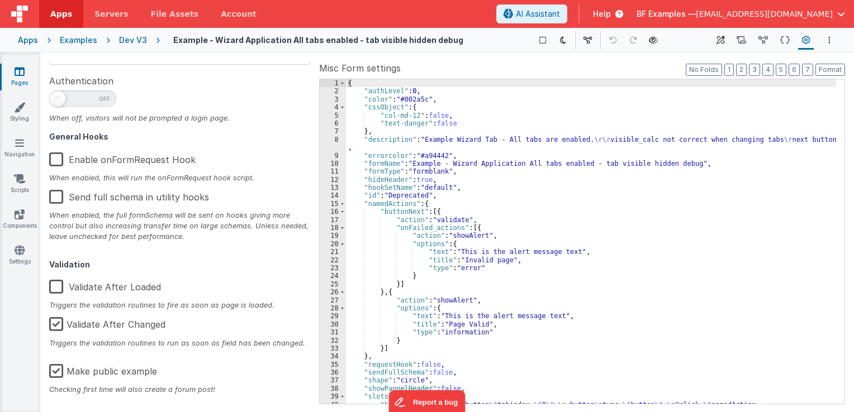
click at [58, 374] on label "Make public example" at bounding box center [103, 370] width 108 height 24
click at [0, 0] on input "Make public example" at bounding box center [0, 0] width 0 height 0
click at [136, 40] on div "Dev V3" at bounding box center [133, 40] width 28 height 11
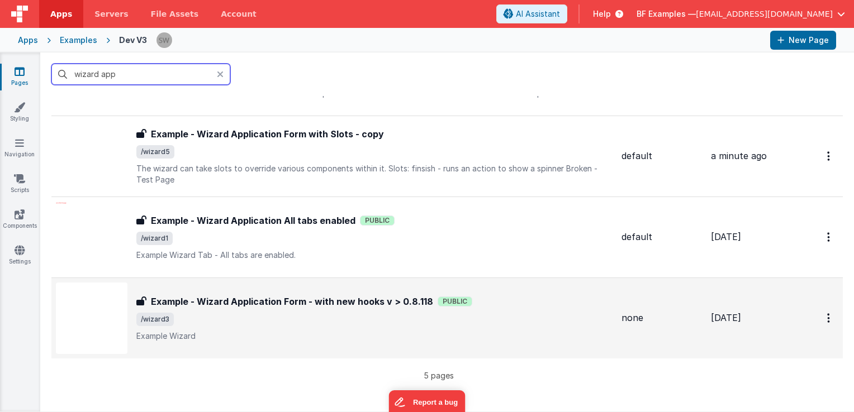
scroll to position [168, 0]
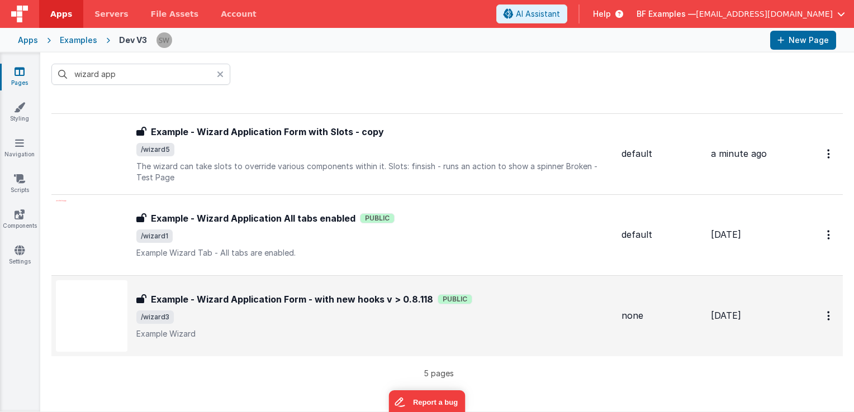
click at [484, 305] on div "Example - Wizard Application Form - with new hooks v > 0.8.118 Example - Wizard…" at bounding box center [374, 316] width 476 height 47
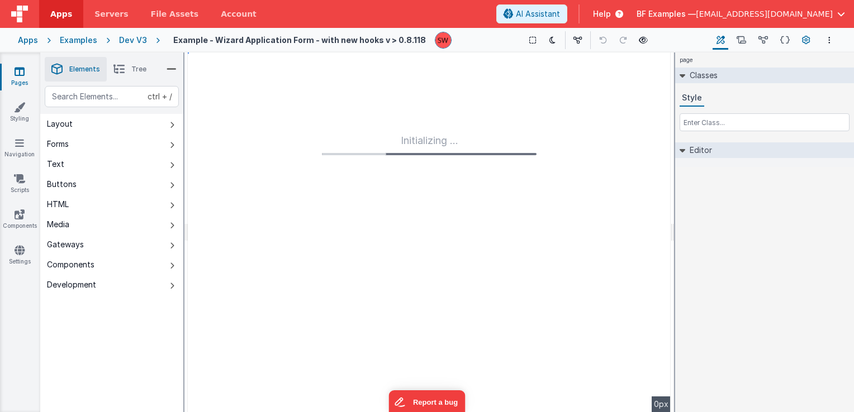
click at [810, 39] on button "Page Settings" at bounding box center [806, 40] width 16 height 19
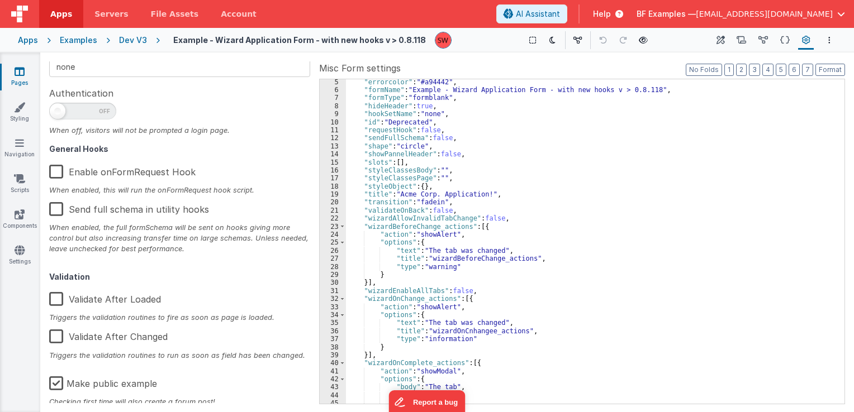
scroll to position [168, 0]
click at [56, 381] on label "Make public example" at bounding box center [103, 380] width 108 height 24
click at [0, 0] on input "Make public example" at bounding box center [0, 0] width 0 height 0
click at [134, 39] on div "Dev V3" at bounding box center [133, 40] width 28 height 11
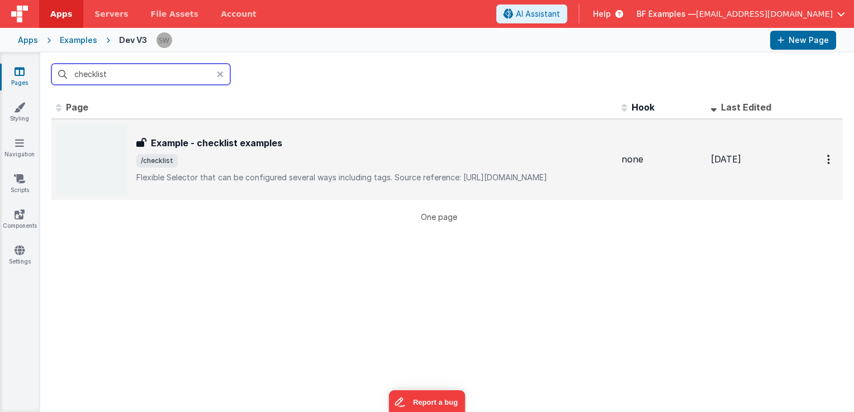
type input "checklist"
click at [296, 154] on span "/checklist" at bounding box center [374, 160] width 476 height 13
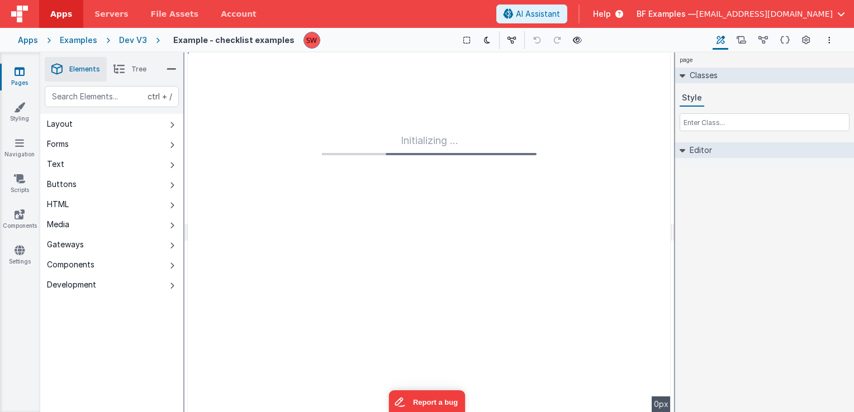
click at [131, 41] on div "Dev V3" at bounding box center [133, 40] width 28 height 11
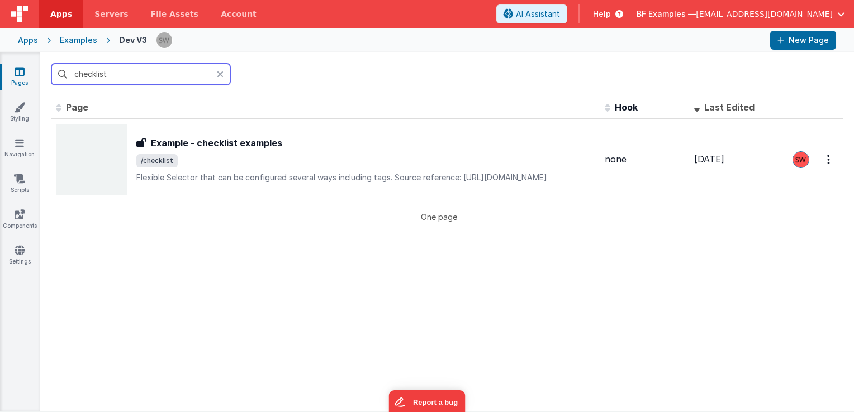
click at [179, 70] on input "checklist" at bounding box center [140, 74] width 179 height 21
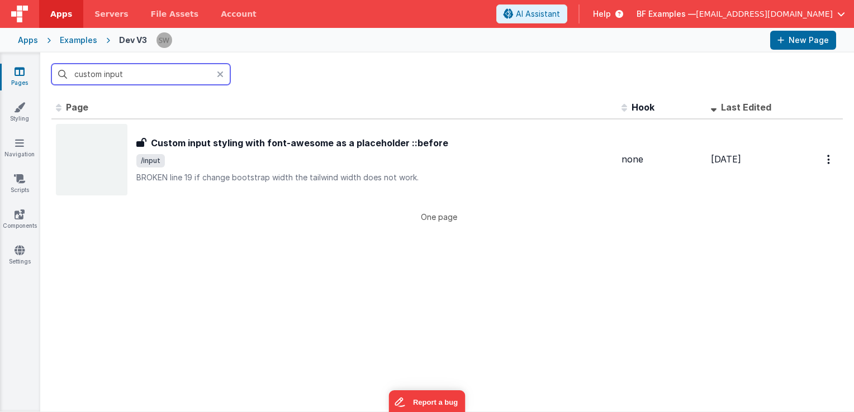
type input "custom input"
click at [224, 74] on div at bounding box center [223, 74] width 13 height 21
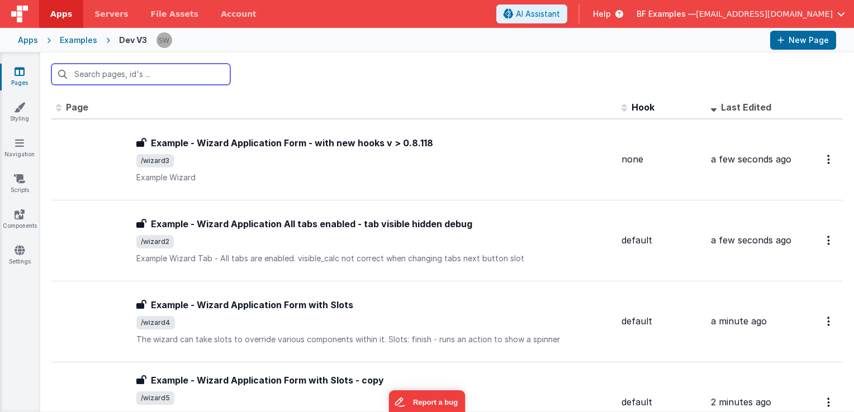
click at [160, 75] on input "text" at bounding box center [140, 74] width 179 height 21
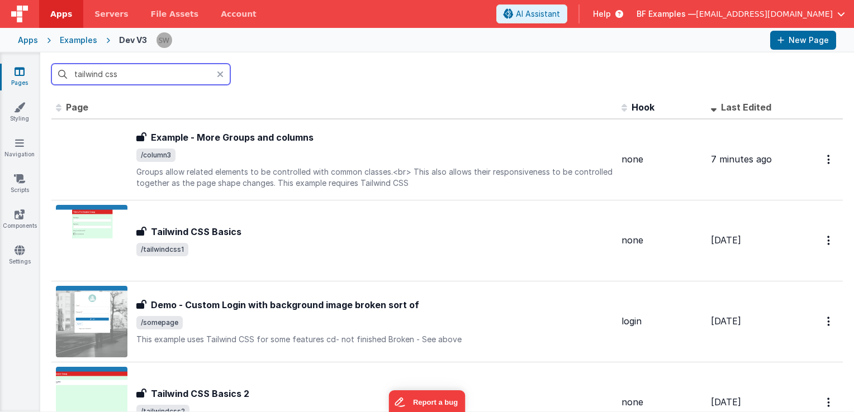
type input "tailwind css"
